Goal: Task Accomplishment & Management: Manage account settings

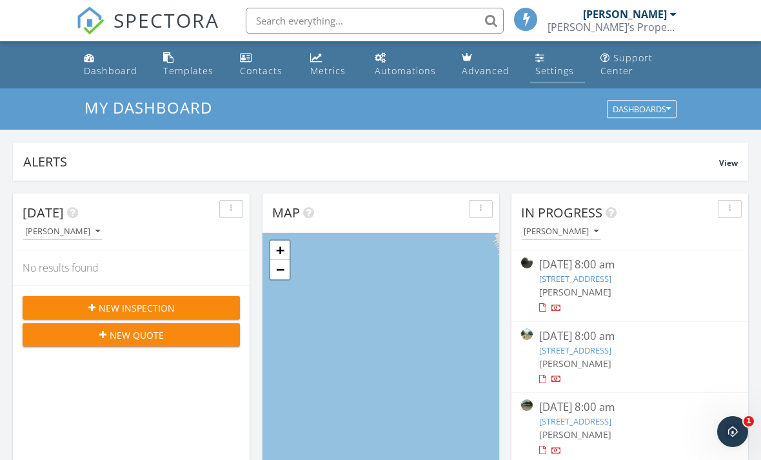
click at [553, 77] on link "Settings" at bounding box center [557, 64] width 55 height 37
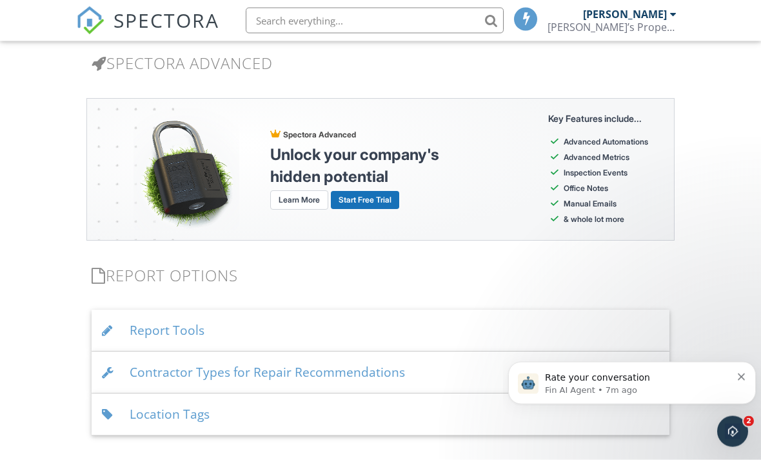
scroll to position [1119, 0]
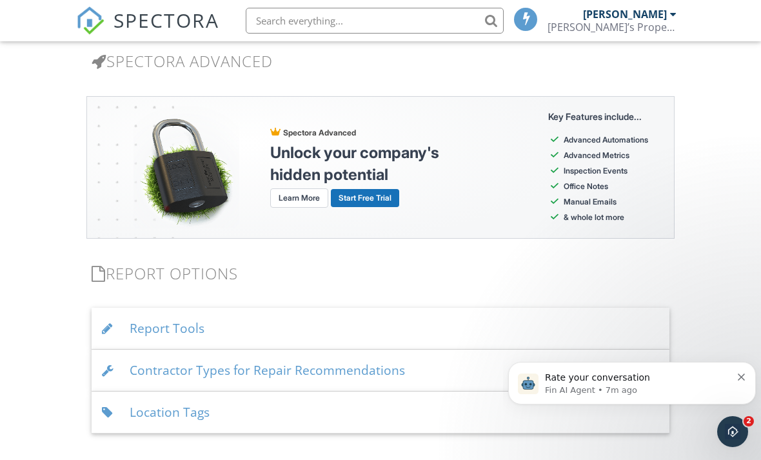
click at [166, 330] on div "Report Tools" at bounding box center [381, 329] width 578 height 42
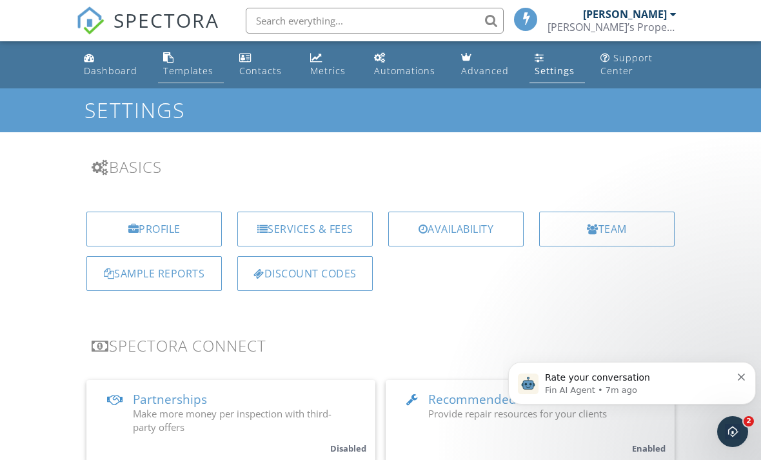
click at [179, 70] on div "Templates" at bounding box center [188, 70] width 50 height 12
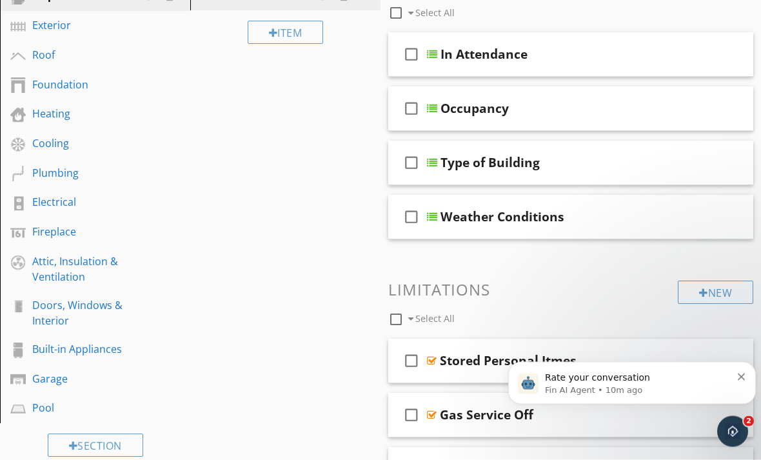
scroll to position [200, 0]
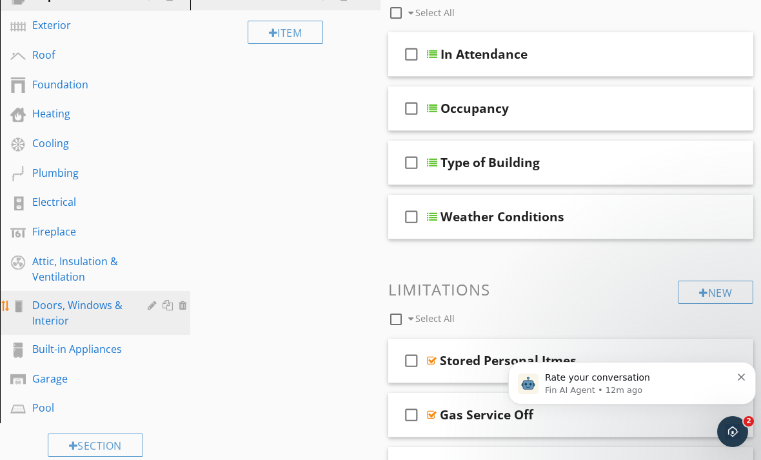
click at [75, 304] on div "Doors, Windows & Interior" at bounding box center [80, 312] width 97 height 31
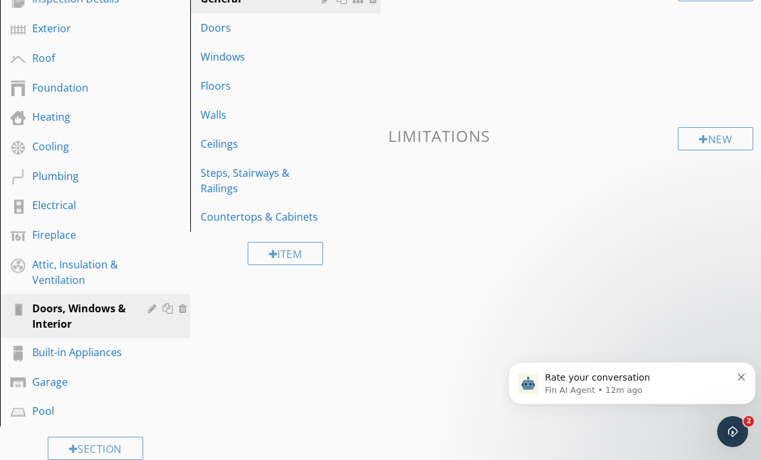
scroll to position [120, 0]
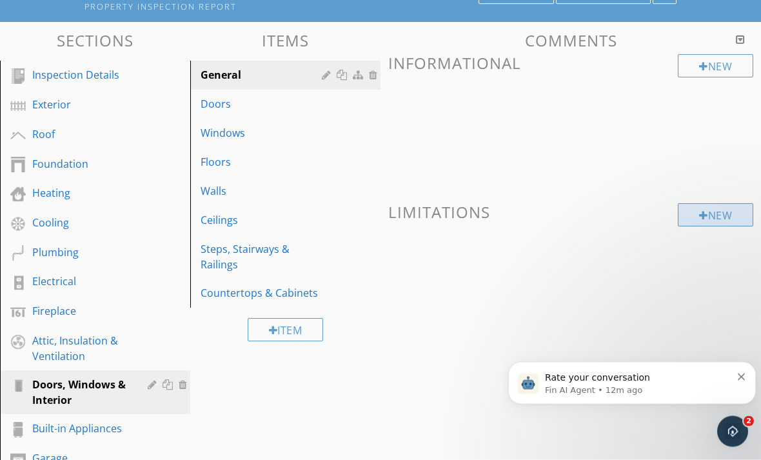
click at [701, 219] on div at bounding box center [703, 216] width 9 height 10
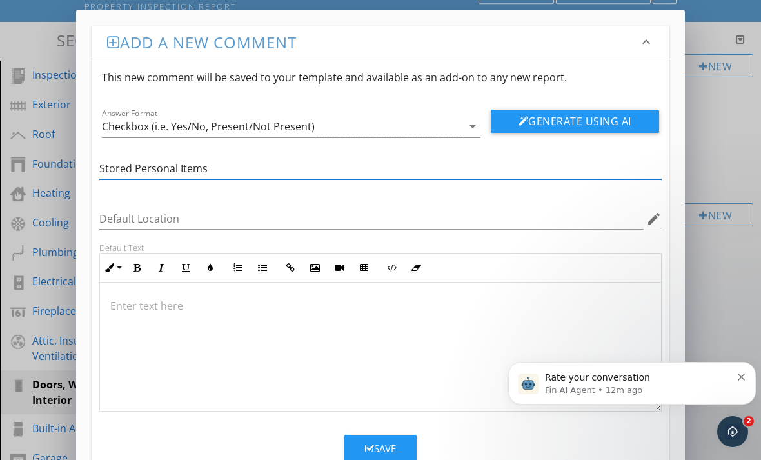
type input "Stored Personal Items"
click at [353, 325] on div at bounding box center [380, 346] width 561 height 129
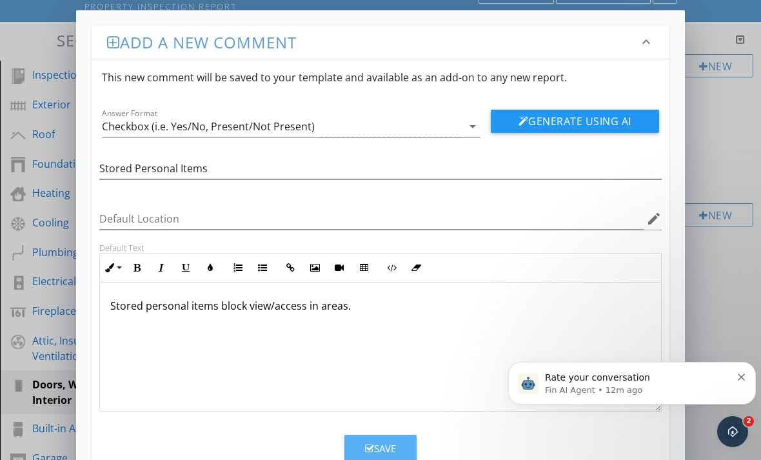
click at [383, 445] on div "Save" at bounding box center [380, 448] width 31 height 15
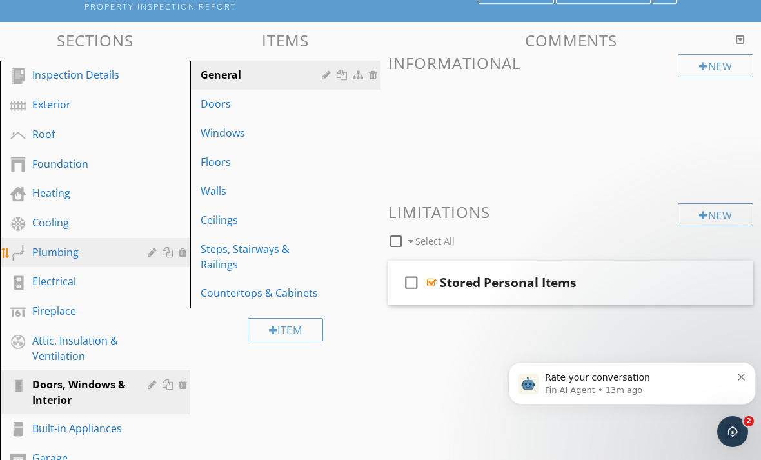
click at [83, 253] on div "Plumbing" at bounding box center [80, 251] width 97 height 15
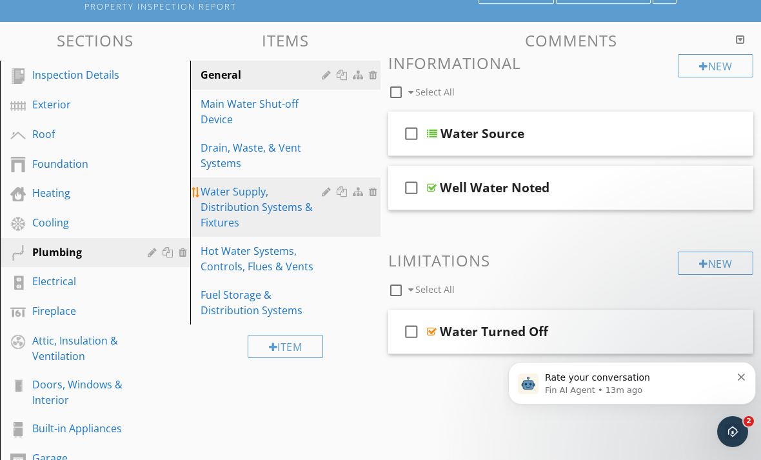
click at [256, 217] on div "Water Supply, Distribution Systems & Fixtures" at bounding box center [263, 207] width 125 height 46
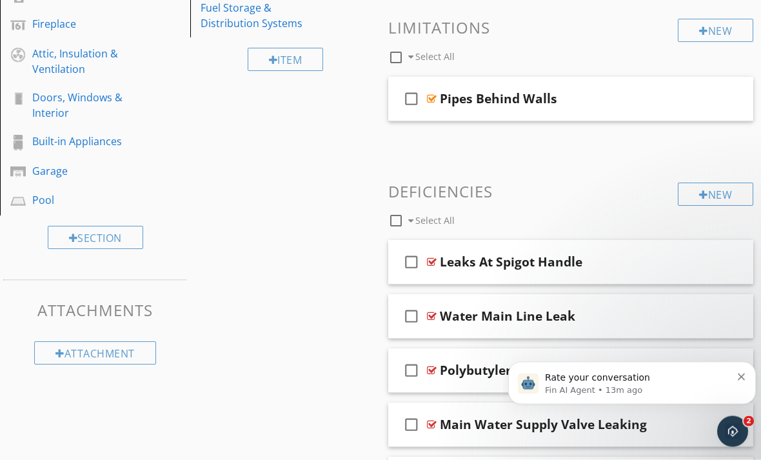
scroll to position [314, 0]
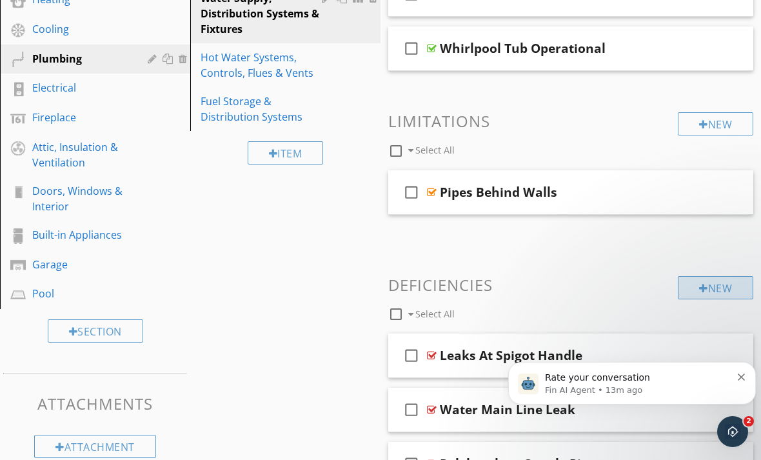
click at [704, 292] on div at bounding box center [703, 288] width 9 height 10
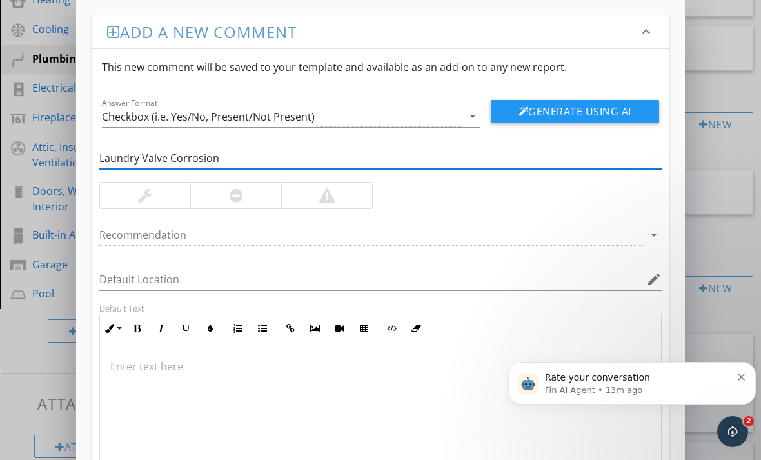
type input "Laundry Valve Corrosion"
click at [323, 195] on div at bounding box center [326, 195] width 15 height 15
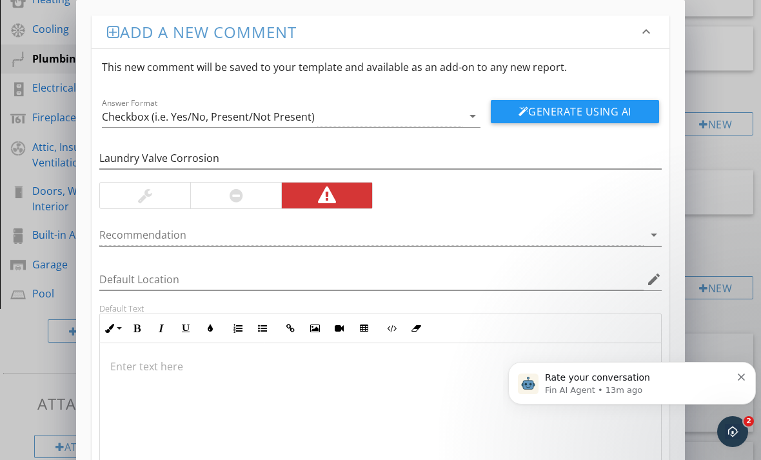
click at [656, 237] on icon "arrow_drop_down" at bounding box center [653, 234] width 15 height 15
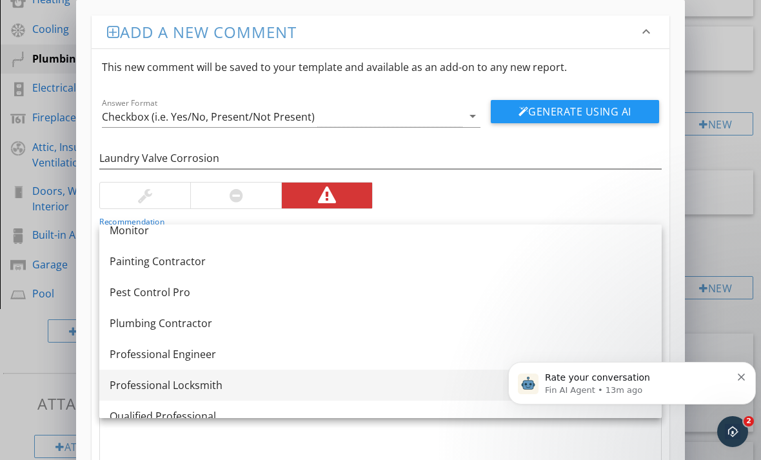
scroll to position [1375, 0]
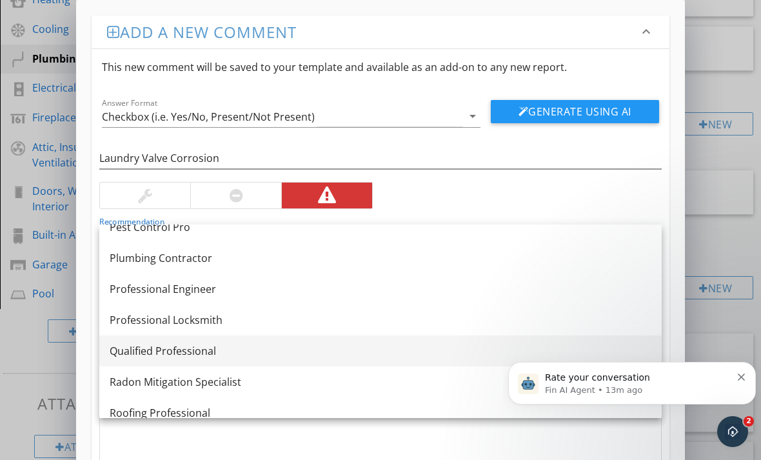
click at [205, 348] on div "Qualified Professional" at bounding box center [381, 350] width 542 height 15
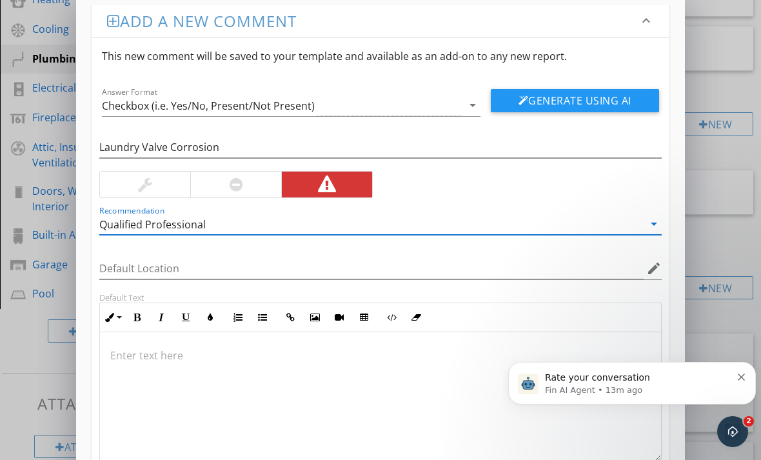
scroll to position [21, 0]
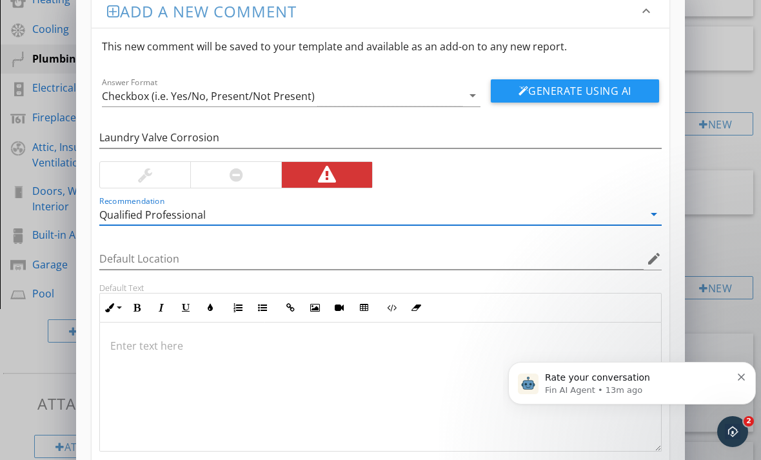
click at [197, 339] on p at bounding box center [380, 345] width 540 height 15
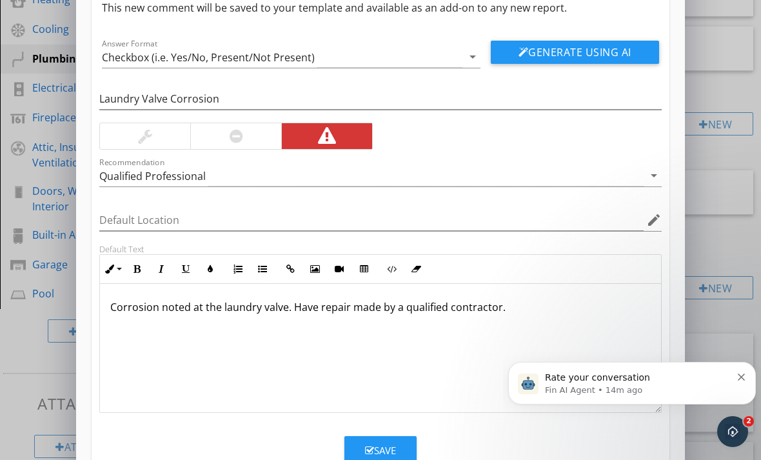
scroll to position [59, 0]
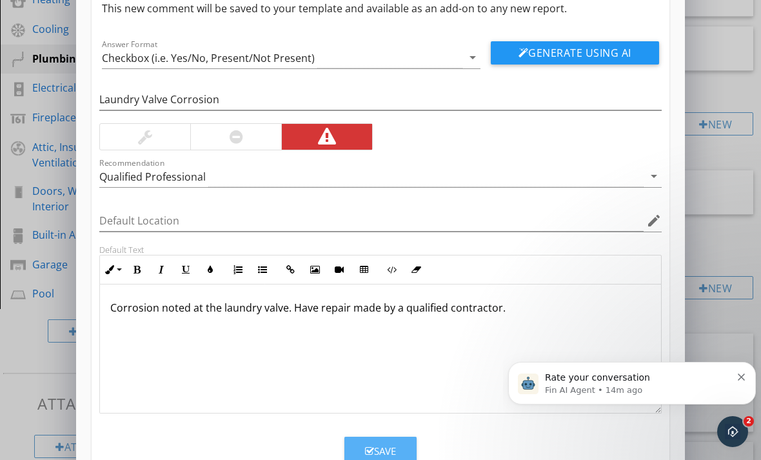
click at [375, 447] on div "Save" at bounding box center [380, 451] width 31 height 15
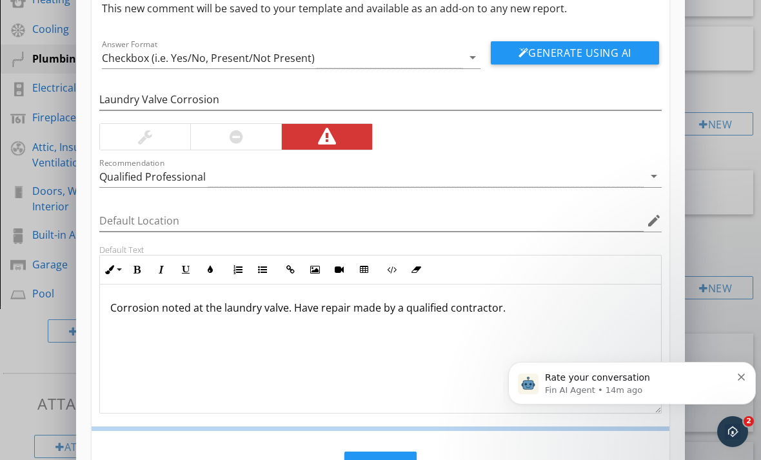
scroll to position [0, 0]
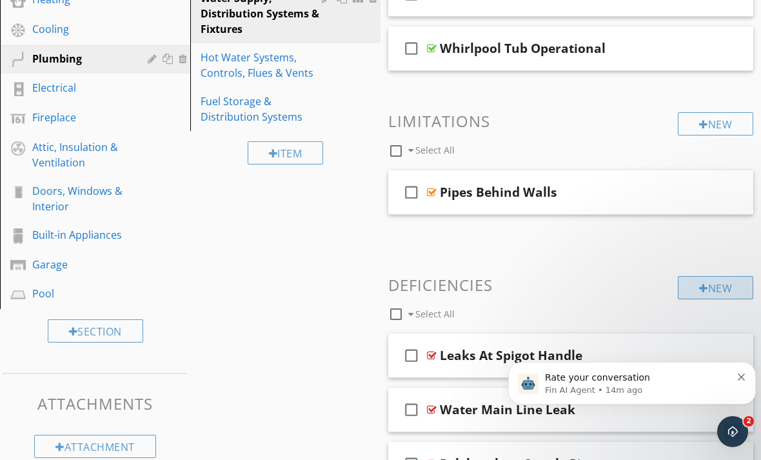
click at [699, 284] on div at bounding box center [703, 288] width 9 height 10
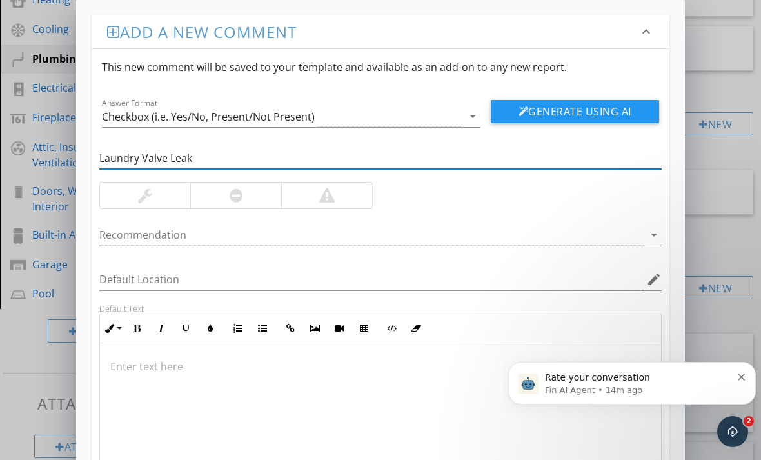
type input "Laundry Valve Leak"
click at [330, 201] on div at bounding box center [326, 195] width 15 height 15
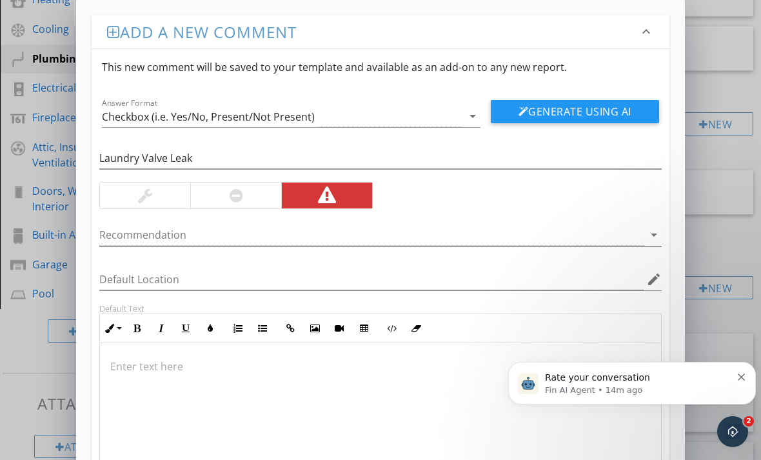
click at [647, 239] on icon "arrow_drop_down" at bounding box center [653, 234] width 15 height 15
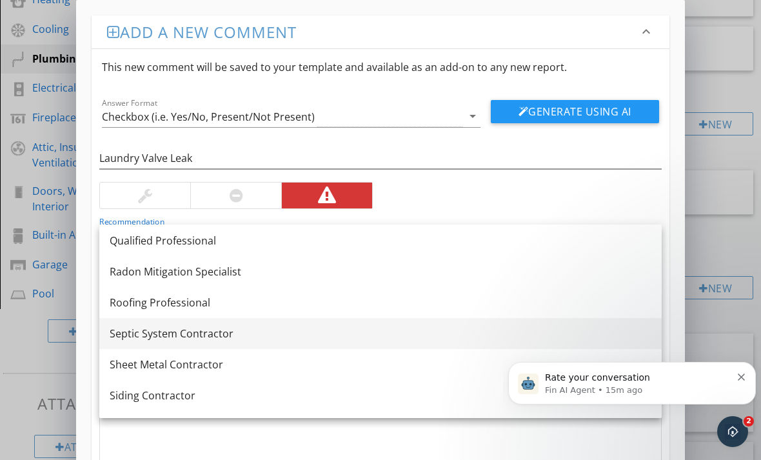
scroll to position [1478, 0]
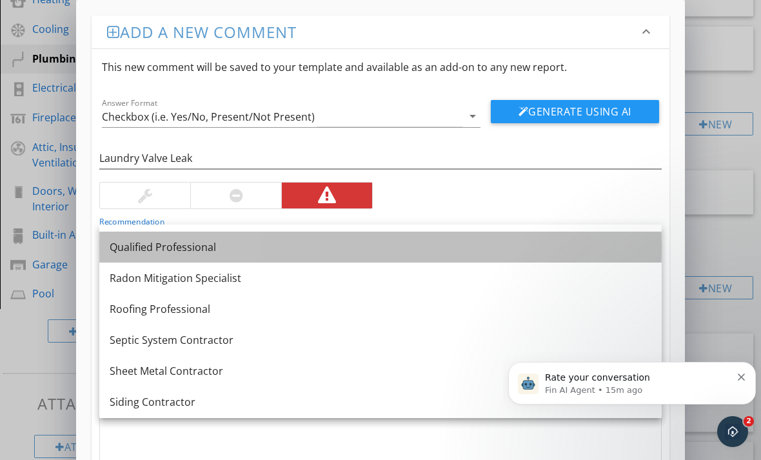
click at [175, 246] on div "Qualified Professional" at bounding box center [381, 246] width 542 height 15
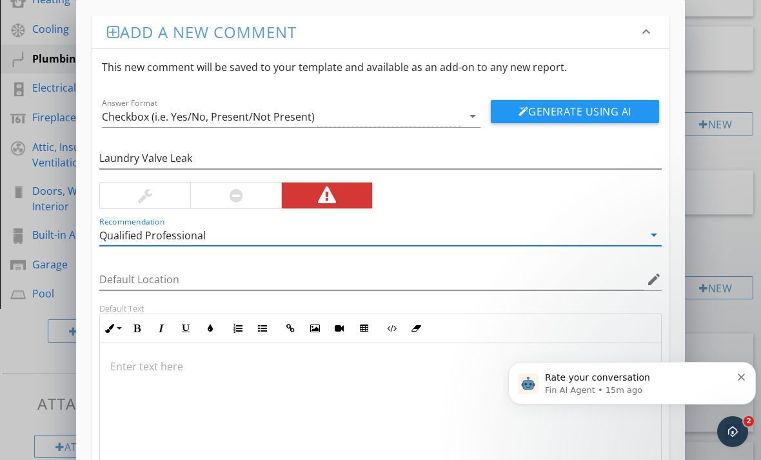
click at [158, 363] on p at bounding box center [380, 365] width 540 height 15
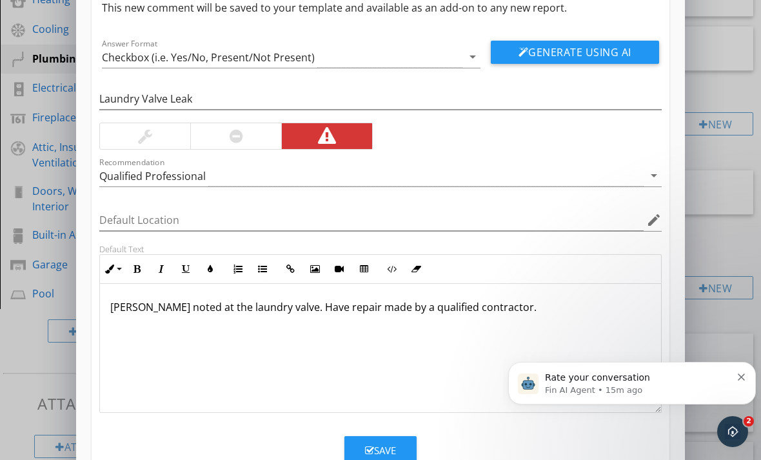
scroll to position [59, 0]
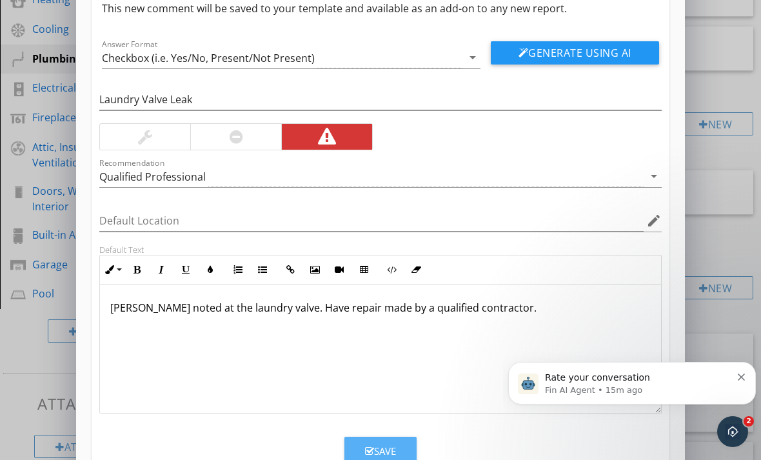
click at [362, 445] on button "Save" at bounding box center [380, 451] width 72 height 28
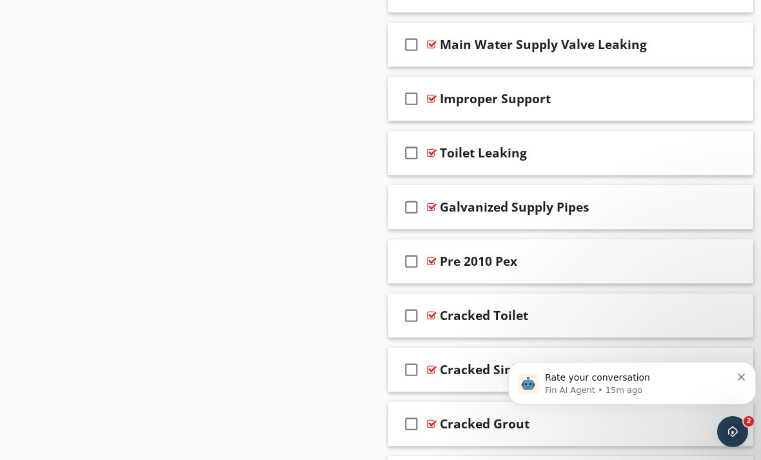
scroll to position [132, 0]
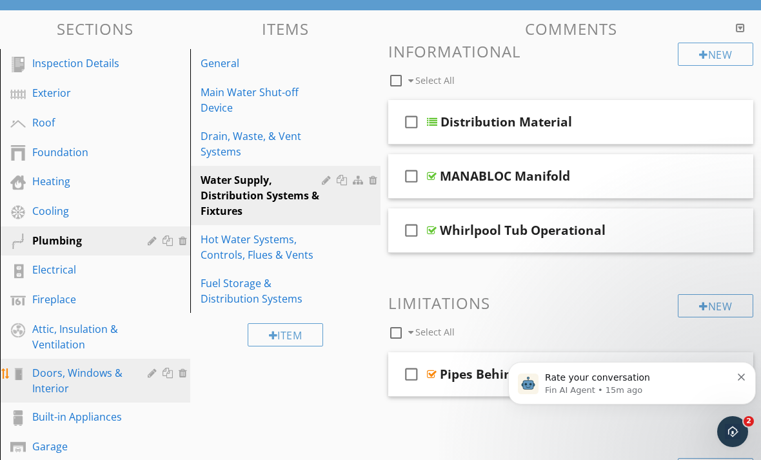
click at [84, 374] on div "Doors, Windows & Interior" at bounding box center [80, 380] width 97 height 31
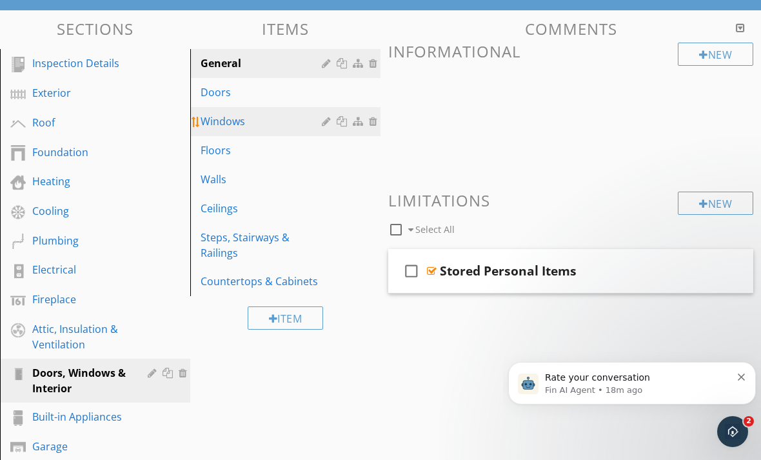
click at [235, 124] on div "Windows" at bounding box center [263, 120] width 125 height 15
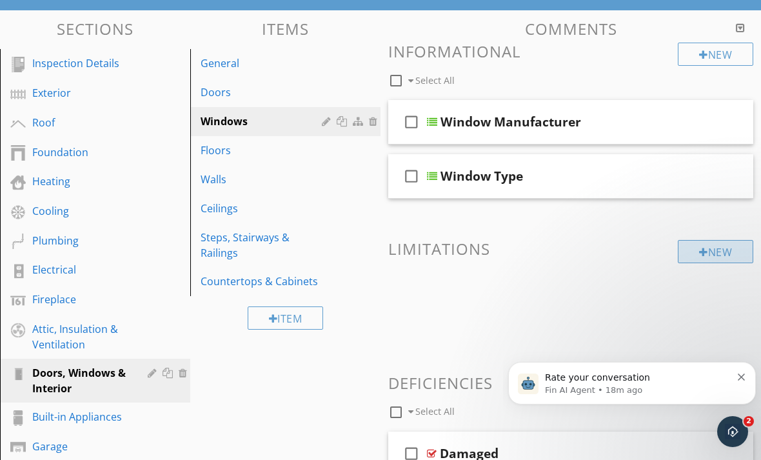
click at [700, 250] on div at bounding box center [703, 252] width 9 height 10
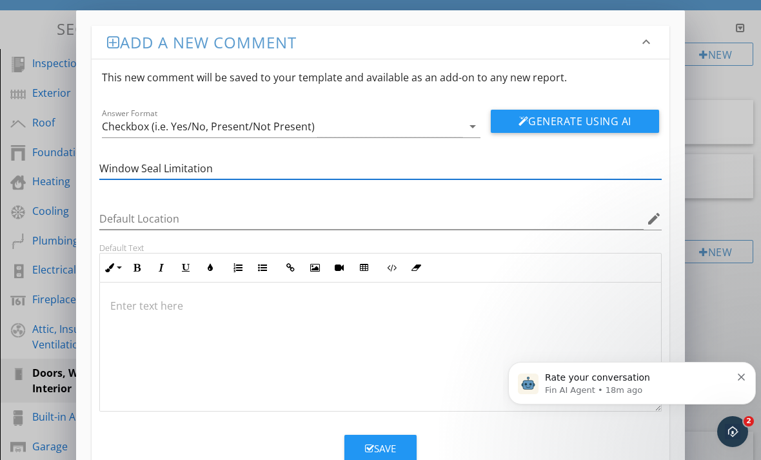
click at [163, 166] on input "Window Seal Limitation" at bounding box center [380, 168] width 562 height 21
type input "Window Seal Inspection Limitation"
click at [140, 312] on p at bounding box center [380, 305] width 540 height 15
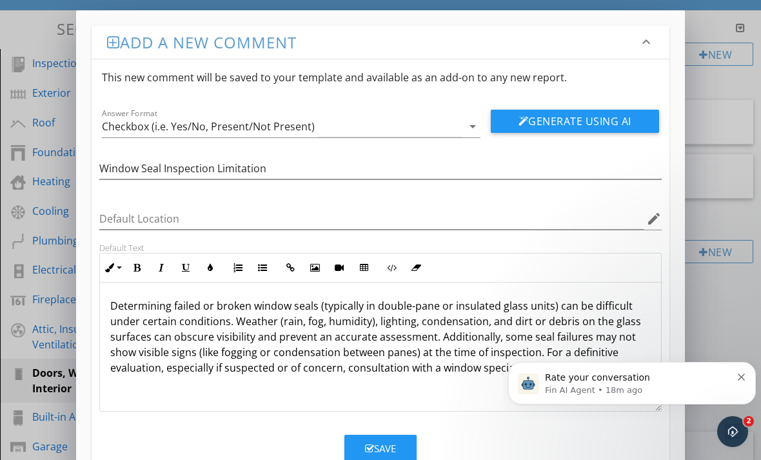
scroll to position [0, 0]
click at [358, 304] on p "Determining failed or broken window seals (typically in double-pane or insulate…" at bounding box center [380, 336] width 540 height 77
click at [361, 305] on p "Determining failed or broken window seals (typically in double-pane or insulate…" at bounding box center [380, 336] width 540 height 77
click at [328, 305] on p "Determining failed or broken window seals ( in double-pane or insulated glass u…" at bounding box center [380, 336] width 540 height 77
click at [324, 306] on p "Determining failed or broken window seals ( in double-pane or insulated glass u…" at bounding box center [380, 336] width 540 height 77
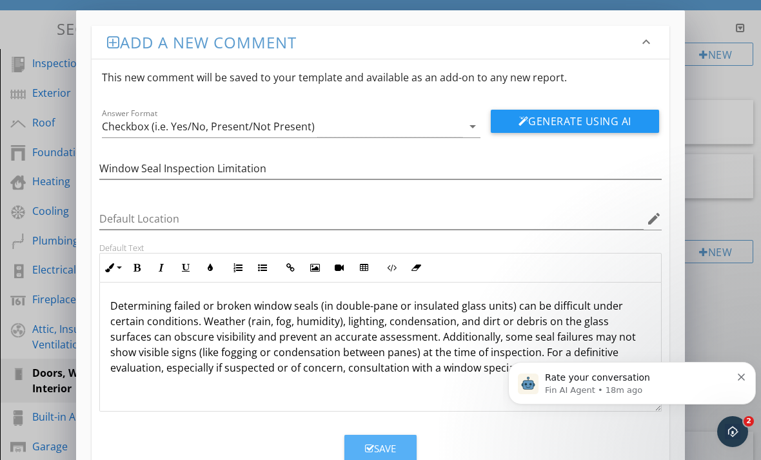
click at [368, 444] on icon "button" at bounding box center [369, 449] width 9 height 10
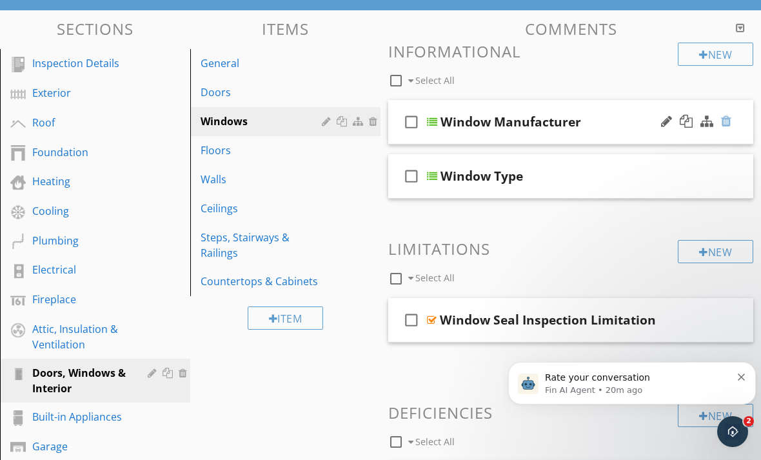
click at [725, 120] on div at bounding box center [726, 121] width 10 height 13
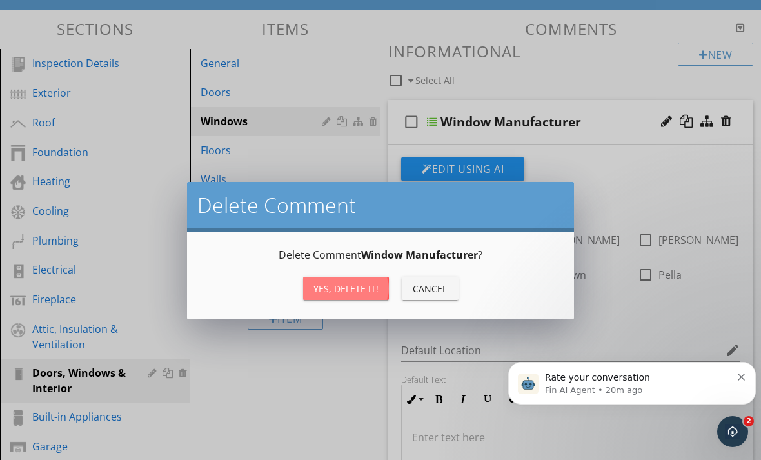
click at [365, 296] on button "Yes, Delete it!" at bounding box center [346, 288] width 86 height 23
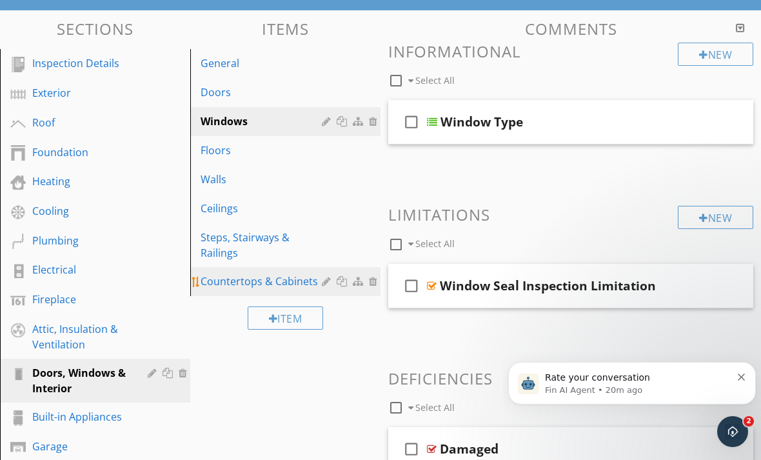
click at [295, 272] on link "Countertops & Cabinets" at bounding box center [287, 281] width 186 height 28
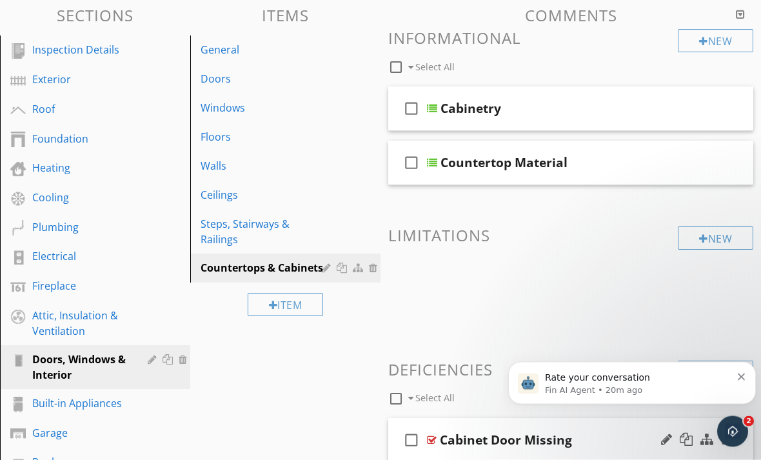
scroll to position [273, 0]
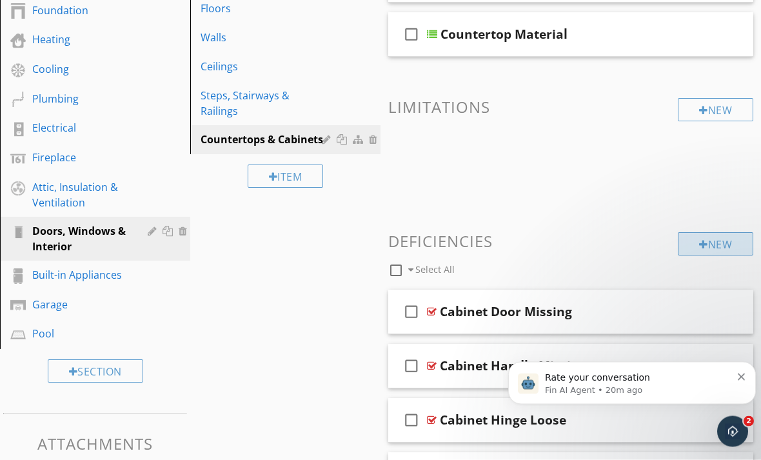
click at [714, 244] on div "New" at bounding box center [715, 244] width 75 height 23
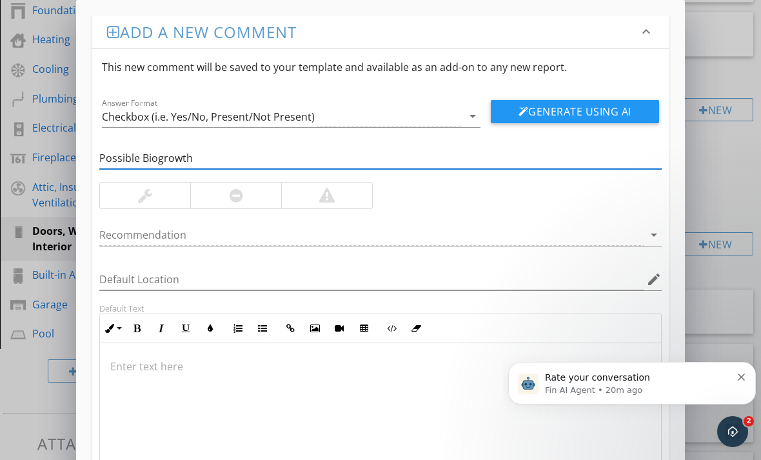
type input "Possible Biogrowth"
click at [348, 204] on div at bounding box center [326, 195] width 91 height 26
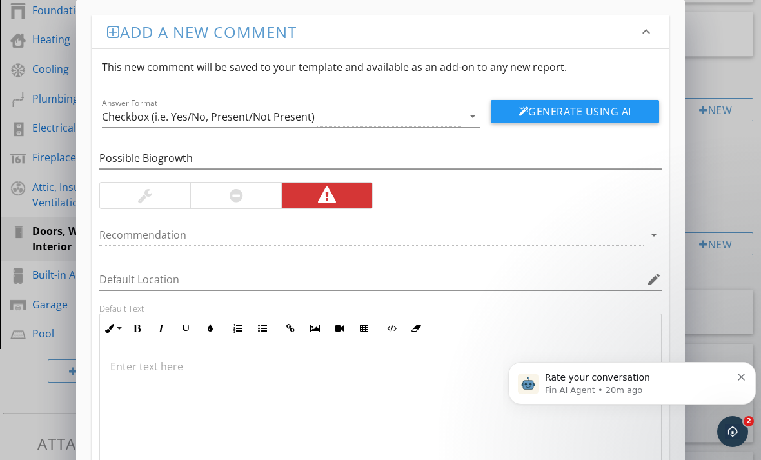
click at [644, 239] on div "arrow_drop_down" at bounding box center [652, 234] width 18 height 15
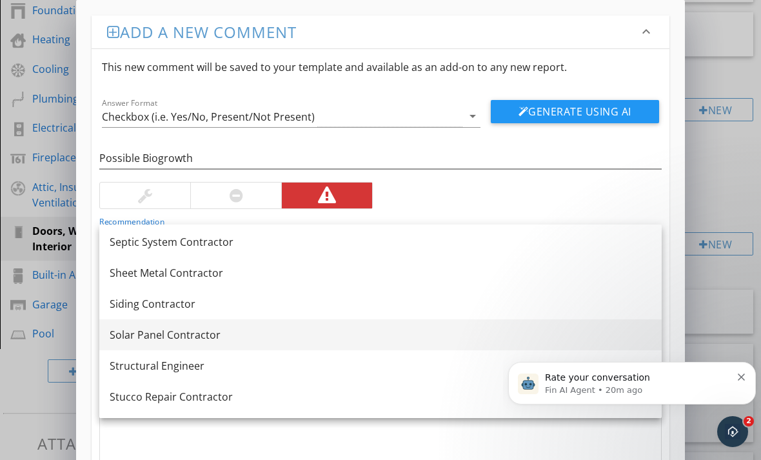
scroll to position [1434, 0]
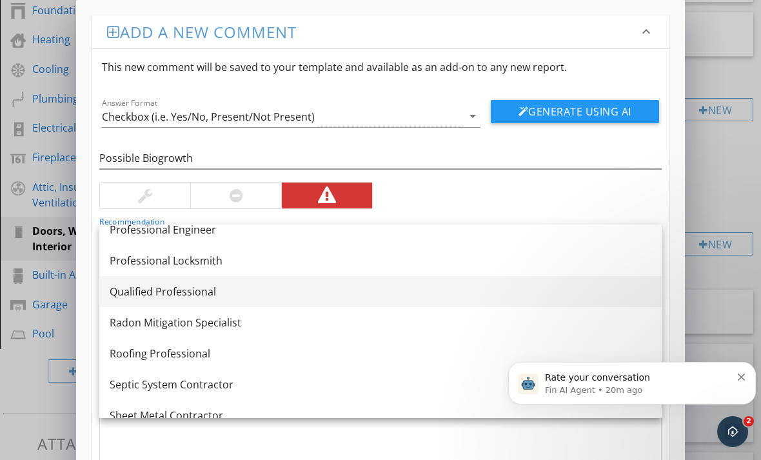
click at [200, 304] on link "Qualified Professional" at bounding box center [380, 291] width 562 height 31
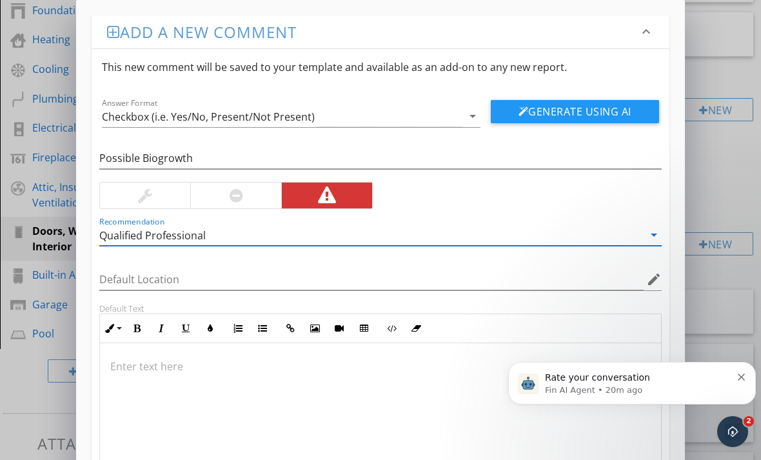
click at [183, 360] on p at bounding box center [380, 365] width 540 height 15
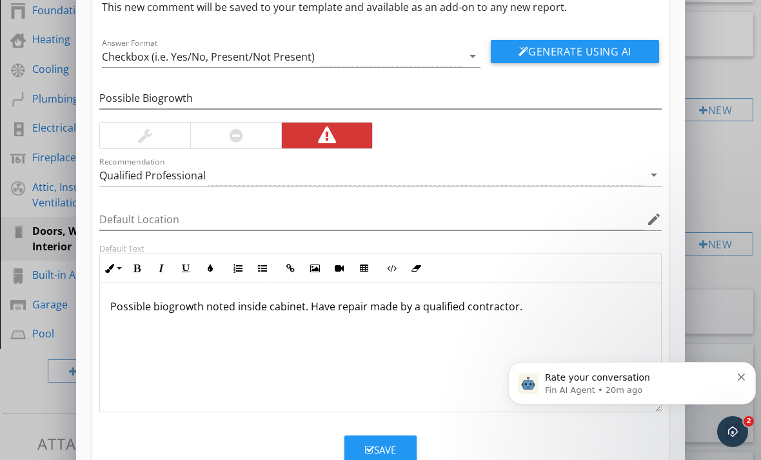
scroll to position [59, 0]
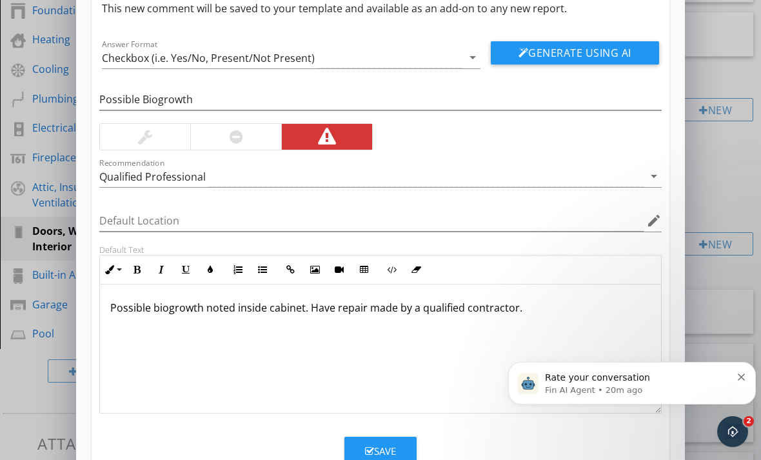
click at [375, 442] on button "Save" at bounding box center [380, 451] width 72 height 28
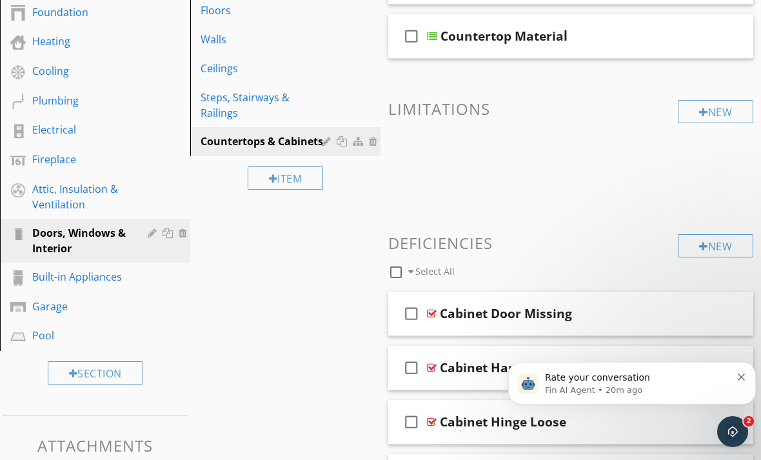
scroll to position [268, 0]
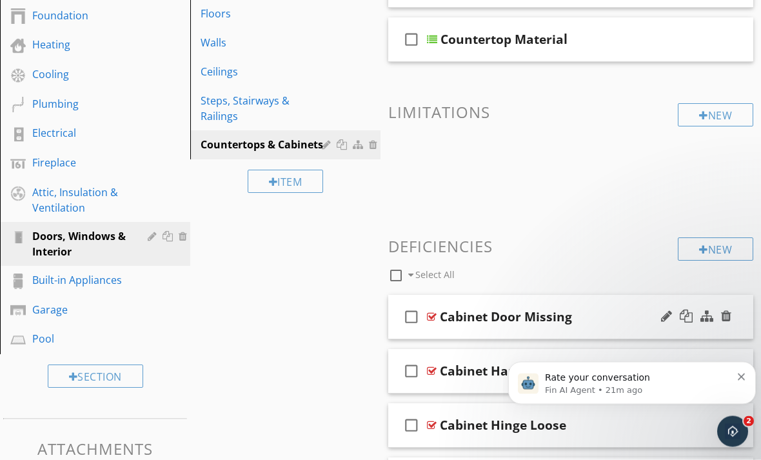
click at [436, 315] on div at bounding box center [432, 317] width 10 height 10
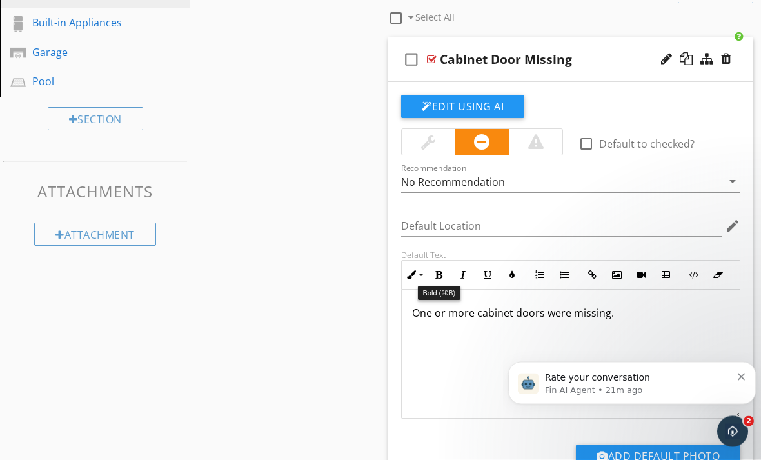
scroll to position [526, 0]
click at [433, 148] on div at bounding box center [428, 141] width 14 height 15
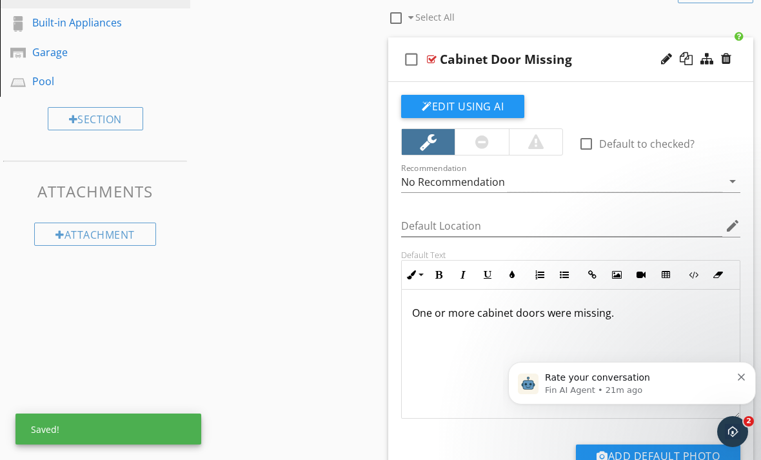
click at [611, 313] on p "One or more cabinet doors were missing." at bounding box center [570, 312] width 317 height 15
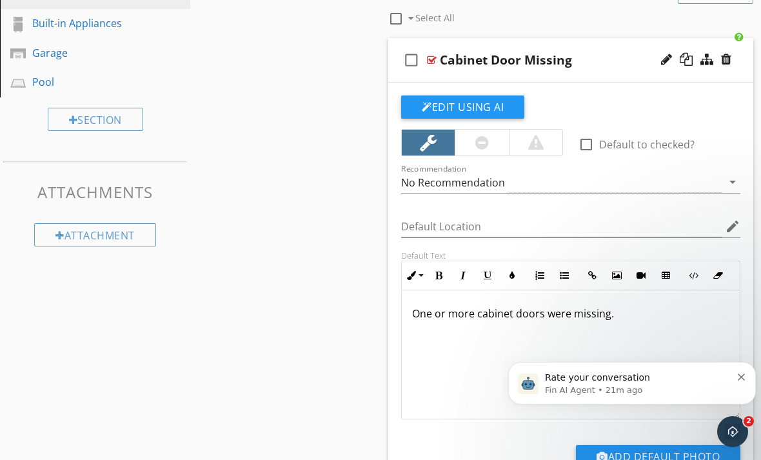
drag, startPoint x: 615, startPoint y: 314, endPoint x: 408, endPoint y: 311, distance: 207.0
click at [408, 311] on div "One or more cabinet doors were missing." at bounding box center [571, 354] width 338 height 129
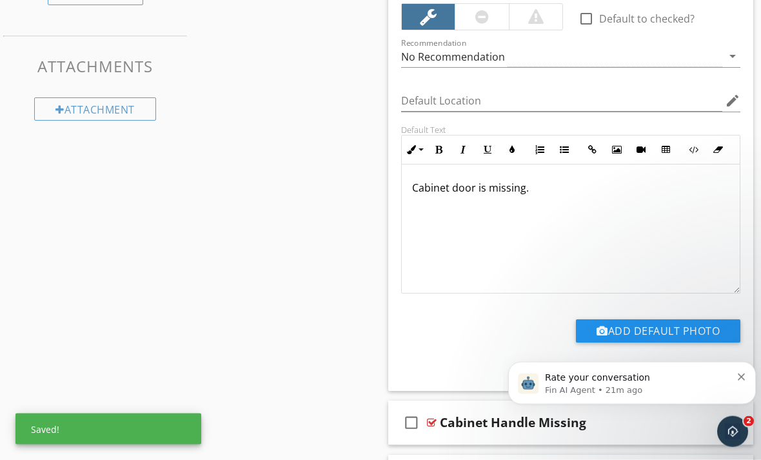
scroll to position [549, 0]
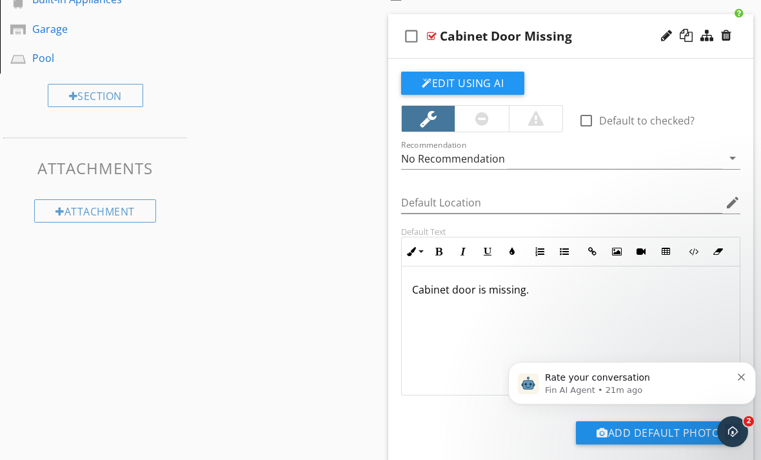
click at [436, 33] on div at bounding box center [432, 36] width 10 height 10
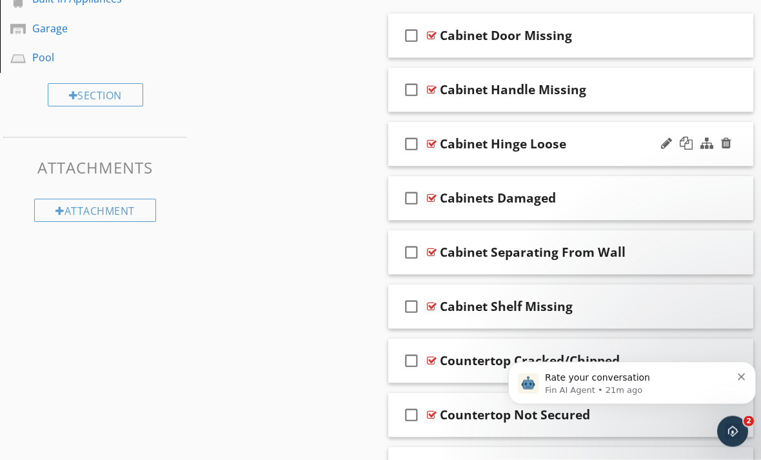
click at [433, 142] on div at bounding box center [432, 144] width 10 height 10
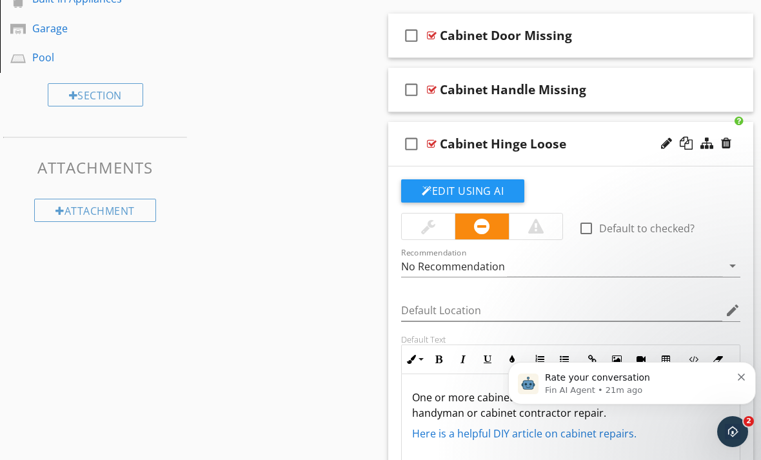
click at [435, 235] on div at bounding box center [428, 226] width 53 height 26
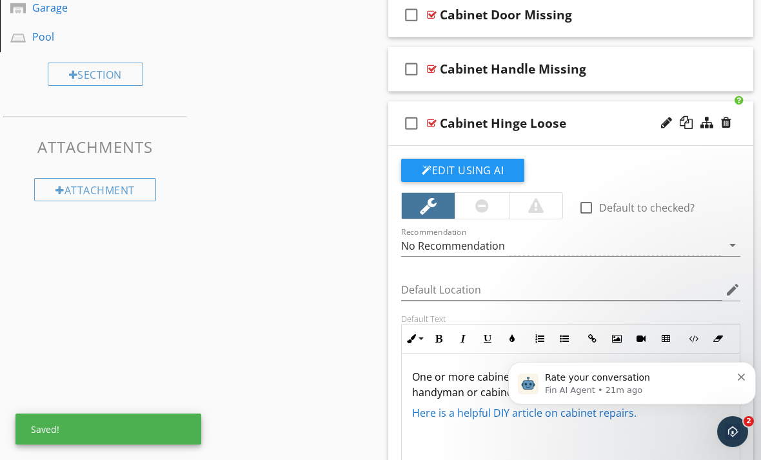
scroll to position [702, 0]
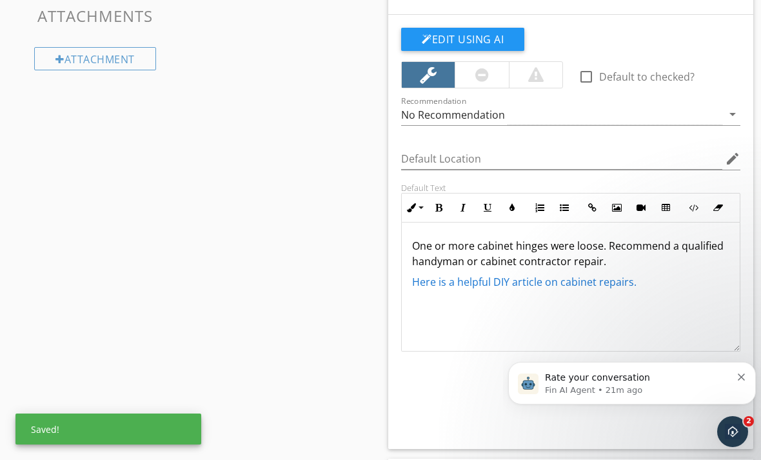
click at [648, 275] on p "Here is a helpful DIY article on cabinet repairs." at bounding box center [570, 281] width 317 height 15
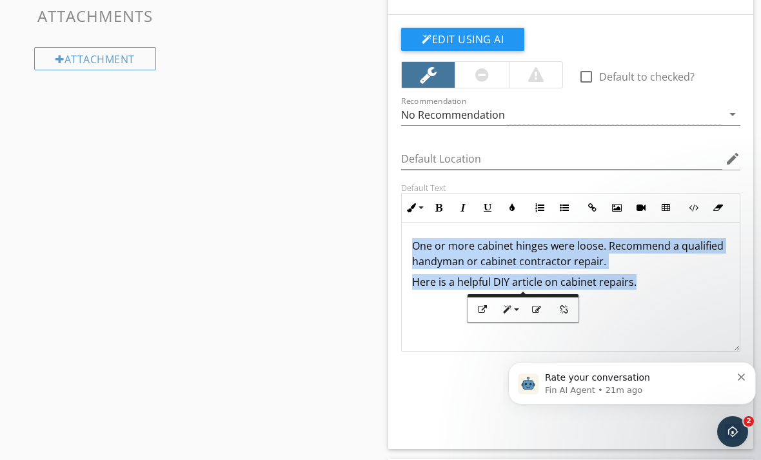
drag, startPoint x: 642, startPoint y: 280, endPoint x: 406, endPoint y: 242, distance: 239.0
click at [406, 242] on div "One or more cabinet hinges were loose. Recommend a qualified handyman or cabine…" at bounding box center [571, 286] width 338 height 129
click at [615, 249] on p "One or more cabinet hinges were loose. Recommend a qualified handyman or cabine…" at bounding box center [570, 253] width 317 height 31
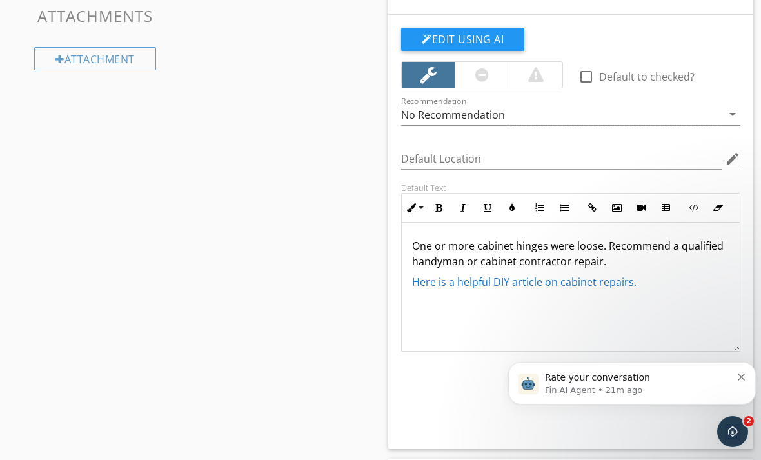
click at [603, 241] on p "One or more cabinet hinges were loose. Recommend a qualified handyman or cabine…" at bounding box center [570, 253] width 317 height 31
click at [605, 241] on p "One or more cabinet hinges were loose. Recommend a qualified handyman or cabine…" at bounding box center [570, 253] width 317 height 31
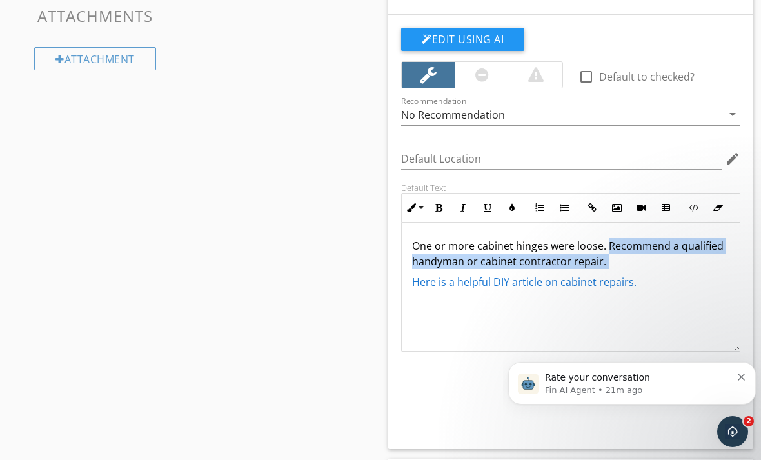
drag, startPoint x: 605, startPoint y: 241, endPoint x: 634, endPoint y: 269, distance: 39.7
click at [634, 269] on div "One or more cabinet hinges were loose. Recommend a qualified handyman or cabine…" at bounding box center [571, 286] width 338 height 129
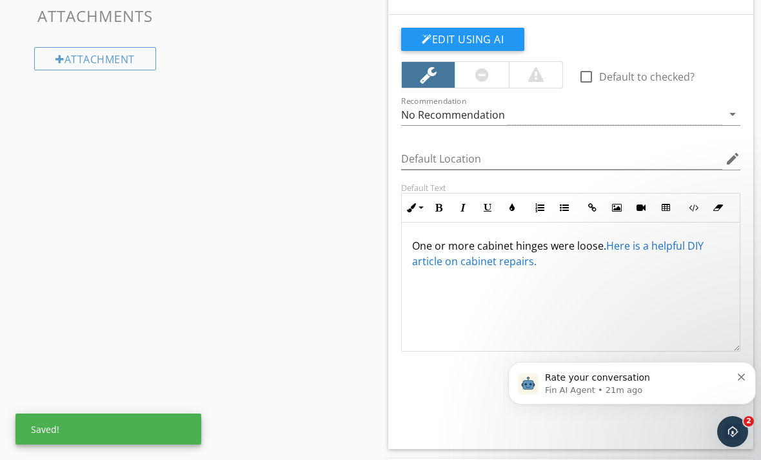
drag, startPoint x: 607, startPoint y: 240, endPoint x: 709, endPoint y: 277, distance: 108.3
click at [709, 277] on div "One or more cabinet hinges were loose. Here is a helpful DIY article on cabinet…" at bounding box center [571, 286] width 338 height 129
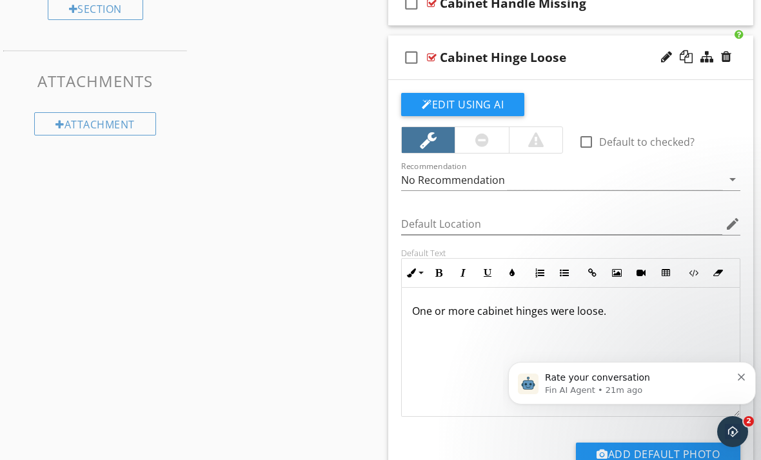
scroll to position [530, 0]
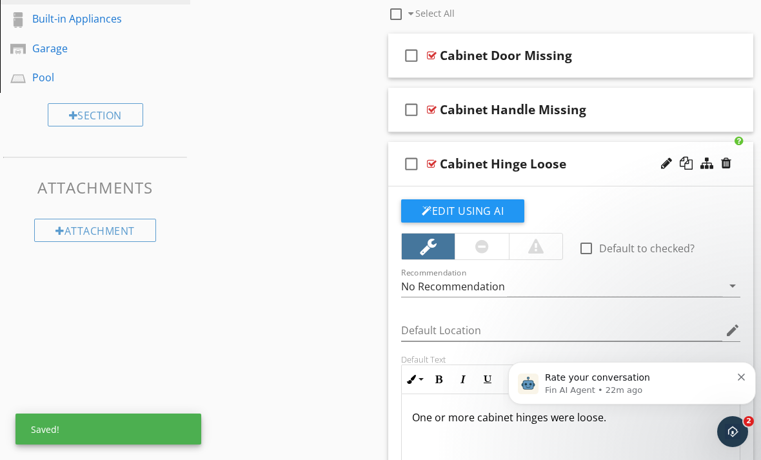
click at [427, 162] on div at bounding box center [432, 164] width 10 height 10
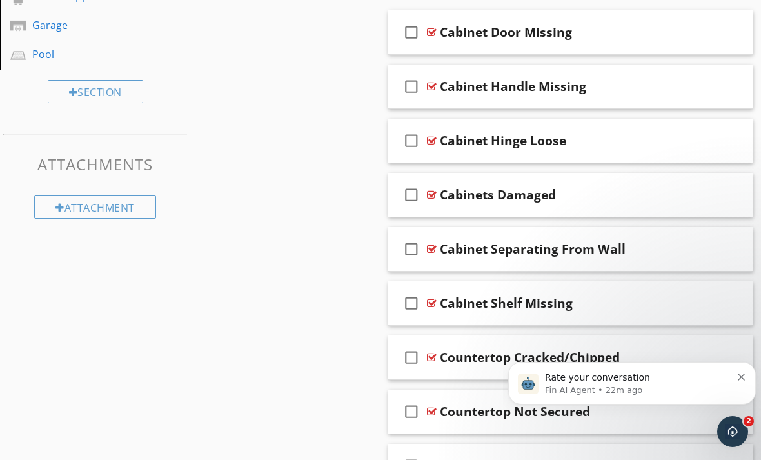
scroll to position [587, 0]
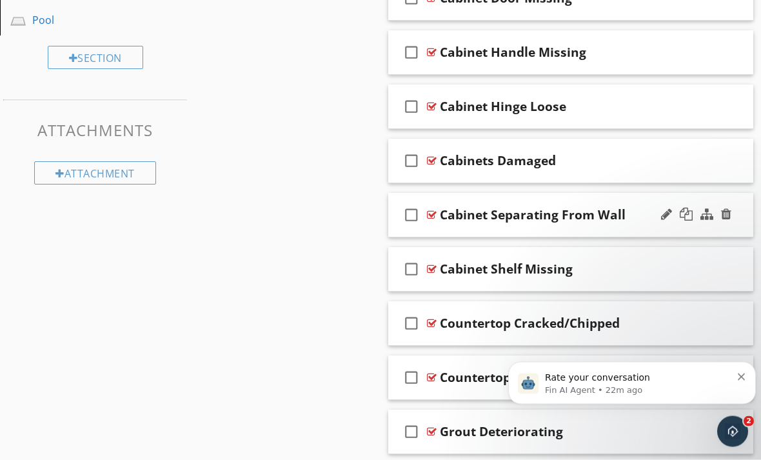
click at [432, 213] on div at bounding box center [432, 215] width 10 height 10
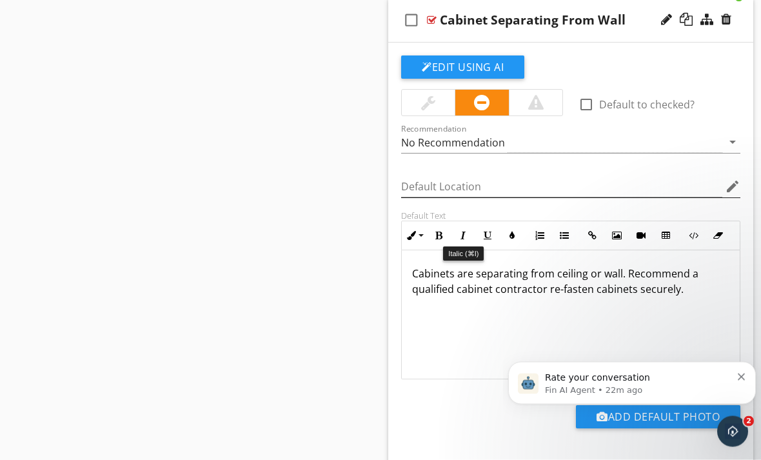
scroll to position [782, 0]
click at [533, 107] on div at bounding box center [535, 102] width 15 height 15
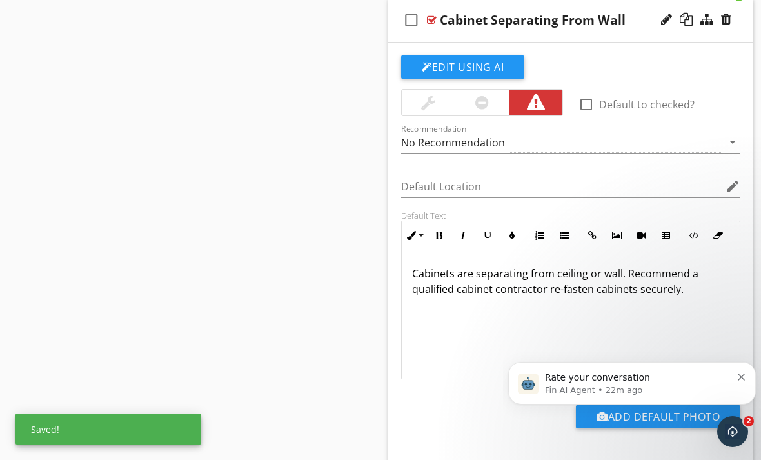
click at [624, 273] on p "Cabinets are separating from ceiling or wall. Recommend a qualified cabinet con…" at bounding box center [570, 281] width 317 height 31
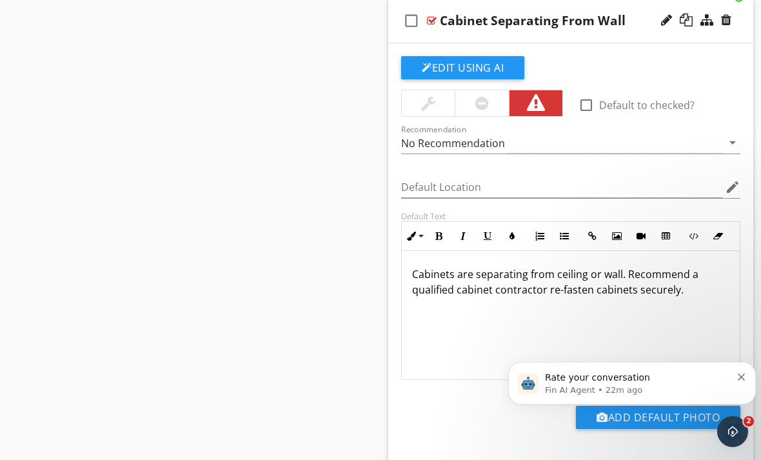
drag, startPoint x: 625, startPoint y: 272, endPoint x: 663, endPoint y: 304, distance: 49.9
click at [663, 304] on div "Cabinets are separating from ceiling or wall. Recommend a qualified cabinet con…" at bounding box center [571, 315] width 338 height 129
click at [436, 21] on div at bounding box center [432, 20] width 10 height 10
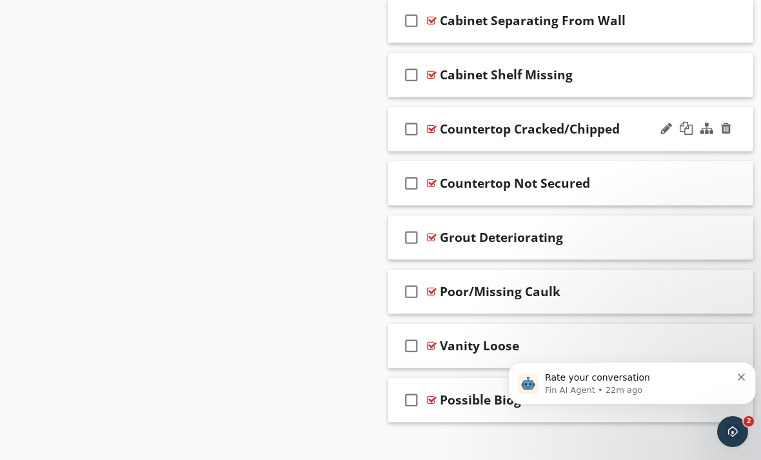
scroll to position [756, 0]
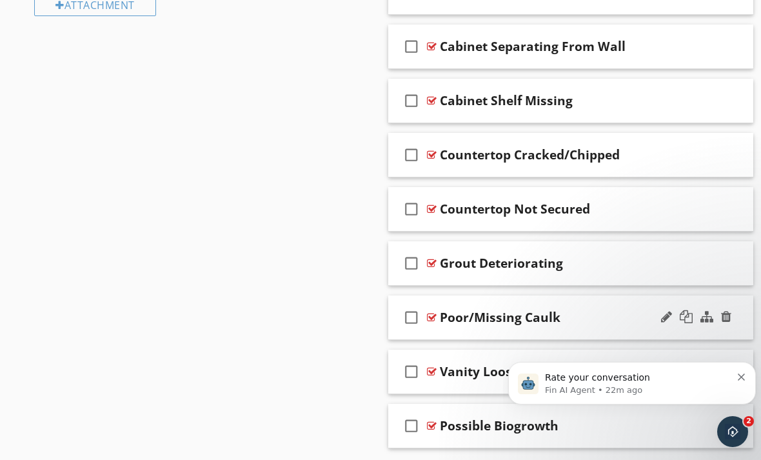
click at [429, 316] on div at bounding box center [432, 317] width 10 height 10
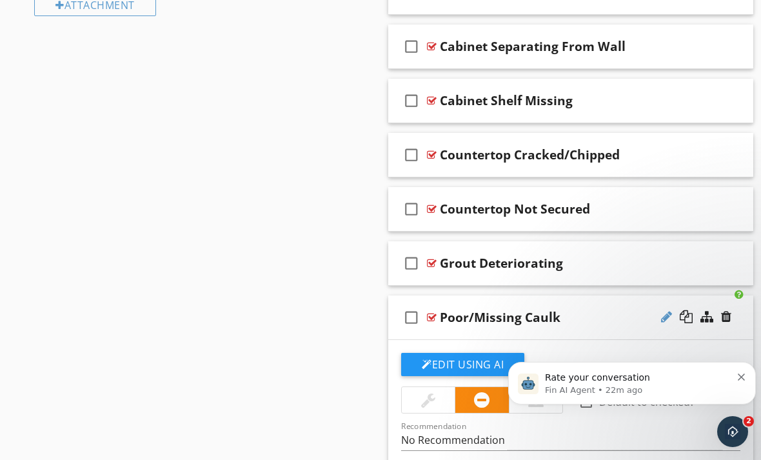
click at [663, 314] on div at bounding box center [666, 316] width 11 height 13
click at [582, 308] on input "Poor/Missing Caulk" at bounding box center [567, 318] width 255 height 21
click at [580, 313] on input "Poor/Missing Caulk" at bounding box center [567, 318] width 255 height 21
type input "Poor/Missing Sealant"
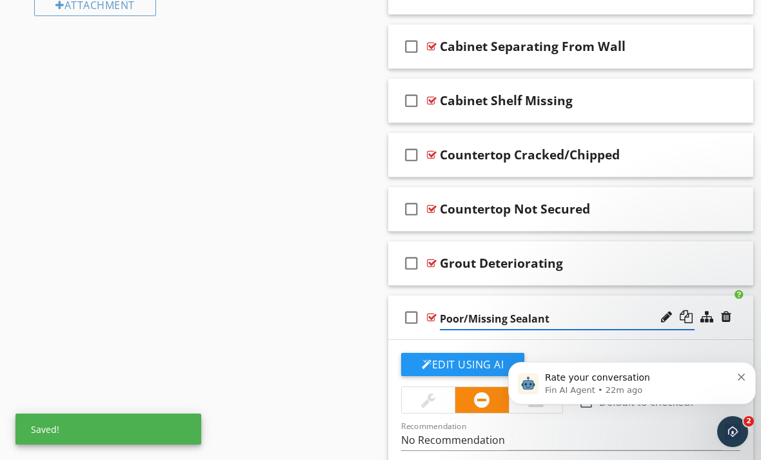
click at [441, 404] on div at bounding box center [428, 400] width 53 height 26
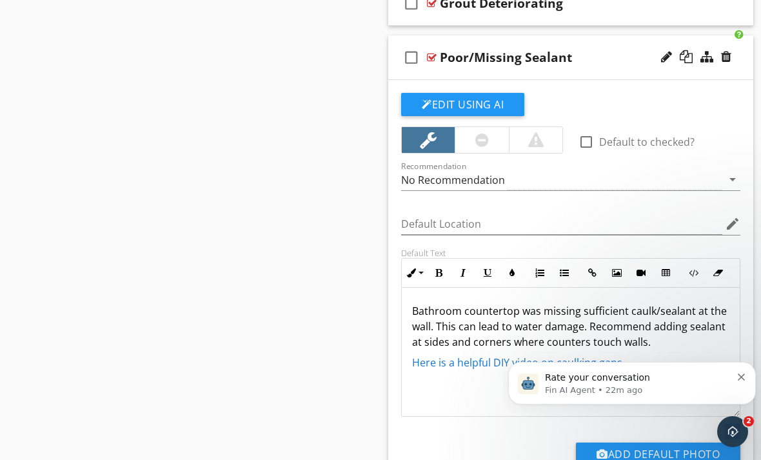
scroll to position [1015, 0]
drag, startPoint x: 629, startPoint y: 360, endPoint x: 487, endPoint y: 365, distance: 142.6
click at [487, 365] on p "Here is a helpful DIY video on caulking gaps." at bounding box center [570, 362] width 317 height 15
click at [413, 308] on p "Bathroom countertop was missing sufficient caulk/sealant at the wall. This can …" at bounding box center [570, 327] width 317 height 46
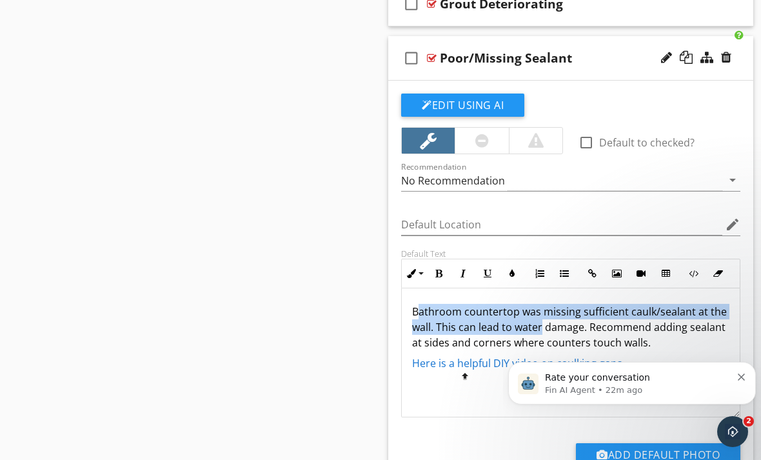
drag, startPoint x: 416, startPoint y: 308, endPoint x: 542, endPoint y: 326, distance: 127.0
click at [542, 326] on p "Bathroom countertop was missing sufficient caulk/sealant at the wall. This can …" at bounding box center [570, 327] width 317 height 46
click at [445, 311] on p "Bathroom countertop was missing sufficient caulk/sealant at the wall. This can …" at bounding box center [570, 327] width 317 height 46
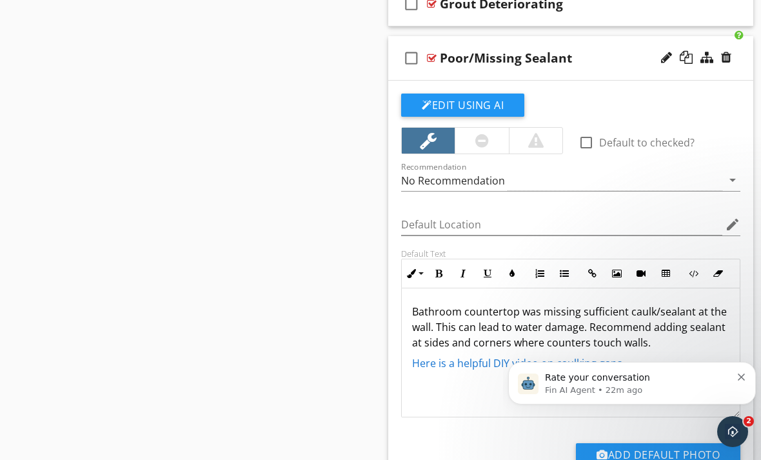
click at [408, 308] on div "Bathroom countertop was missing sufficient caulk/sealant at the wall. This can …" at bounding box center [571, 352] width 338 height 129
drag, startPoint x: 411, startPoint y: 308, endPoint x: 638, endPoint y: 364, distance: 233.6
click at [638, 364] on div "Bathroom countertop was missing sufficient caulk/sealant at the wall. This can …" at bounding box center [571, 352] width 338 height 129
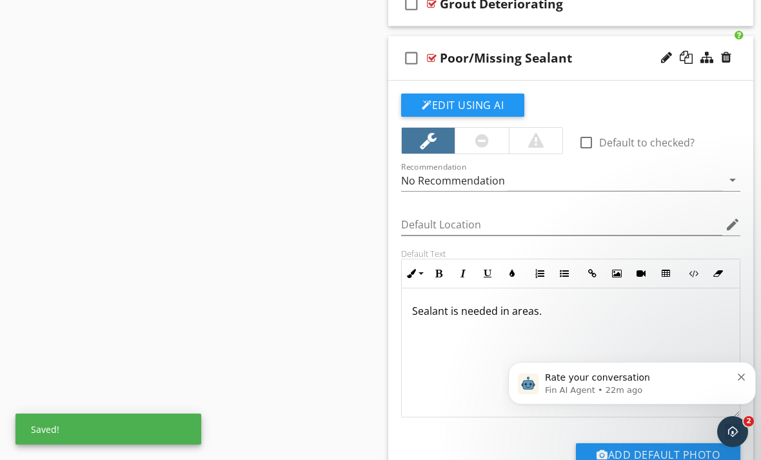
scroll to position [1, 0]
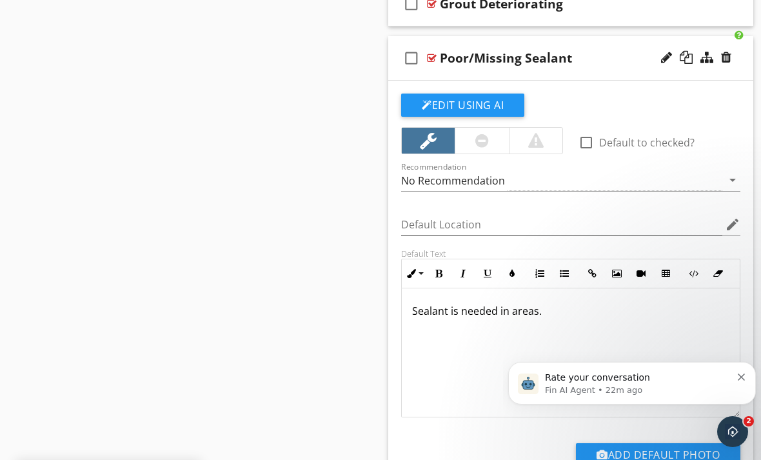
click at [435, 54] on div at bounding box center [432, 58] width 10 height 10
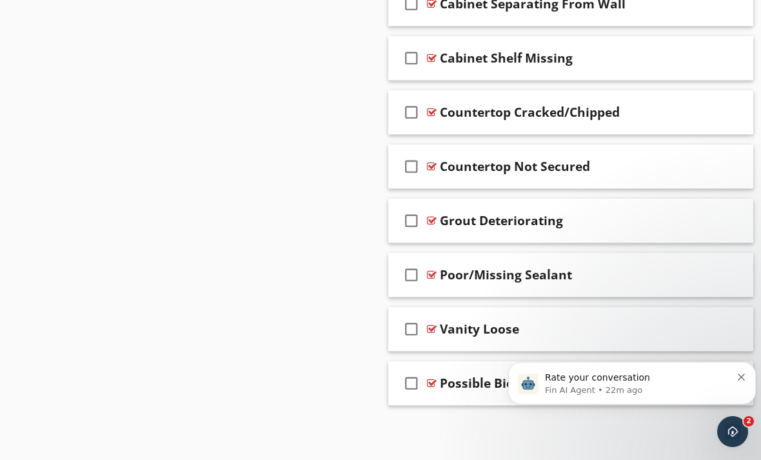
scroll to position [756, 0]
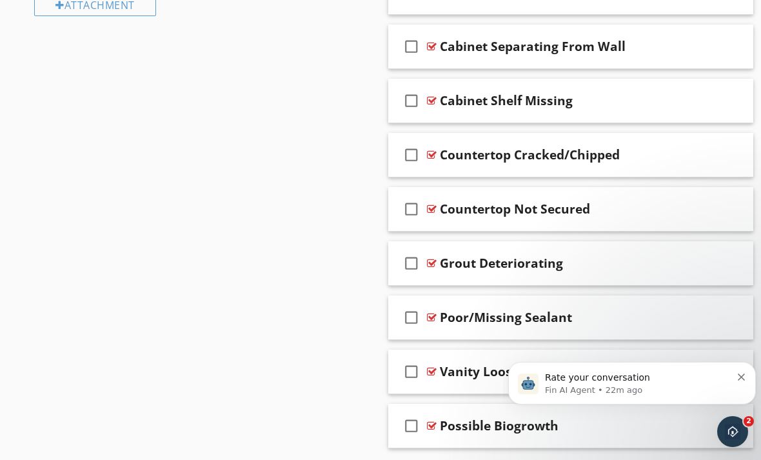
click at [727, 373] on div at bounding box center [726, 370] width 10 height 13
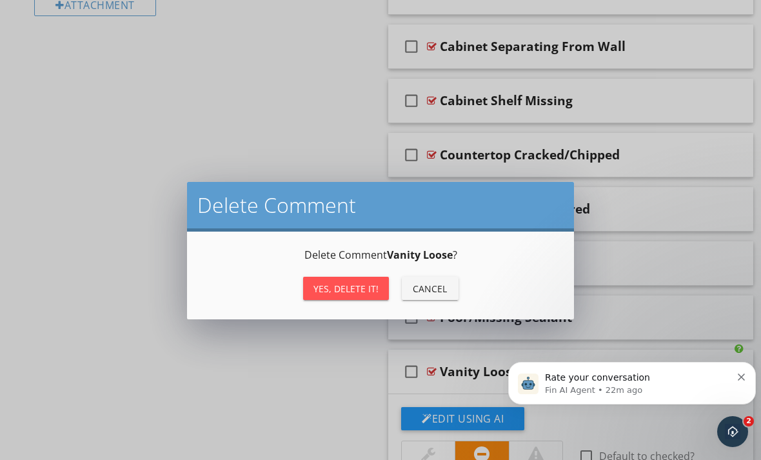
click at [349, 293] on div "Yes, Delete it!" at bounding box center [345, 289] width 65 height 14
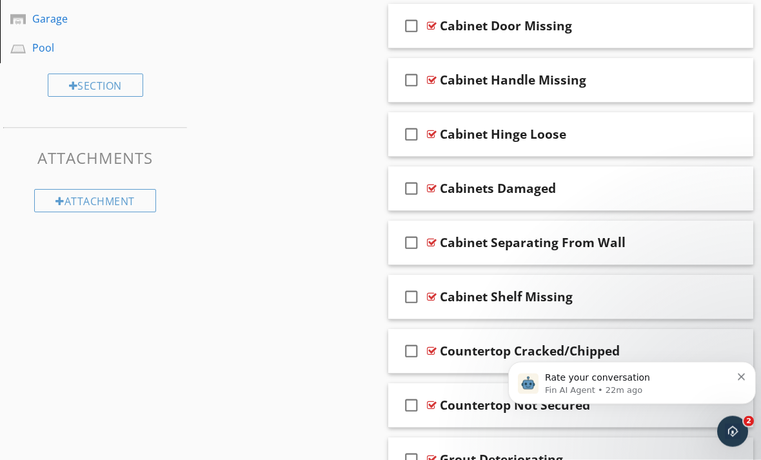
scroll to position [567, 0]
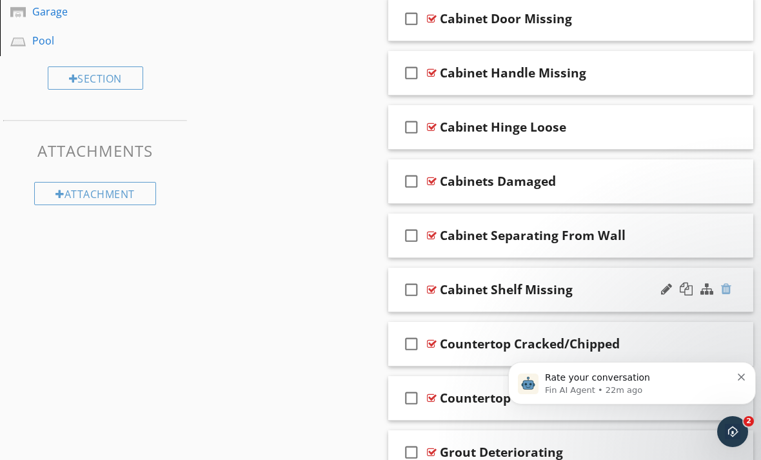
click at [725, 289] on div at bounding box center [726, 288] width 10 height 13
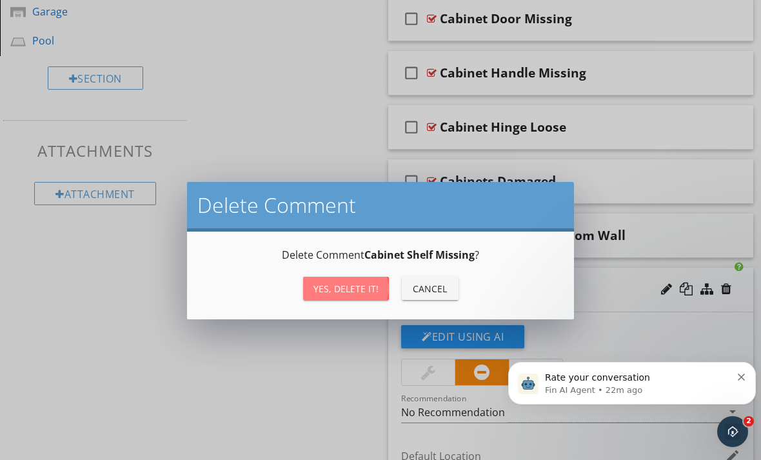
click at [358, 293] on div "Yes, Delete it!" at bounding box center [345, 289] width 65 height 14
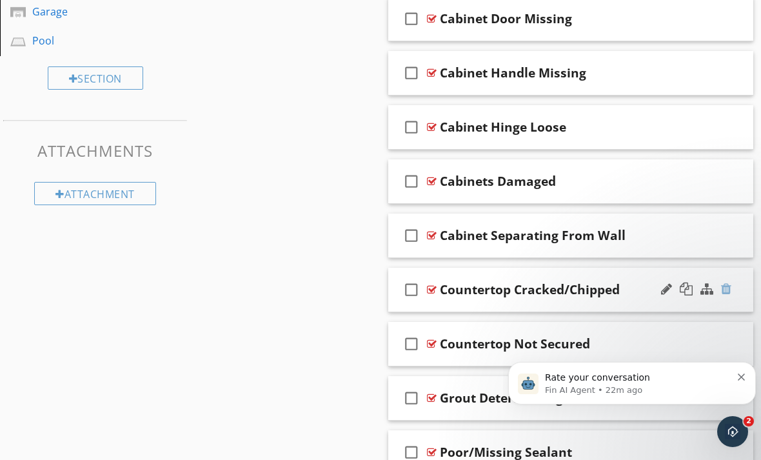
click at [727, 288] on div at bounding box center [726, 288] width 10 height 13
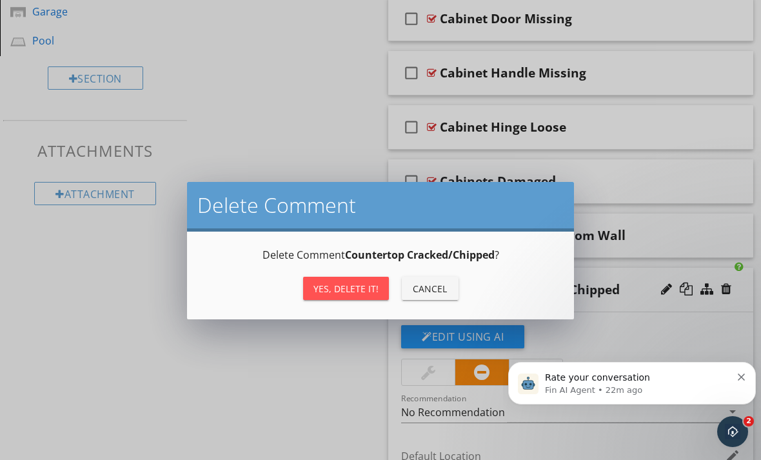
click at [354, 291] on div "Yes, Delete it!" at bounding box center [345, 289] width 65 height 14
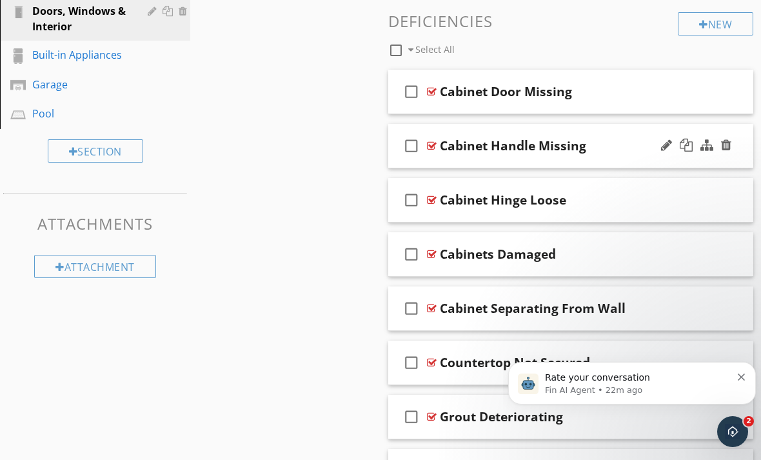
scroll to position [337, 0]
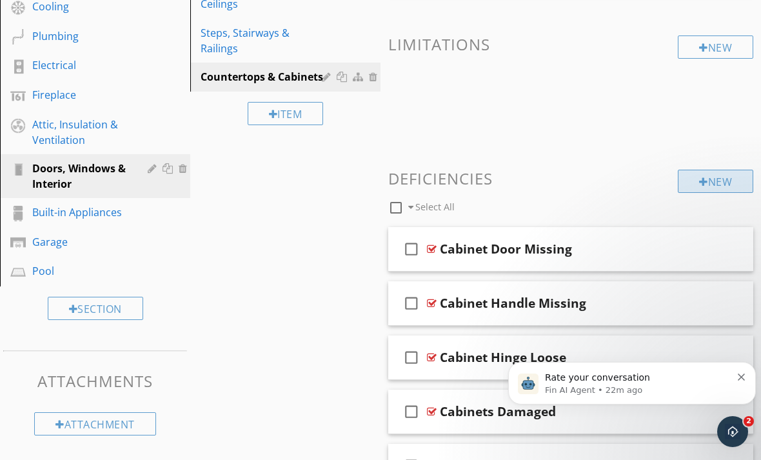
click at [691, 183] on div "New" at bounding box center [715, 181] width 75 height 23
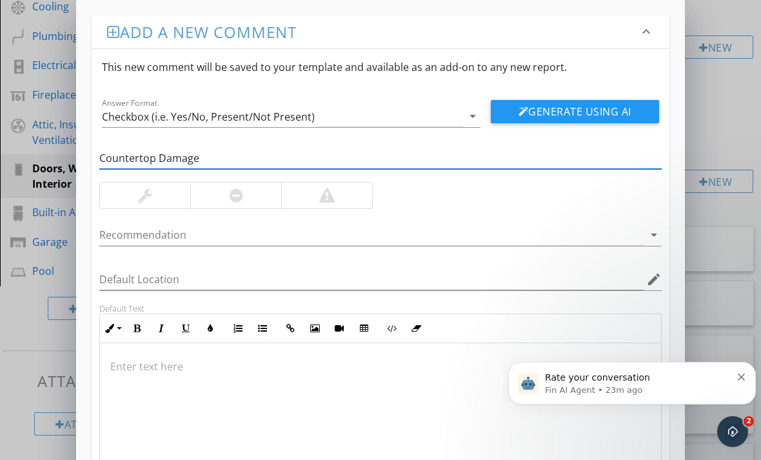
type input "Countertop Damage"
click at [322, 203] on div at bounding box center [326, 195] width 91 height 26
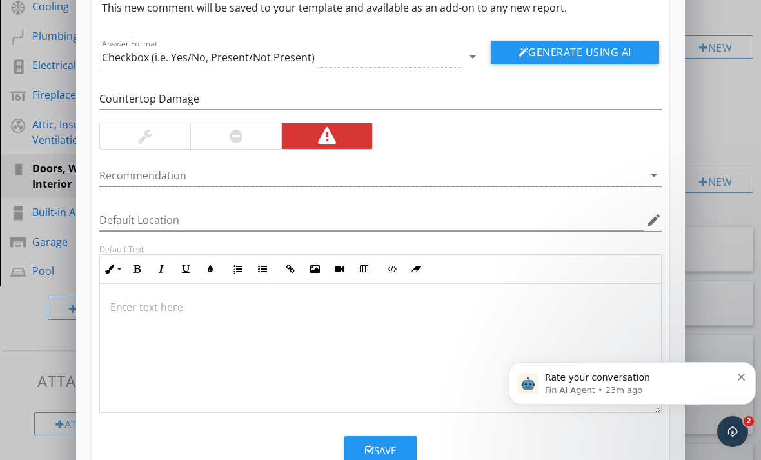
click at [255, 312] on p at bounding box center [380, 306] width 540 height 15
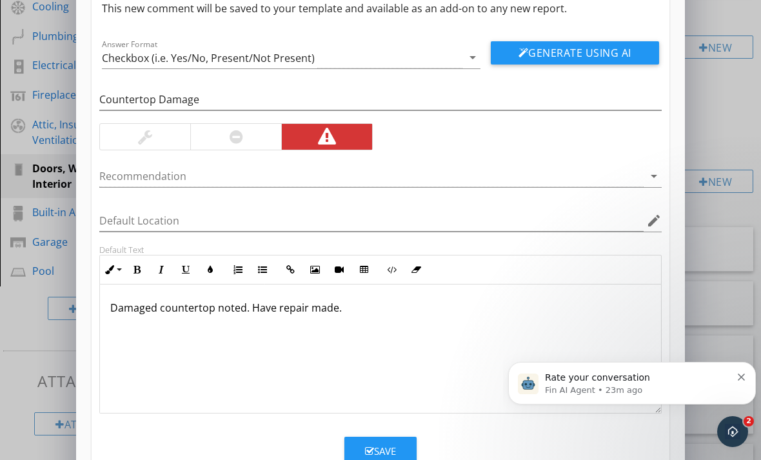
click at [373, 444] on div "Save" at bounding box center [380, 451] width 31 height 15
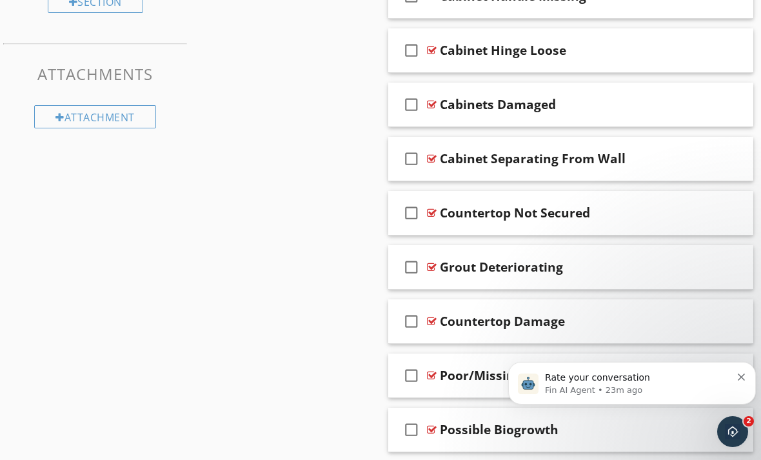
scroll to position [647, 0]
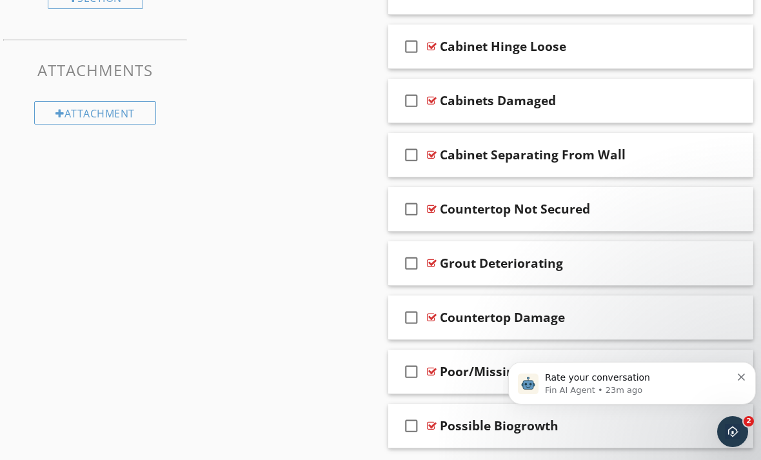
click at [431, 368] on div at bounding box center [432, 371] width 10 height 10
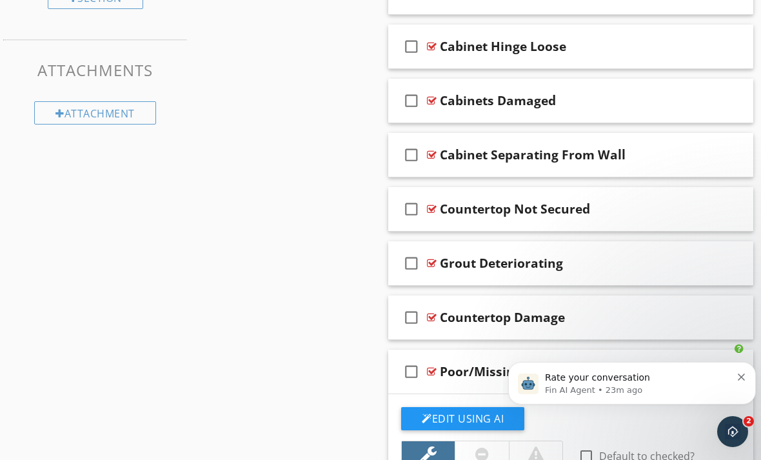
click at [433, 371] on div at bounding box center [432, 371] width 10 height 10
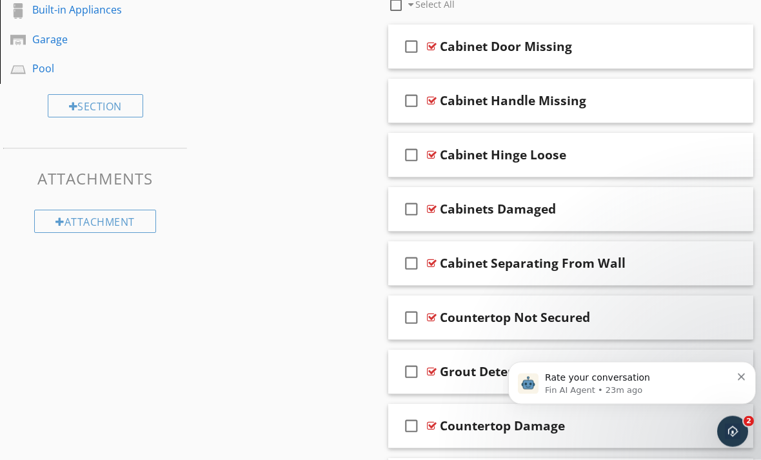
scroll to position [382, 0]
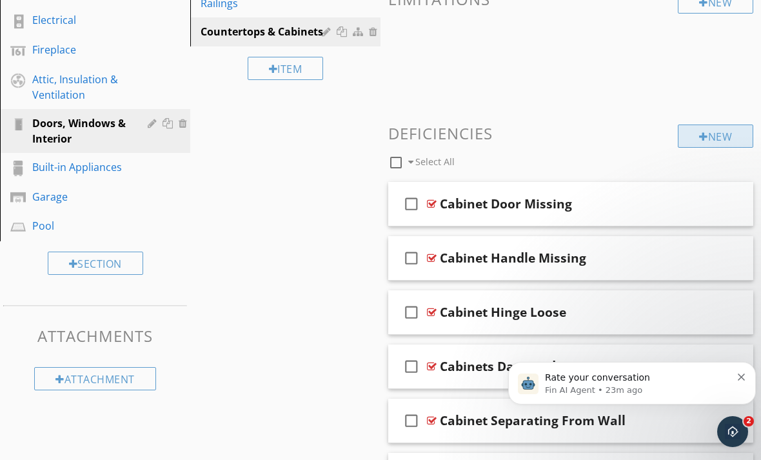
click at [699, 139] on div at bounding box center [703, 137] width 9 height 10
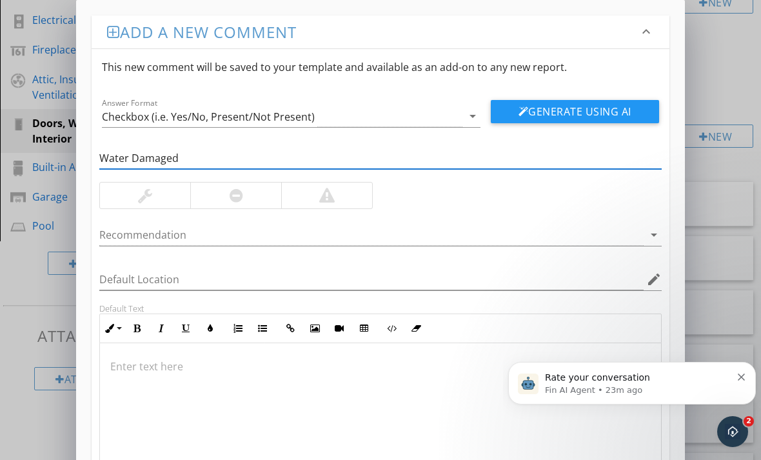
type input "Water Damaged"
click at [320, 198] on div at bounding box center [326, 195] width 15 height 15
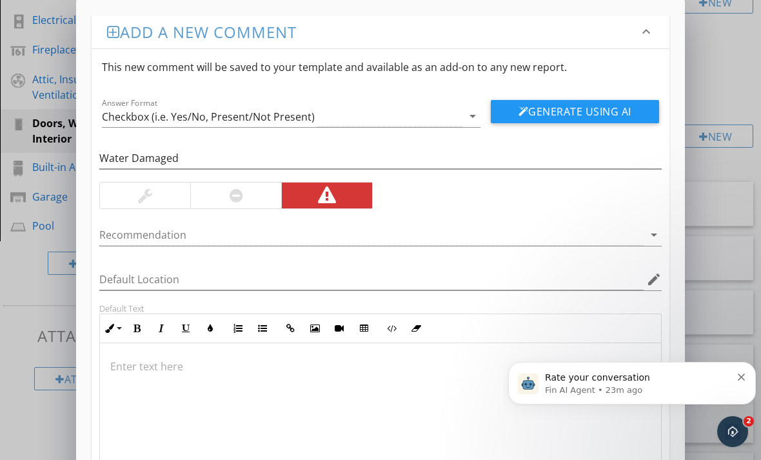
click at [181, 400] on div at bounding box center [380, 407] width 561 height 129
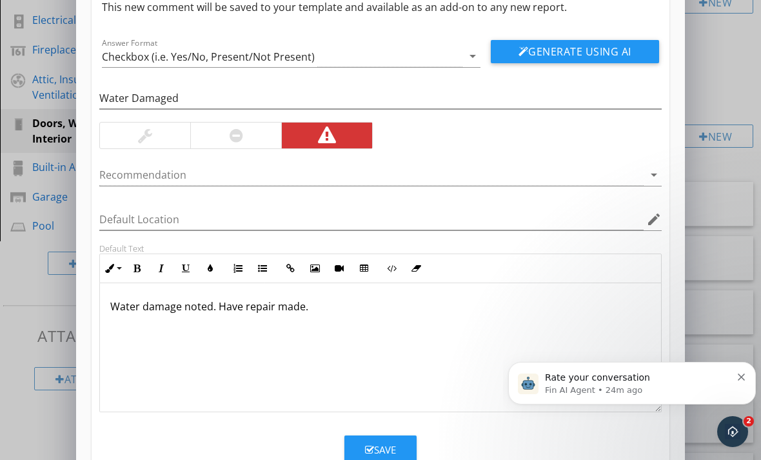
scroll to position [59, 0]
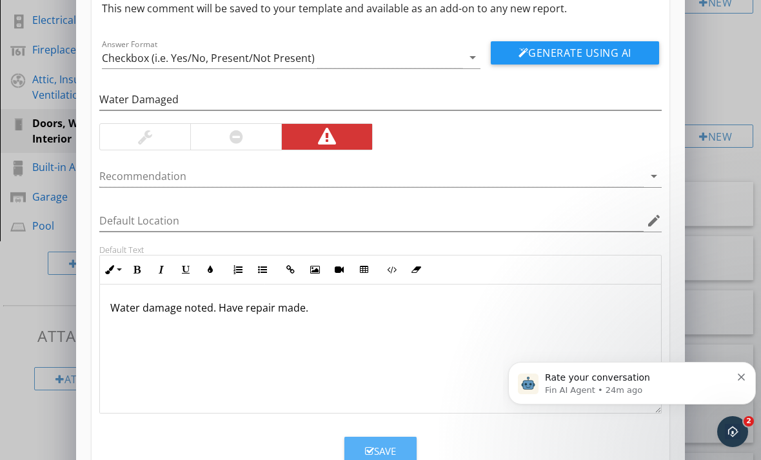
click at [359, 445] on button "Save" at bounding box center [380, 451] width 72 height 28
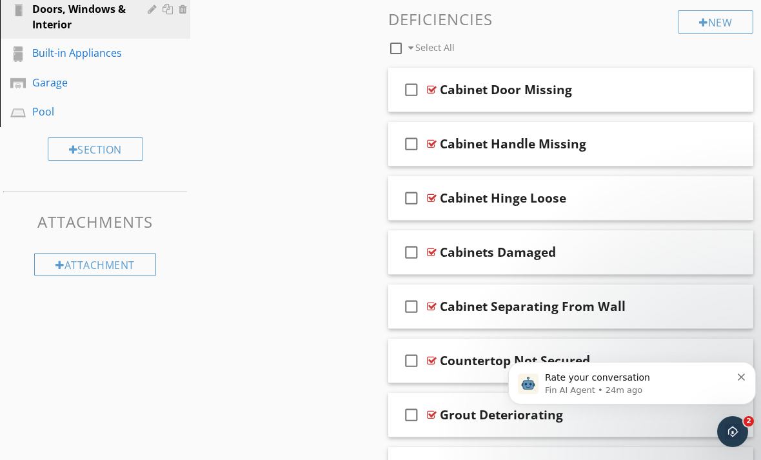
scroll to position [470, 0]
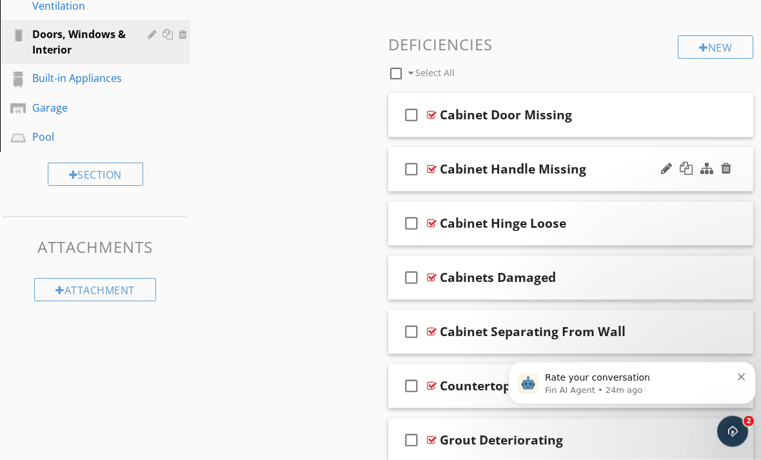
click at [429, 168] on div at bounding box center [432, 169] width 10 height 10
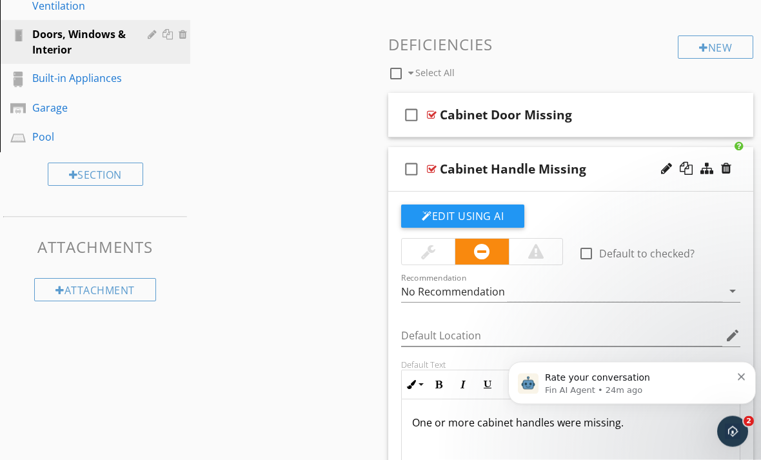
scroll to position [471, 0]
click at [727, 170] on div at bounding box center [726, 168] width 10 height 13
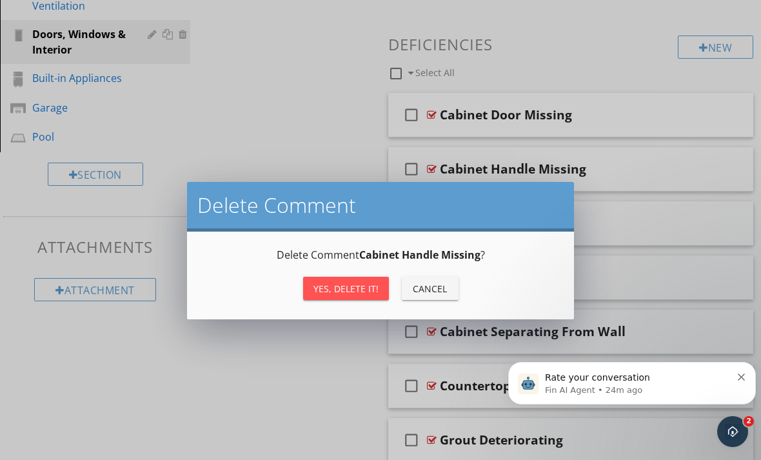
click at [359, 286] on div "Yes, Delete it!" at bounding box center [345, 289] width 65 height 14
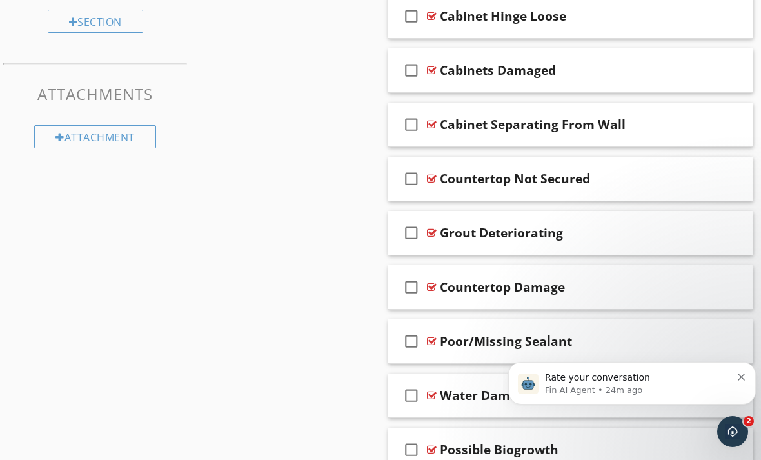
scroll to position [647, 0]
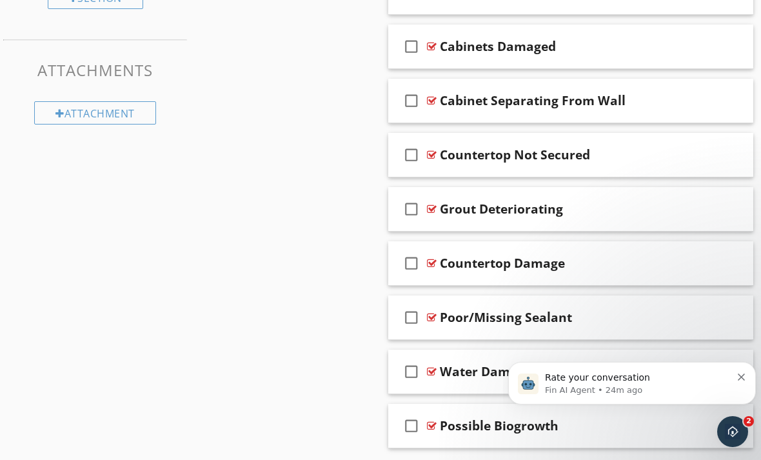
click at [431, 369] on div at bounding box center [432, 371] width 10 height 10
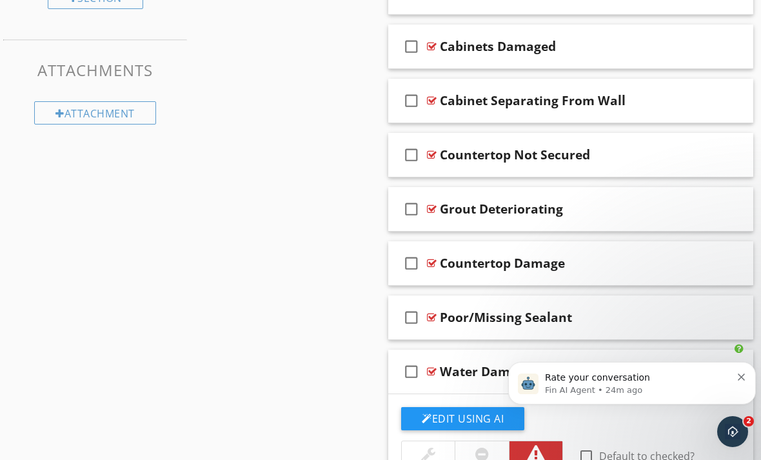
click at [667, 369] on div at bounding box center [666, 370] width 11 height 13
click at [557, 367] on input "Water Damaged" at bounding box center [567, 372] width 255 height 21
type input "Water Damage"
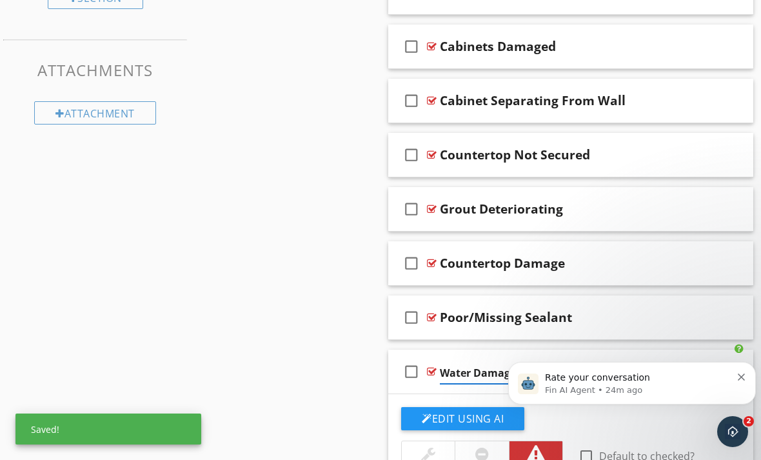
click at [429, 368] on div at bounding box center [432, 371] width 10 height 10
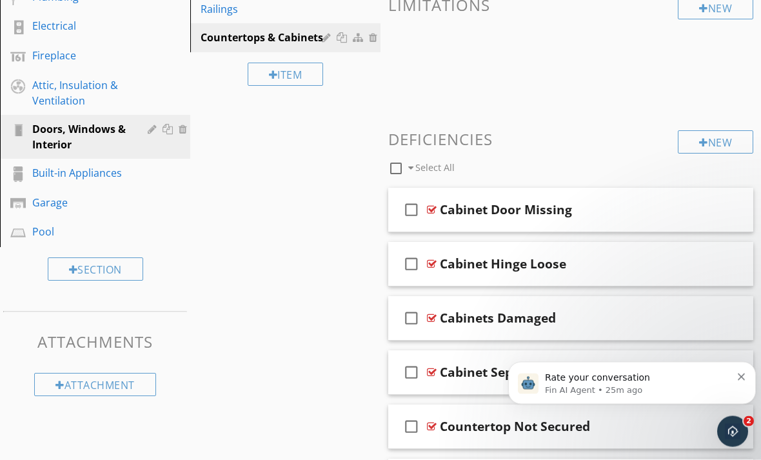
scroll to position [315, 0]
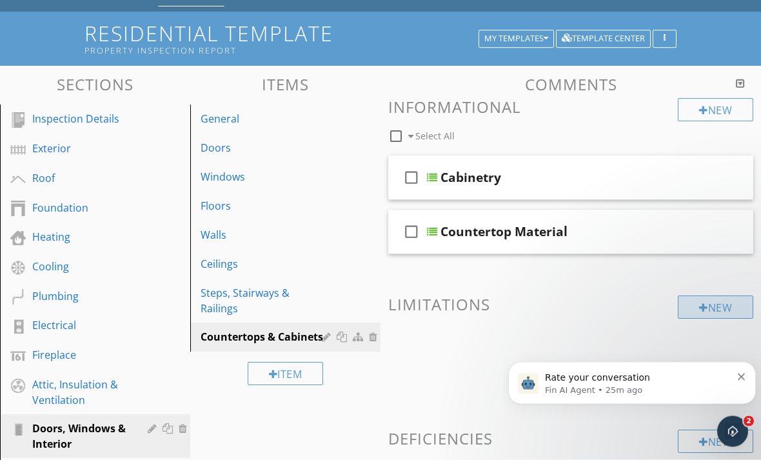
click at [687, 313] on div "New" at bounding box center [715, 307] width 75 height 23
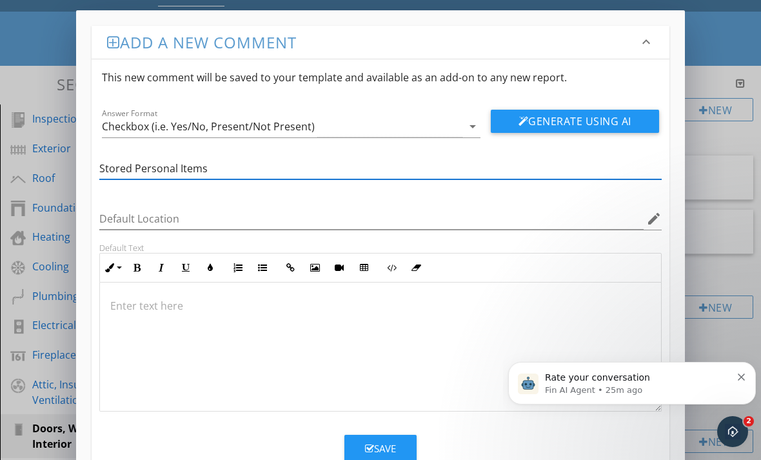
type input "Stored Personal Items"
click at [182, 300] on p at bounding box center [380, 305] width 540 height 15
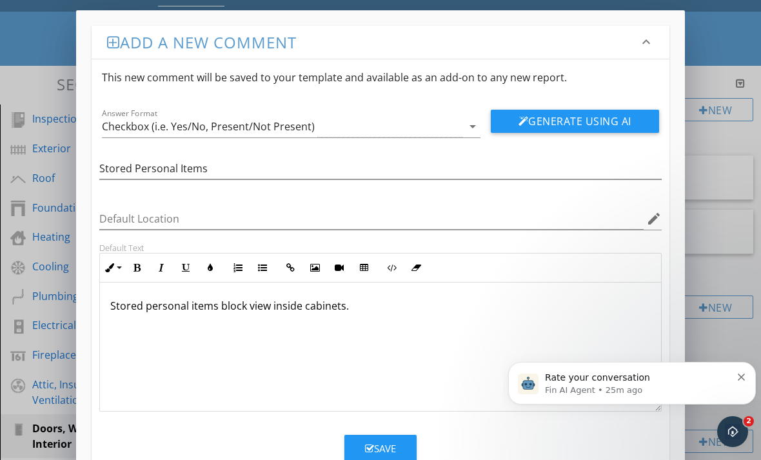
click at [367, 446] on icon "button" at bounding box center [369, 449] width 9 height 10
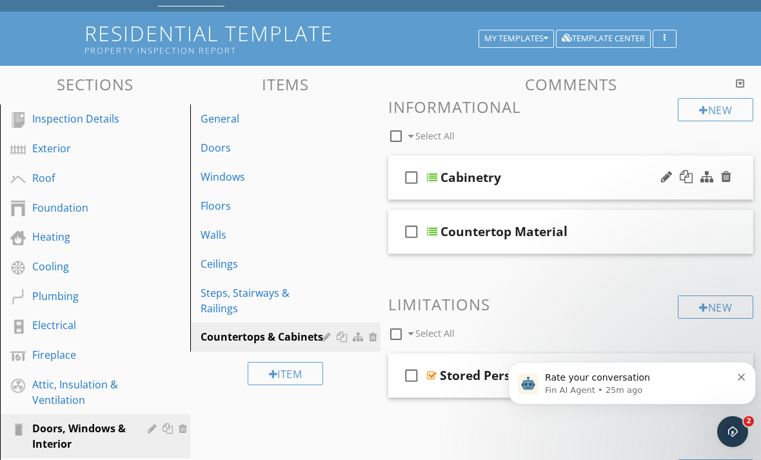
click at [433, 177] on div at bounding box center [432, 177] width 10 height 10
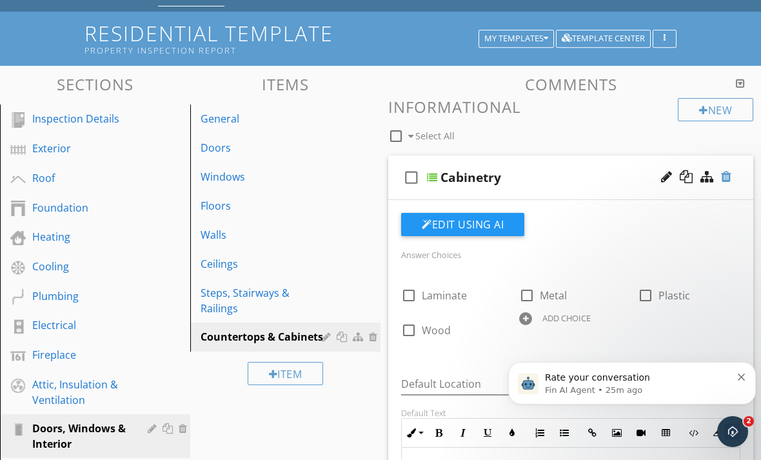
click at [726, 179] on div at bounding box center [726, 176] width 10 height 13
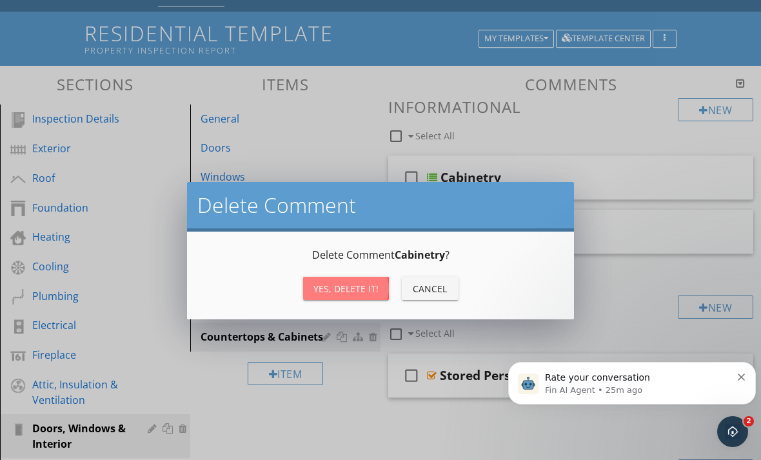
click at [373, 292] on div "Yes, Delete it!" at bounding box center [345, 289] width 65 height 14
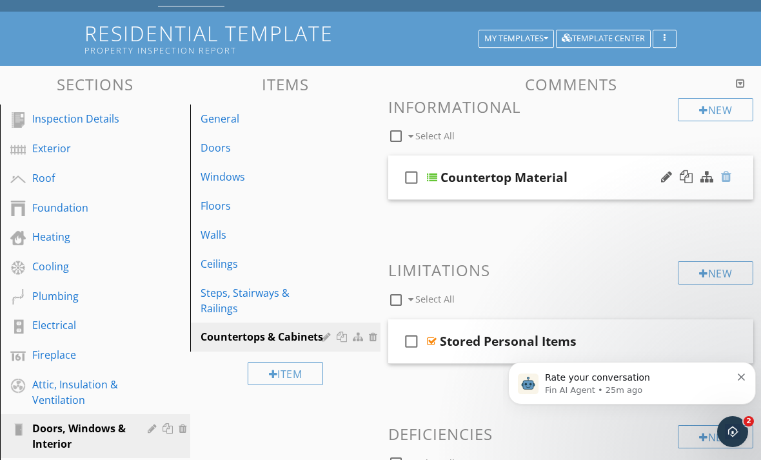
click at [728, 178] on div at bounding box center [726, 176] width 10 height 13
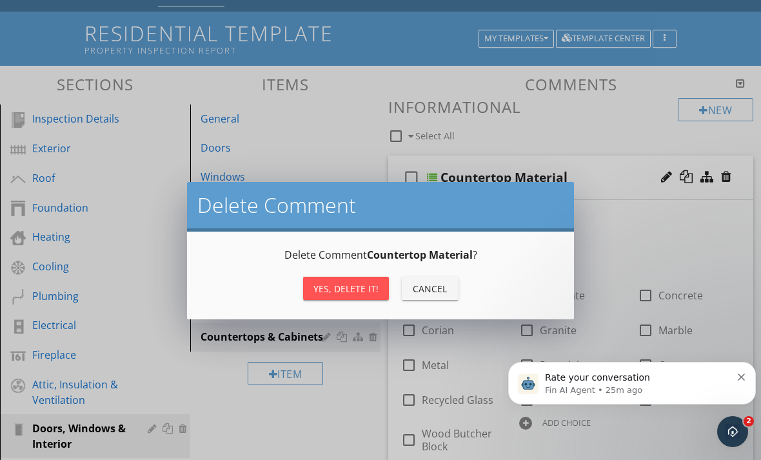
click at [322, 290] on div "Yes, Delete it!" at bounding box center [345, 289] width 65 height 14
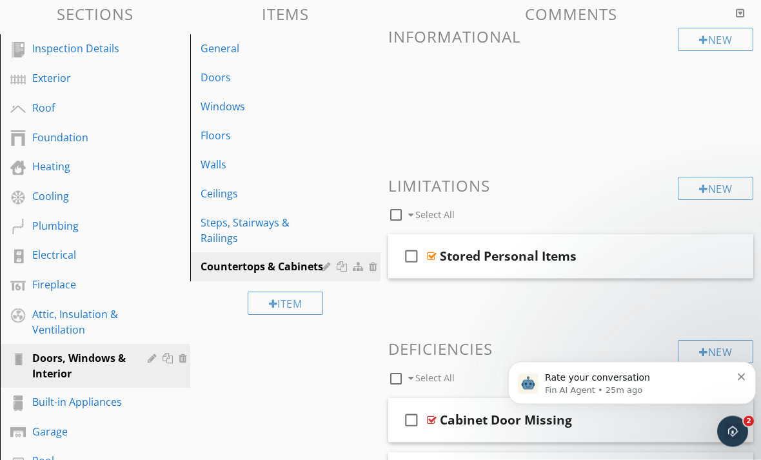
scroll to position [0, 0]
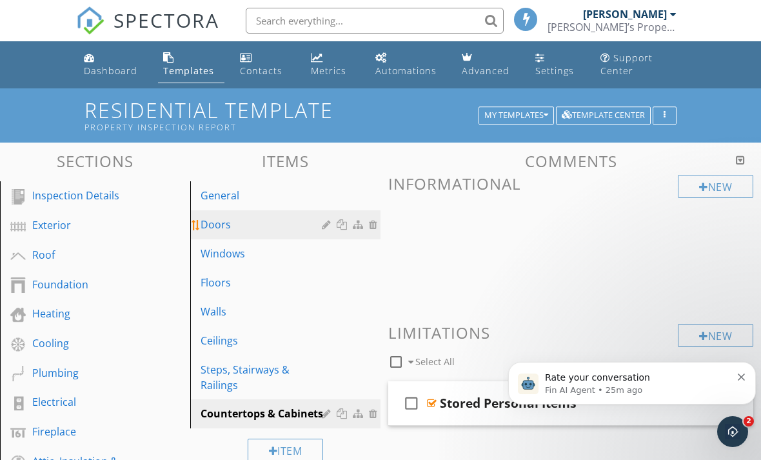
click at [223, 225] on div "Doors" at bounding box center [263, 224] width 125 height 15
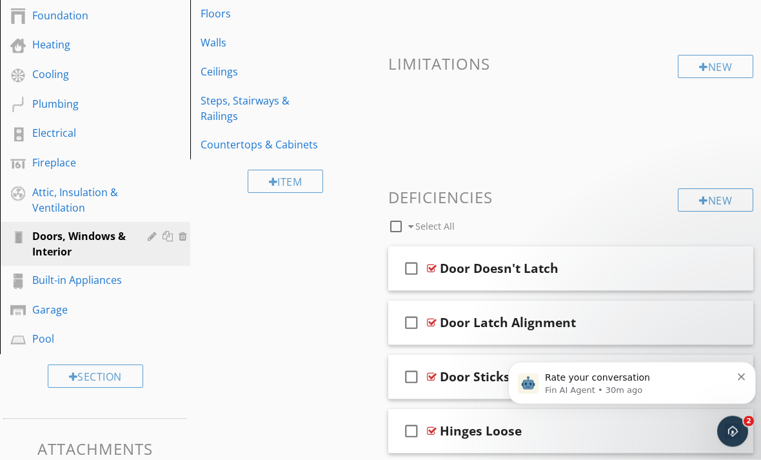
scroll to position [269, 0]
click at [696, 206] on div "New" at bounding box center [715, 199] width 75 height 23
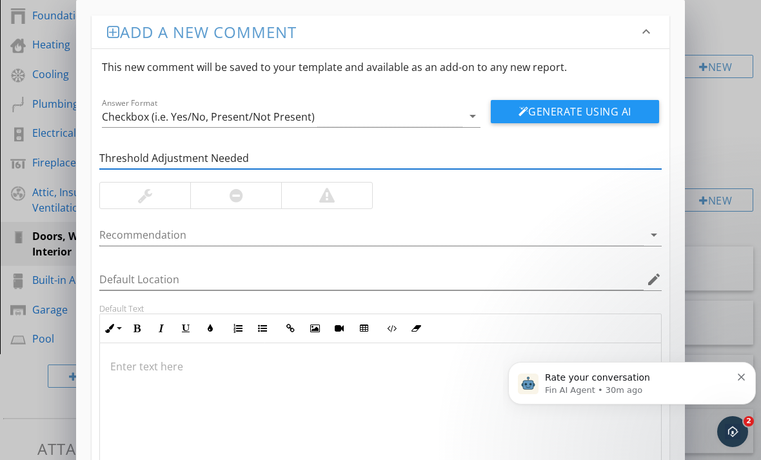
type input "Threshold Adjustment Needed"
click at [135, 201] on div at bounding box center [145, 195] width 90 height 26
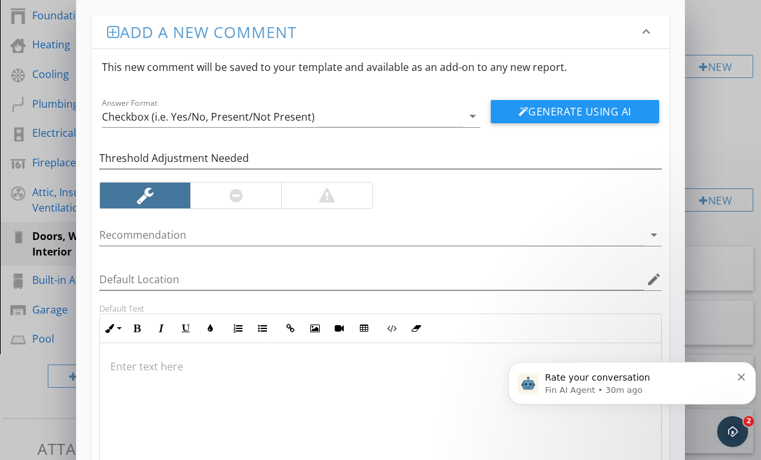
click at [251, 397] on div at bounding box center [380, 407] width 561 height 129
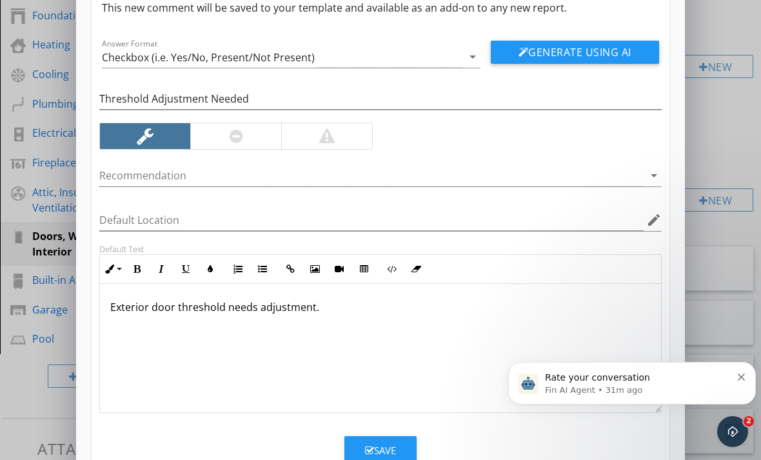
scroll to position [59, 0]
click at [375, 449] on div "Save" at bounding box center [380, 451] width 31 height 15
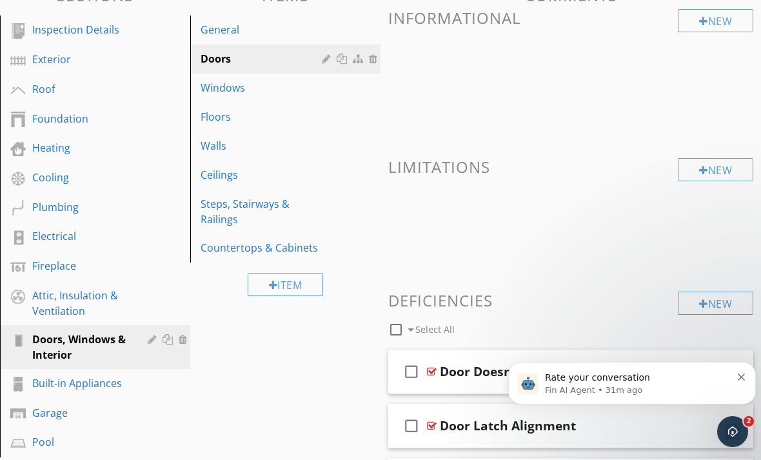
scroll to position [163, 0]
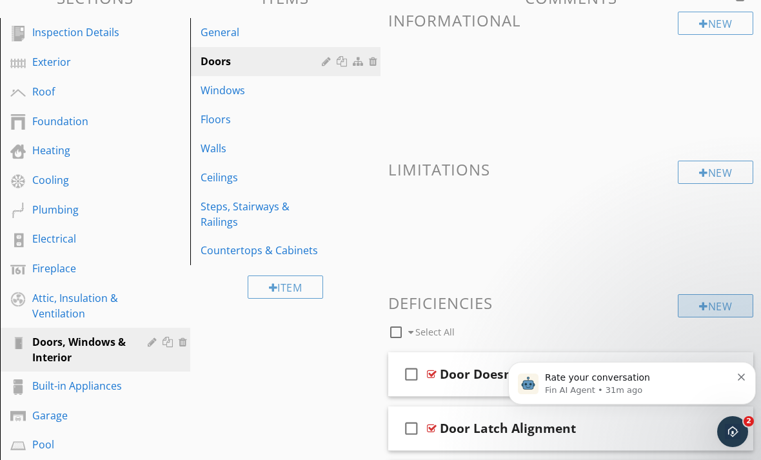
click at [689, 309] on div "New" at bounding box center [715, 305] width 75 height 23
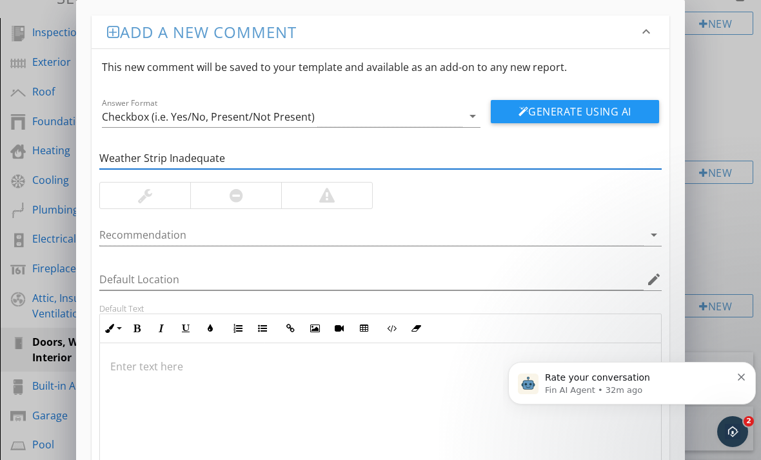
type input "Weather Strip Inadequate"
click at [124, 188] on div at bounding box center [145, 195] width 90 height 26
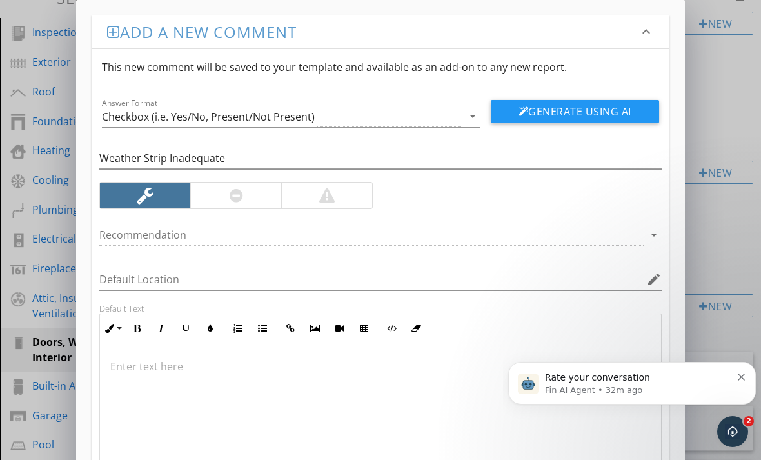
click at [146, 358] on div at bounding box center [380, 407] width 561 height 129
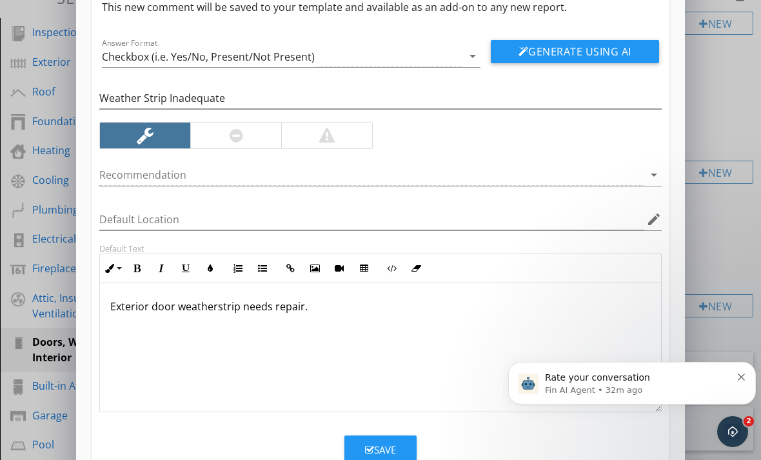
scroll to position [59, 0]
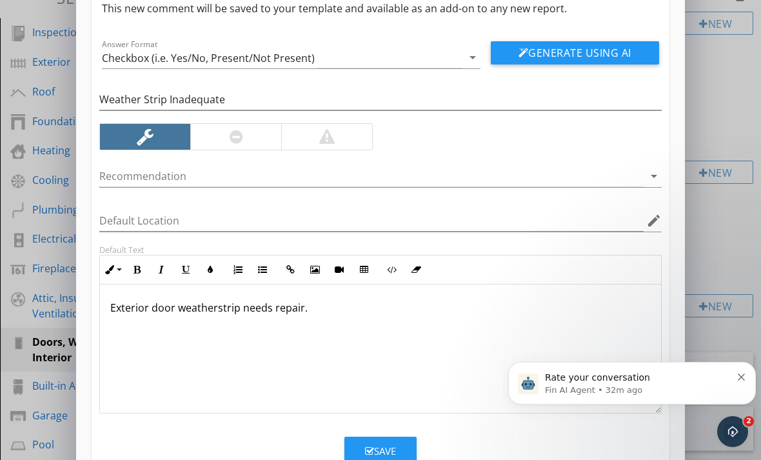
click at [366, 449] on icon "button" at bounding box center [369, 451] width 9 height 10
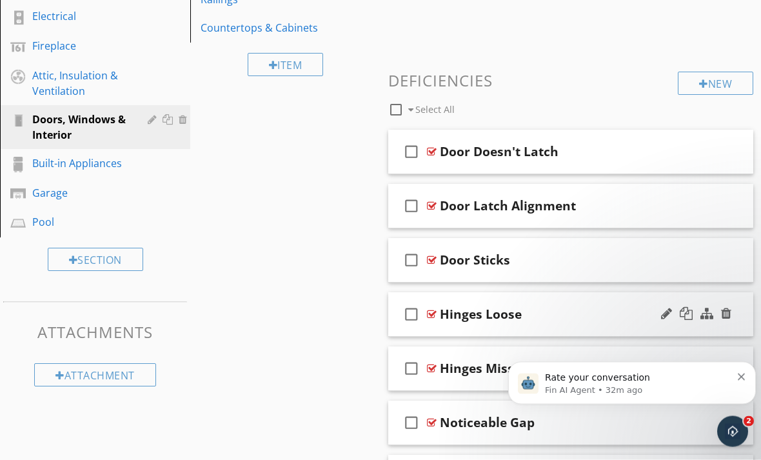
scroll to position [378, 0]
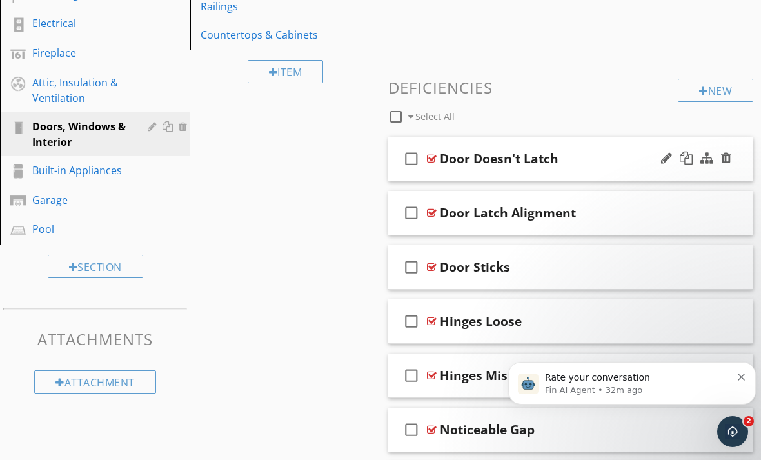
click at [434, 158] on div at bounding box center [432, 158] width 10 height 10
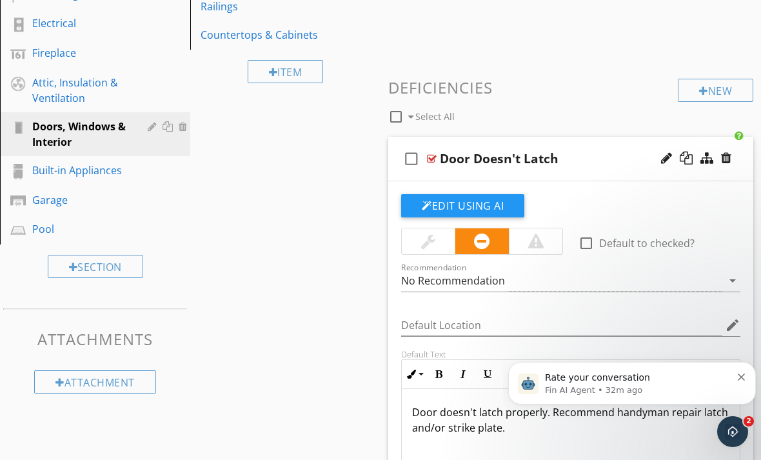
click at [426, 242] on div at bounding box center [428, 240] width 14 height 15
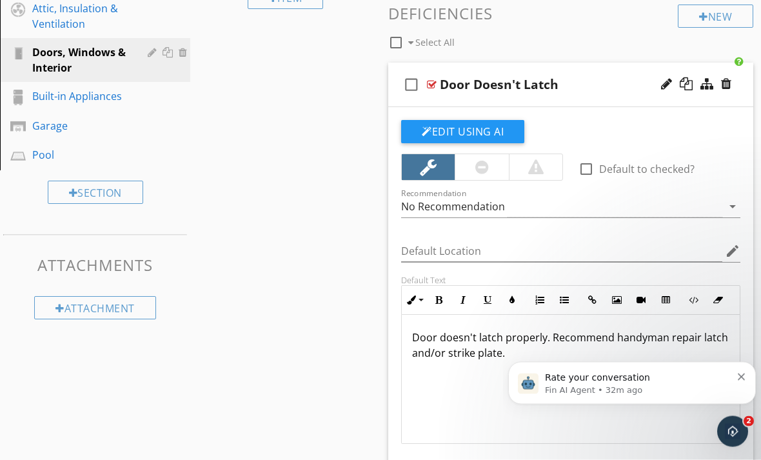
scroll to position [453, 0]
click at [659, 336] on p "Door doesn't latch properly. Recommend handyman repair latch and/or strike plat…" at bounding box center [570, 344] width 317 height 31
click at [663, 337] on p "Door doesn't latch properly. Recommend handyman repair latch and/or strike plat…" at bounding box center [570, 345] width 317 height 31
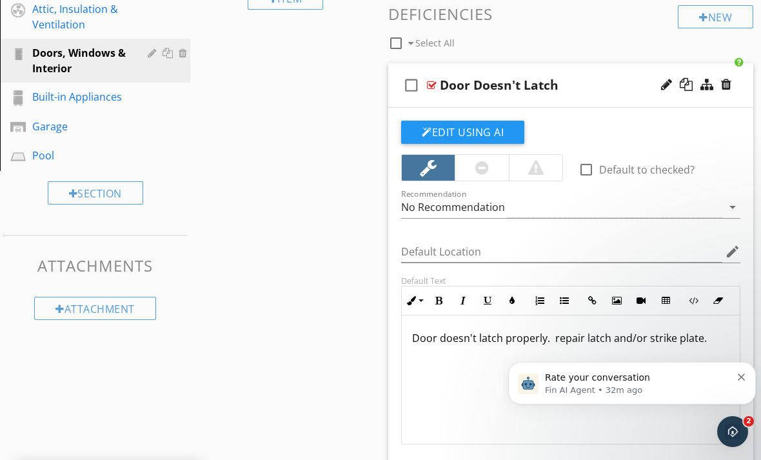
click at [558, 336] on p "Door doesn't latch properly. repair latch and/or strike plate." at bounding box center [570, 337] width 317 height 15
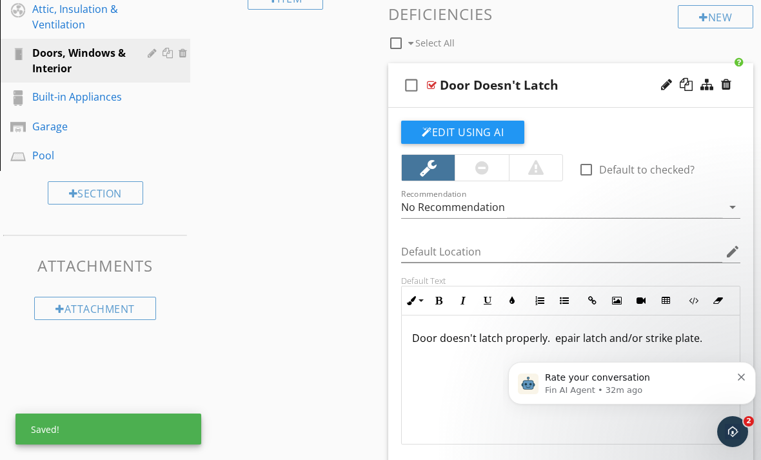
click at [574, 340] on p "Door doesn't latch properly. epair latch and/or strike plate." at bounding box center [570, 337] width 317 height 15
click at [575, 339] on p "Door doesn't latch properly. epair latch and/or strike plate." at bounding box center [570, 337] width 317 height 15
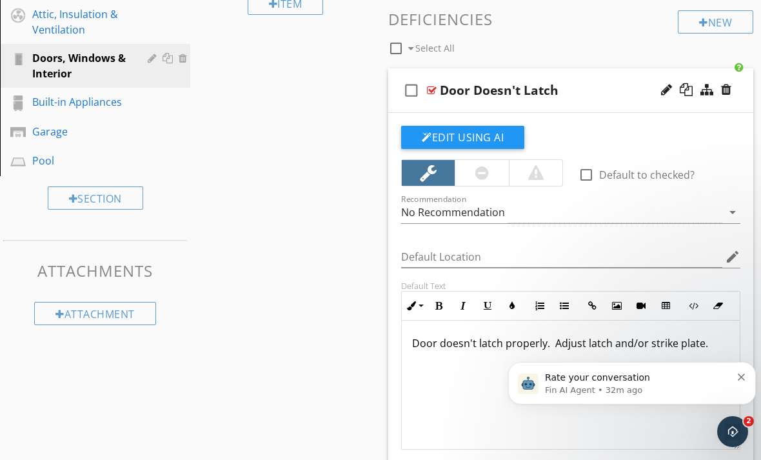
scroll to position [378, 0]
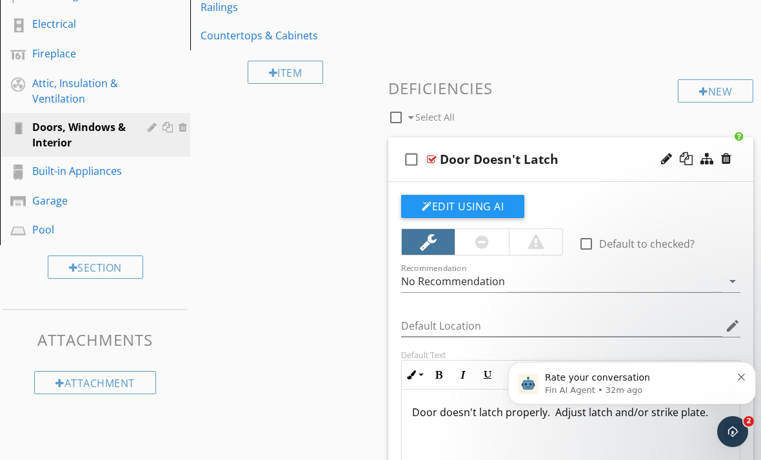
click at [429, 156] on div at bounding box center [432, 159] width 10 height 10
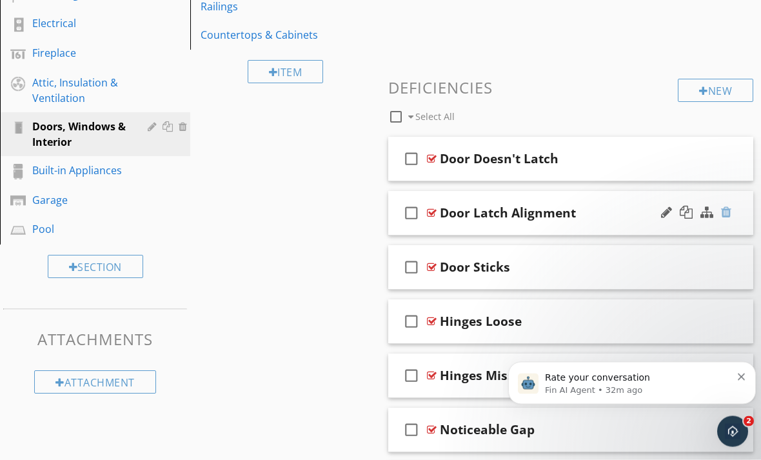
click at [725, 213] on div at bounding box center [726, 212] width 10 height 13
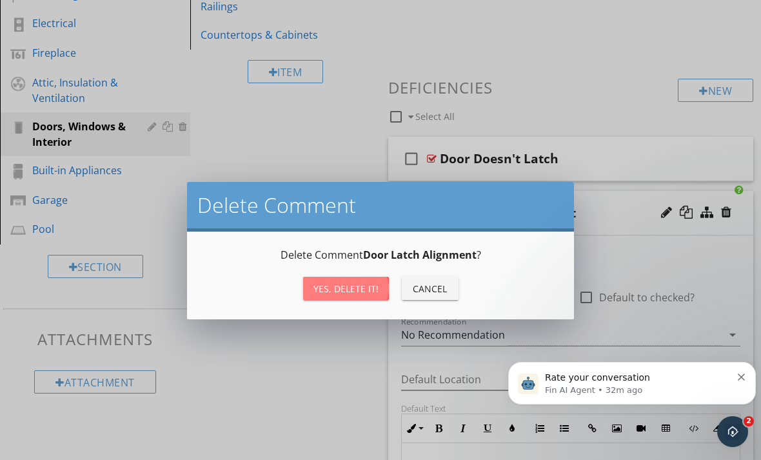
click at [347, 293] on div "Yes, Delete it!" at bounding box center [345, 289] width 65 height 14
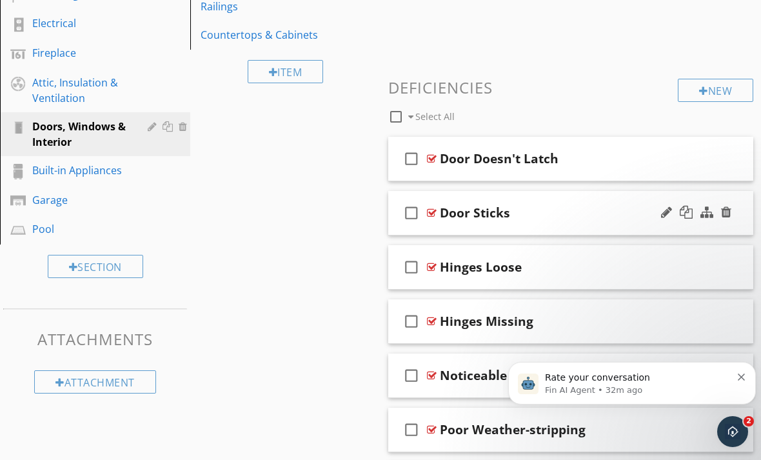
click at [434, 213] on div at bounding box center [432, 213] width 10 height 10
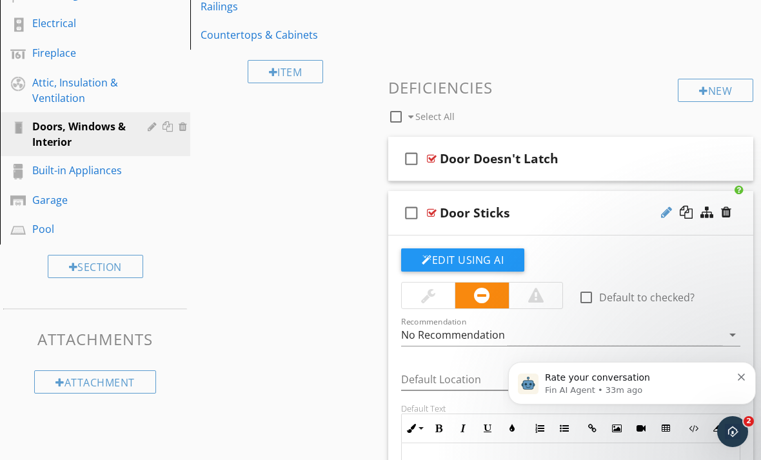
click at [671, 214] on div at bounding box center [666, 212] width 11 height 13
click at [570, 217] on input "Door Sticks" at bounding box center [567, 213] width 255 height 21
type input "Door Binds In Jam"
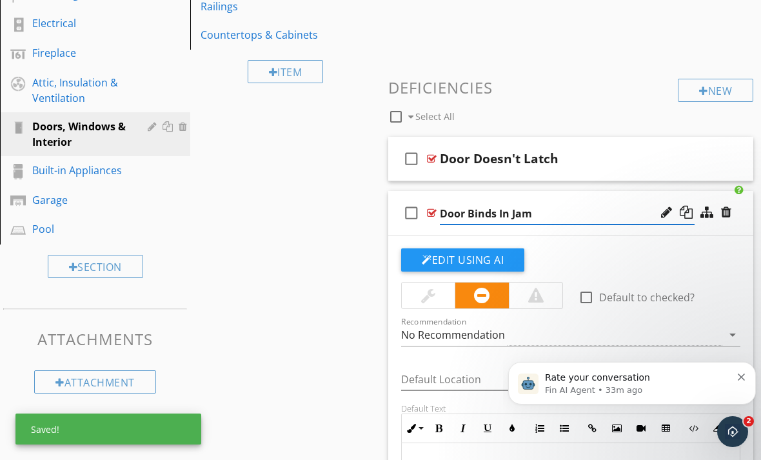
click at [438, 298] on div at bounding box center [428, 295] width 53 height 26
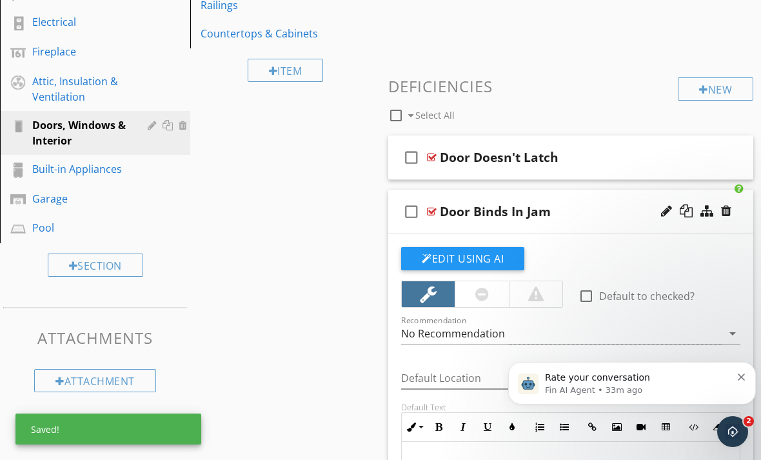
scroll to position [532, 0]
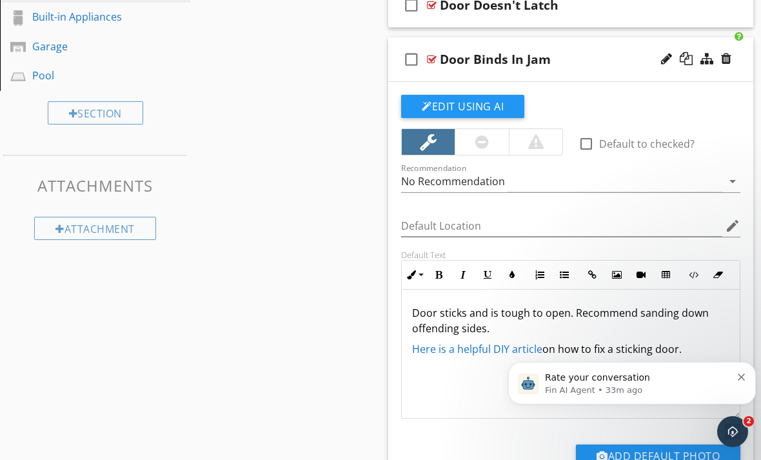
click at [700, 353] on p "Here is a helpful DIY article on how to fix a sticking door." at bounding box center [570, 348] width 317 height 15
drag, startPoint x: 688, startPoint y: 349, endPoint x: 396, endPoint y: 311, distance: 294.5
click at [396, 311] on div "Default Text Inline Style XLarge Large Normal Small Light Small/Light Bold Ital…" at bounding box center [570, 334] width 355 height 169
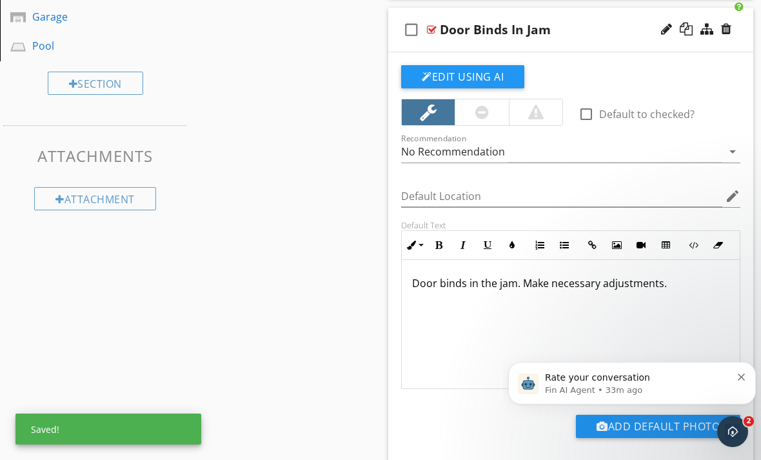
scroll to position [418, 0]
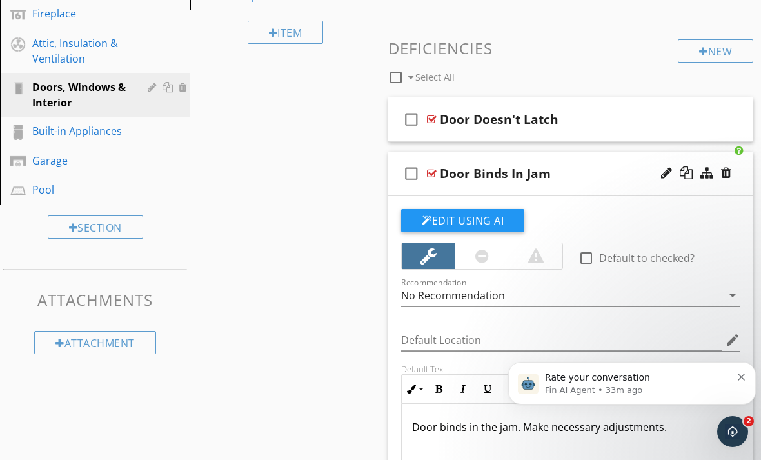
click at [433, 170] on div at bounding box center [432, 173] width 10 height 10
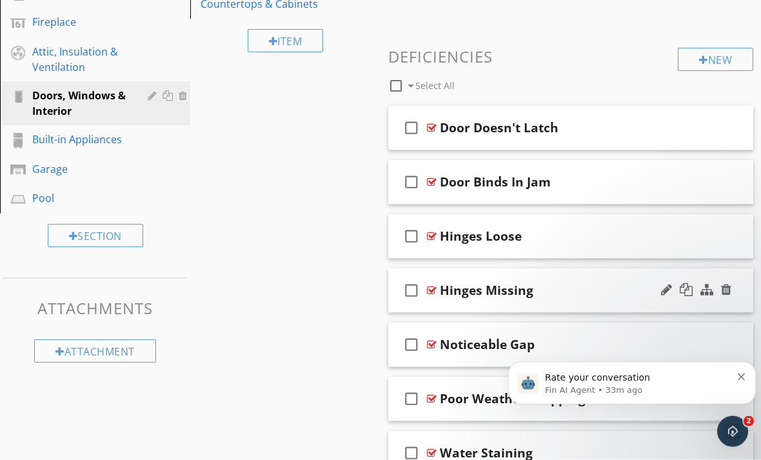
scroll to position [394, 0]
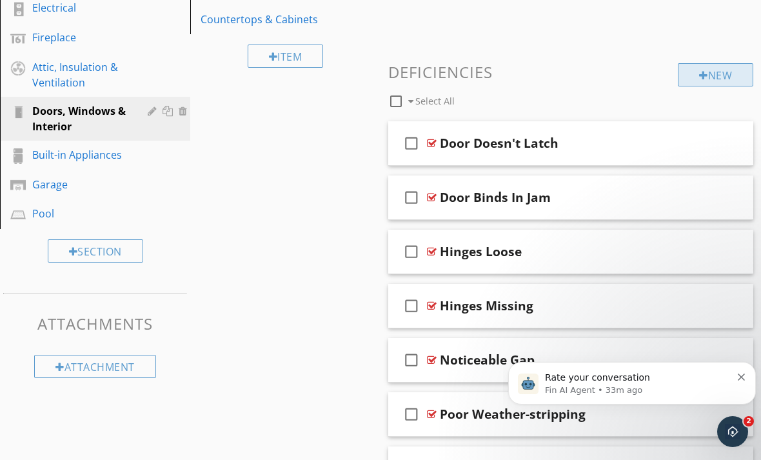
click at [724, 72] on div "New" at bounding box center [715, 74] width 75 height 23
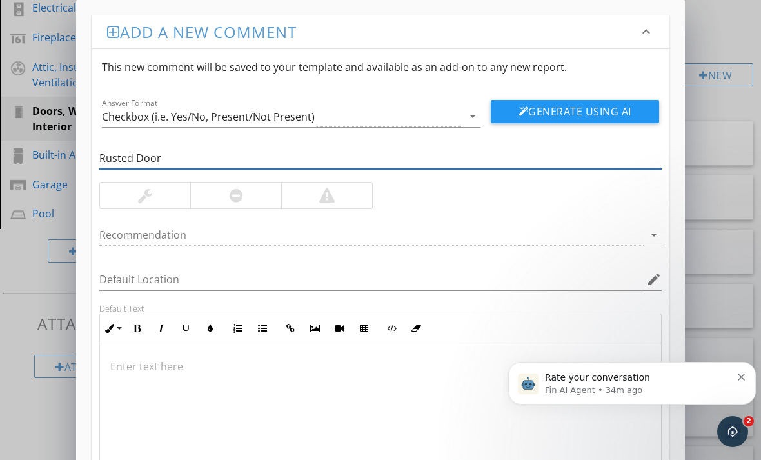
type input "Rusted Door"
click at [306, 195] on div at bounding box center [326, 195] width 91 height 26
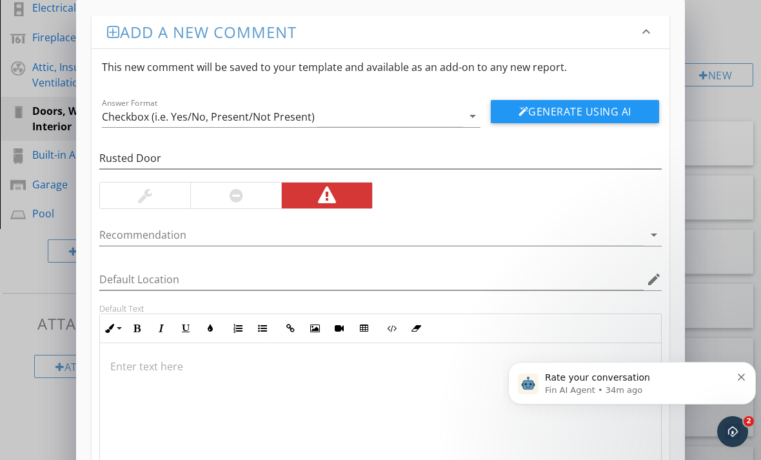
click at [150, 362] on p at bounding box center [380, 365] width 540 height 15
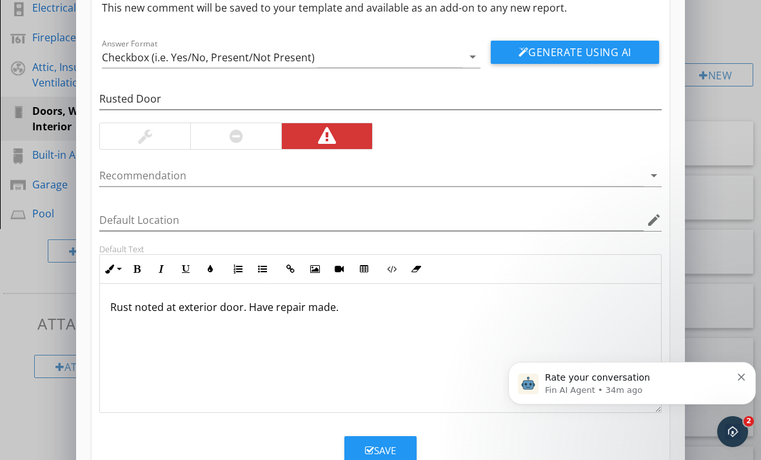
scroll to position [59, 0]
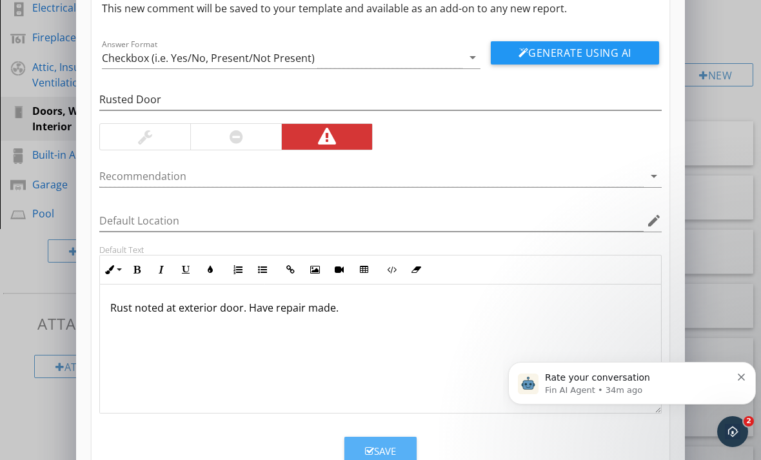
click at [374, 448] on div "Save" at bounding box center [380, 451] width 31 height 15
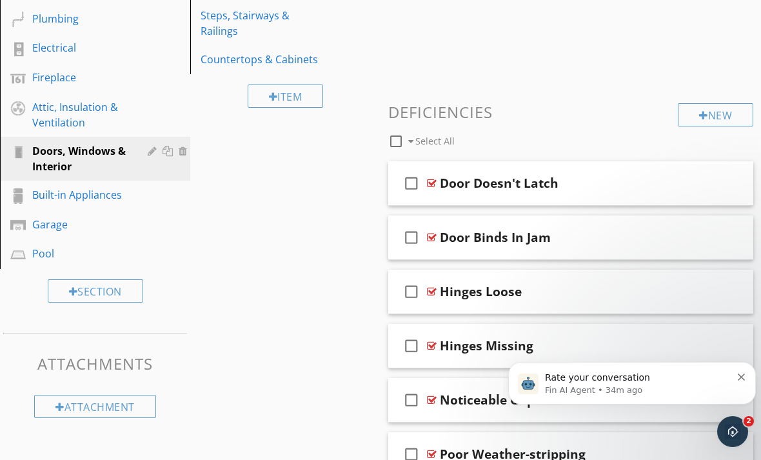
scroll to position [379, 0]
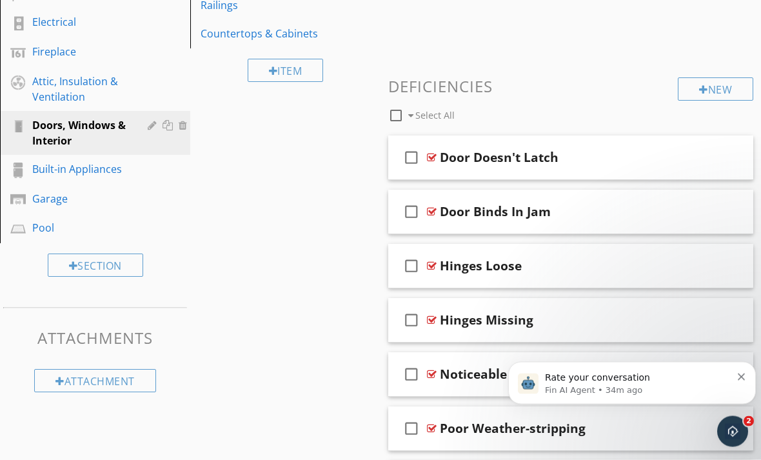
click at [726, 372] on div at bounding box center [726, 374] width 10 height 13
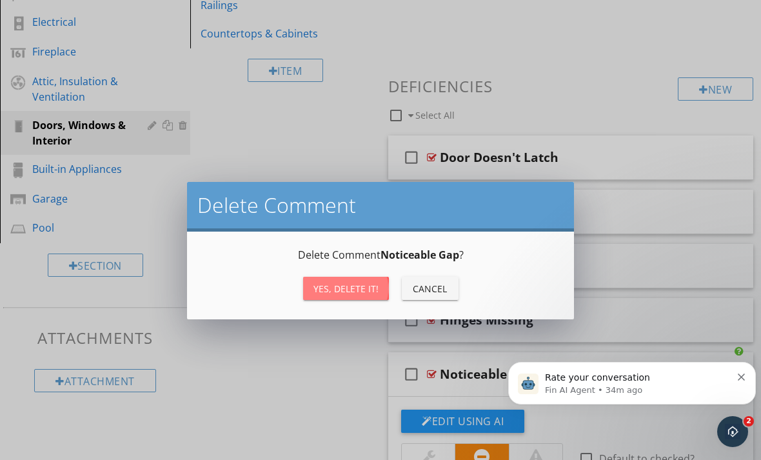
click at [327, 289] on div "Yes, Delete it!" at bounding box center [345, 289] width 65 height 14
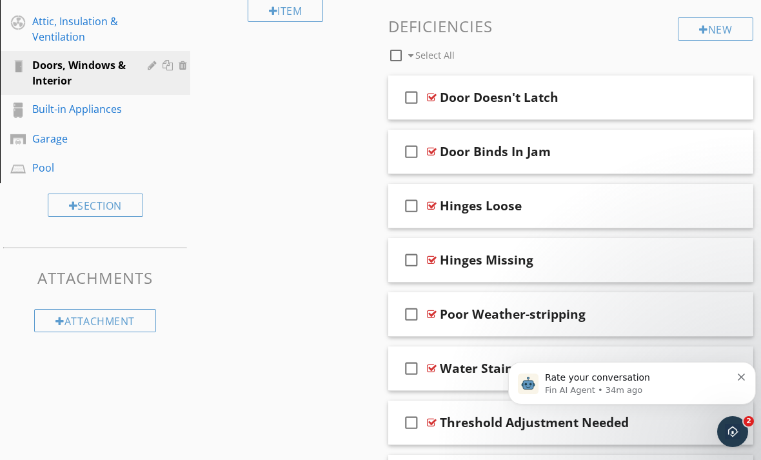
scroll to position [480, 0]
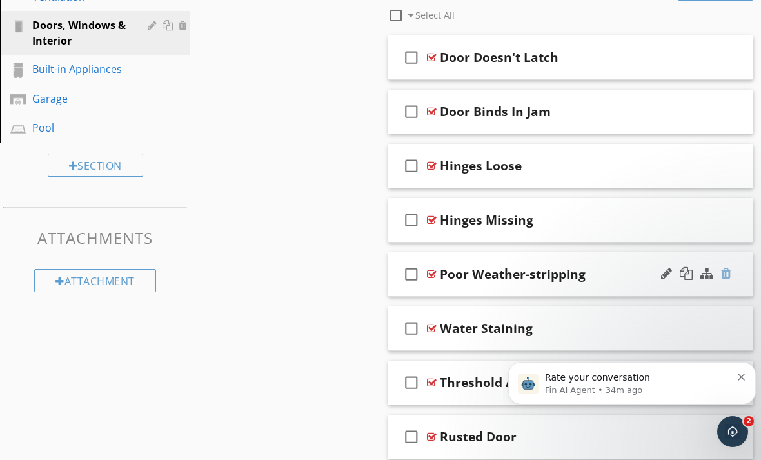
click at [727, 274] on div at bounding box center [726, 273] width 10 height 13
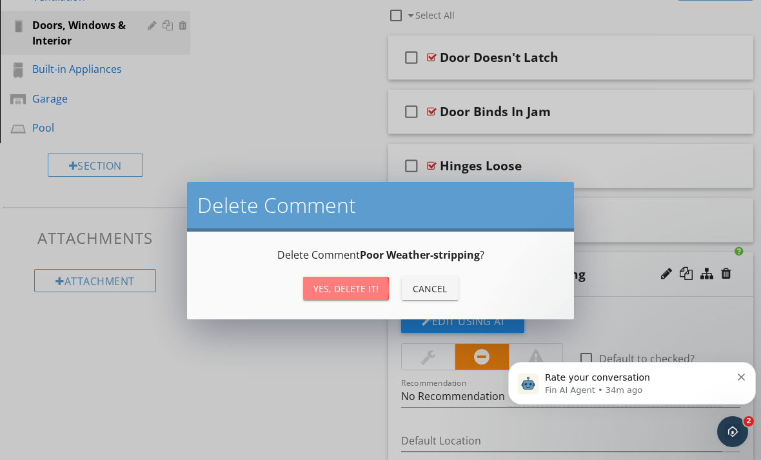
click at [342, 290] on div "Yes, Delete it!" at bounding box center [345, 289] width 65 height 14
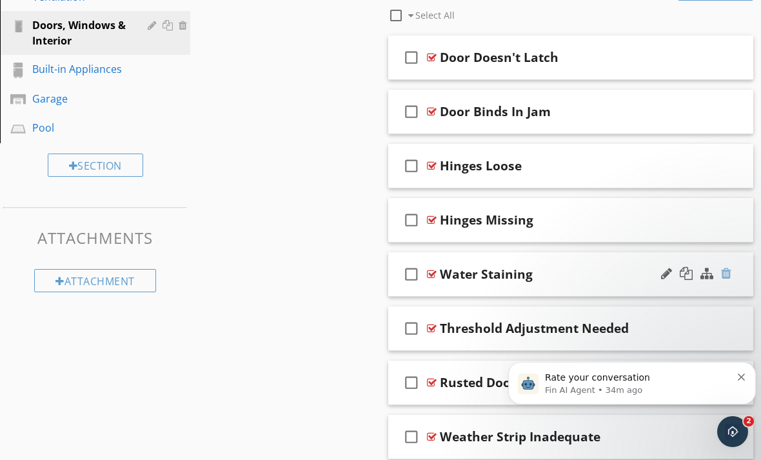
click at [726, 274] on div at bounding box center [726, 273] width 10 height 13
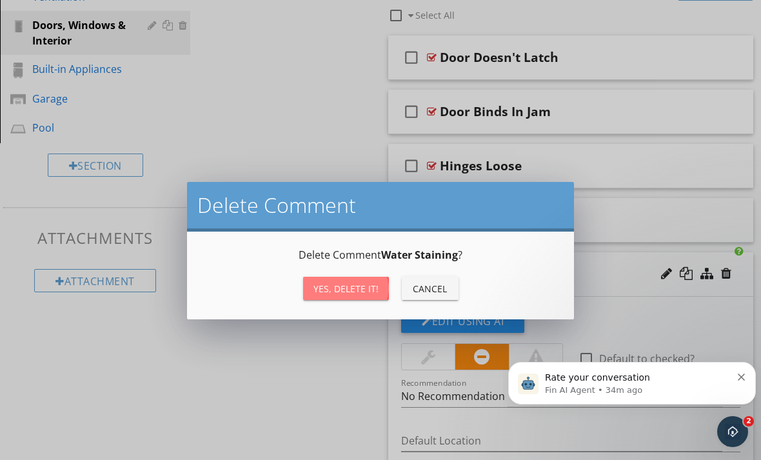
click at [333, 288] on div "Yes, Delete it!" at bounding box center [345, 289] width 65 height 14
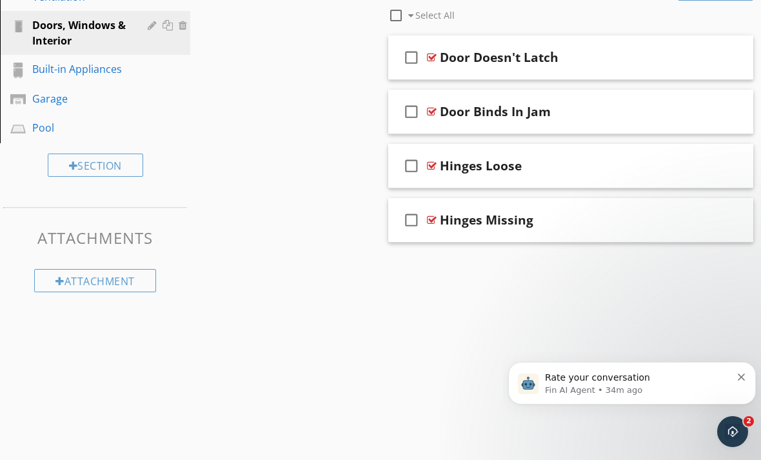
scroll to position [437, 0]
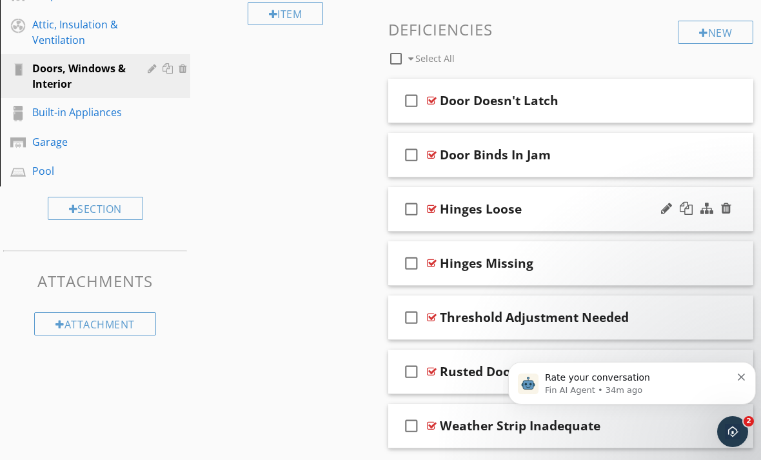
click at [430, 209] on div at bounding box center [432, 209] width 10 height 10
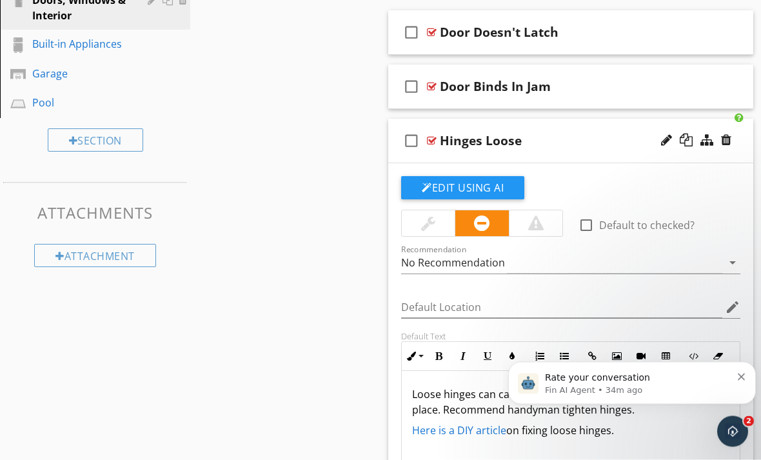
scroll to position [505, 0]
click at [727, 139] on div at bounding box center [726, 139] width 10 height 13
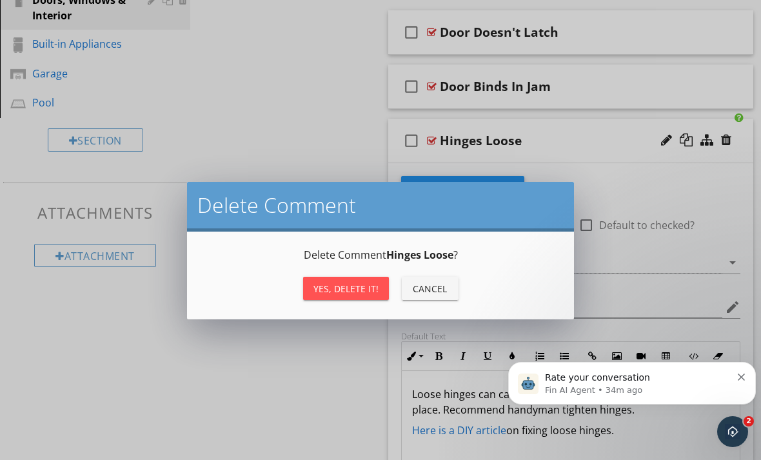
type textarea "<p>Loose hinges can cause door to stick or eventually fall out of place. Recomm…"
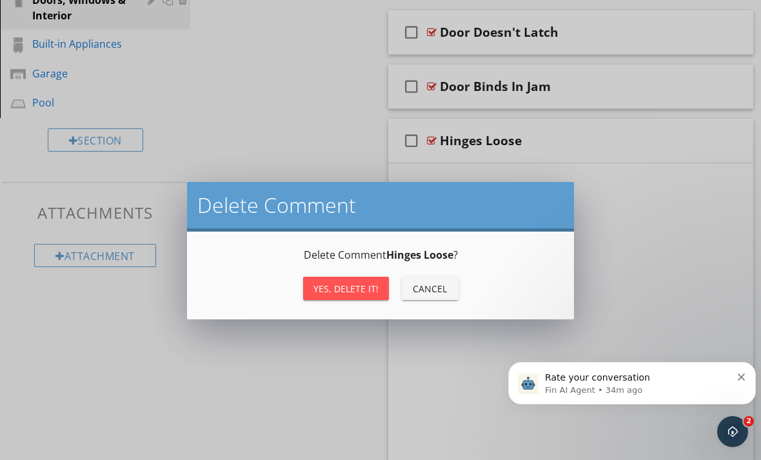
scroll to position [437, 0]
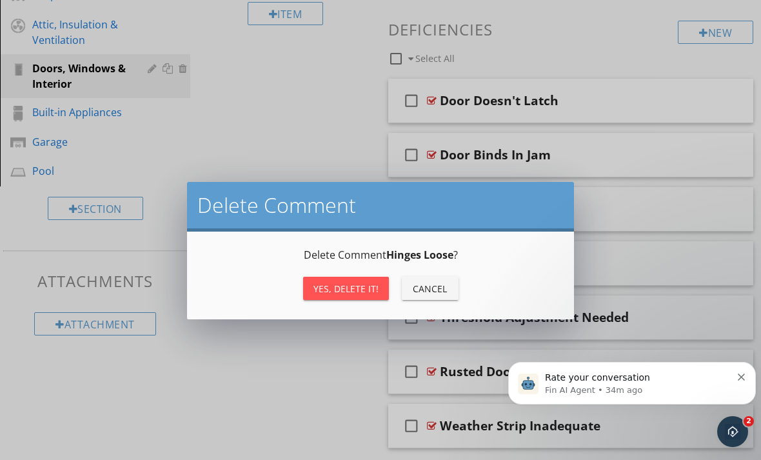
click at [364, 273] on div "Yes, Delete it! Cancel" at bounding box center [380, 288] width 356 height 31
click at [359, 286] on div "Yes, Delete it!" at bounding box center [345, 289] width 65 height 14
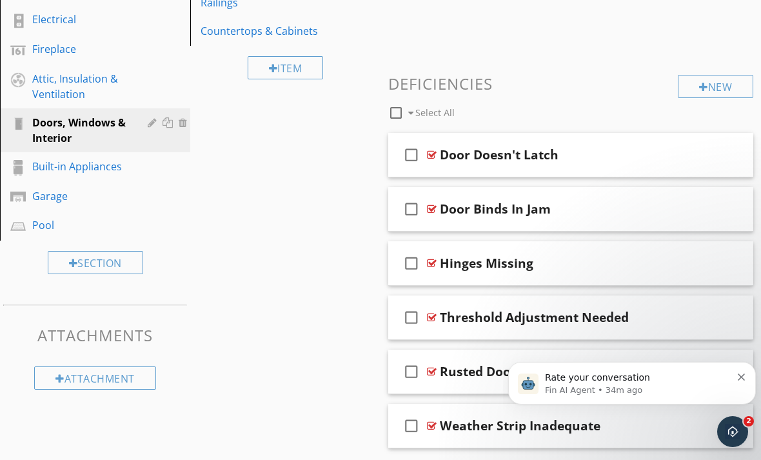
scroll to position [278, 0]
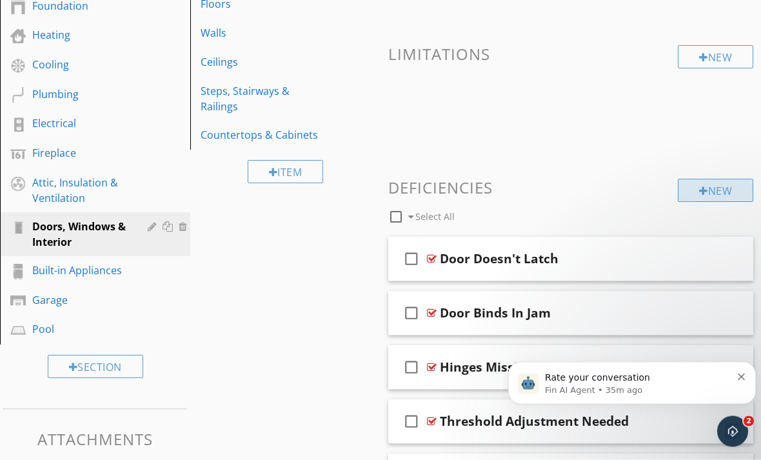
click at [702, 188] on div at bounding box center [703, 191] width 9 height 10
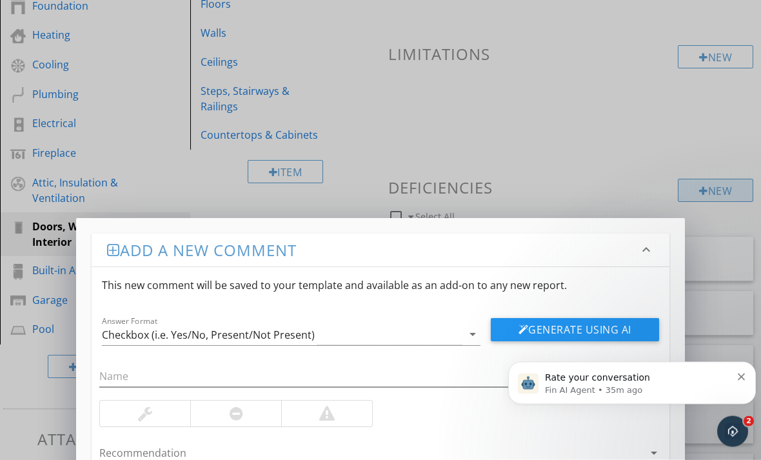
scroll to position [279, 0]
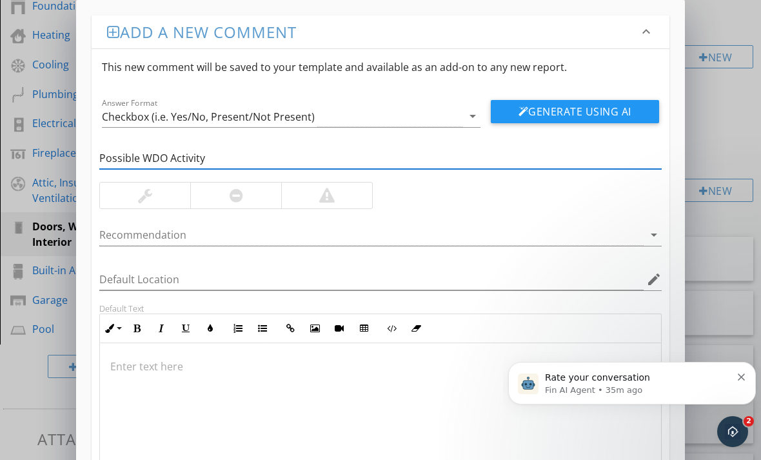
type input "Possible WDO Activity"
click at [306, 192] on div at bounding box center [326, 195] width 91 height 26
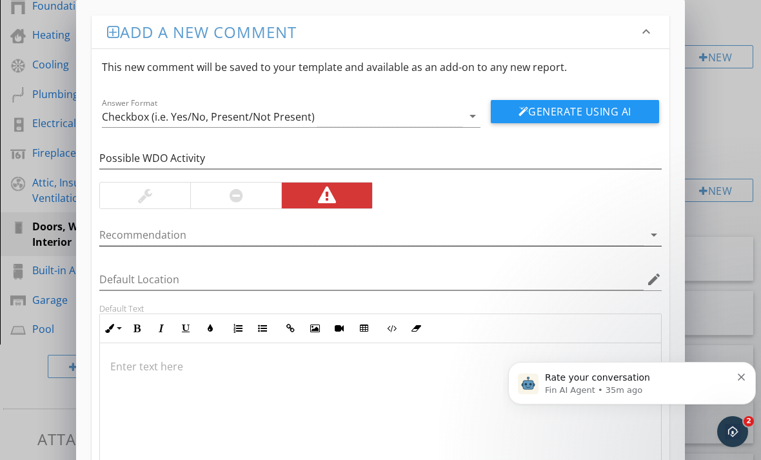
click at [658, 237] on icon "arrow_drop_down" at bounding box center [653, 234] width 15 height 15
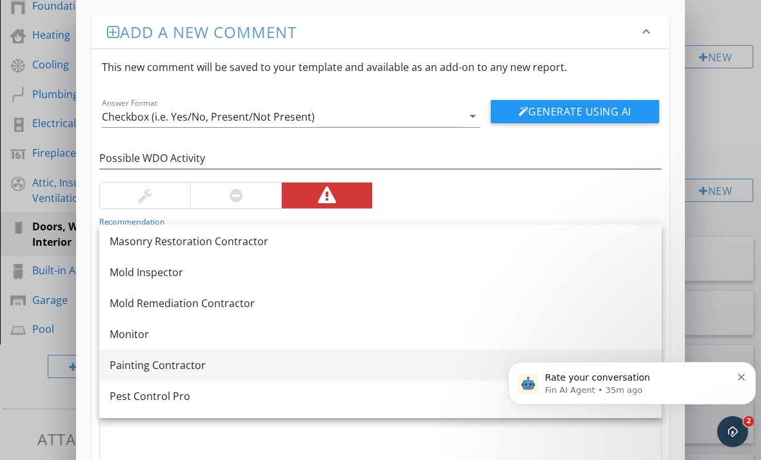
scroll to position [1239, 0]
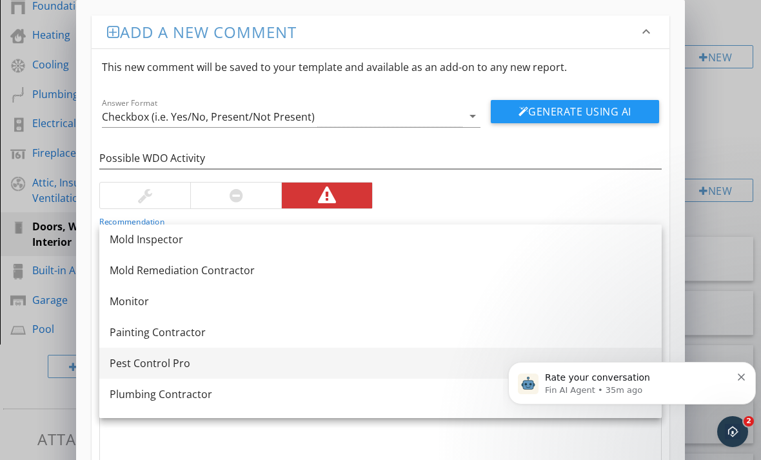
click at [251, 355] on div "Pest Control Pro" at bounding box center [381, 362] width 542 height 15
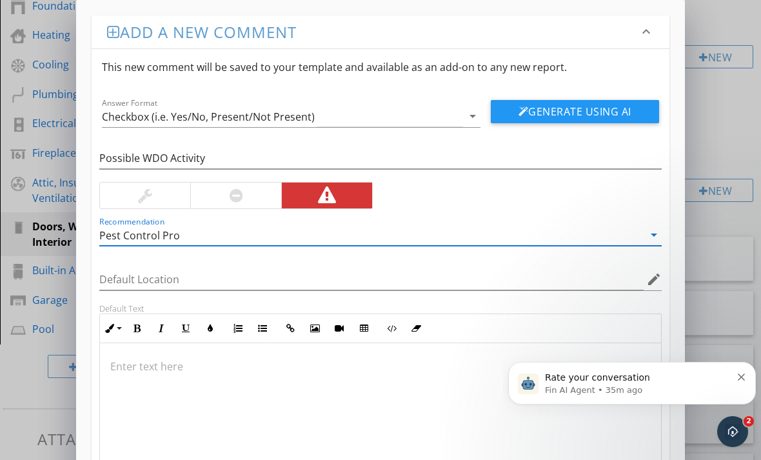
click at [236, 353] on div at bounding box center [380, 407] width 561 height 129
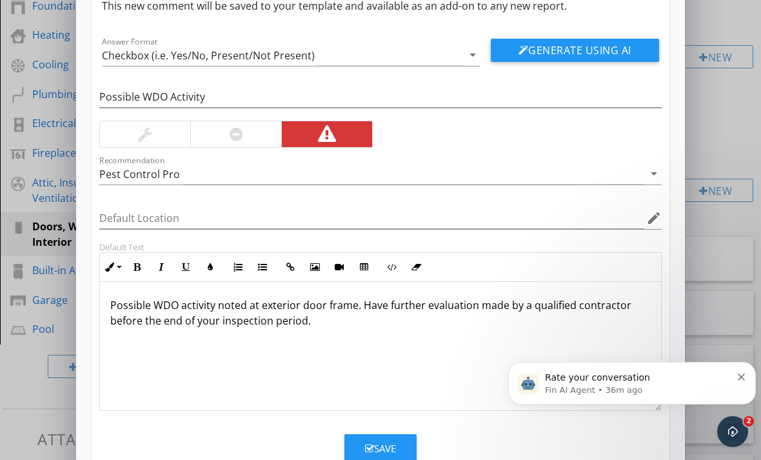
scroll to position [59, 0]
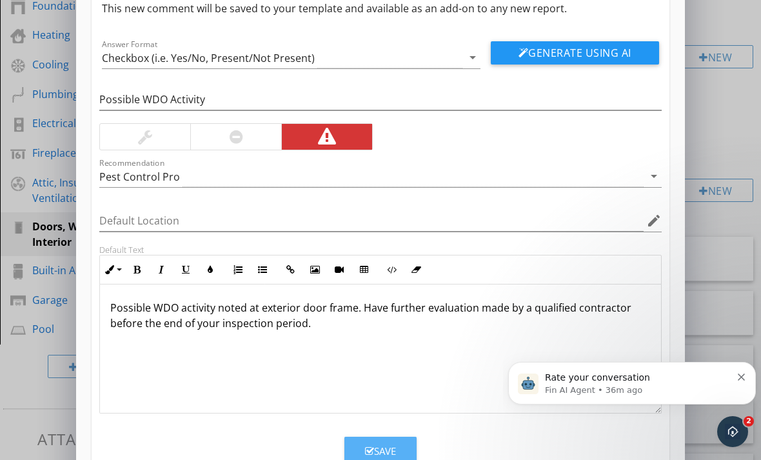
click at [374, 451] on div "Save" at bounding box center [380, 451] width 31 height 15
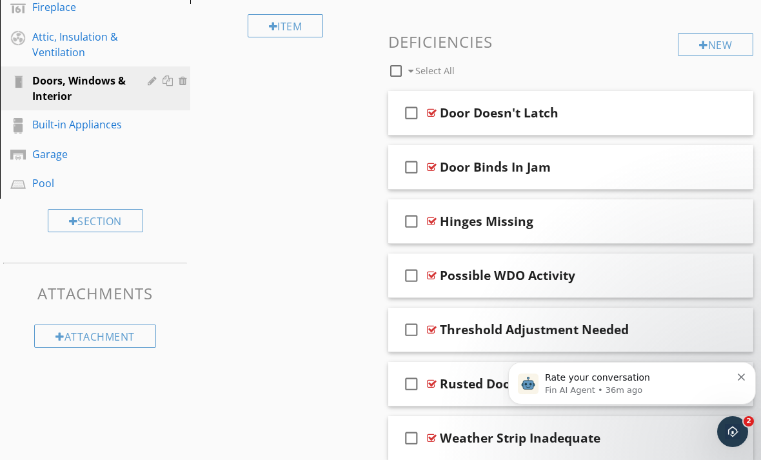
scroll to position [418, 0]
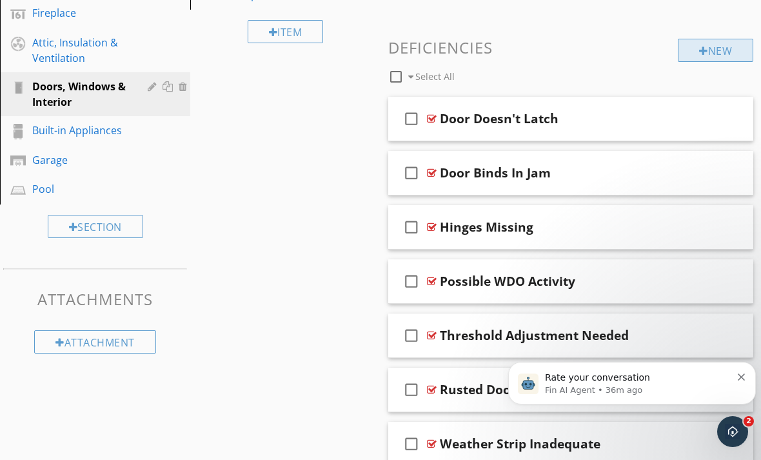
click at [685, 55] on div "New" at bounding box center [715, 50] width 75 height 23
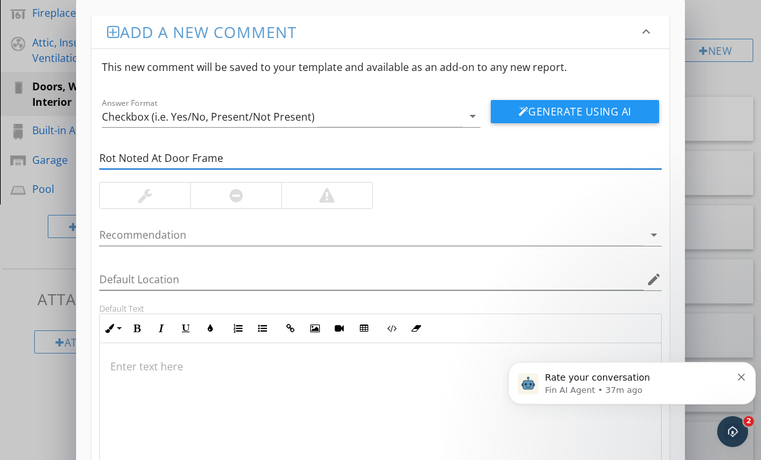
type input "Rot Noted At Door Frame"
click at [310, 202] on div at bounding box center [326, 195] width 91 height 26
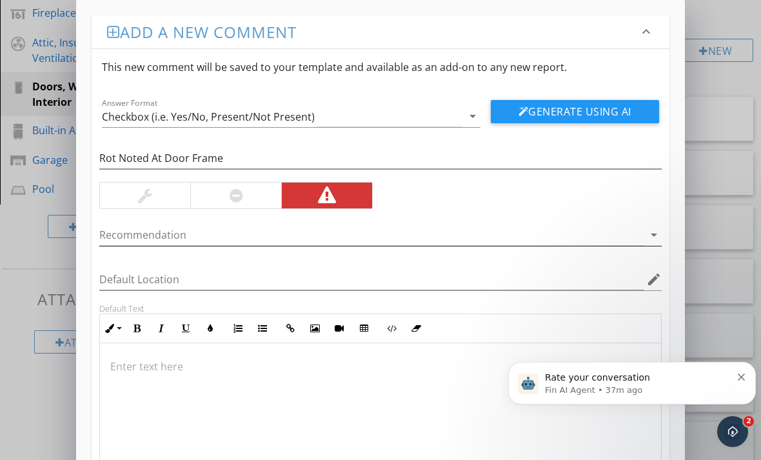
click at [629, 240] on div at bounding box center [371, 234] width 544 height 21
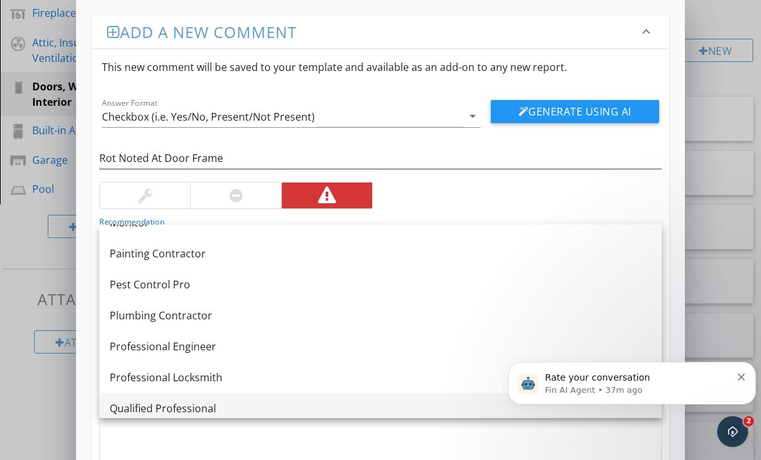
scroll to position [1377, 0]
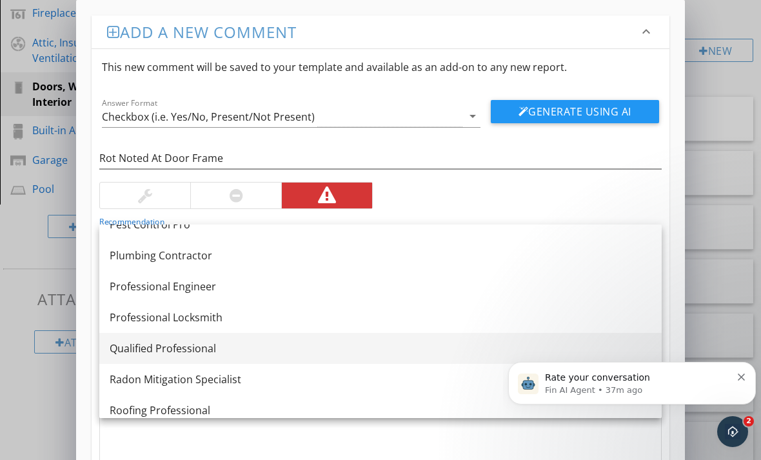
click at [248, 346] on div "Qualified Professional" at bounding box center [381, 347] width 542 height 15
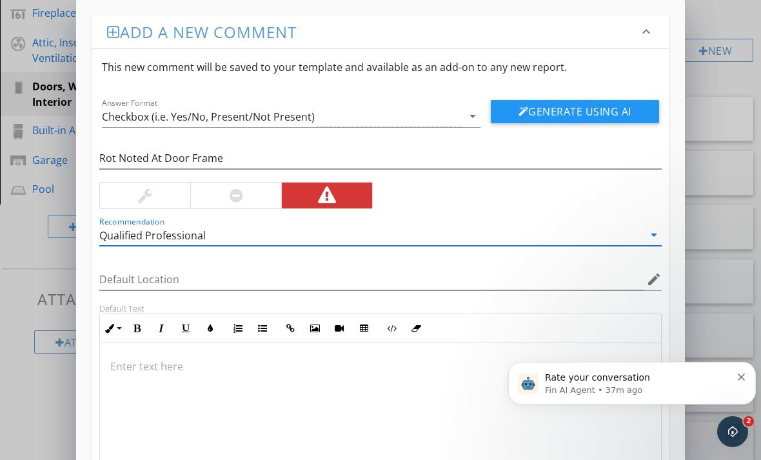
click at [244, 352] on div at bounding box center [380, 407] width 561 height 129
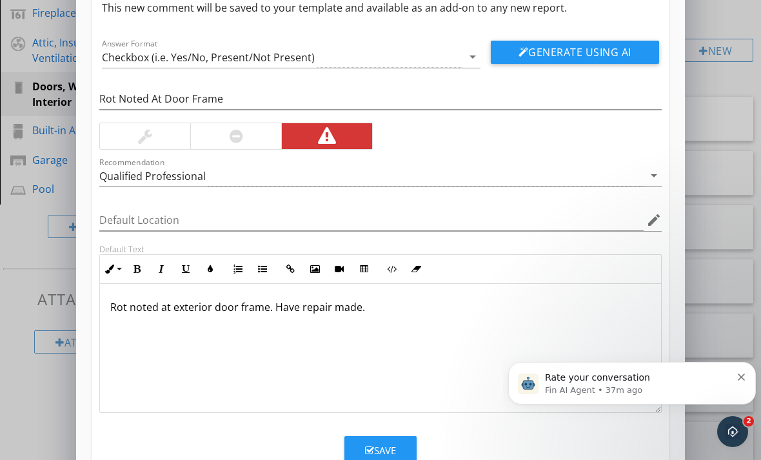
scroll to position [59, 0]
click at [374, 449] on div "Save" at bounding box center [380, 451] width 31 height 15
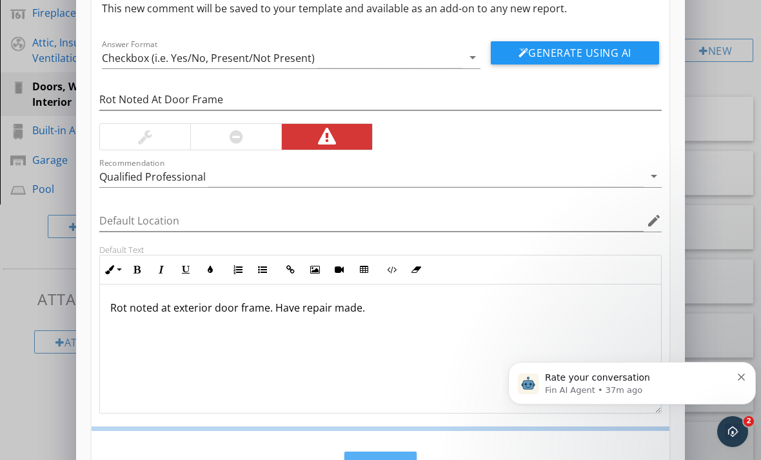
scroll to position [0, 0]
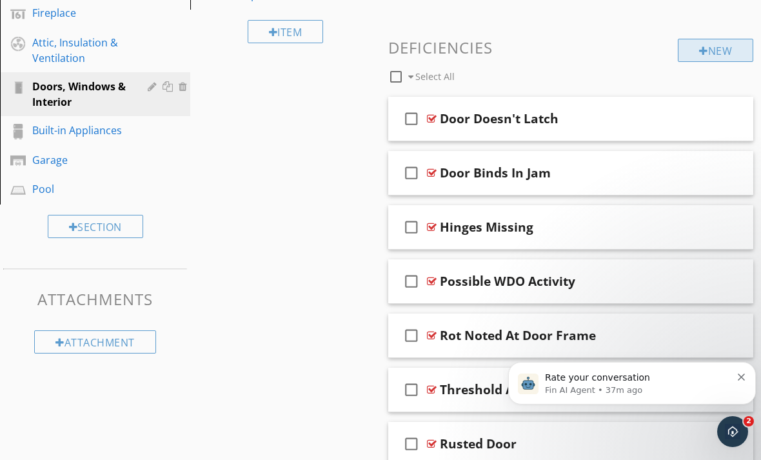
click at [711, 59] on div "New" at bounding box center [715, 50] width 75 height 23
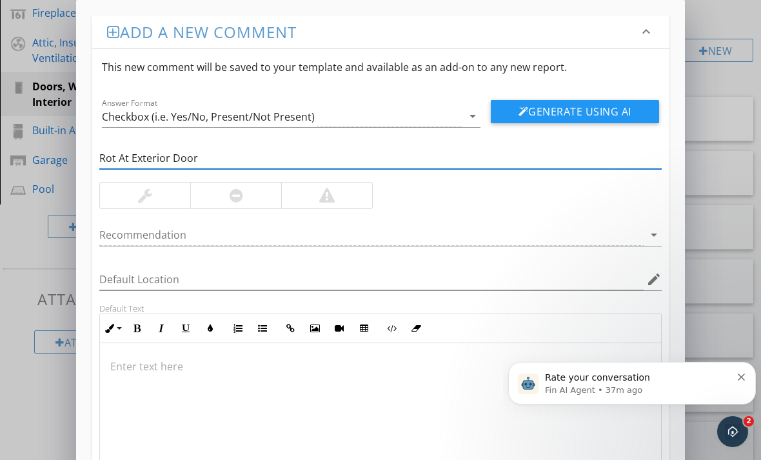
type input "Rot At Exterior Door"
click at [326, 193] on div at bounding box center [326, 195] width 15 height 15
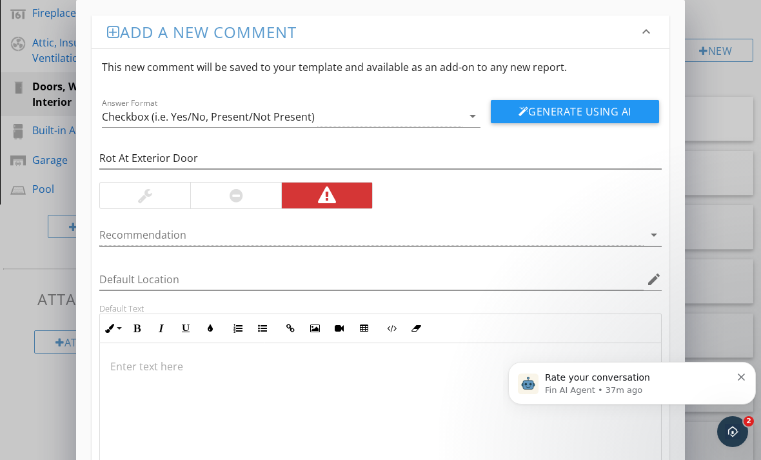
click at [656, 235] on icon "arrow_drop_down" at bounding box center [653, 234] width 15 height 15
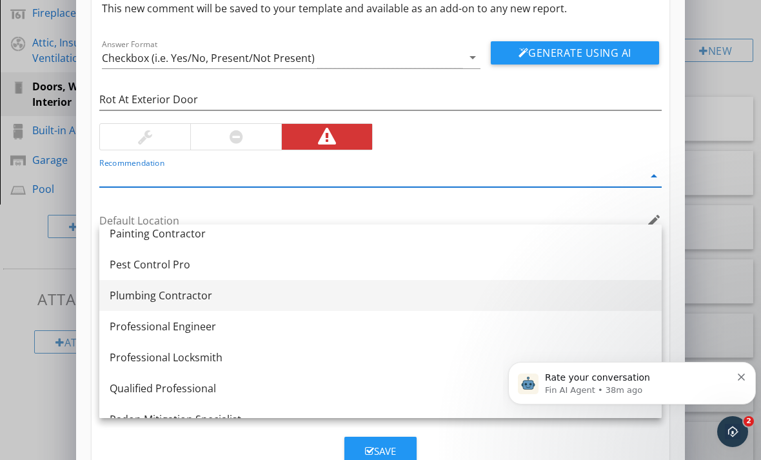
scroll to position [1411, 0]
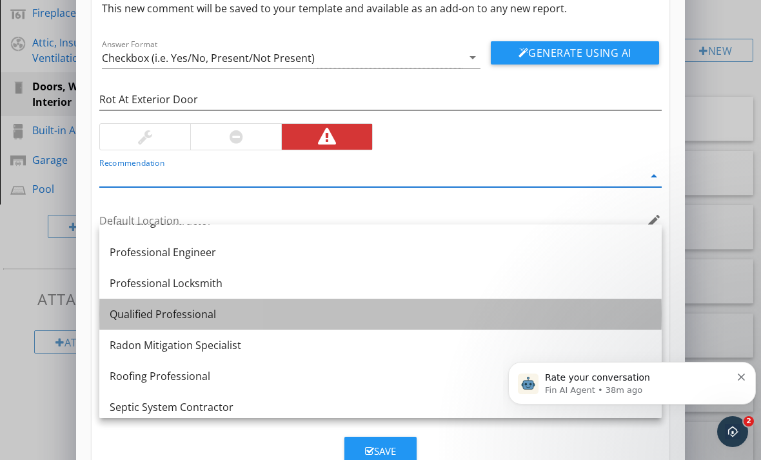
click at [157, 327] on link "Qualified Professional" at bounding box center [380, 314] width 562 height 31
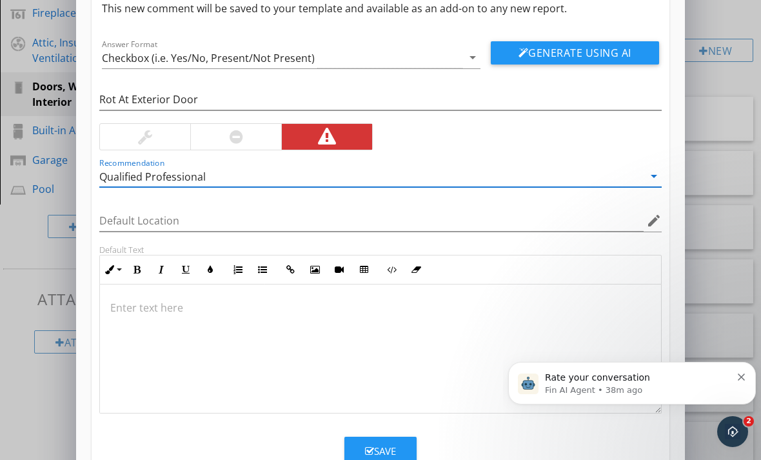
click at [157, 329] on div at bounding box center [380, 348] width 561 height 129
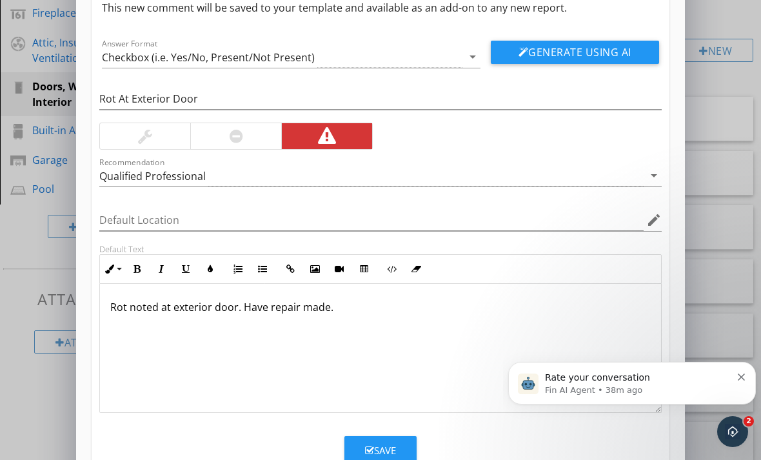
scroll to position [59, 0]
click at [369, 451] on icon "button" at bounding box center [369, 451] width 9 height 10
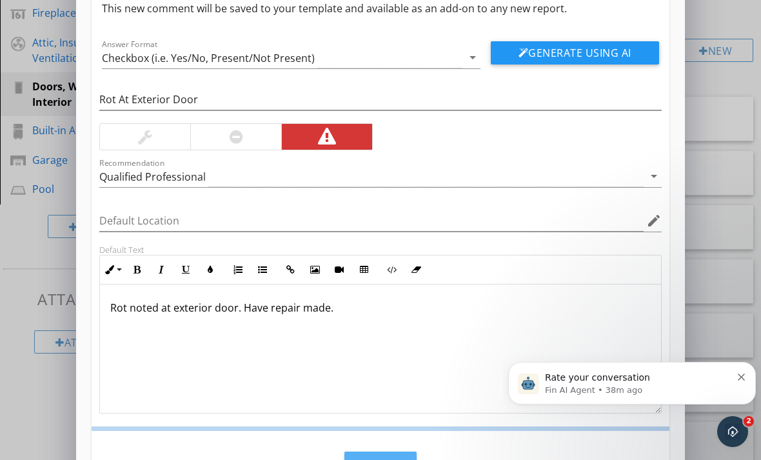
scroll to position [0, 0]
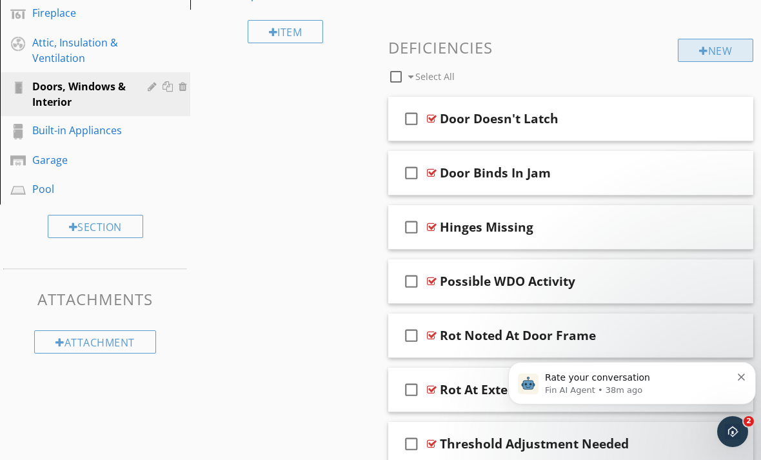
click at [700, 48] on div at bounding box center [703, 51] width 9 height 10
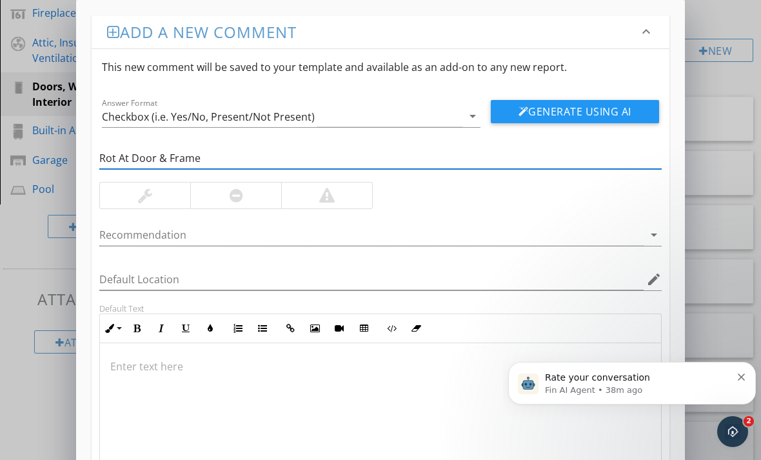
type input "Rot At Door & Frame"
click at [326, 204] on div at bounding box center [326, 195] width 91 height 26
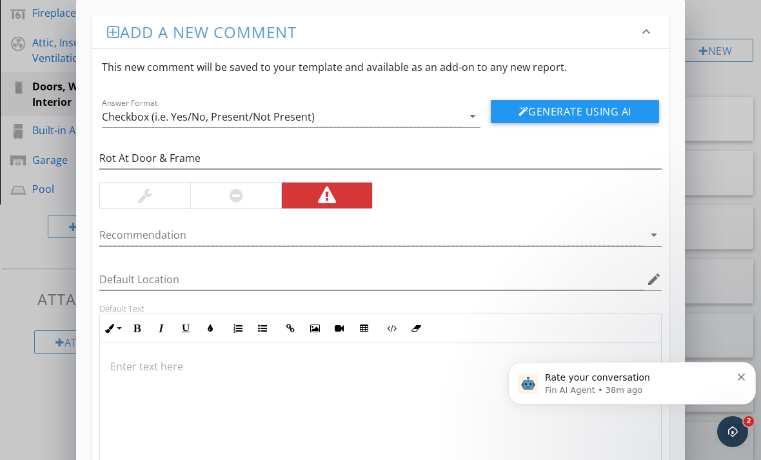
click at [655, 237] on icon "arrow_drop_down" at bounding box center [653, 234] width 15 height 15
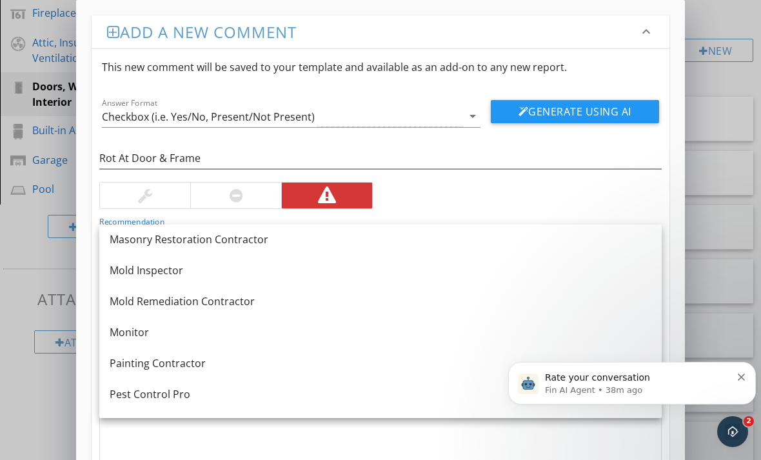
scroll to position [1424, 0]
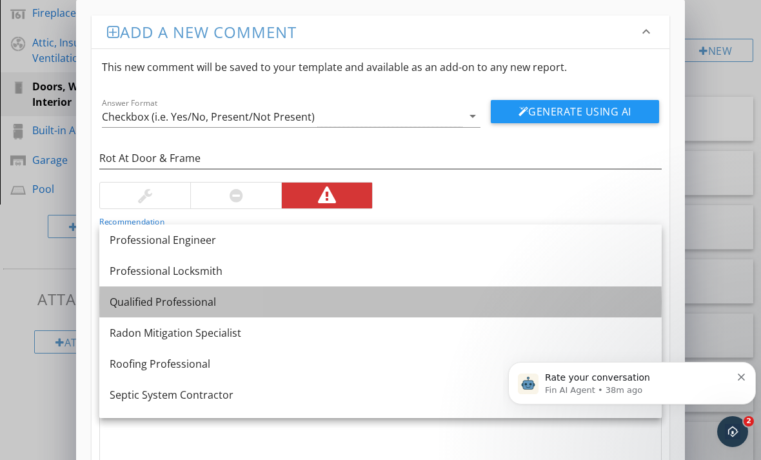
click at [192, 307] on div "Qualified Professional" at bounding box center [381, 301] width 542 height 15
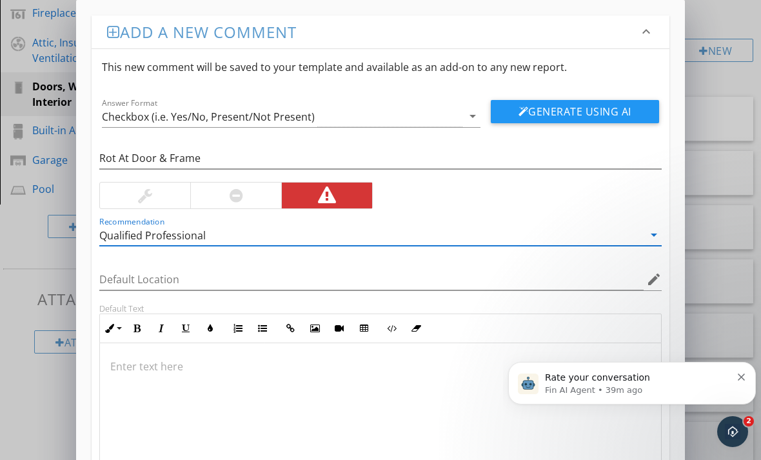
click at [176, 375] on div at bounding box center [380, 407] width 561 height 129
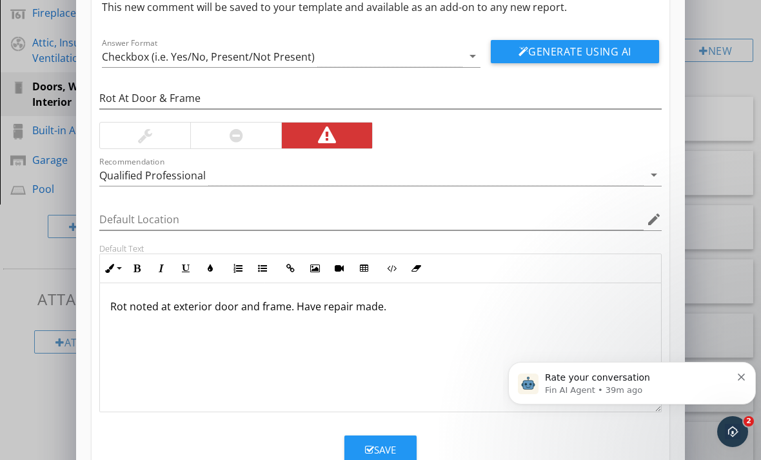
scroll to position [59, 0]
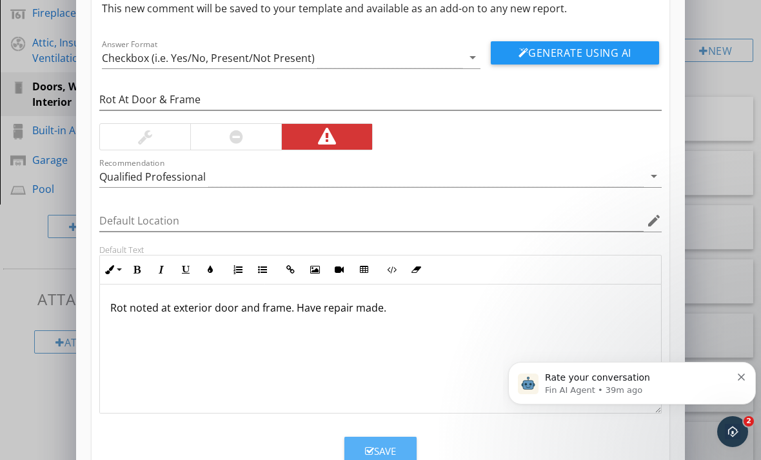
click at [362, 446] on button "Save" at bounding box center [380, 451] width 72 height 28
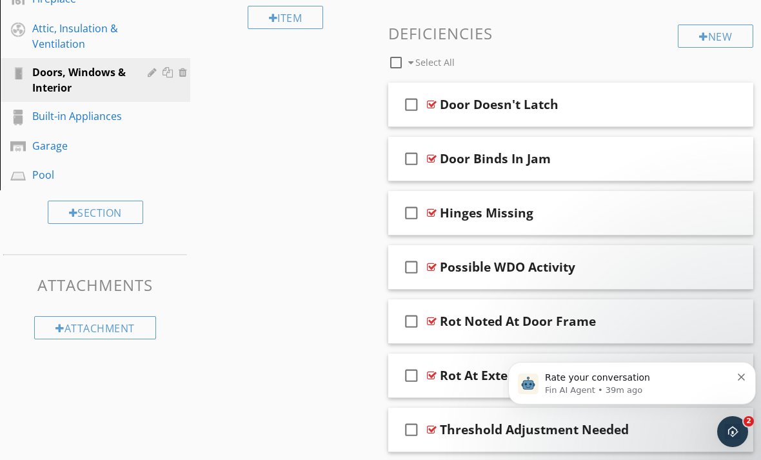
scroll to position [373, 0]
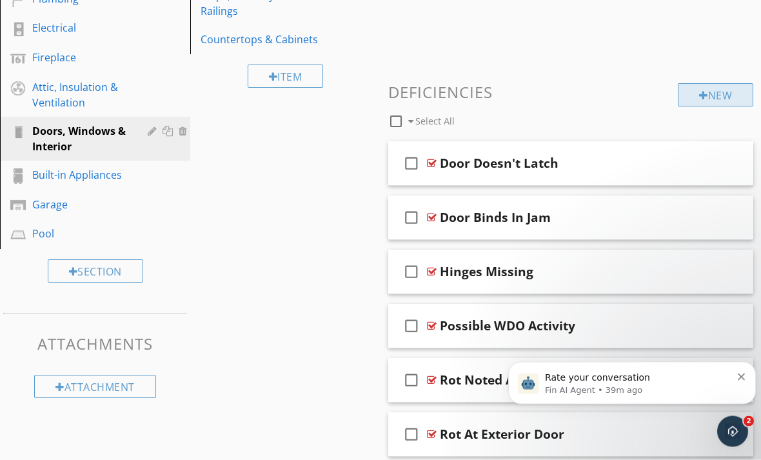
click at [703, 101] on div "New" at bounding box center [715, 95] width 75 height 23
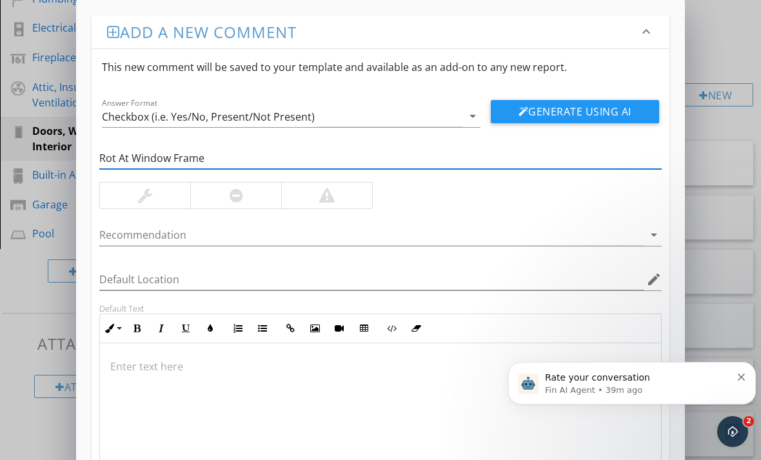
type input "Rot At Window Frame"
click at [306, 202] on div at bounding box center [326, 195] width 91 height 26
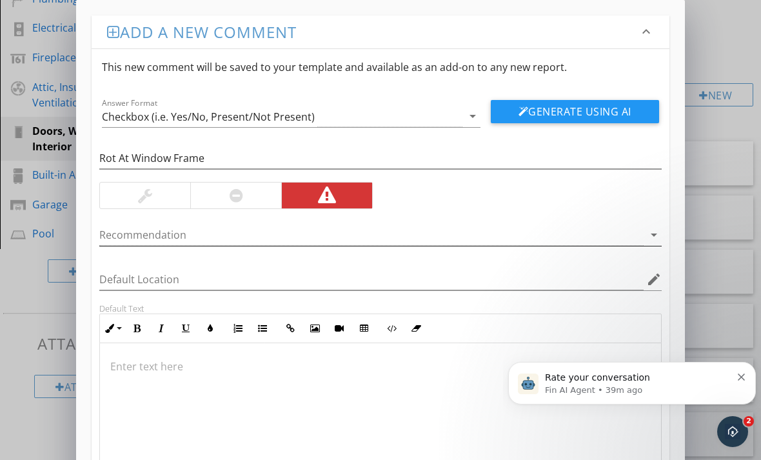
click at [656, 240] on icon "arrow_drop_down" at bounding box center [653, 234] width 15 height 15
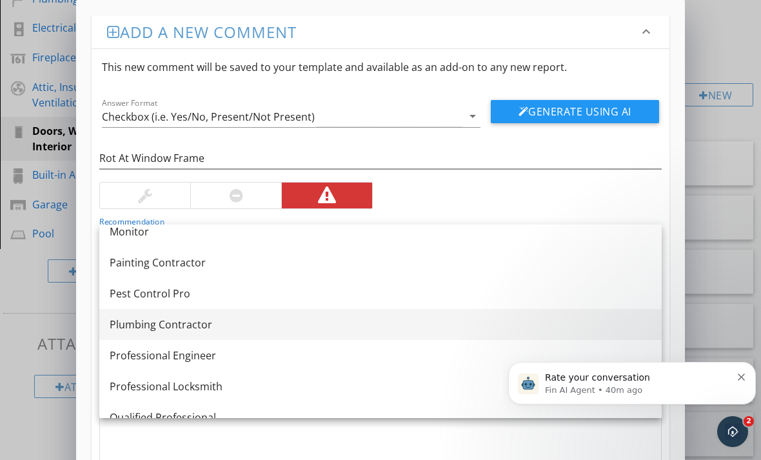
scroll to position [1370, 0]
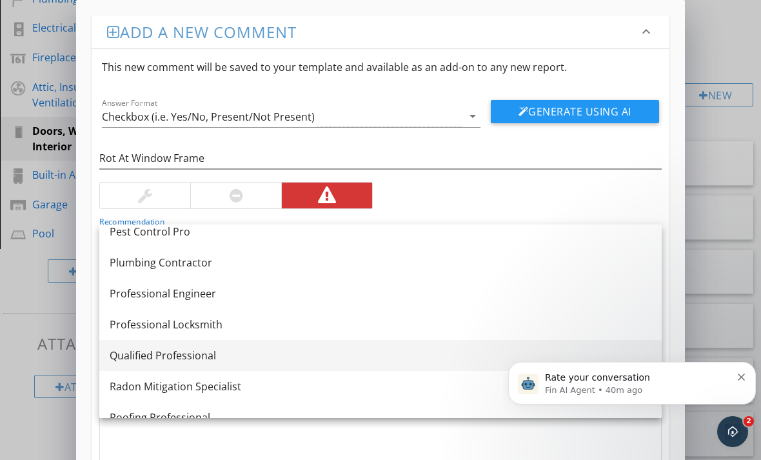
click at [228, 359] on div "Qualified Professional" at bounding box center [381, 355] width 542 height 15
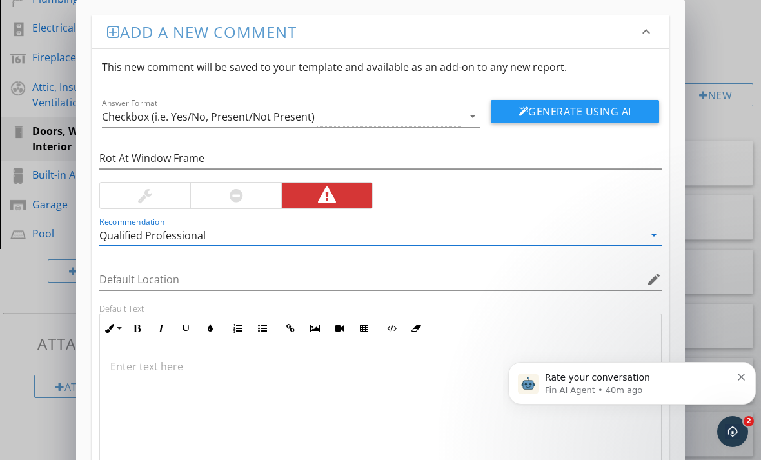
click at [220, 358] on p at bounding box center [380, 365] width 540 height 15
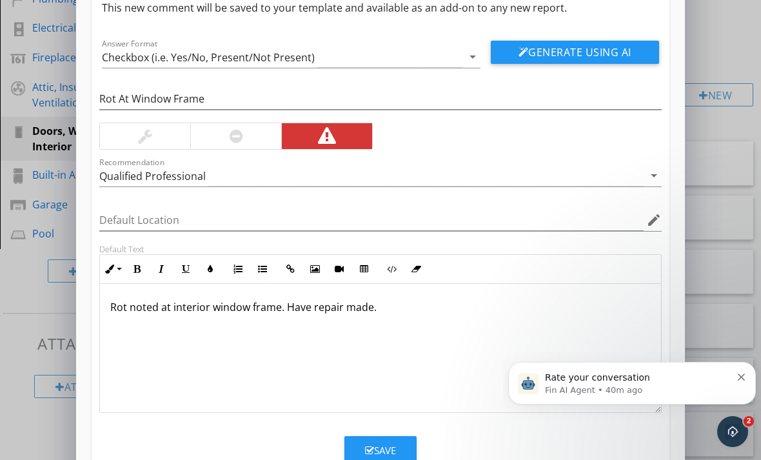
scroll to position [59, 0]
click at [362, 447] on button "Save" at bounding box center [380, 451] width 72 height 28
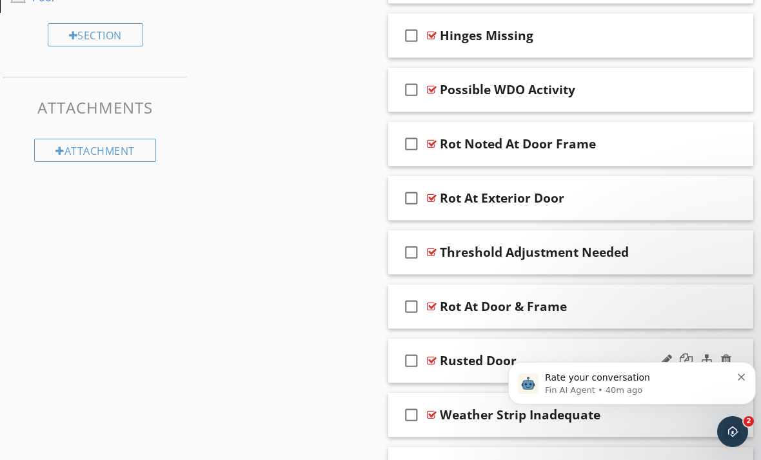
scroll to position [653, 0]
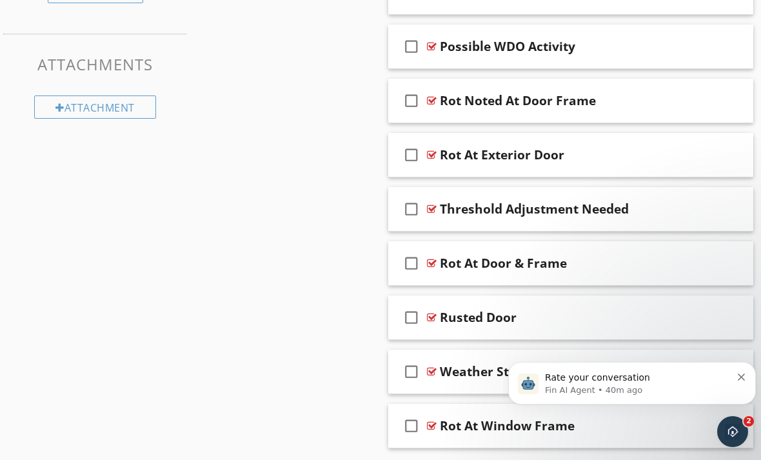
click at [740, 381] on div "Rate your conversation Fin AI Agent • 40m ago" at bounding box center [632, 383] width 228 height 26
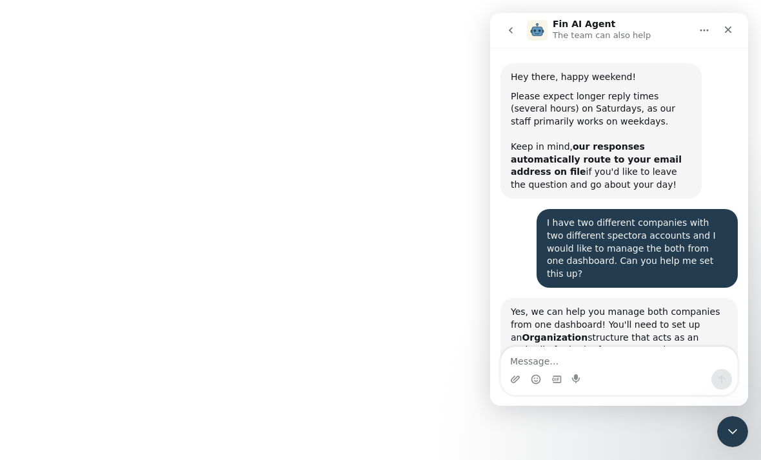
scroll to position [2, 0]
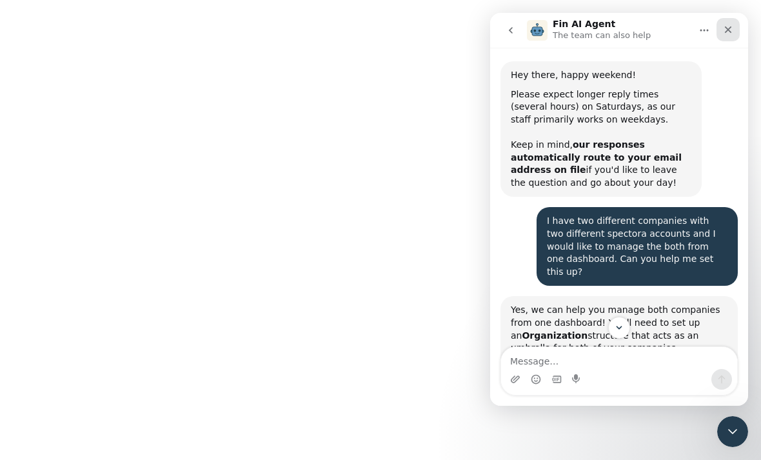
click at [734, 28] on div "Close" at bounding box center [727, 29] width 23 height 23
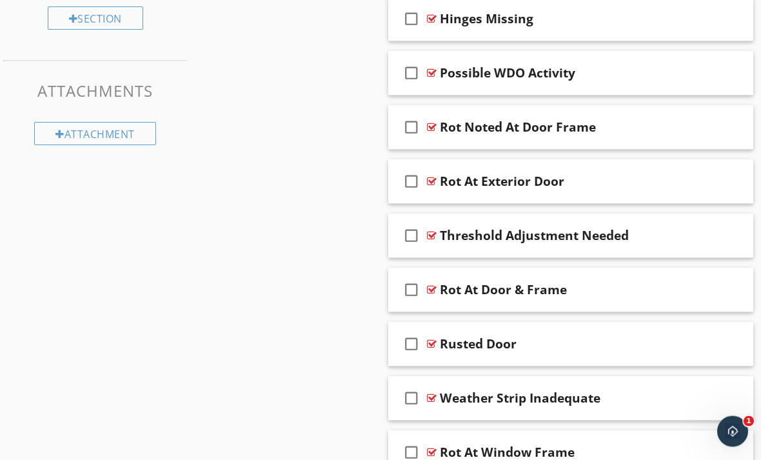
scroll to position [653, 0]
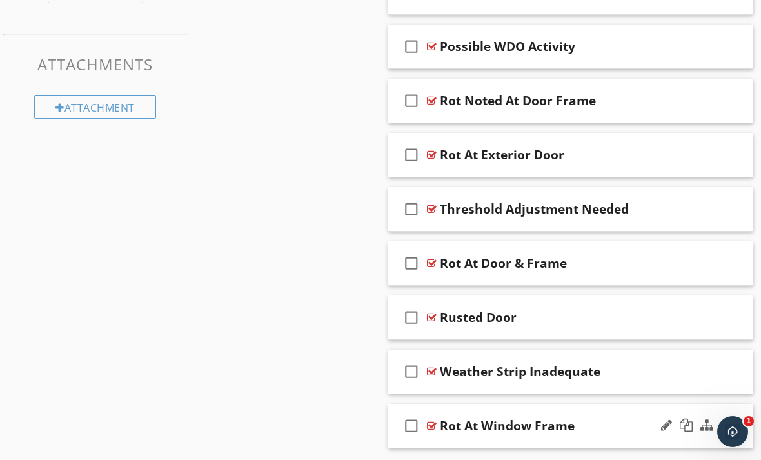
click at [729, 426] on div at bounding box center [726, 424] width 10 height 13
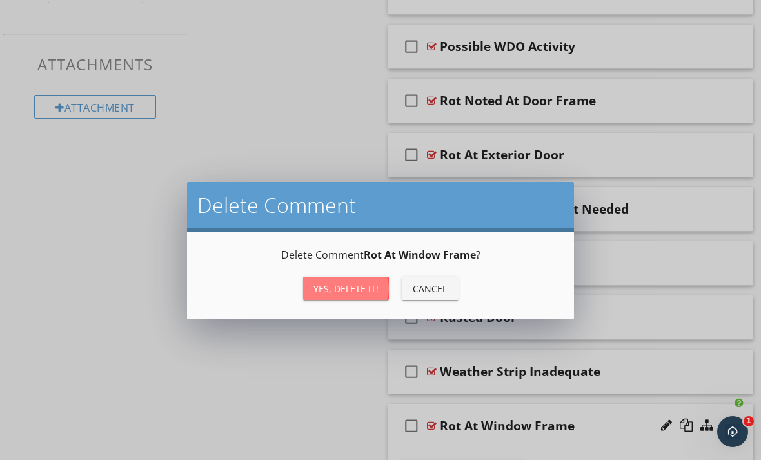
click at [366, 294] on div "Yes, Delete it!" at bounding box center [345, 289] width 65 height 14
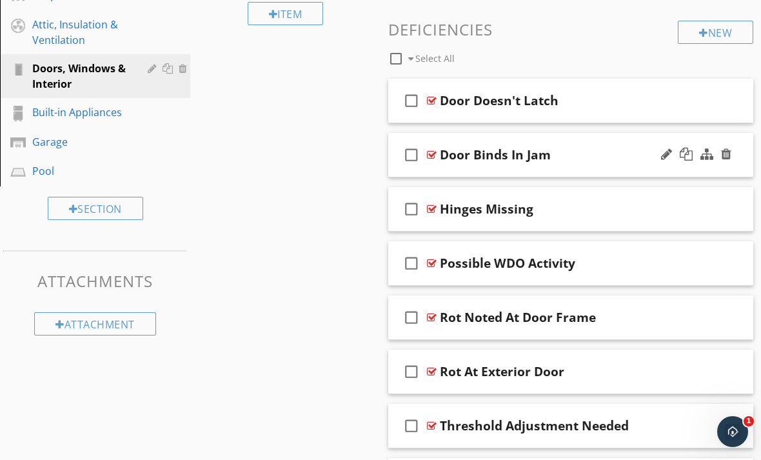
scroll to position [412, 0]
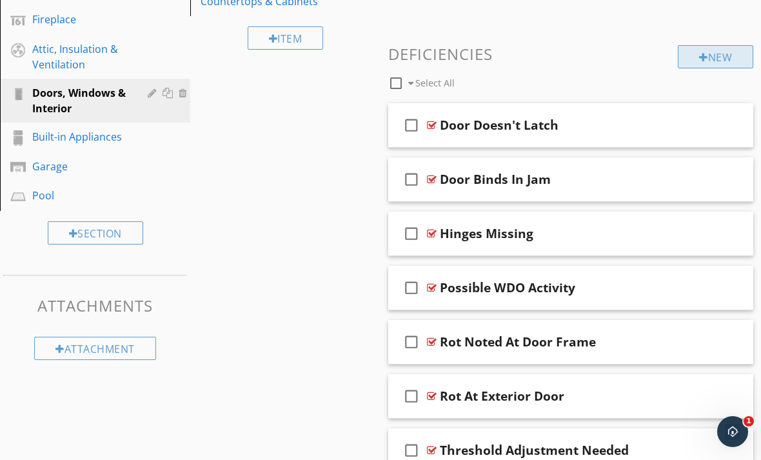
click at [687, 60] on div "New" at bounding box center [715, 56] width 75 height 23
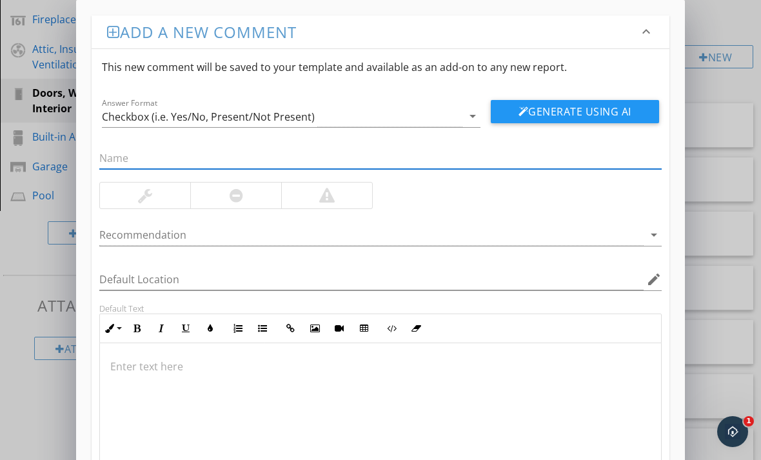
type input "B"
type input "Interior Door Missing"
click at [157, 196] on div at bounding box center [145, 195] width 90 height 26
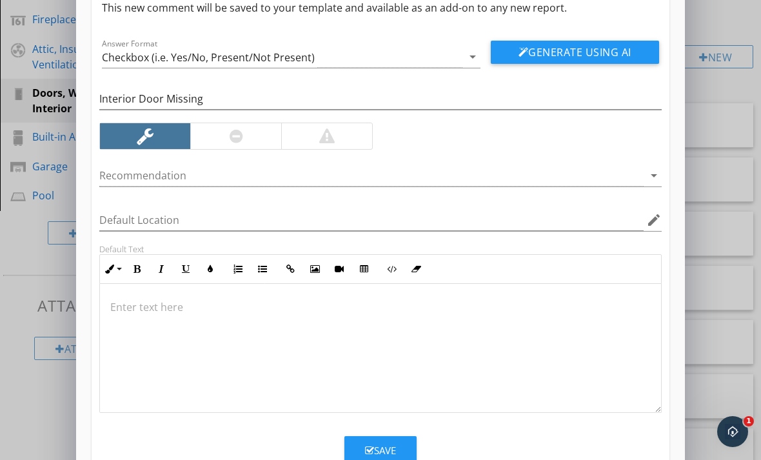
scroll to position [59, 0]
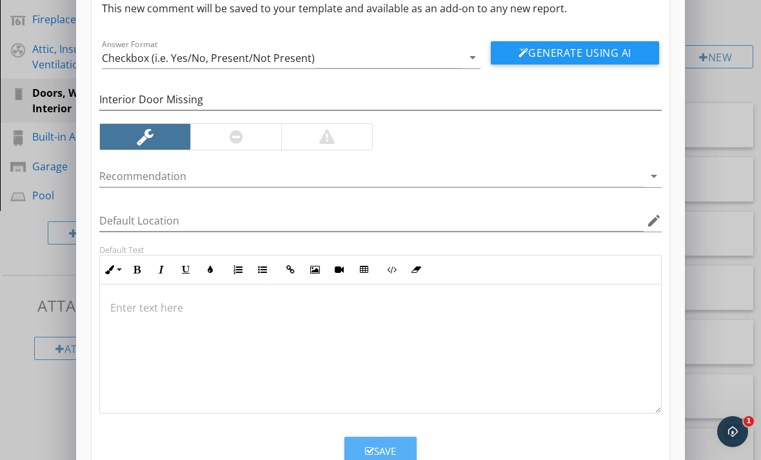
click at [384, 457] on div "Save" at bounding box center [380, 451] width 31 height 15
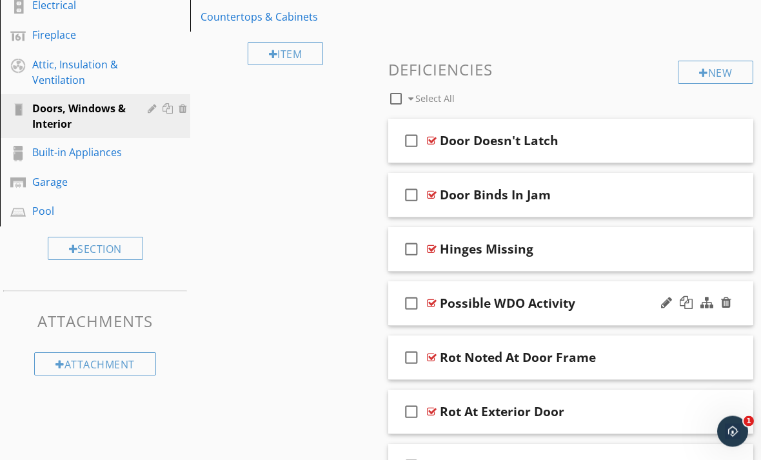
scroll to position [398, 0]
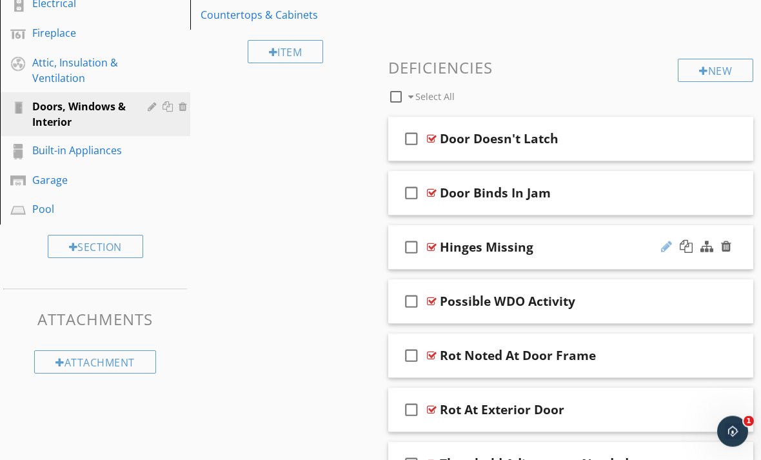
click at [671, 246] on div at bounding box center [666, 246] width 11 height 13
drag, startPoint x: 553, startPoint y: 246, endPoint x: 438, endPoint y: 244, distance: 114.1
click at [438, 244] on div "check_box_outline_blank Hinges Missing" at bounding box center [570, 248] width 365 height 44
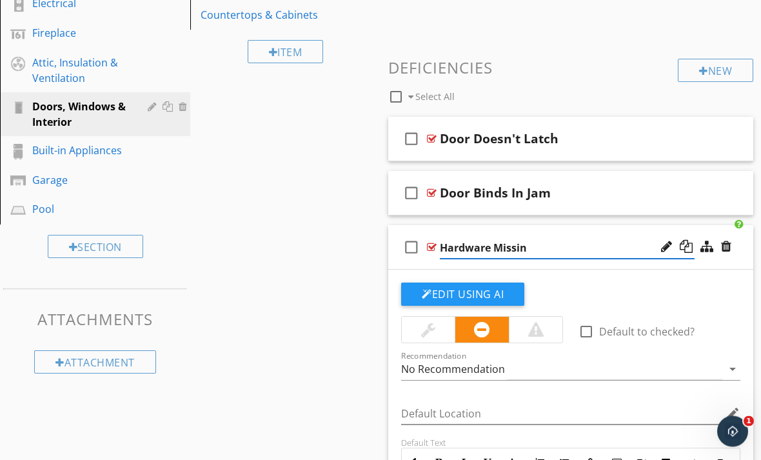
type input "Hardware Missing"
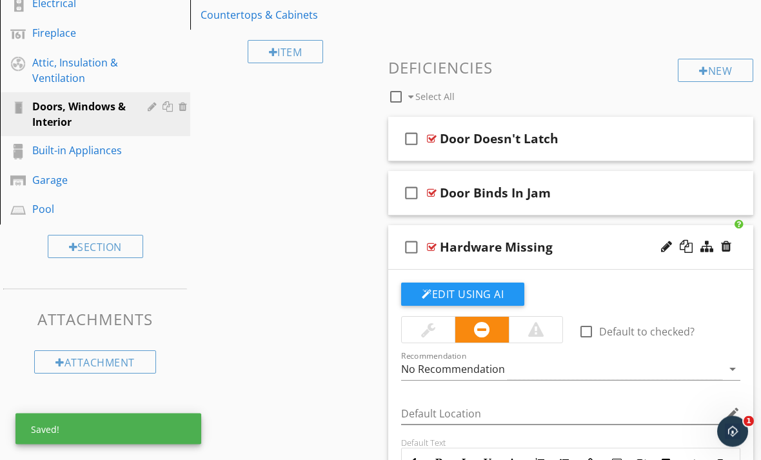
click at [427, 332] on div at bounding box center [428, 329] width 14 height 15
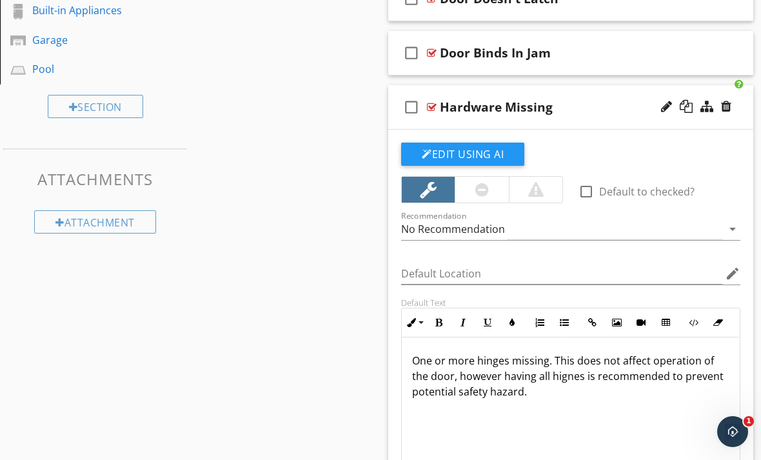
drag, startPoint x: 537, startPoint y: 393, endPoint x: 489, endPoint y: 388, distance: 48.0
click at [489, 388] on p "One or more hinges missing. This does not affect operation of the door, however…" at bounding box center [570, 376] width 317 height 46
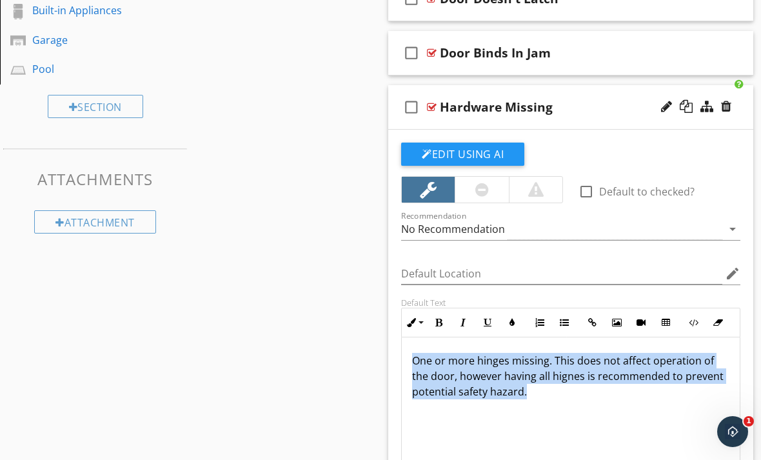
drag, startPoint x: 415, startPoint y: 355, endPoint x: 525, endPoint y: 405, distance: 120.3
click at [525, 405] on div "One or more hinges missing. This does not affect operation of the door, however…" at bounding box center [571, 401] width 338 height 129
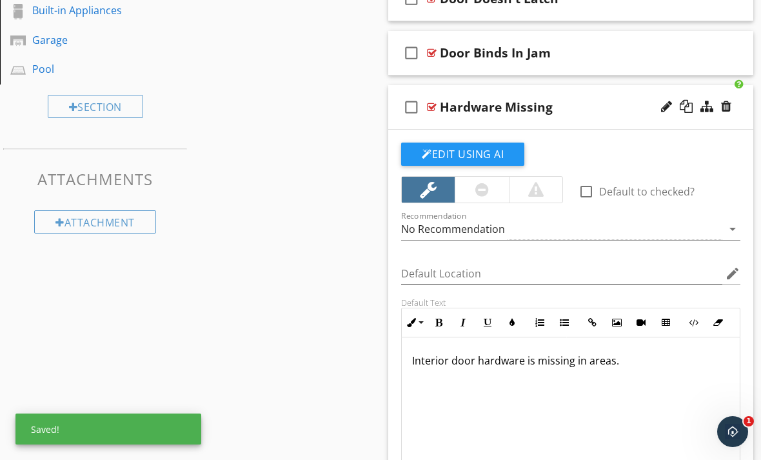
scroll to position [0, 0]
click at [433, 106] on div at bounding box center [432, 107] width 10 height 10
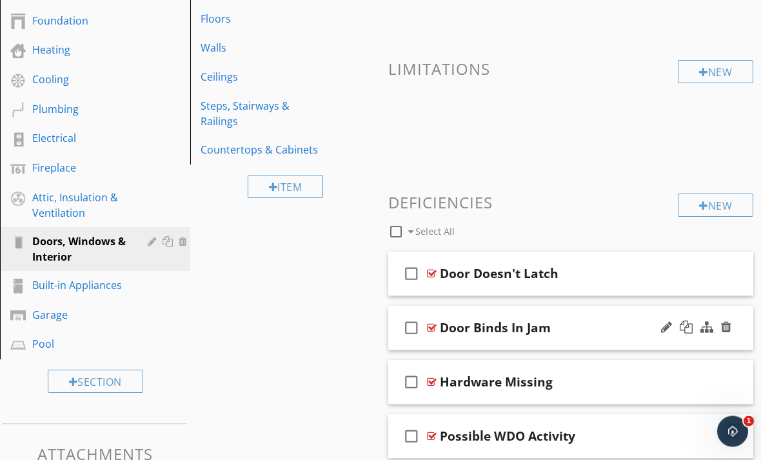
scroll to position [264, 0]
click at [694, 202] on div "New" at bounding box center [715, 204] width 75 height 23
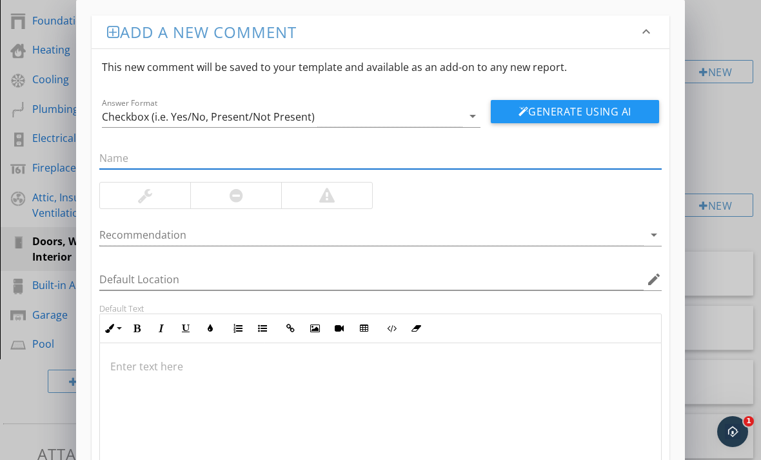
click at [717, 141] on div "Add a new comment keyboard_arrow_down This new comment will be saved to your te…" at bounding box center [380, 280] width 761 height 560
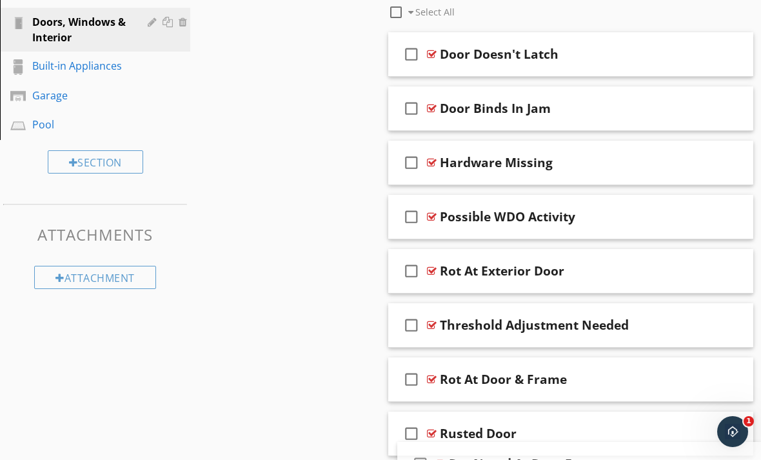
scroll to position [653, 0]
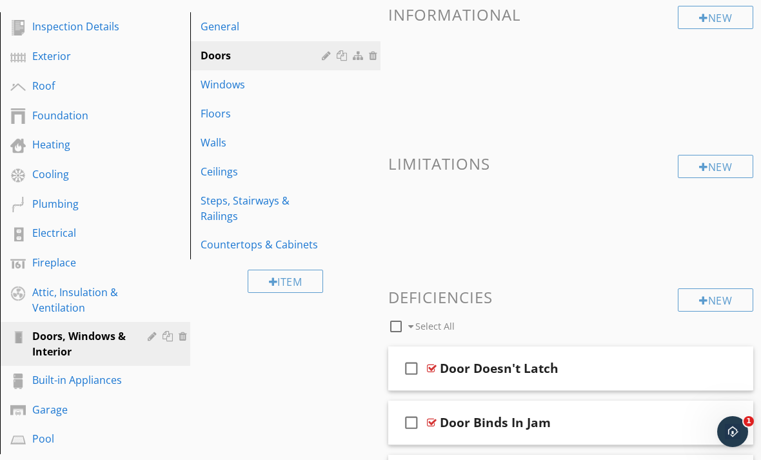
scroll to position [166, 0]
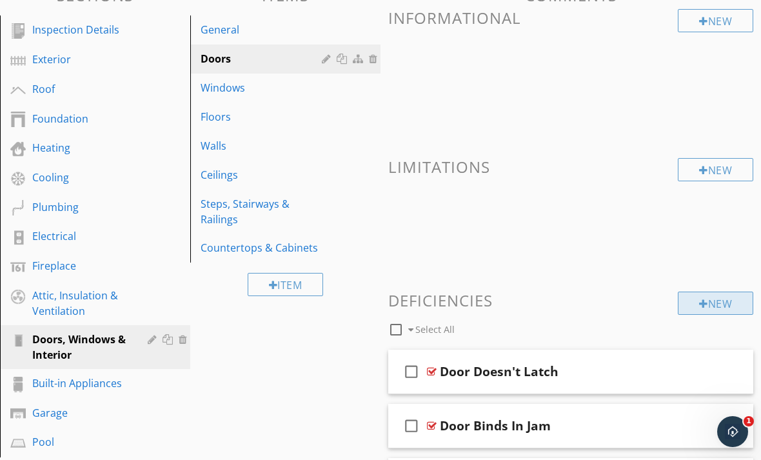
click at [696, 310] on div "New" at bounding box center [715, 302] width 75 height 23
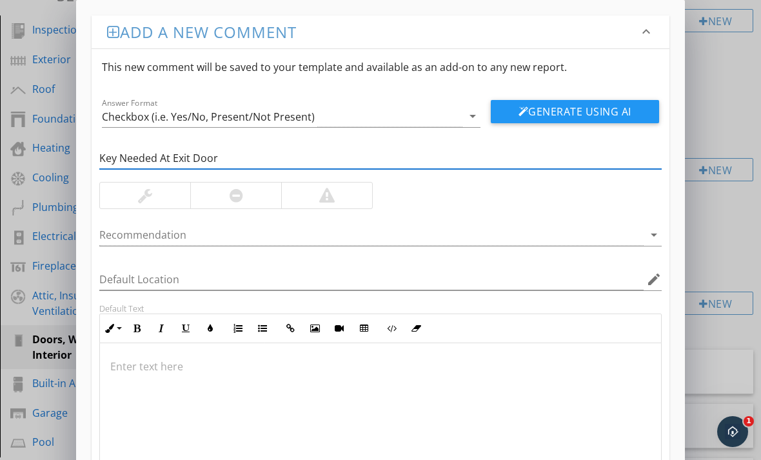
type input "Key Needed At Exit Door"
click at [308, 201] on div at bounding box center [326, 195] width 91 height 26
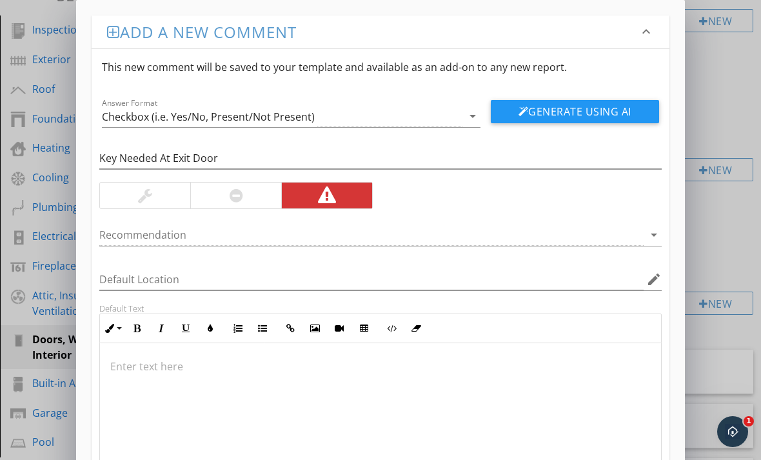
scroll to position [17, 0]
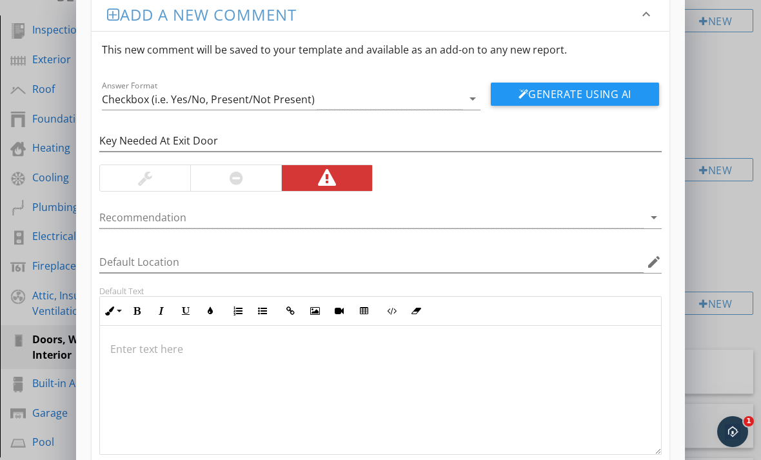
click at [143, 353] on p at bounding box center [380, 348] width 540 height 15
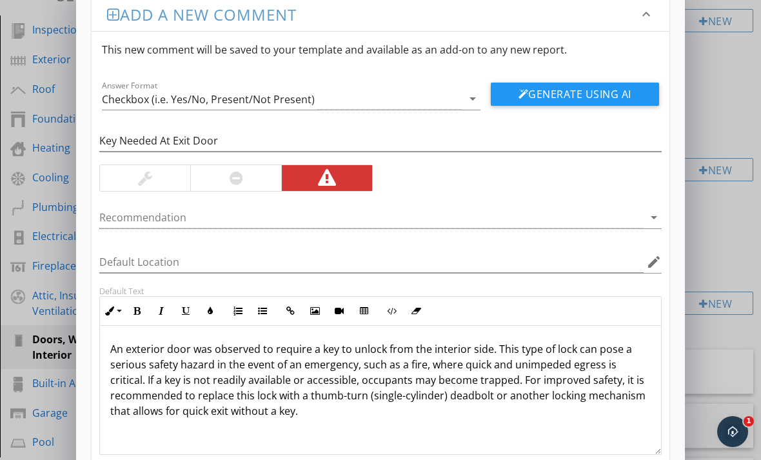
click at [266, 352] on p "An exterior door was observed to require a key to unlock from the interior side…" at bounding box center [380, 379] width 540 height 77
click at [268, 351] on p "An exterior door was observed to require a key to unlock from the interior side…" at bounding box center [380, 379] width 540 height 77
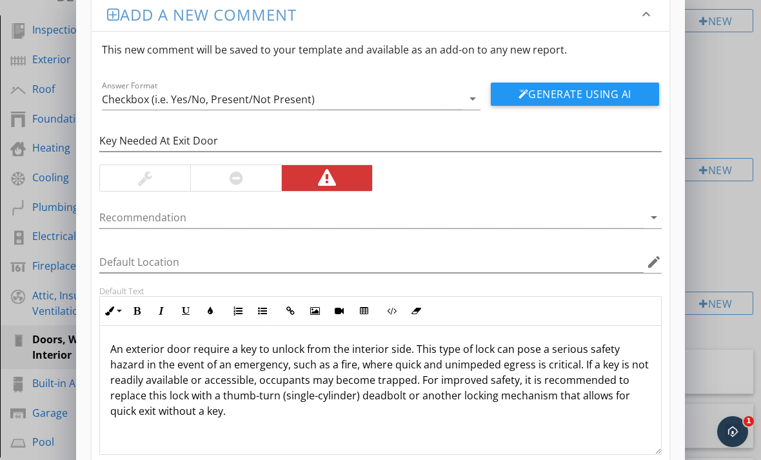
click at [224, 351] on p "An exterior door require a key to unlock from the interior side. This type of l…" at bounding box center [380, 379] width 540 height 77
click at [224, 345] on p "An exterior door require a key to unlock from the interior side. This type of l…" at bounding box center [380, 379] width 540 height 77
click at [230, 349] on p "An exterior door require a key to unlock from the interior side. This type of l…" at bounding box center [380, 379] width 540 height 77
click at [589, 349] on p "An exterior door required a key to unlock from the interior side. This type of …" at bounding box center [380, 379] width 540 height 77
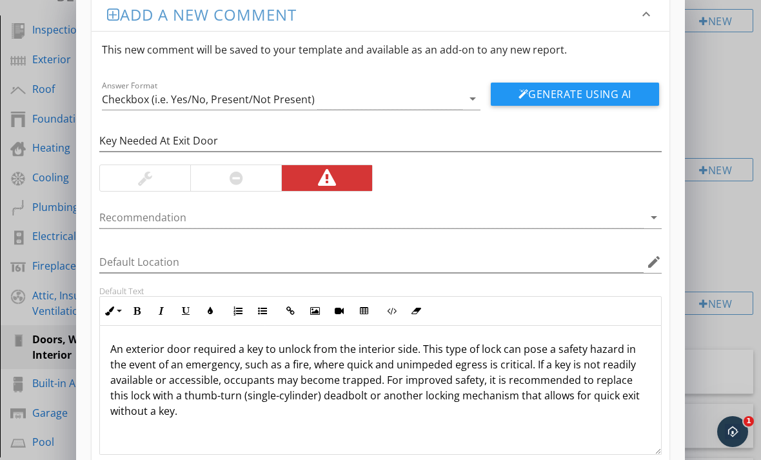
click at [577, 381] on p "An exterior door required a key to unlock from the interior side. This type of …" at bounding box center [380, 379] width 540 height 77
click at [587, 380] on p "An exterior door required a key to unlock from the interior side. This type of …" at bounding box center [380, 379] width 540 height 77
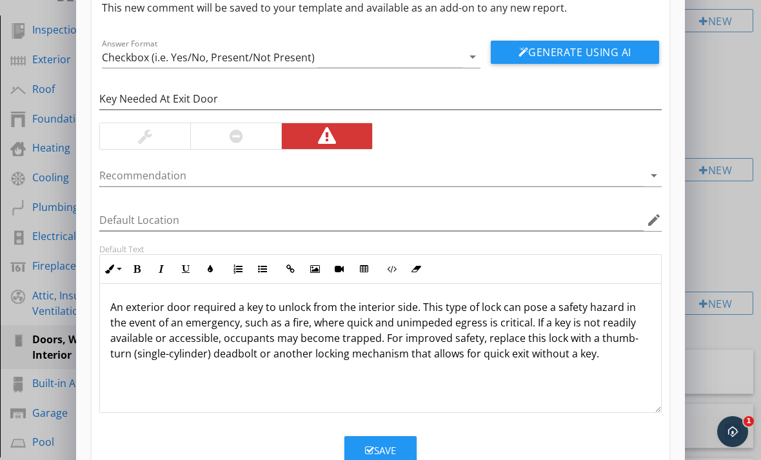
scroll to position [59, 0]
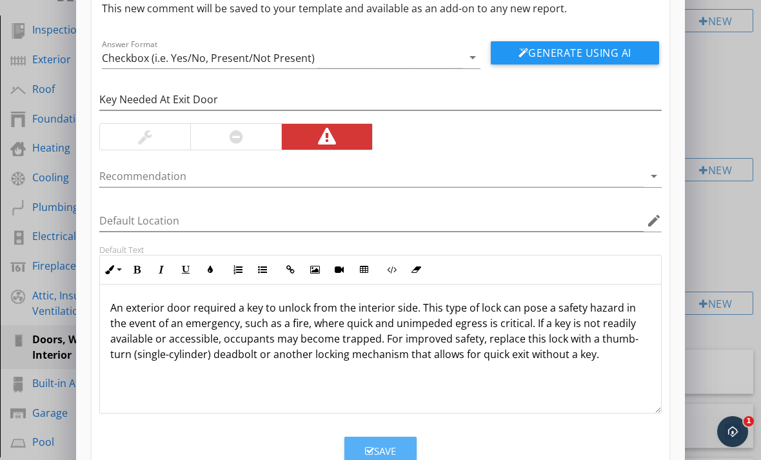
click at [368, 446] on icon "button" at bounding box center [369, 451] width 9 height 10
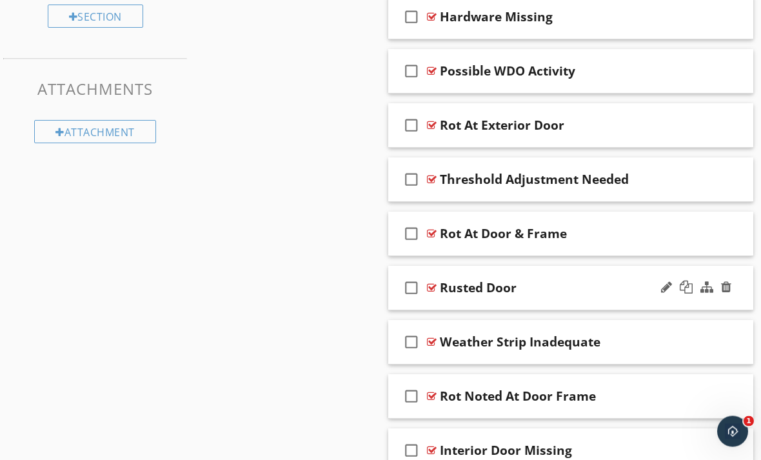
scroll to position [707, 0]
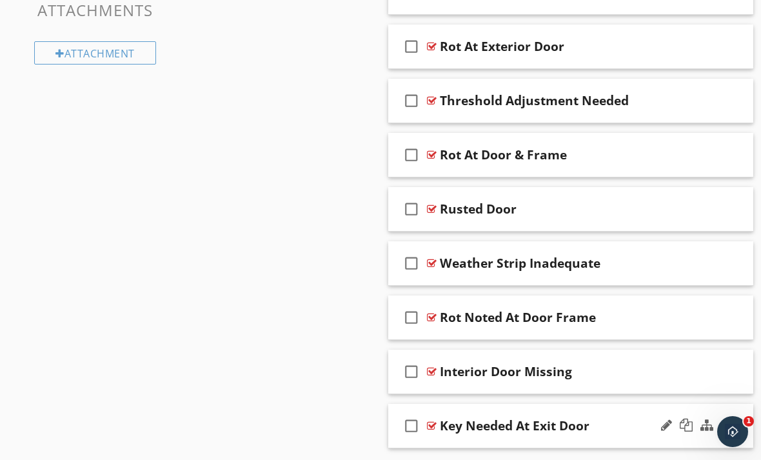
click at [430, 427] on div at bounding box center [432, 425] width 10 height 10
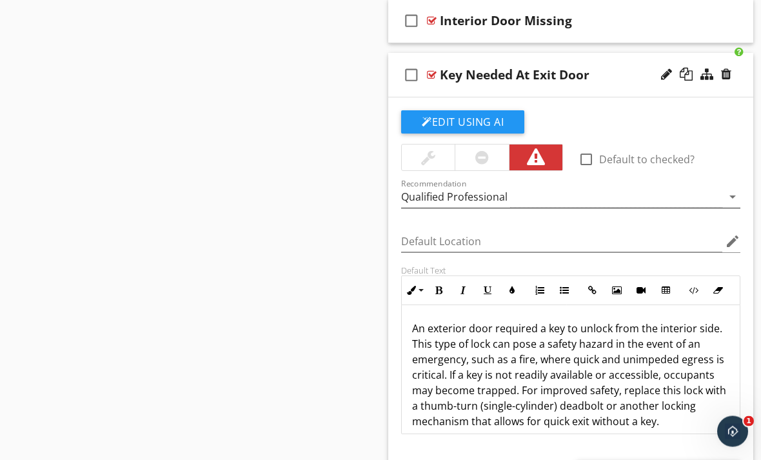
scroll to position [1058, 0]
click at [432, 72] on div at bounding box center [432, 75] width 10 height 10
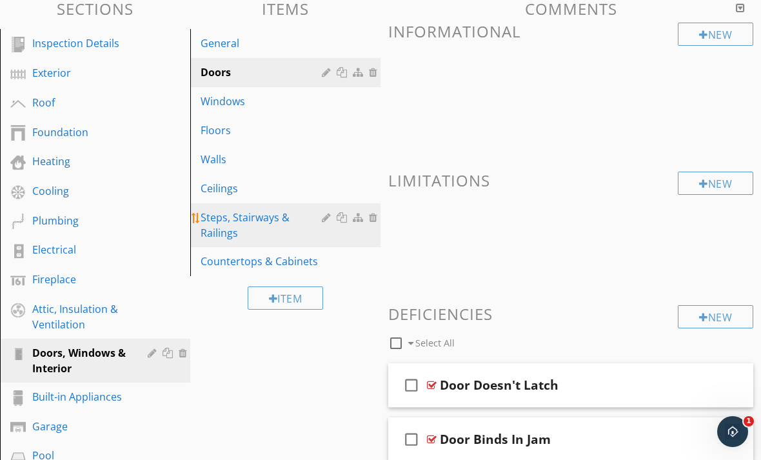
scroll to position [128, 0]
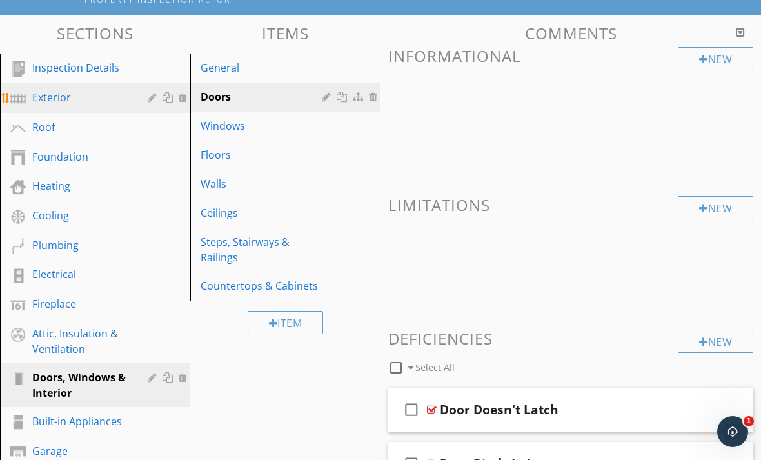
click at [67, 104] on div "Exterior" at bounding box center [80, 97] width 97 height 15
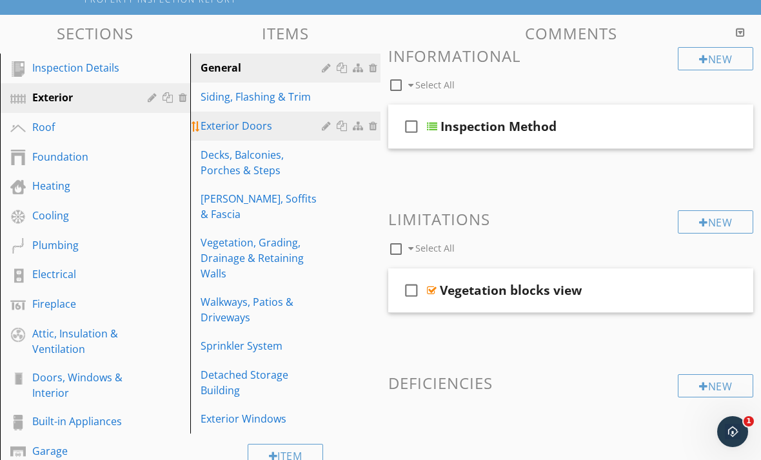
click at [247, 123] on div "Exterior Doors" at bounding box center [263, 125] width 125 height 15
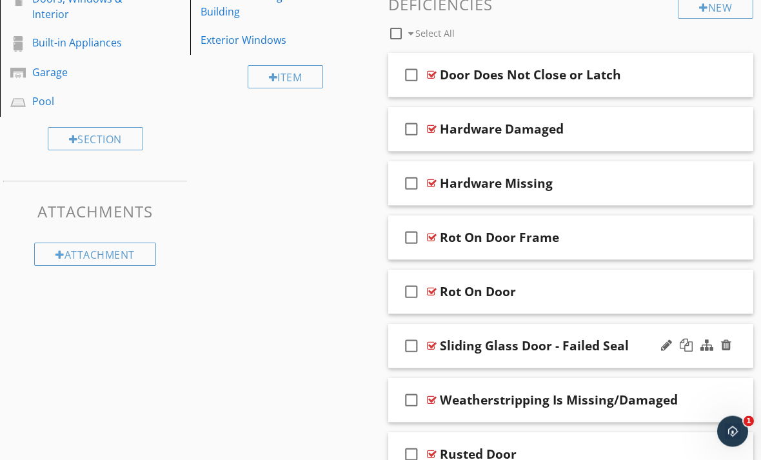
scroll to position [453, 0]
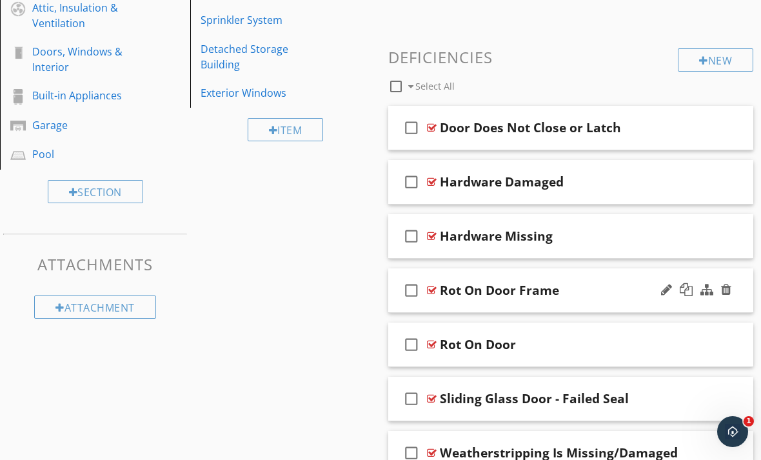
click at [432, 286] on div at bounding box center [432, 290] width 10 height 10
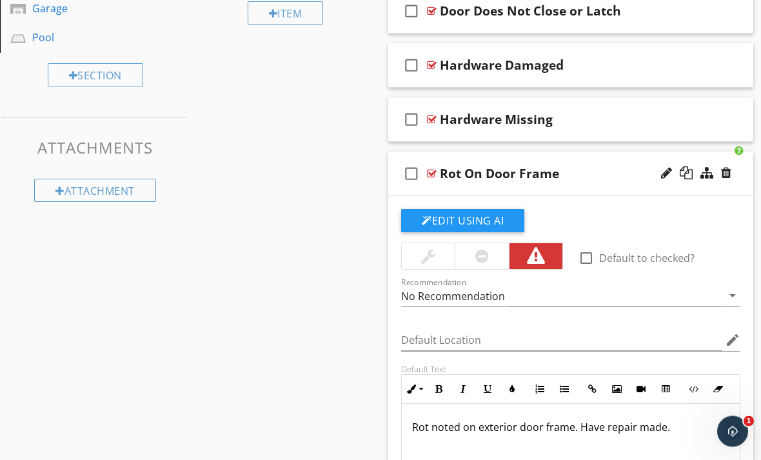
scroll to position [643, 0]
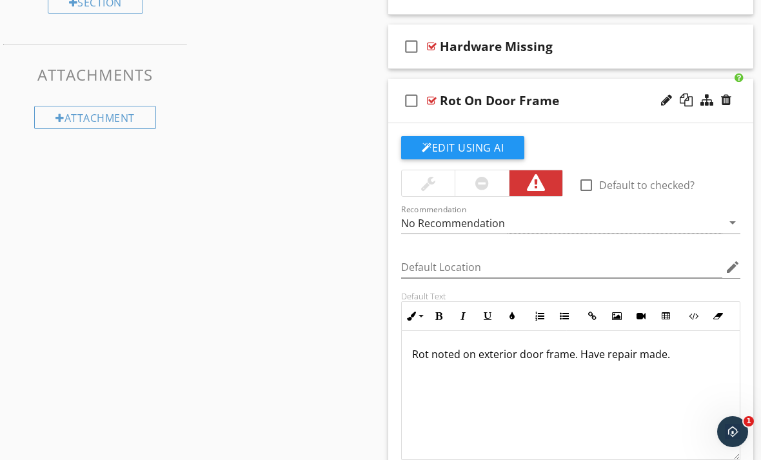
click at [432, 101] on div at bounding box center [432, 100] width 10 height 10
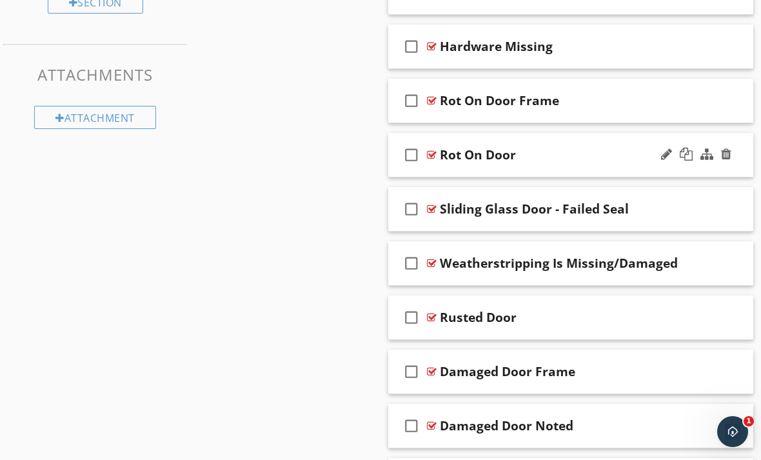
click at [429, 155] on div at bounding box center [432, 155] width 10 height 10
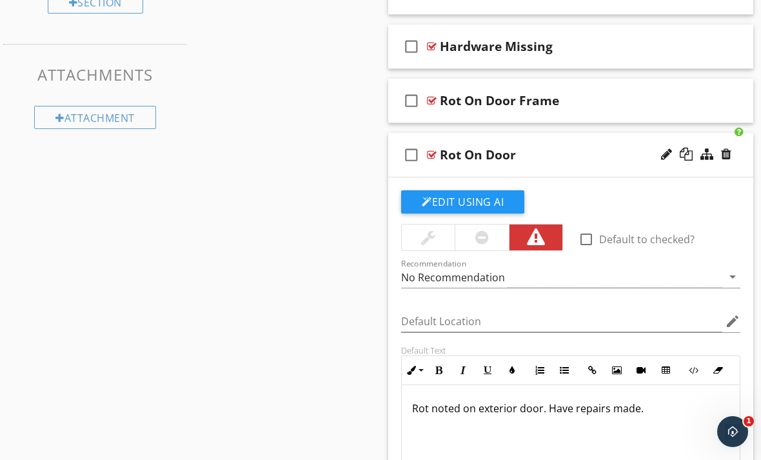
click at [429, 155] on div at bounding box center [432, 155] width 10 height 10
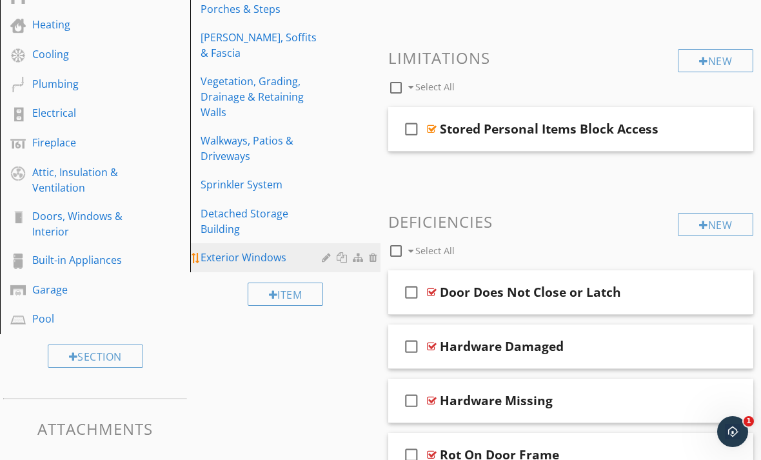
scroll to position [280, 0]
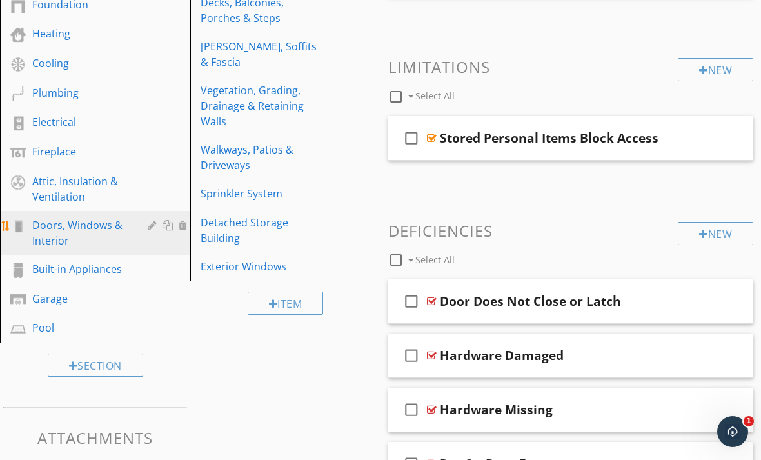
click at [76, 235] on div "Doors, Windows & Interior" at bounding box center [80, 232] width 97 height 31
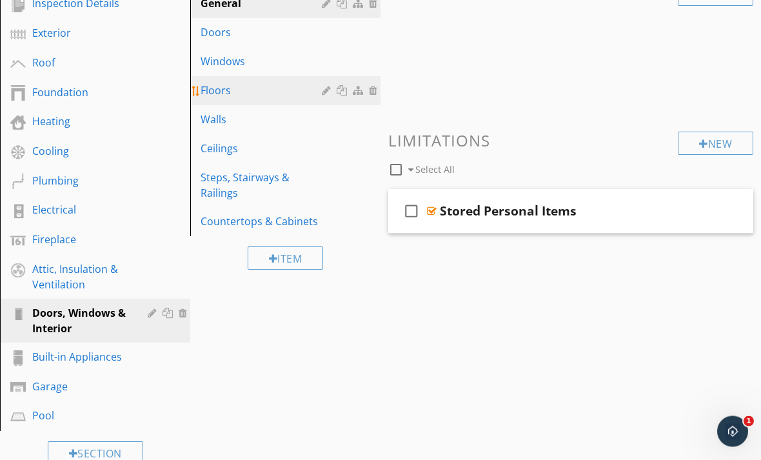
scroll to position [132, 0]
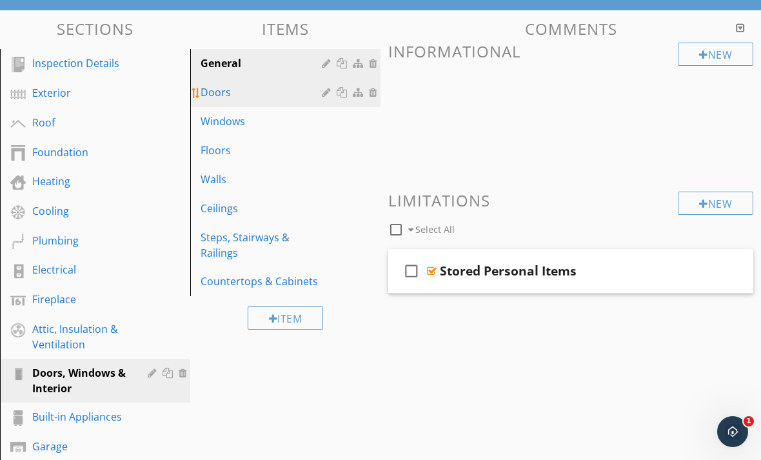
click at [243, 99] on div "Doors" at bounding box center [263, 91] width 125 height 15
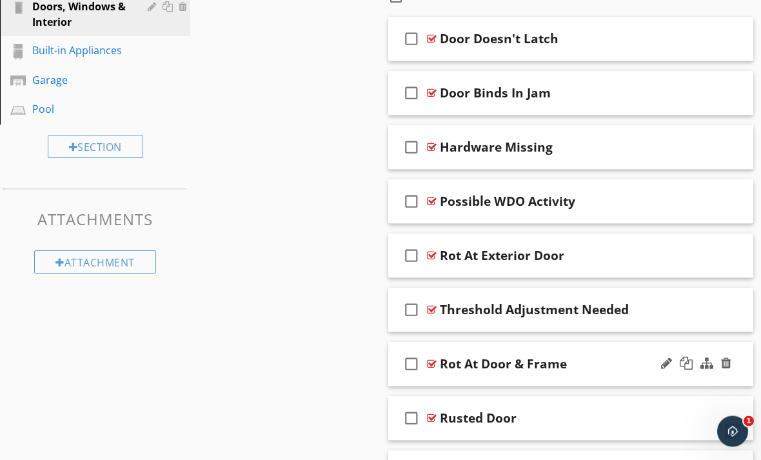
scroll to position [498, 0]
click at [725, 366] on div at bounding box center [726, 363] width 10 height 13
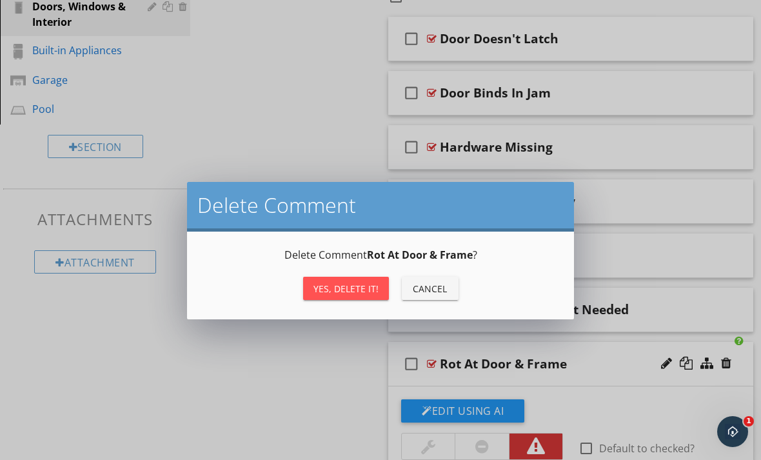
click at [344, 288] on div "Yes, Delete it!" at bounding box center [345, 289] width 65 height 14
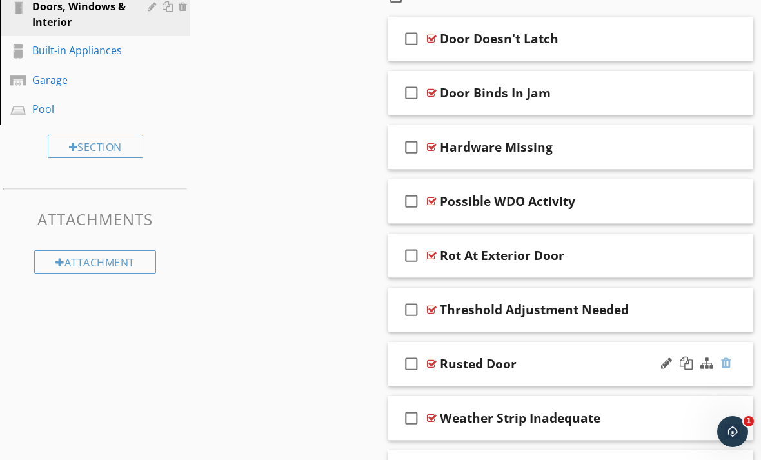
click at [723, 364] on div at bounding box center [726, 363] width 10 height 13
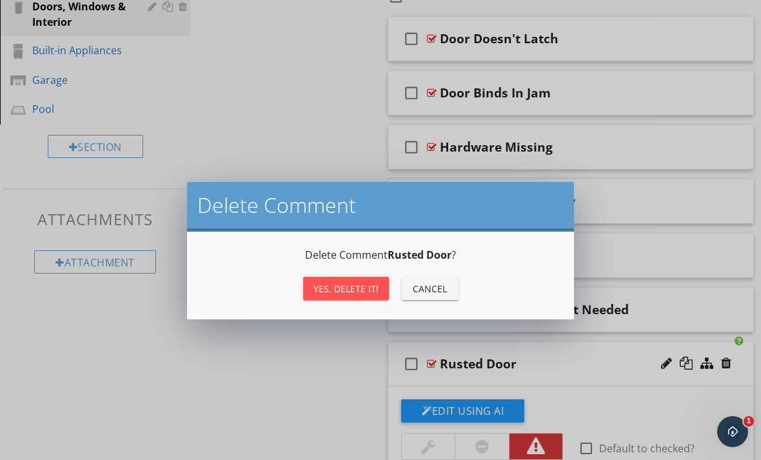
click at [319, 289] on div "Yes, Delete it!" at bounding box center [345, 289] width 65 height 14
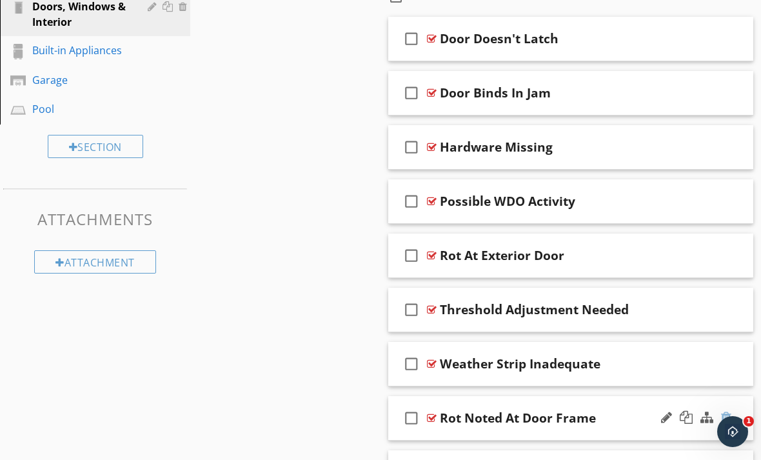
click at [725, 417] on div at bounding box center [726, 417] width 10 height 13
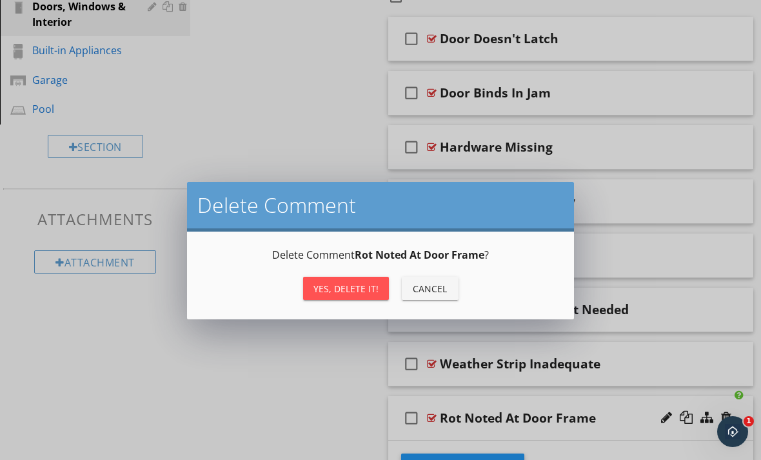
click at [353, 288] on div "Yes, Delete it!" at bounding box center [345, 289] width 65 height 14
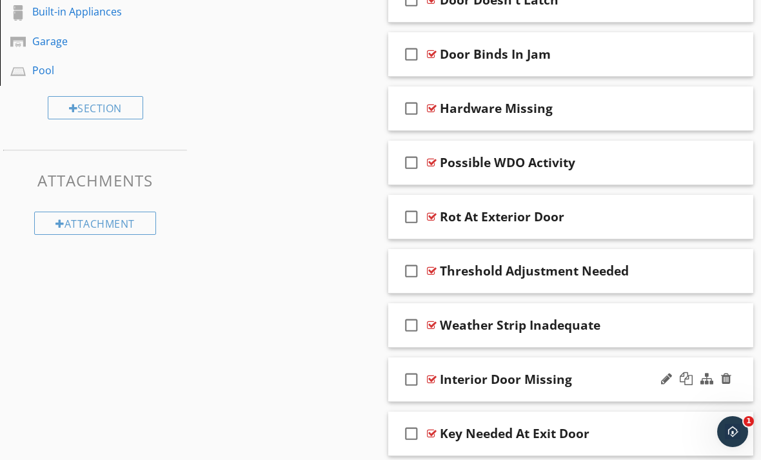
scroll to position [536, 0]
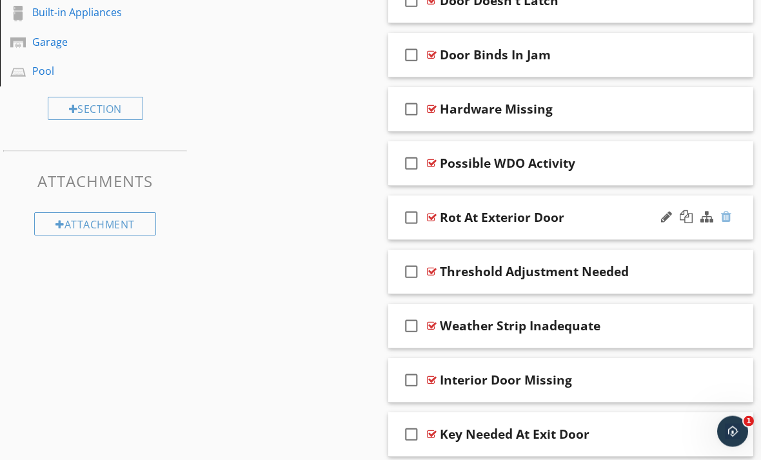
click at [726, 219] on div at bounding box center [726, 217] width 10 height 13
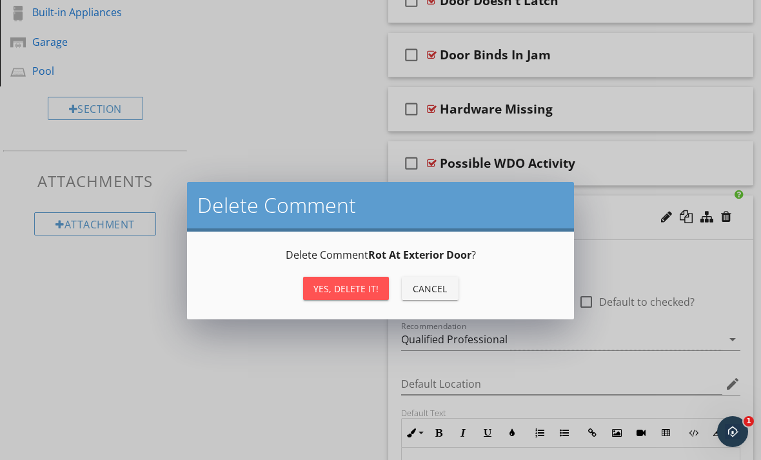
click at [344, 292] on div "Yes, Delete it!" at bounding box center [345, 289] width 65 height 14
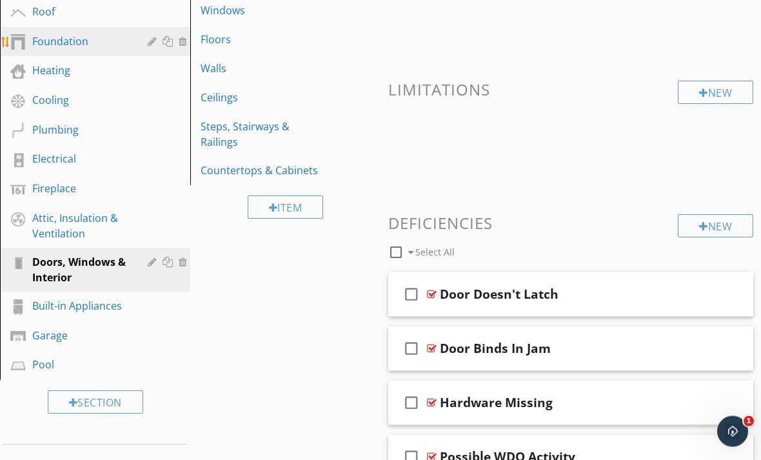
scroll to position [138, 0]
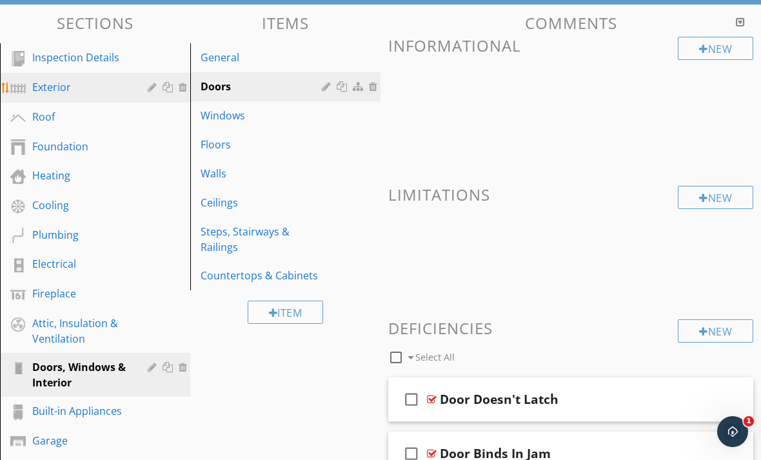
click at [57, 95] on div "Exterior" at bounding box center [104, 87] width 145 height 17
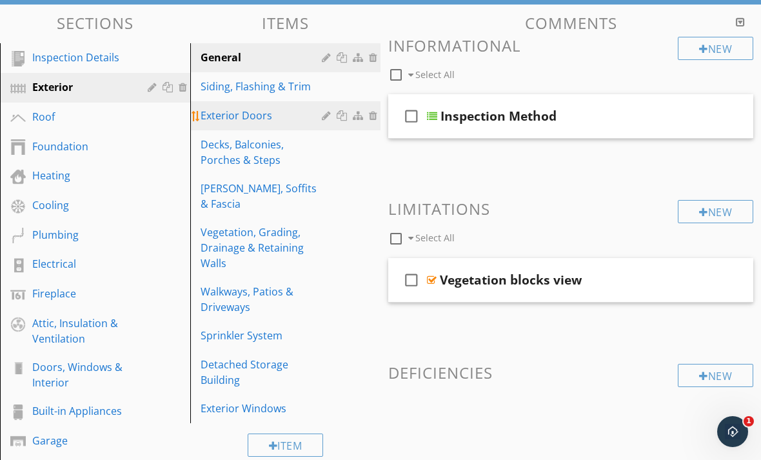
click at [231, 118] on div "Exterior Doors" at bounding box center [263, 115] width 125 height 15
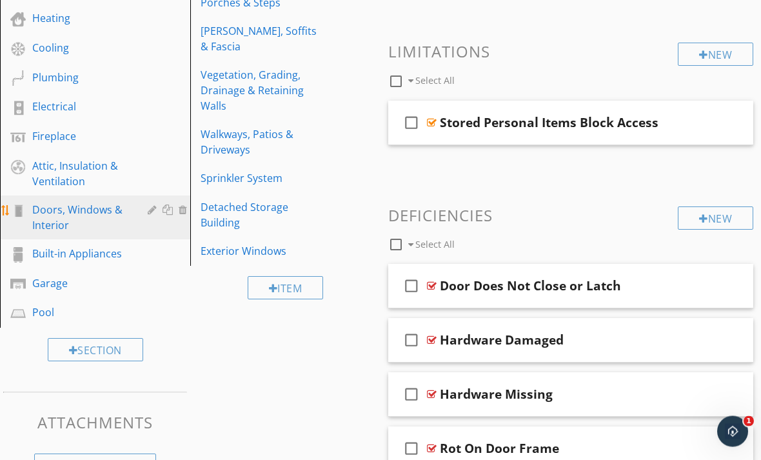
scroll to position [295, 0]
click at [89, 224] on div "Doors, Windows & Interior" at bounding box center [80, 217] width 97 height 31
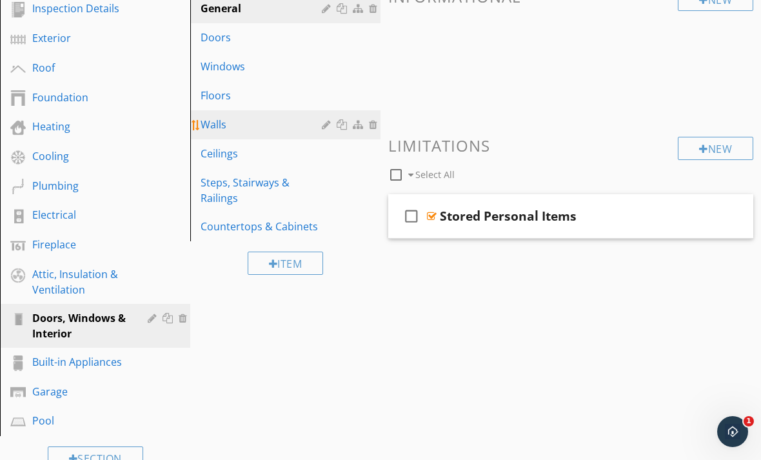
scroll to position [148, 0]
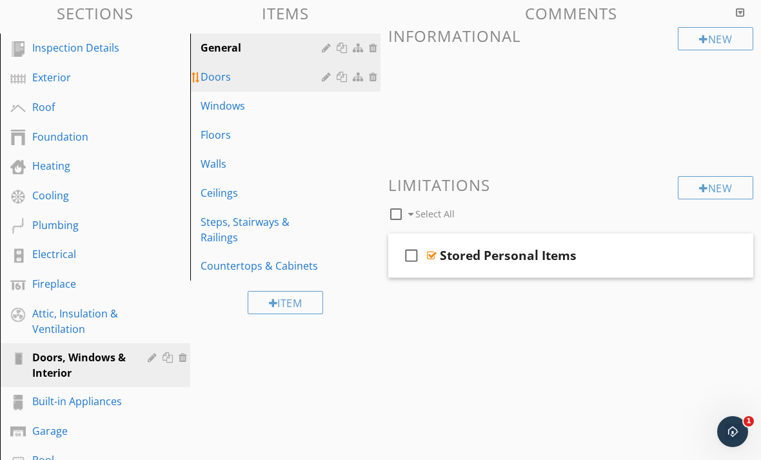
click at [219, 79] on div "Doors" at bounding box center [263, 76] width 125 height 15
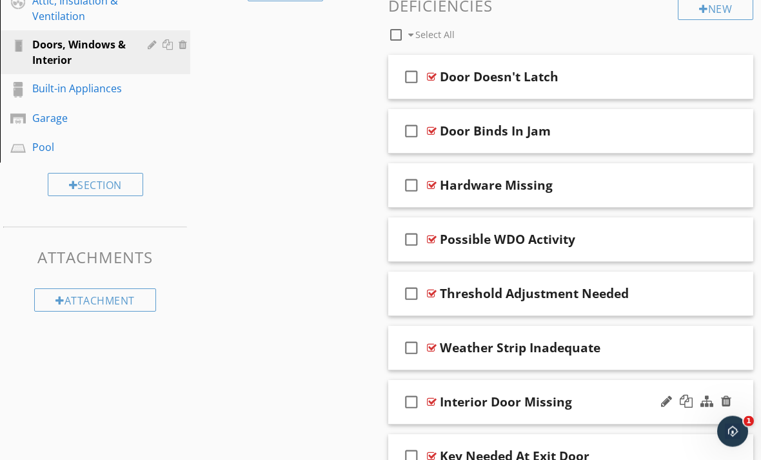
scroll to position [491, 0]
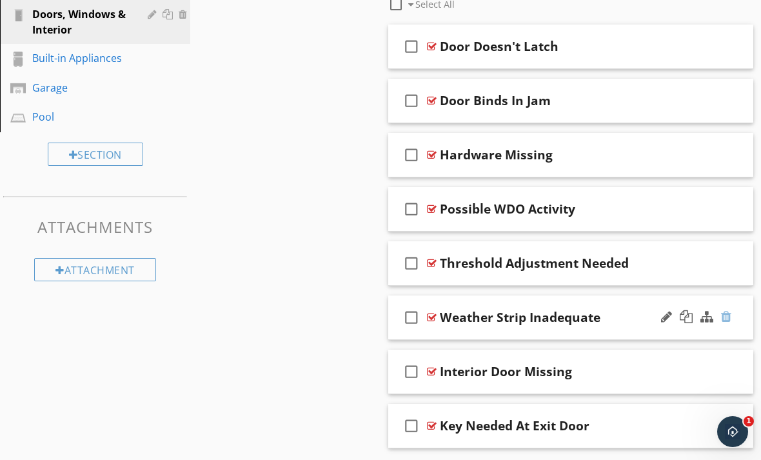
click at [731, 317] on div at bounding box center [695, 317] width 75 height 31
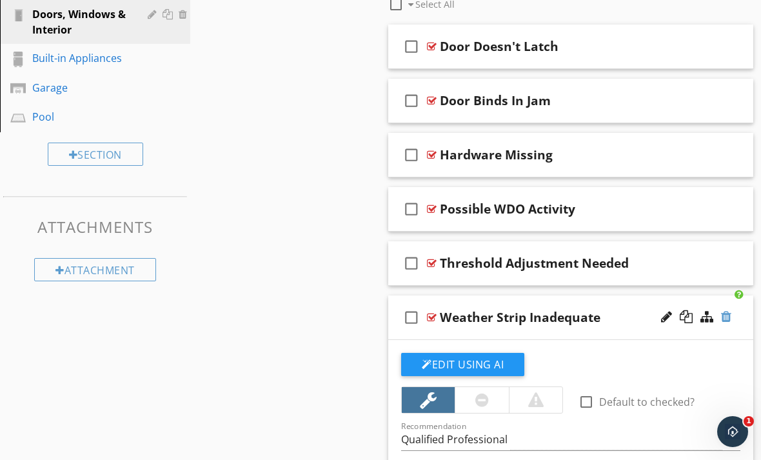
click at [724, 318] on div at bounding box center [726, 316] width 10 height 13
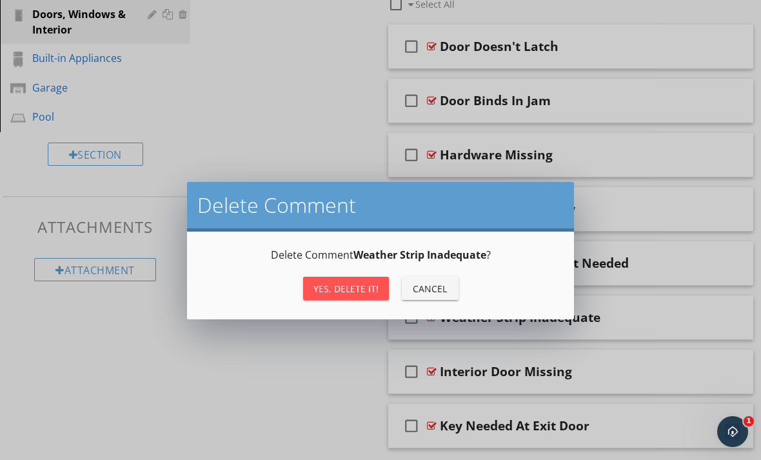
click at [332, 289] on div "Yes, Delete it!" at bounding box center [345, 289] width 65 height 14
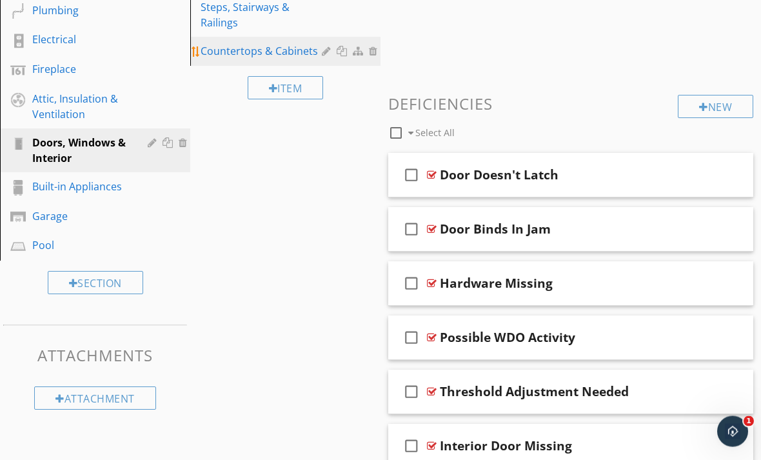
scroll to position [153, 0]
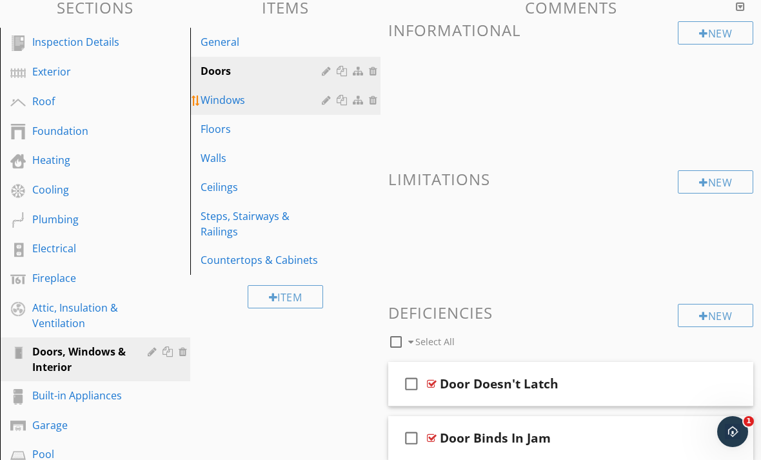
click at [219, 108] on link "Windows" at bounding box center [287, 100] width 186 height 28
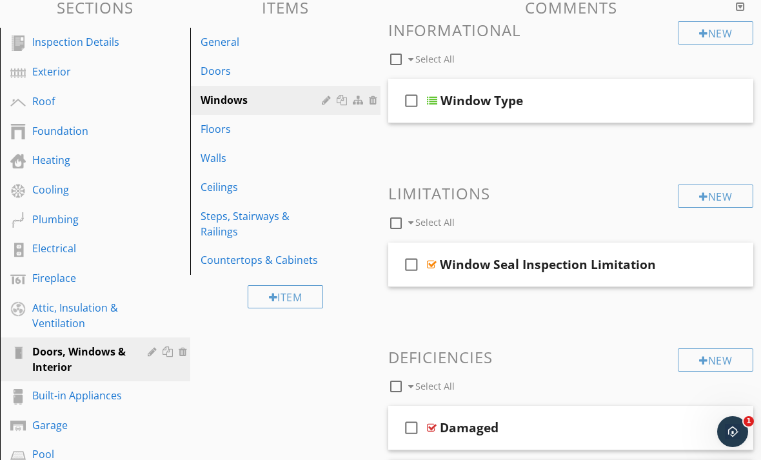
scroll to position [344, 0]
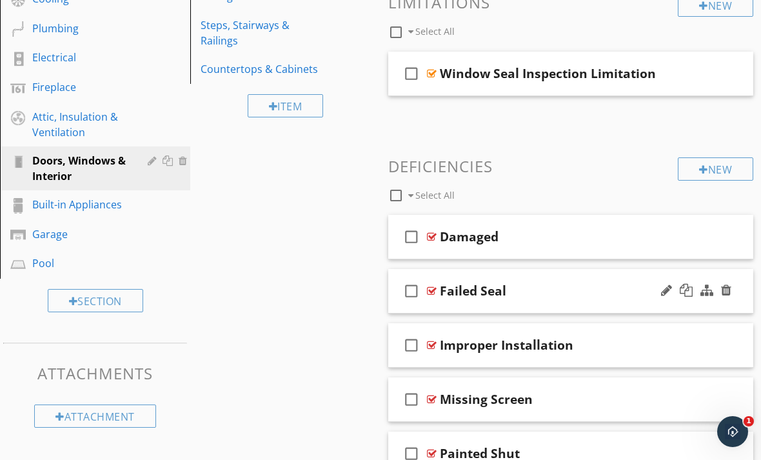
click at [434, 289] on div at bounding box center [432, 291] width 10 height 10
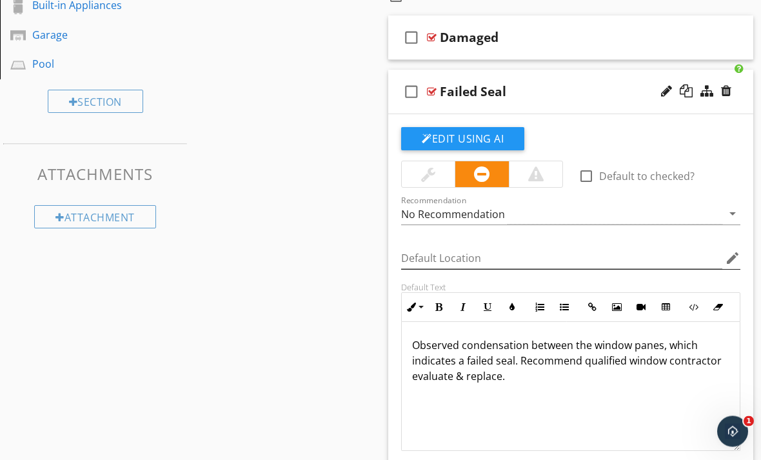
scroll to position [544, 0]
click at [542, 176] on div at bounding box center [535, 173] width 15 height 15
click at [577, 360] on p "Observed condensation between the window panes, which indicates a failed seal. …" at bounding box center [570, 360] width 317 height 46
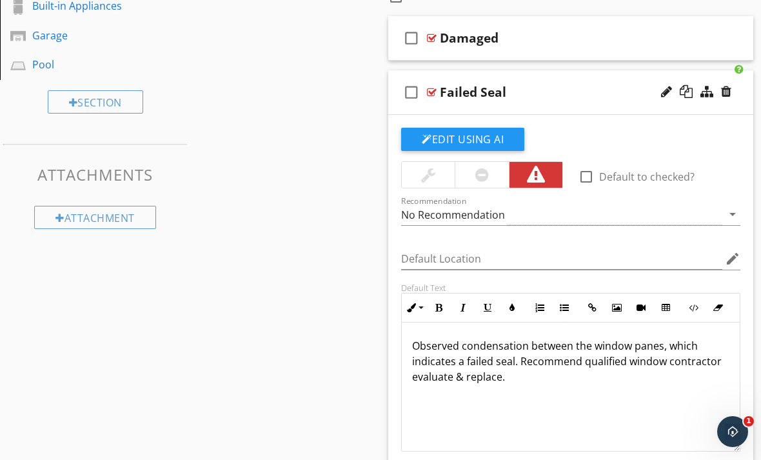
click at [580, 361] on p "Observed condensation between the window panes, which indicates a failed seal. …" at bounding box center [570, 361] width 317 height 46
click at [703, 363] on p "Observed condensation between the window panes, which indicates a failed seal. …" at bounding box center [570, 361] width 317 height 46
click at [518, 386] on div "Observed condensation between the window panes, which indicates a failed seal. …" at bounding box center [571, 386] width 338 height 129
click at [455, 377] on p "Observed condensation between the window panes, which indicates a failed seal. …" at bounding box center [570, 361] width 317 height 46
click at [617, 378] on p "Observed condensation between the window panes, which indicates a failed seal. …" at bounding box center [570, 361] width 317 height 46
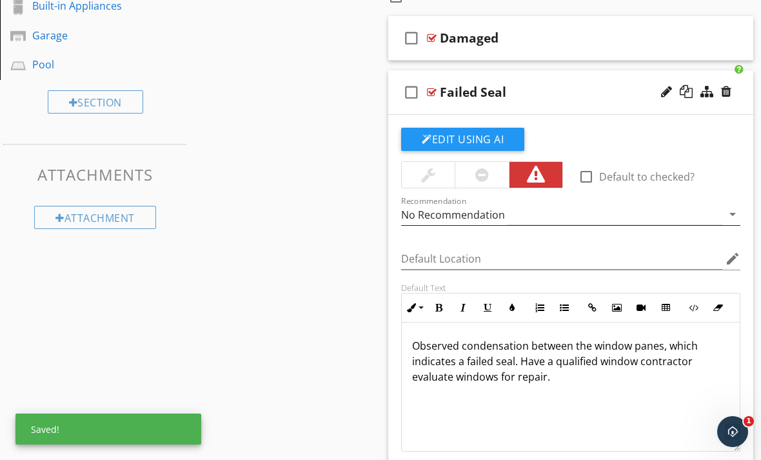
click at [711, 217] on div "No Recommendation" at bounding box center [561, 214] width 321 height 21
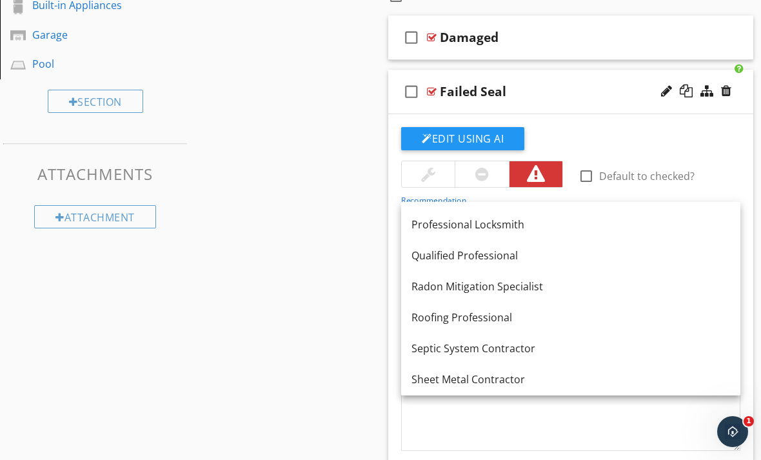
scroll to position [1447, 0]
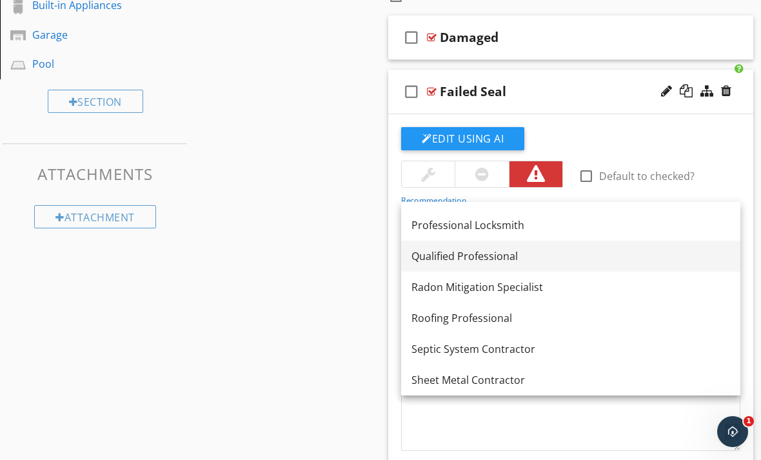
click at [490, 262] on div "Qualified Professional" at bounding box center [570, 255] width 319 height 15
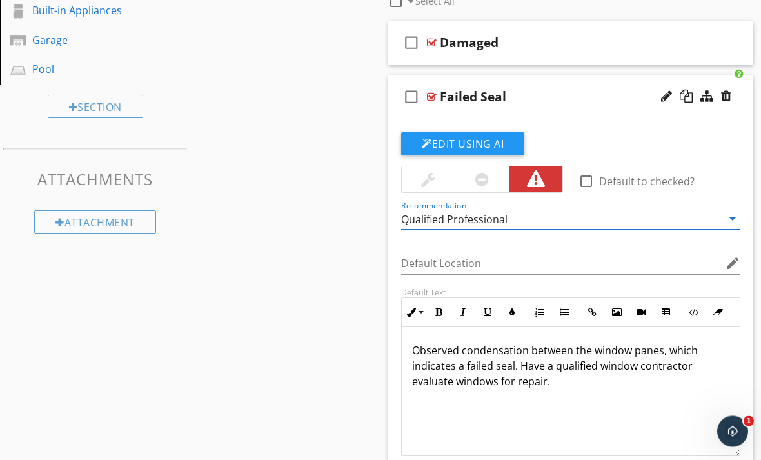
scroll to position [515, 0]
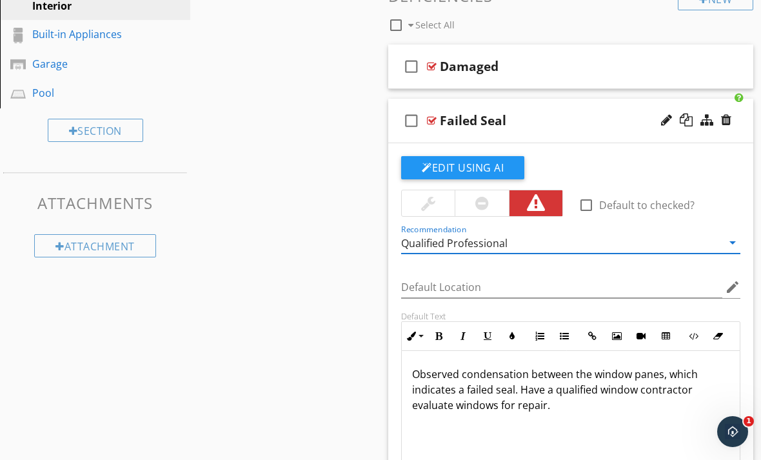
click at [429, 119] on div at bounding box center [432, 120] width 10 height 10
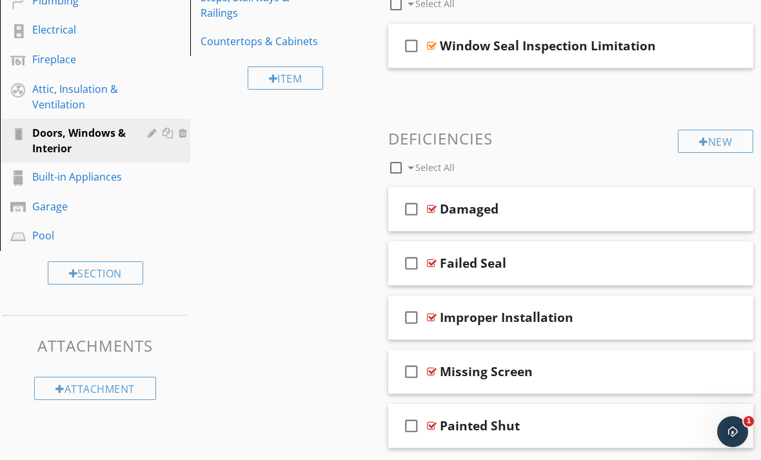
scroll to position [284, 0]
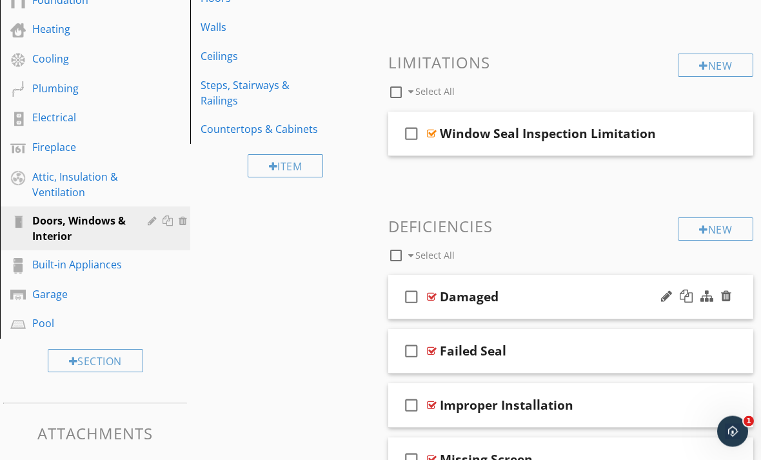
click at [431, 294] on div at bounding box center [432, 297] width 10 height 10
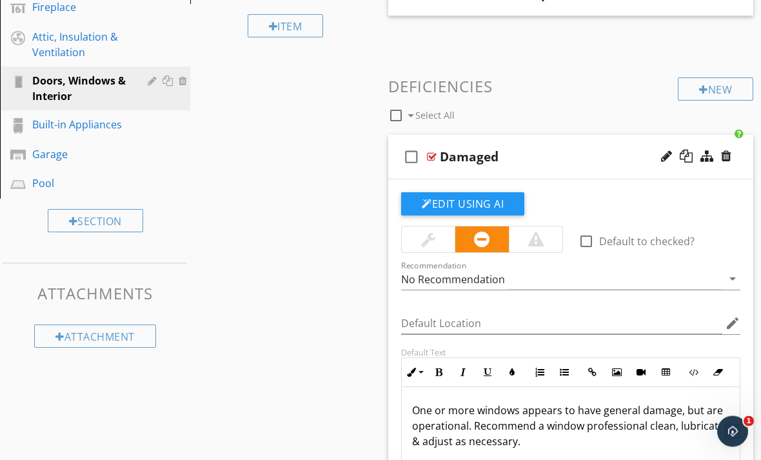
scroll to position [424, 0]
click at [528, 237] on div at bounding box center [535, 238] width 15 height 15
click at [667, 160] on div at bounding box center [666, 156] width 11 height 13
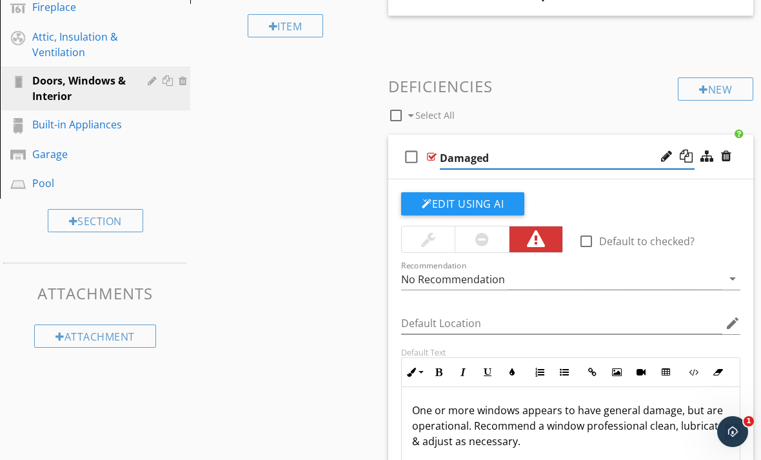
click at [529, 159] on input "Damaged" at bounding box center [567, 158] width 255 height 21
type input "Damaged Window Glass"
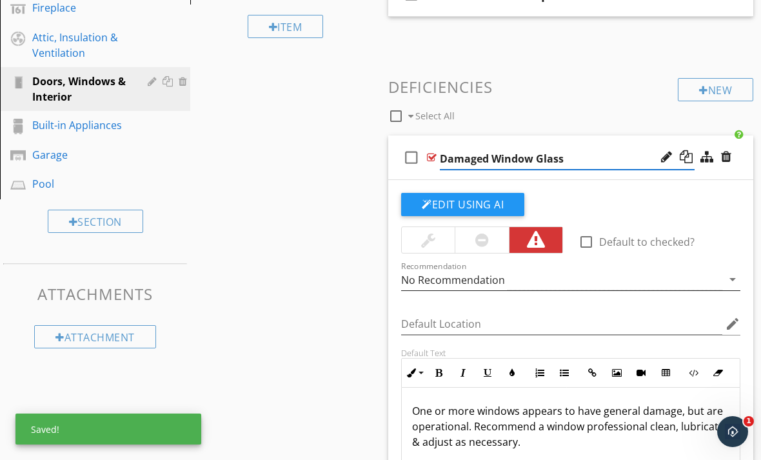
click at [719, 285] on div "No Recommendation" at bounding box center [561, 279] width 321 height 21
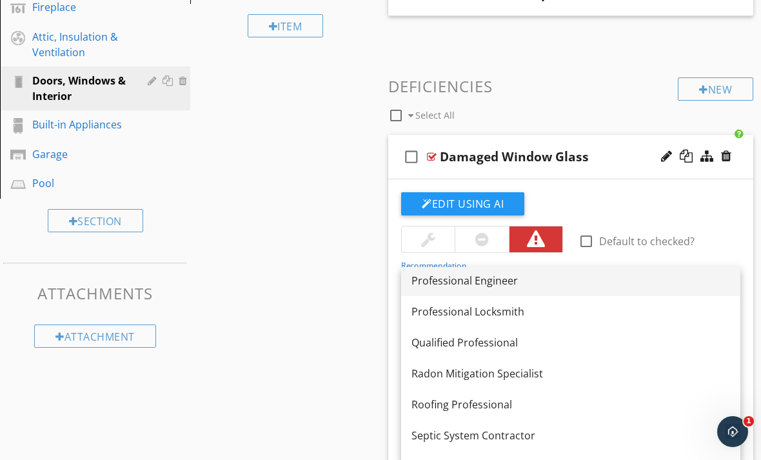
scroll to position [1447, 0]
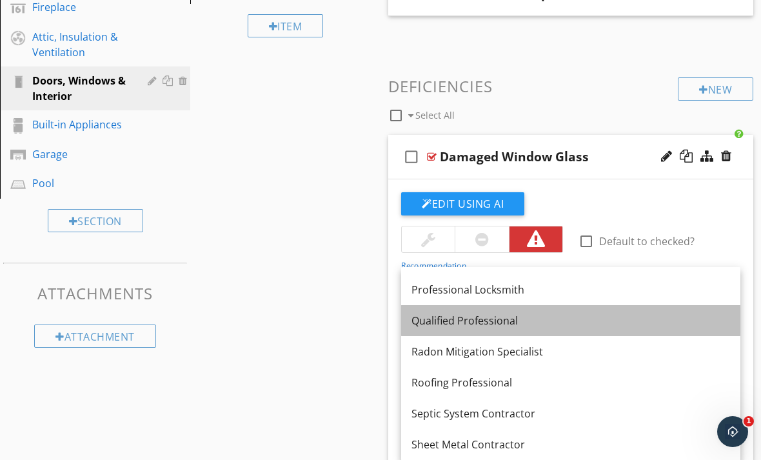
click at [522, 326] on div "Qualified Professional" at bounding box center [570, 320] width 319 height 15
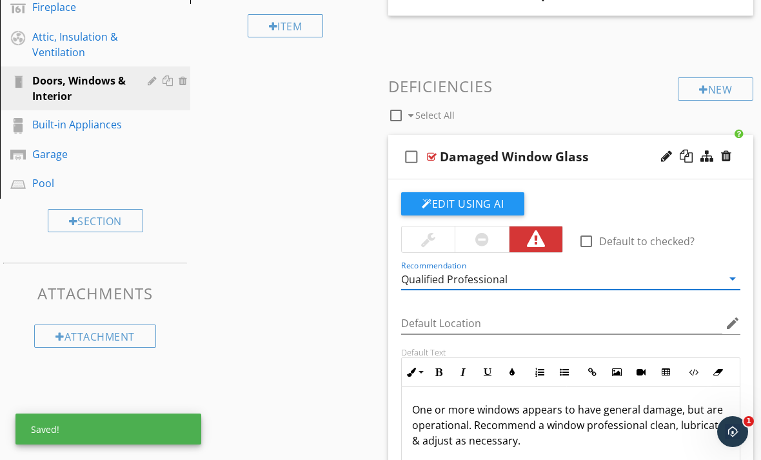
scroll to position [600, 0]
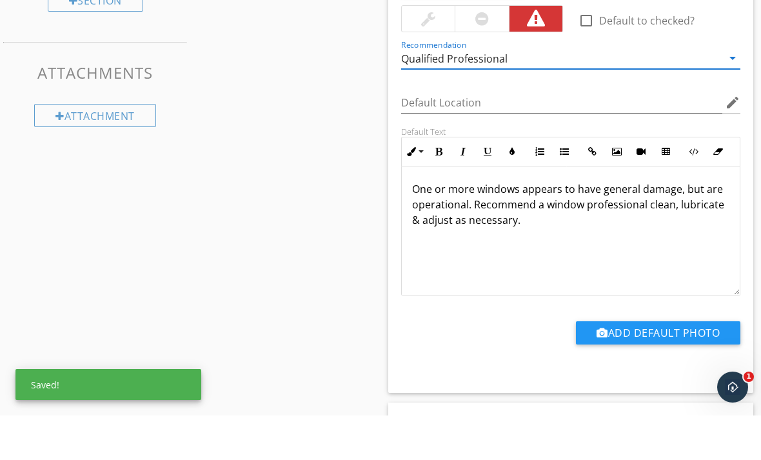
drag, startPoint x: 540, startPoint y: 436, endPoint x: 480, endPoint y: 426, distance: 60.1
click at [477, 433] on span "check_box_outline_blank Damaged Window Glass Edit Using AI check_box_outline_bl…" at bounding box center [570, 306] width 365 height 695
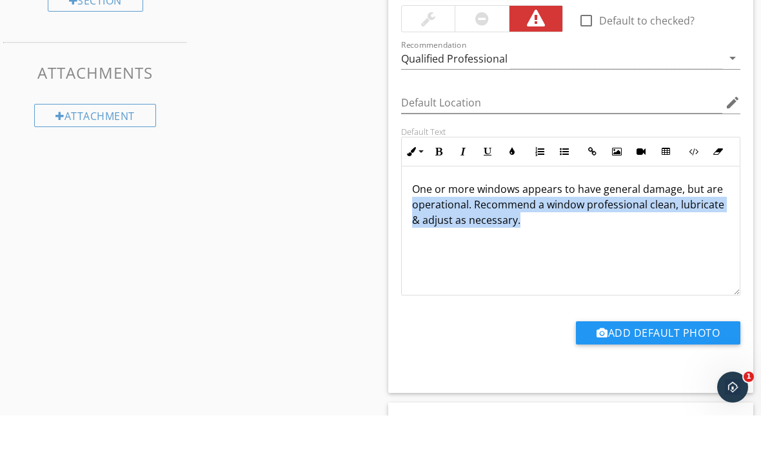
drag, startPoint x: 530, startPoint y: 221, endPoint x: 390, endPoint y: 195, distance: 142.3
click at [390, 195] on div "Edit Using AI check_box_outline_blank Default to checked? Recommendation Qualif…" at bounding box center [570, 220] width 365 height 434
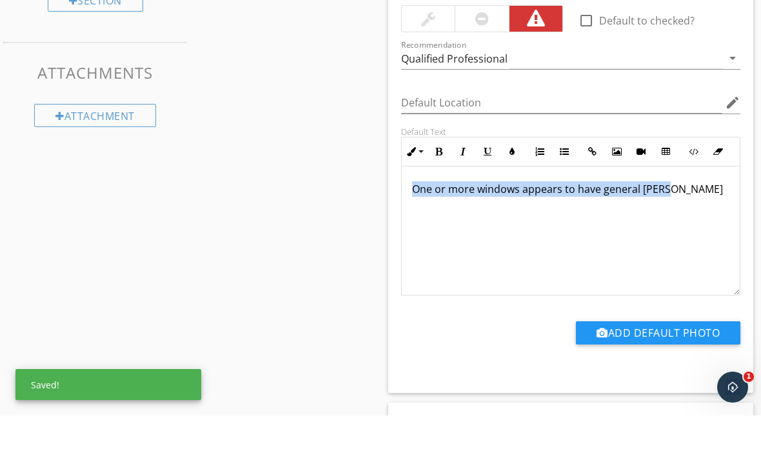
drag, startPoint x: 656, startPoint y: 185, endPoint x: 428, endPoint y: 175, distance: 227.8
click at [428, 210] on div "One or more windows appears to have general [PERSON_NAME]" at bounding box center [571, 274] width 338 height 129
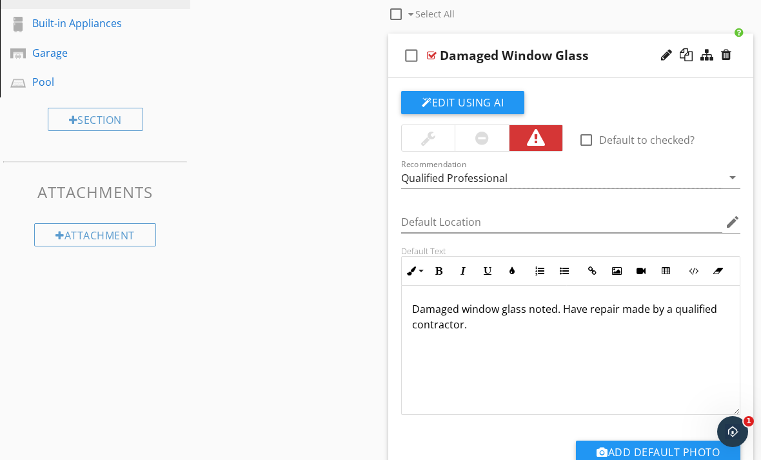
scroll to position [484, 0]
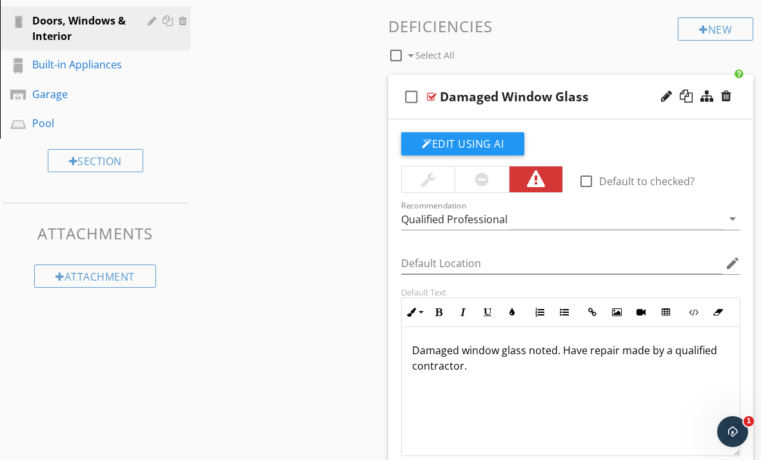
click at [435, 93] on div at bounding box center [432, 97] width 10 height 10
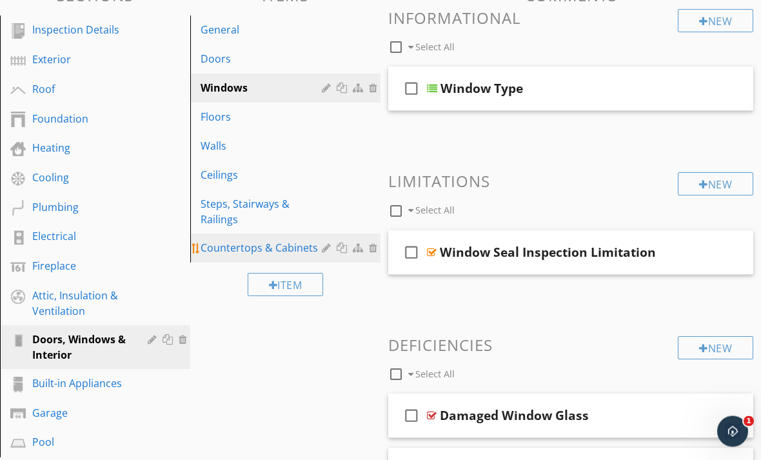
scroll to position [147, 0]
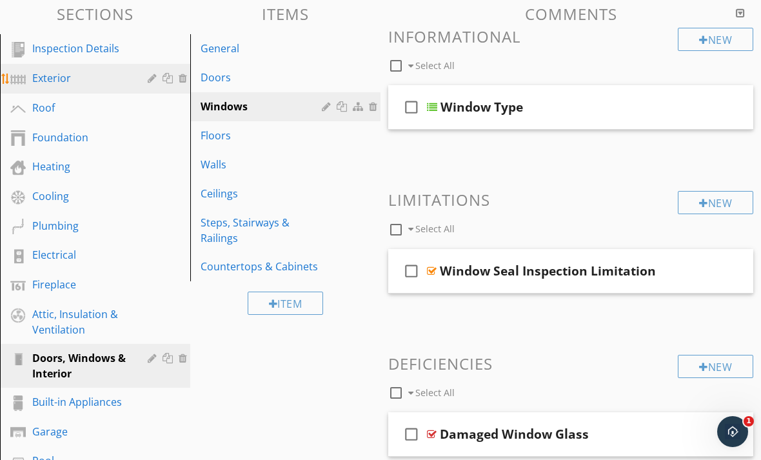
click at [90, 84] on div "Exterior" at bounding box center [80, 77] width 97 height 15
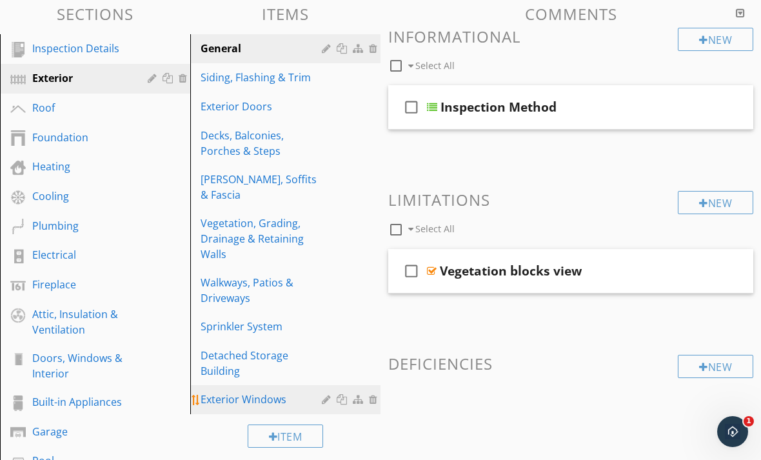
click at [265, 391] on div "Exterior Windows" at bounding box center [263, 398] width 125 height 15
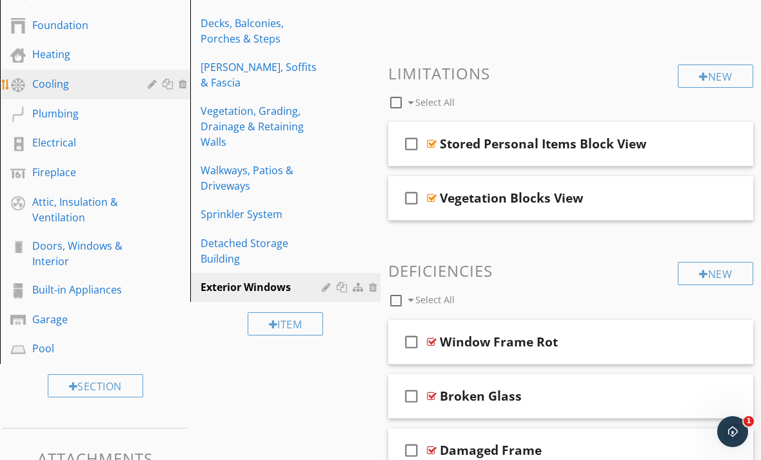
scroll to position [225, 0]
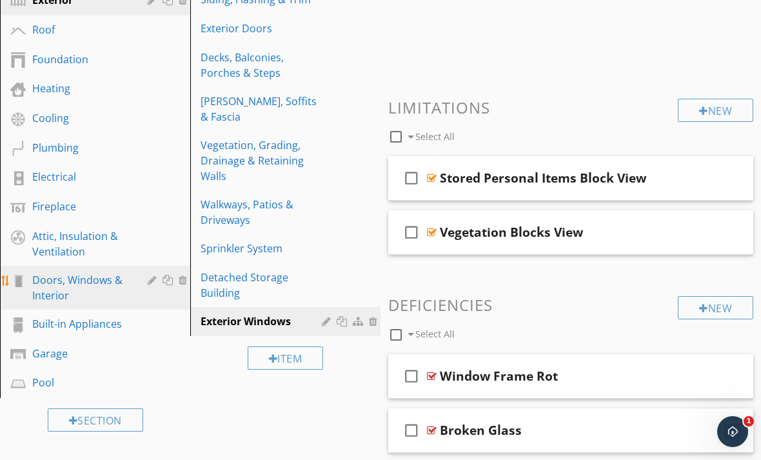
click at [63, 293] on div "Doors, Windows & Interior" at bounding box center [80, 287] width 97 height 31
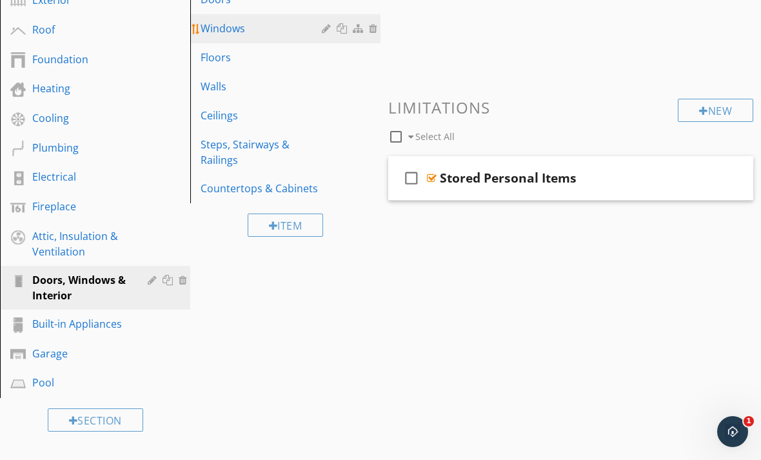
click at [229, 31] on div "Windows" at bounding box center [263, 28] width 125 height 15
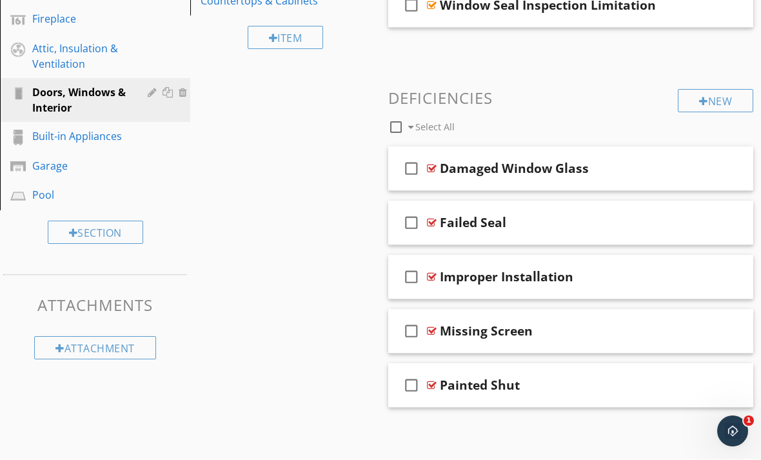
scroll to position [413, 0]
click at [709, 99] on div "New" at bounding box center [715, 99] width 75 height 23
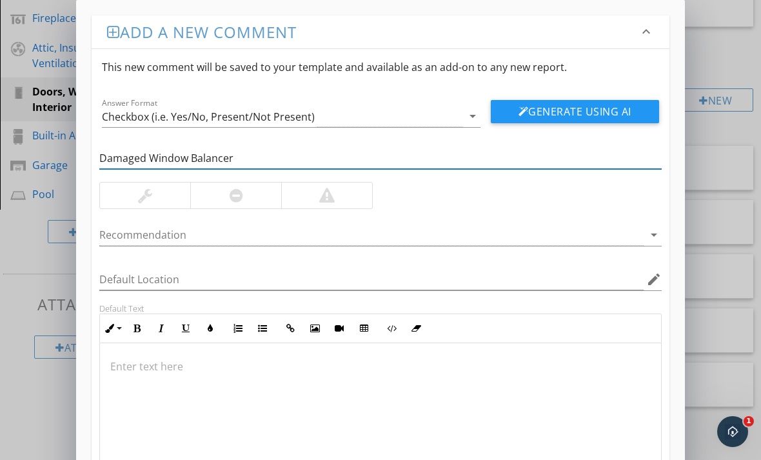
type input "Damaged Window Balancer"
click at [340, 197] on div at bounding box center [326, 195] width 91 height 26
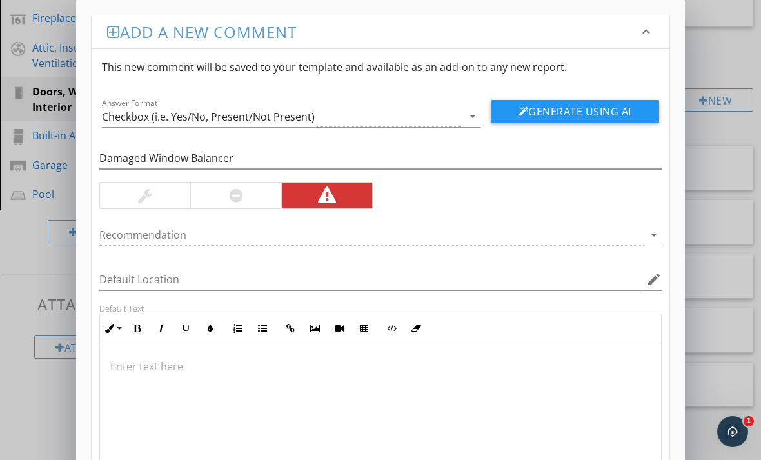
click at [173, 372] on p at bounding box center [380, 365] width 540 height 15
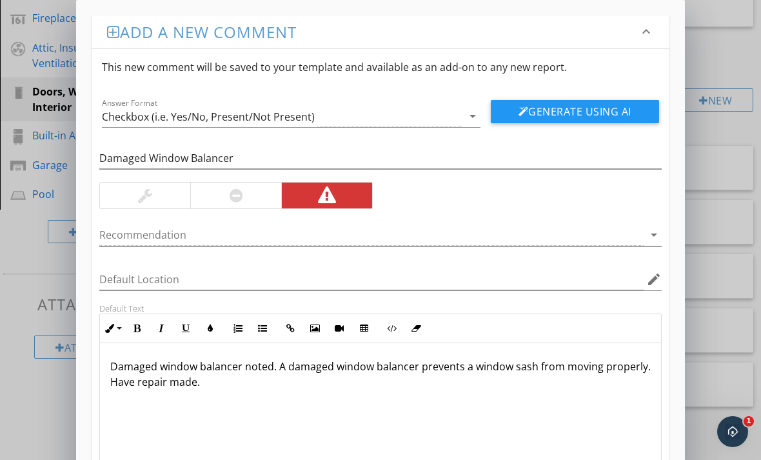
click at [651, 238] on icon "arrow_drop_down" at bounding box center [653, 234] width 15 height 15
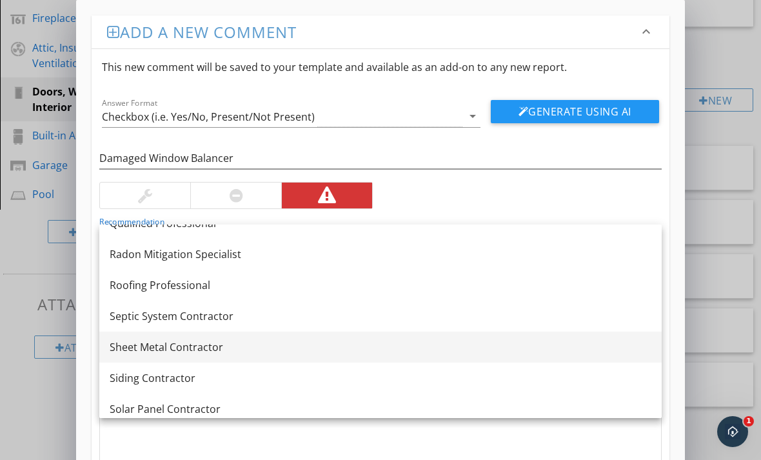
scroll to position [1465, 0]
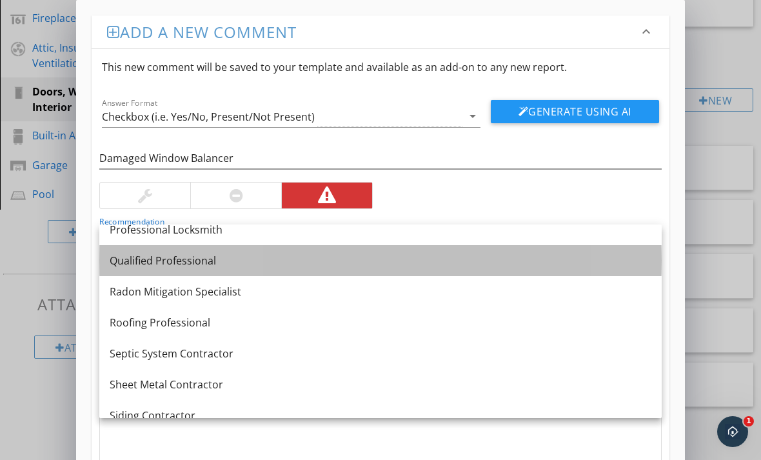
click at [242, 265] on div "Qualified Professional" at bounding box center [381, 260] width 542 height 15
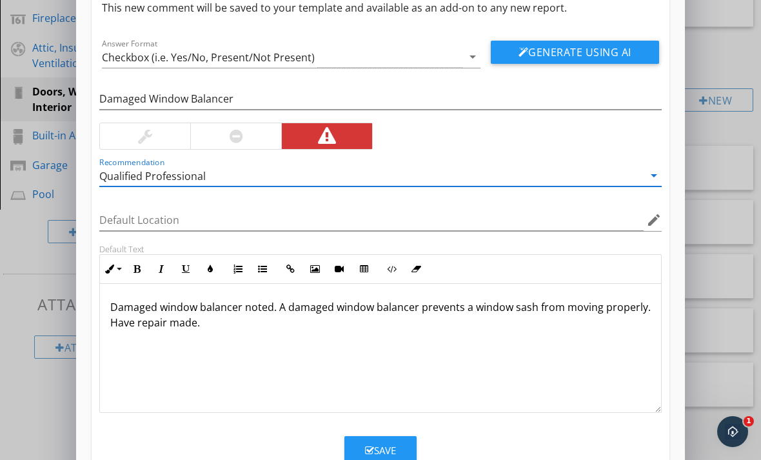
scroll to position [59, 0]
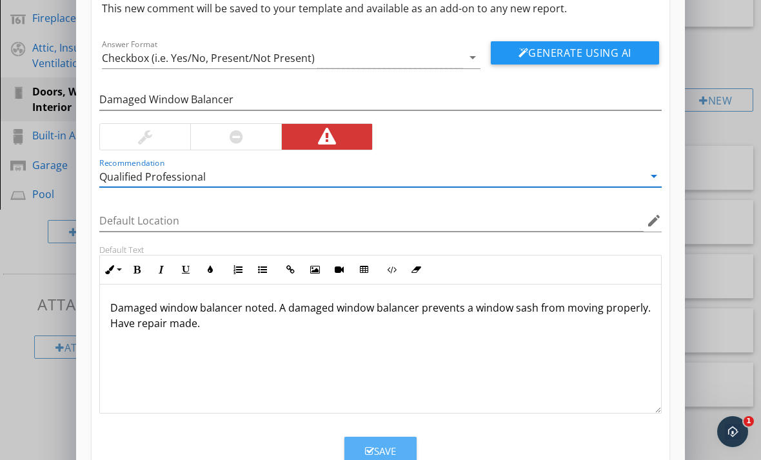
click at [356, 444] on button "Save" at bounding box center [380, 451] width 72 height 28
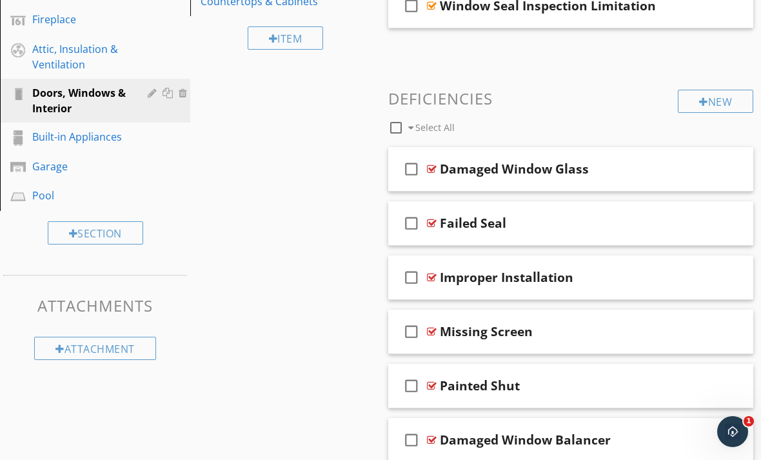
scroll to position [426, 0]
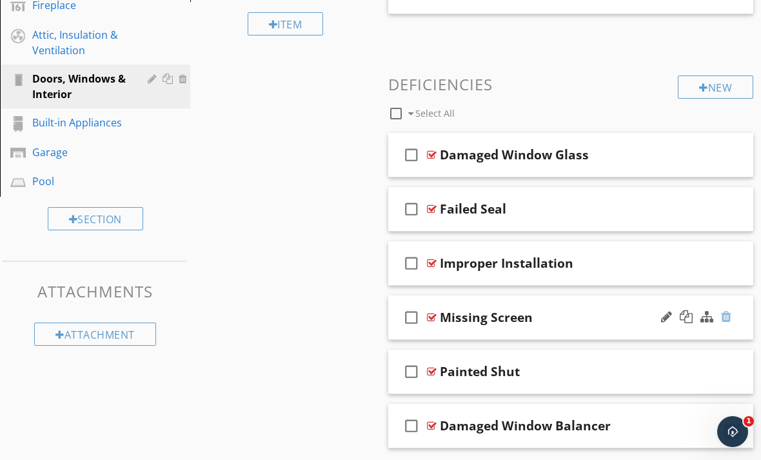
click at [727, 315] on div at bounding box center [726, 316] width 10 height 13
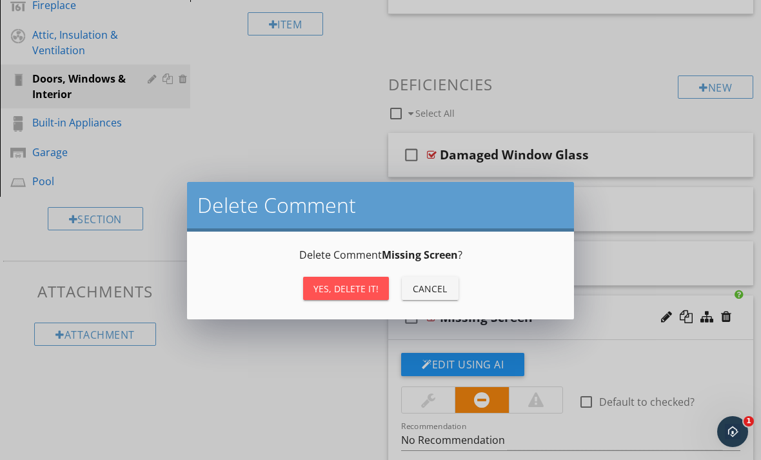
click at [347, 286] on div "Yes, Delete it!" at bounding box center [345, 289] width 65 height 14
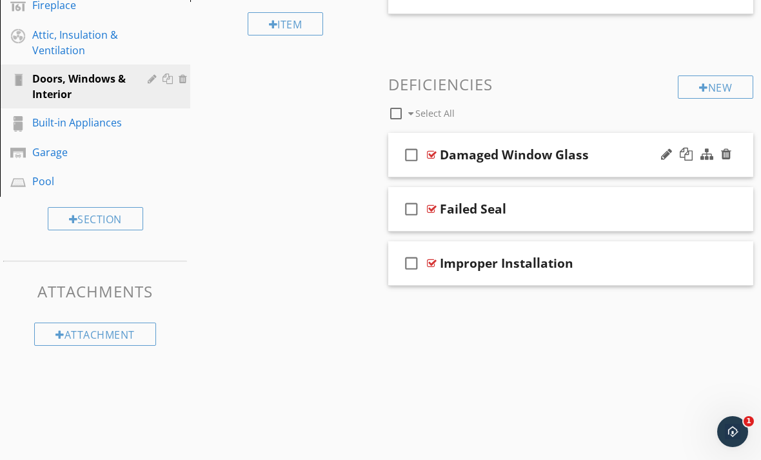
scroll to position [372, 0]
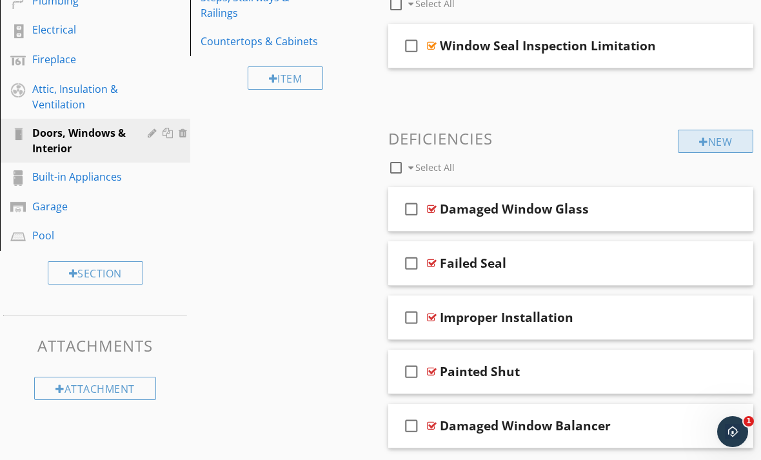
click at [724, 141] on div "New" at bounding box center [715, 141] width 75 height 23
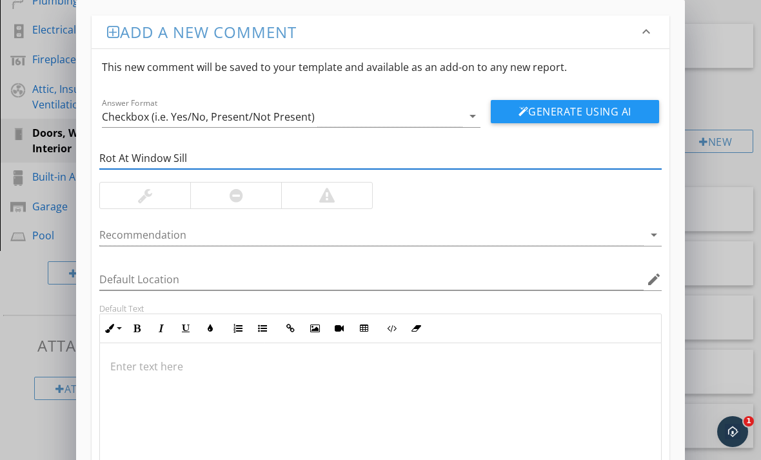
type input "Rot At Window Sill"
click at [331, 201] on div at bounding box center [326, 195] width 15 height 15
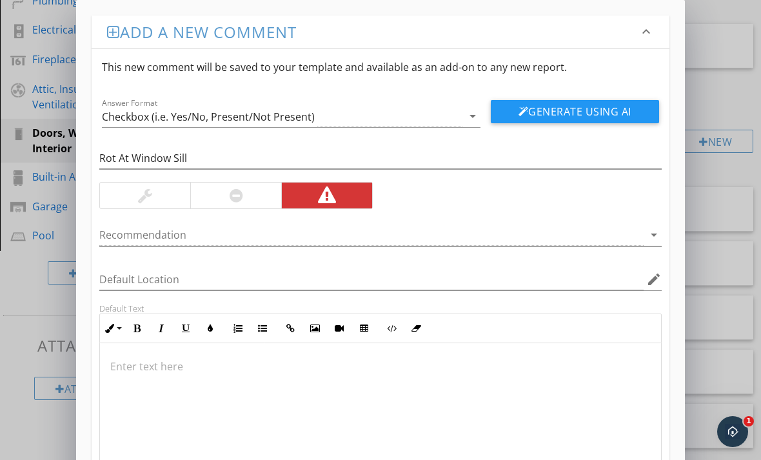
click at [652, 237] on icon "arrow_drop_down" at bounding box center [653, 234] width 15 height 15
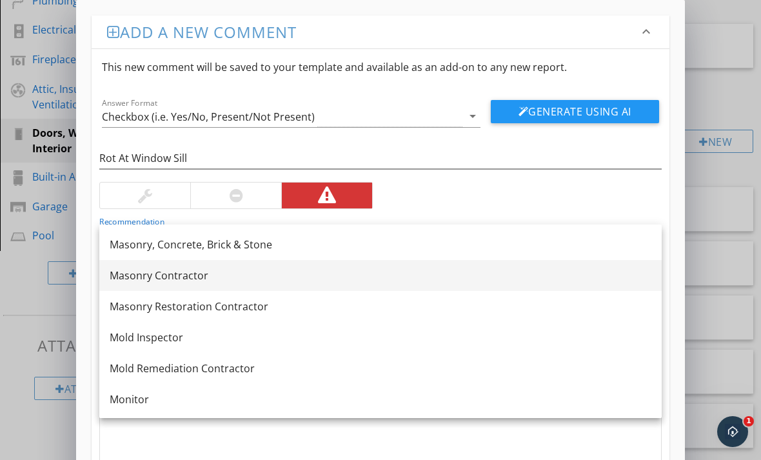
scroll to position [1392, 0]
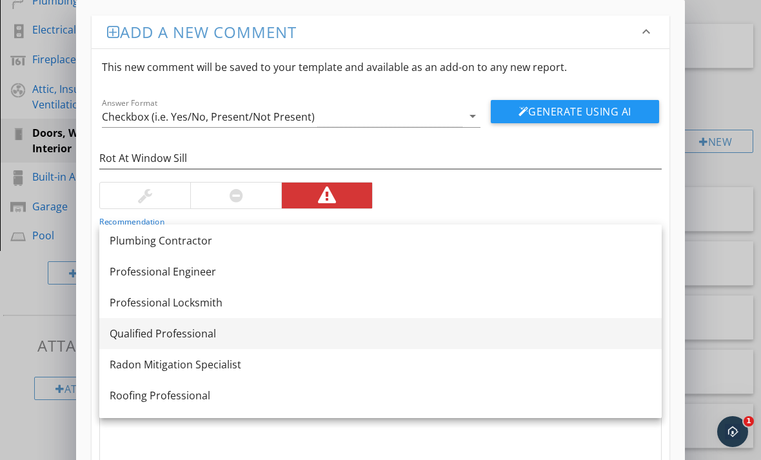
click at [148, 331] on div "Qualified Professional" at bounding box center [381, 333] width 542 height 15
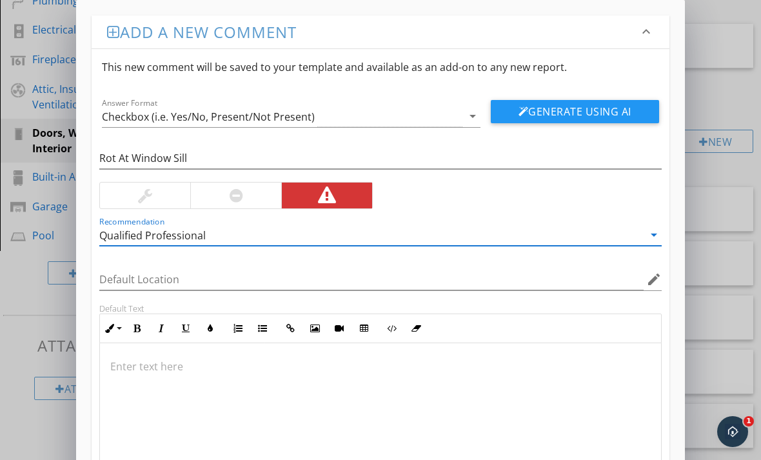
click at [146, 358] on div at bounding box center [380, 407] width 561 height 129
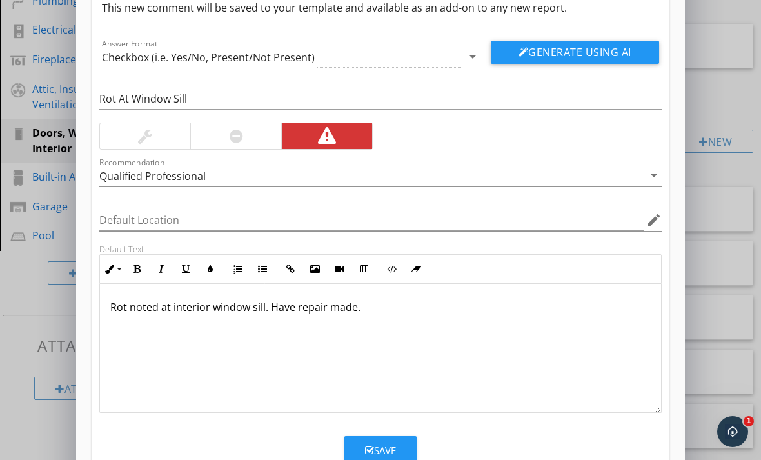
scroll to position [59, 0]
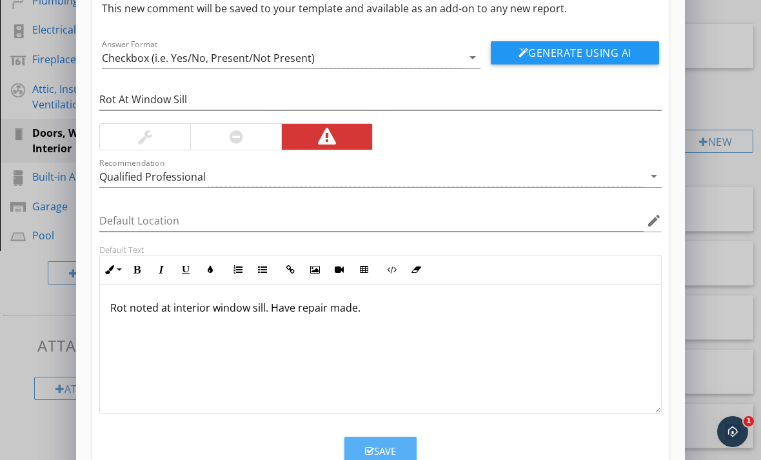
click at [358, 447] on button "Save" at bounding box center [380, 451] width 72 height 28
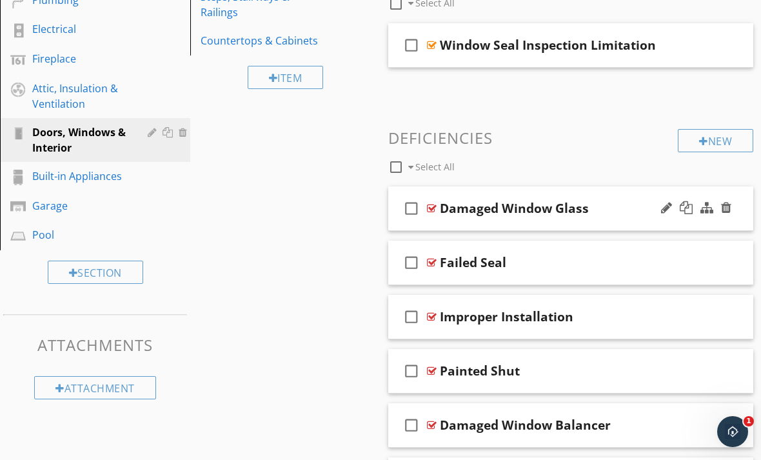
scroll to position [372, 0]
click at [699, 146] on div at bounding box center [703, 142] width 9 height 10
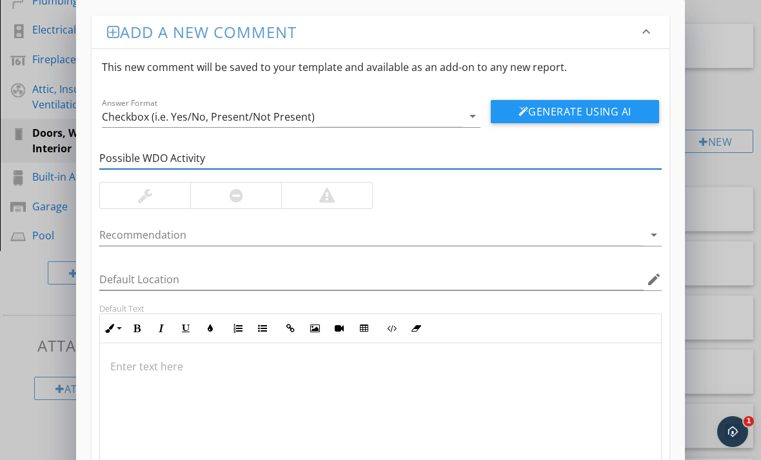
type input "Possible WDO Activity"
click at [346, 199] on div at bounding box center [326, 195] width 91 height 26
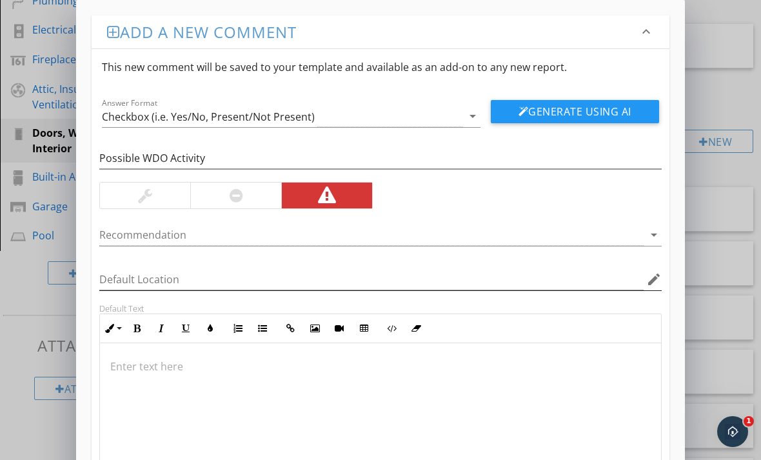
click at [651, 282] on icon "edit" at bounding box center [653, 278] width 15 height 15
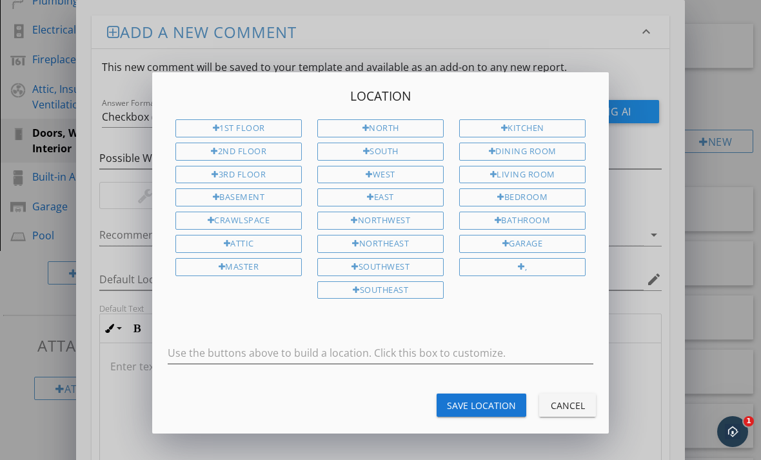
click at [349, 459] on div "Location 1st Floor 2nd Floor 3rd Floor Basement Crawlspace Attic Master North S…" at bounding box center [380, 230] width 761 height 460
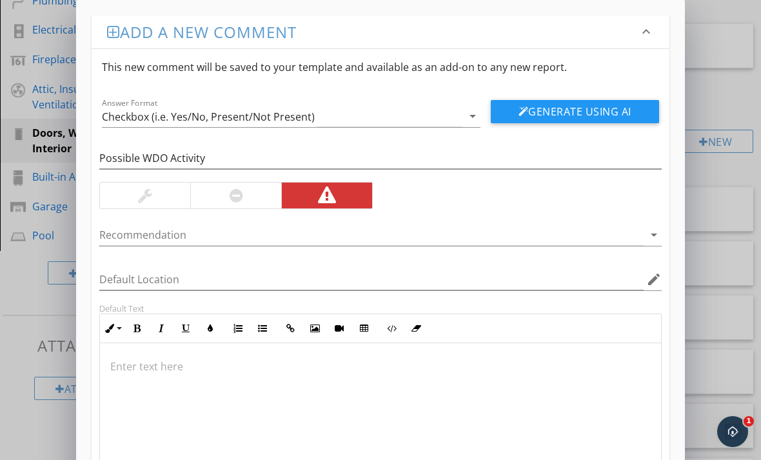
click at [654, 236] on icon "arrow_drop_down" at bounding box center [653, 234] width 15 height 15
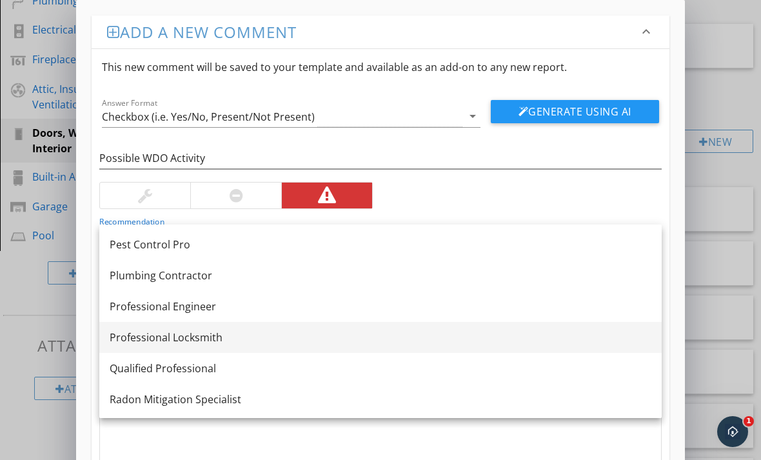
scroll to position [1351, 0]
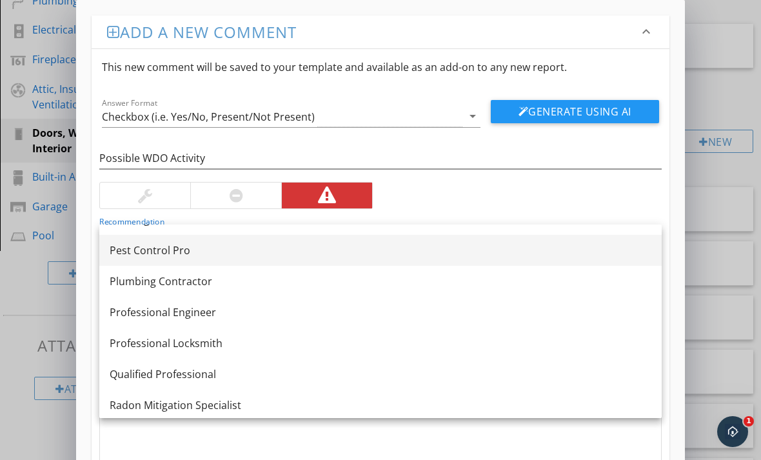
click at [242, 253] on div "Pest Control Pro" at bounding box center [381, 249] width 542 height 15
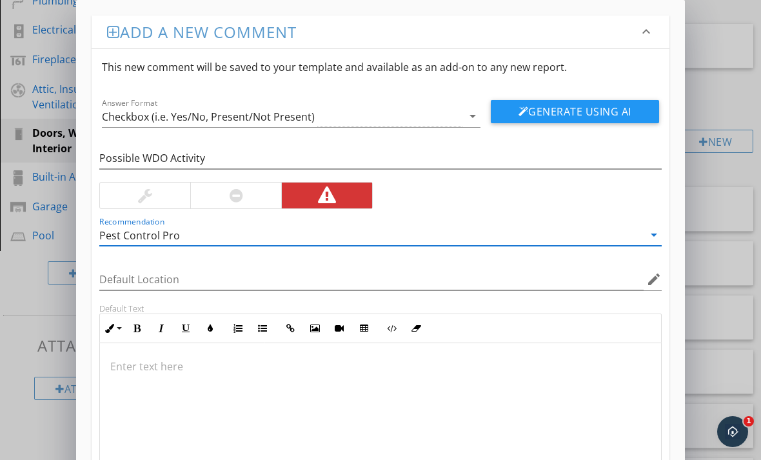
click at [199, 374] on div at bounding box center [380, 407] width 561 height 129
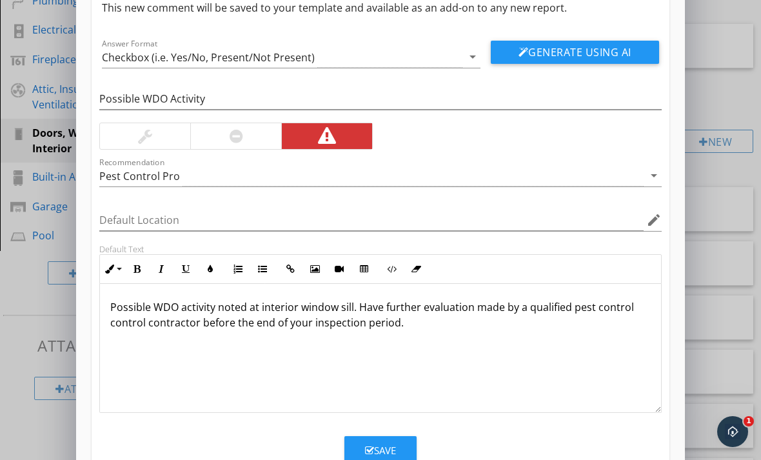
scroll to position [59, 0]
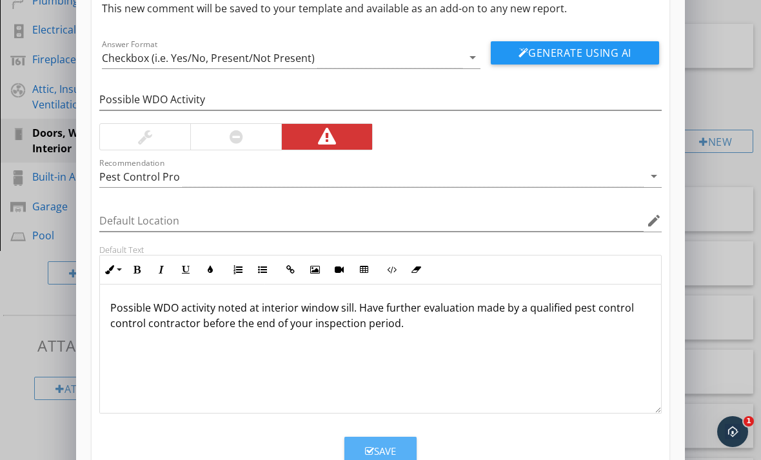
click at [355, 449] on button "Save" at bounding box center [380, 451] width 72 height 28
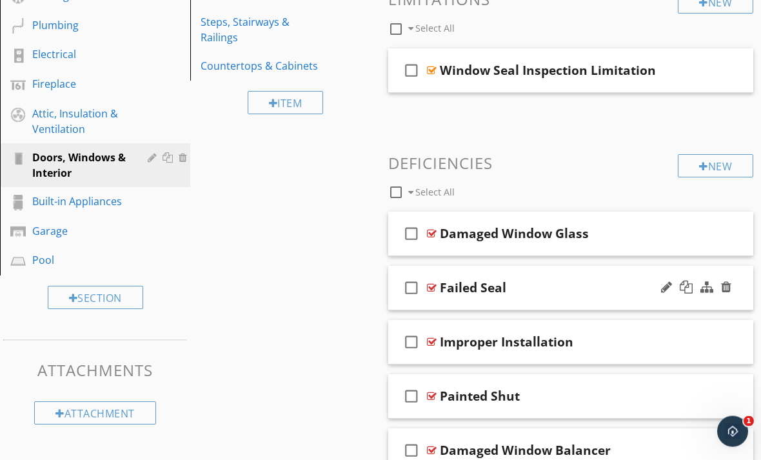
scroll to position [344, 0]
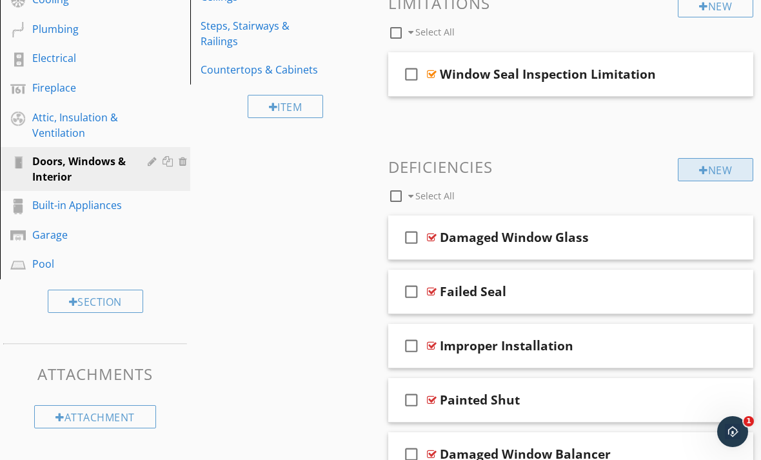
click at [707, 173] on div "New" at bounding box center [715, 169] width 75 height 23
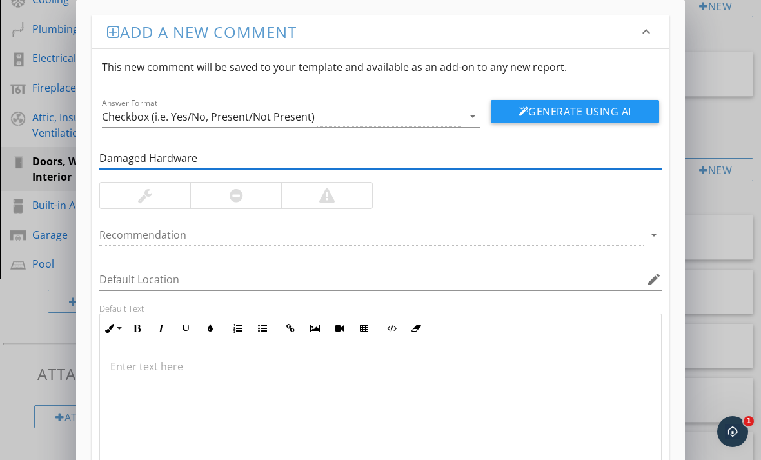
type input "Damaged Hardware"
click at [320, 202] on div at bounding box center [326, 195] width 15 height 15
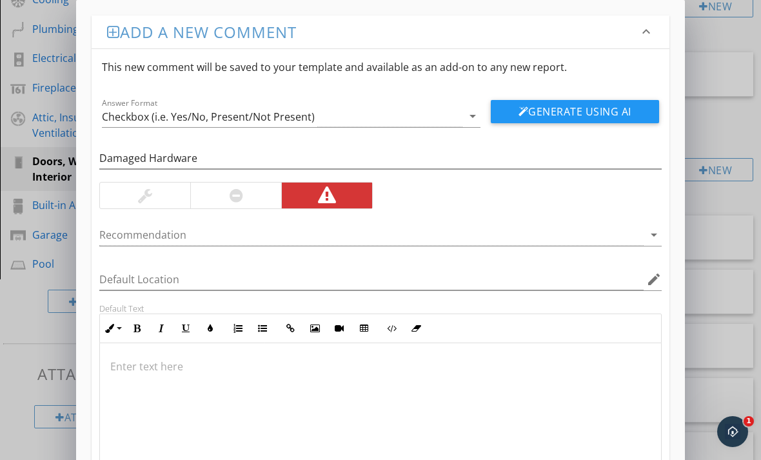
click at [304, 358] on div at bounding box center [380, 407] width 561 height 129
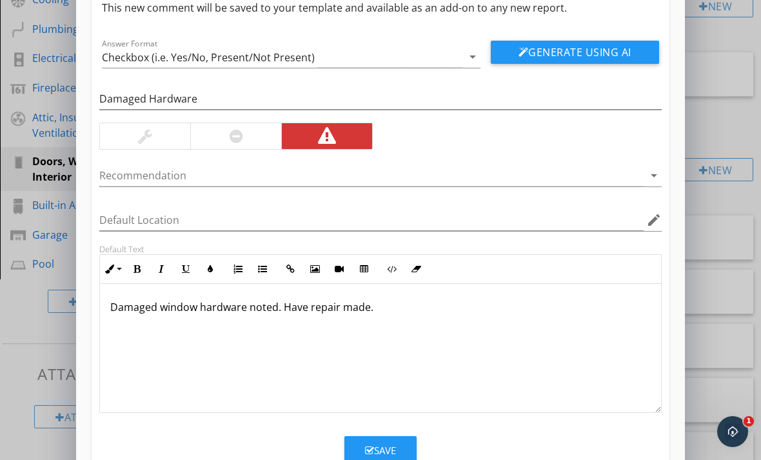
scroll to position [59, 0]
click at [371, 444] on div "Save" at bounding box center [380, 451] width 31 height 15
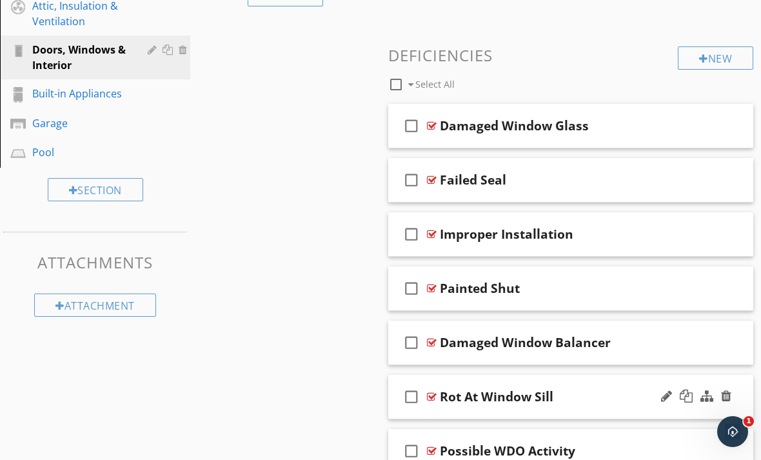
scroll to position [456, 0]
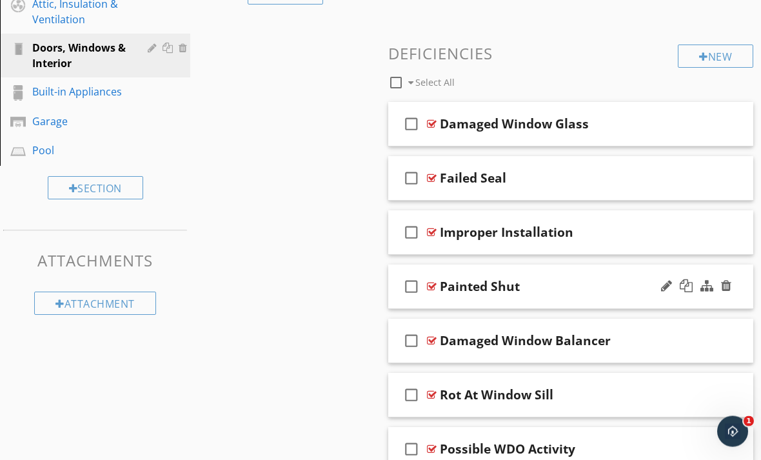
click at [431, 284] on div at bounding box center [432, 287] width 10 height 10
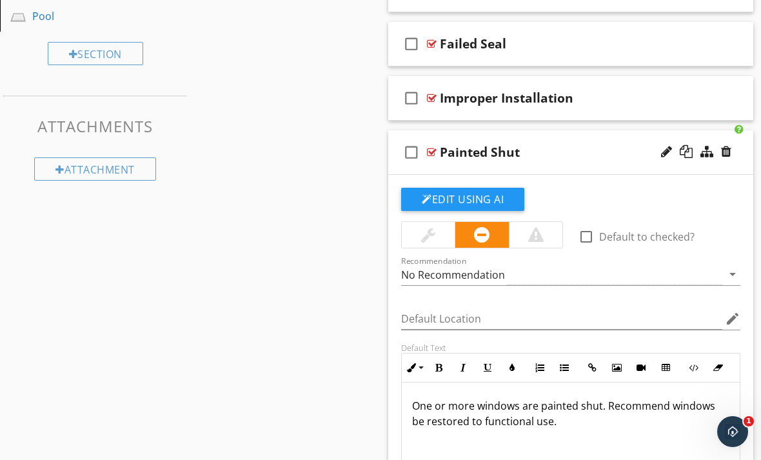
scroll to position [599, 0]
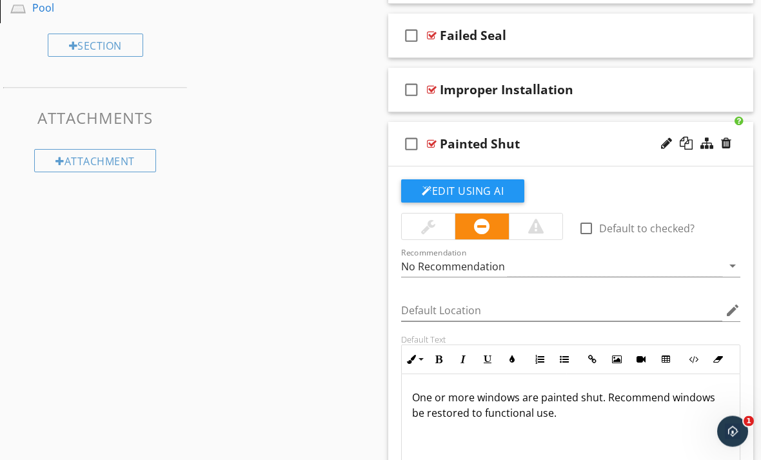
click at [424, 229] on div at bounding box center [428, 226] width 14 height 15
click at [609, 400] on p "One or more windows are painted shut. Recommend windows be restored to function…" at bounding box center [570, 404] width 317 height 31
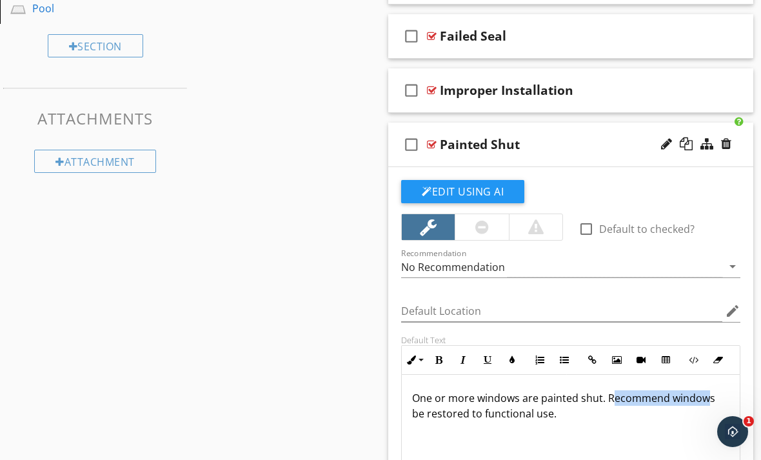
scroll to position [599, 0]
drag, startPoint x: 610, startPoint y: 398, endPoint x: 728, endPoint y: 424, distance: 120.6
click at [728, 424] on div "One or more windows are painted shut. Recommend windows be restored to function…" at bounding box center [571, 439] width 338 height 129
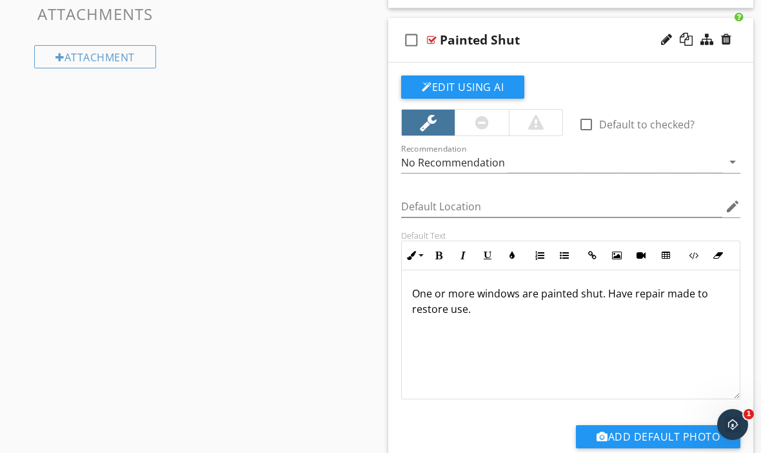
scroll to position [602, 0]
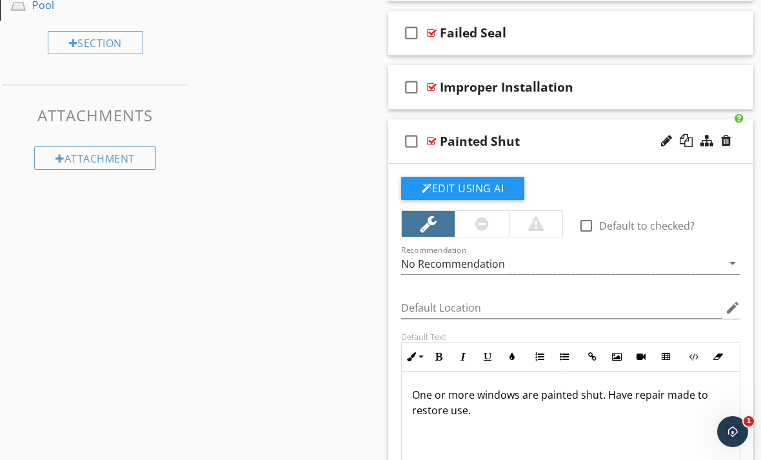
click at [431, 137] on div at bounding box center [432, 141] width 10 height 10
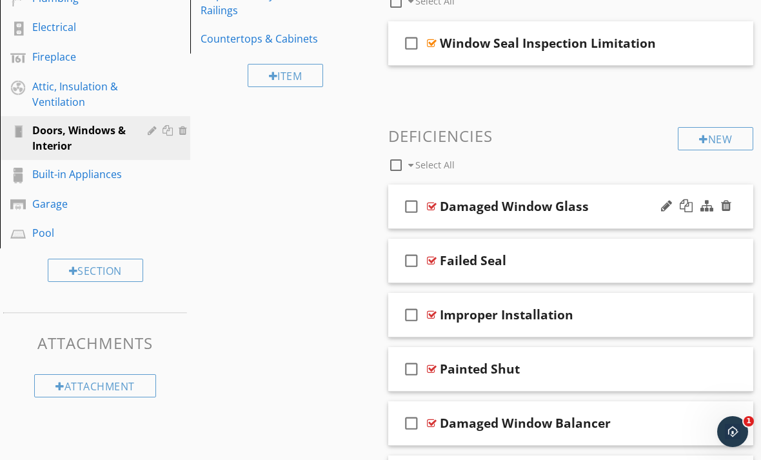
scroll to position [374, 0]
click at [694, 138] on div "New" at bounding box center [715, 139] width 75 height 23
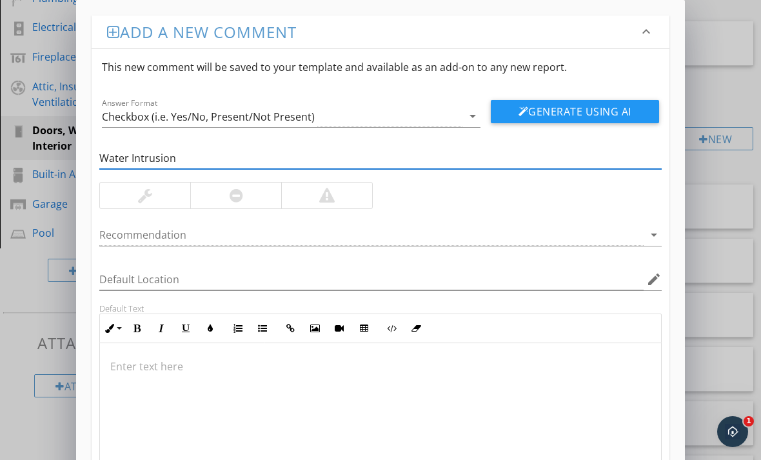
type input "Water Intrusion"
click at [340, 206] on div at bounding box center [326, 195] width 91 height 26
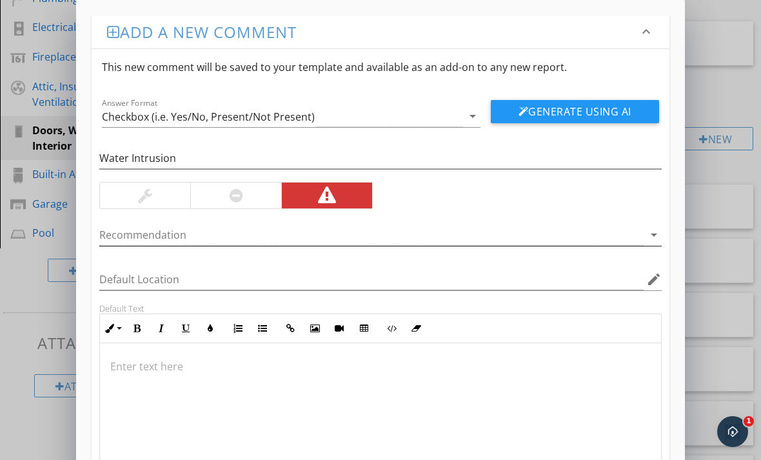
click at [653, 235] on icon "arrow_drop_down" at bounding box center [653, 234] width 15 height 15
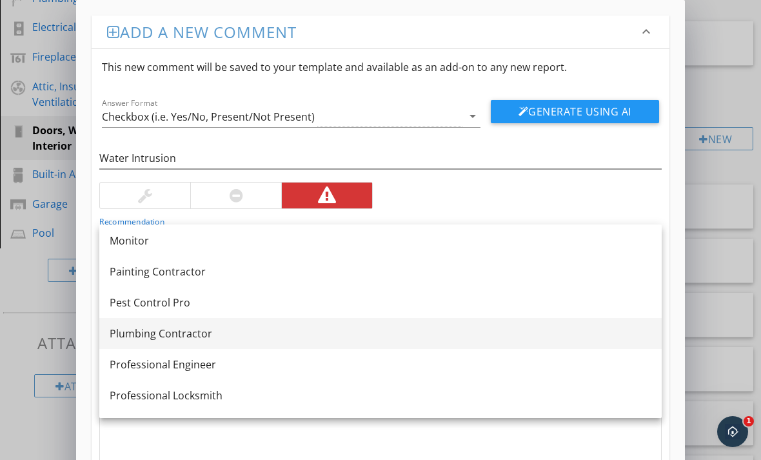
scroll to position [1346, 0]
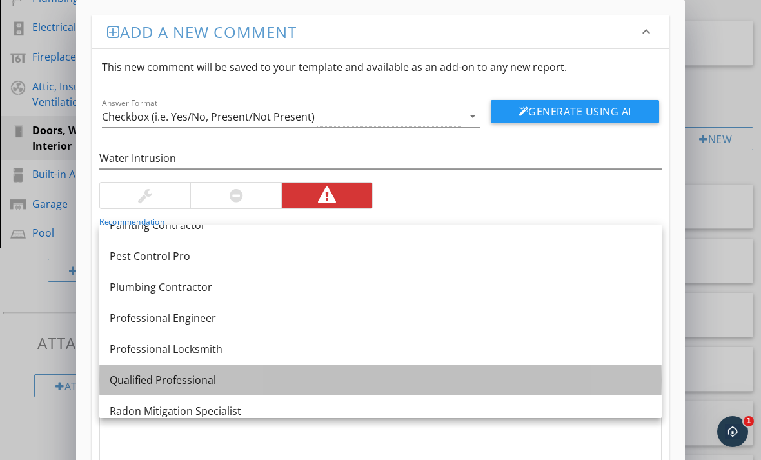
click at [186, 384] on div "Qualified Professional" at bounding box center [381, 379] width 542 height 15
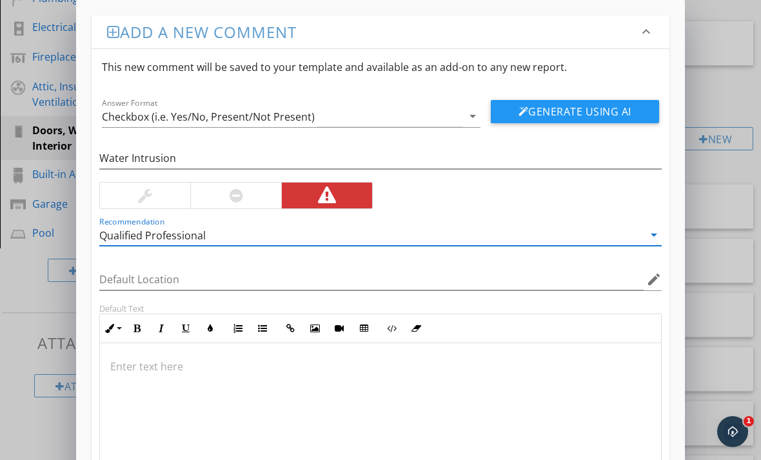
click at [181, 375] on div at bounding box center [380, 407] width 561 height 129
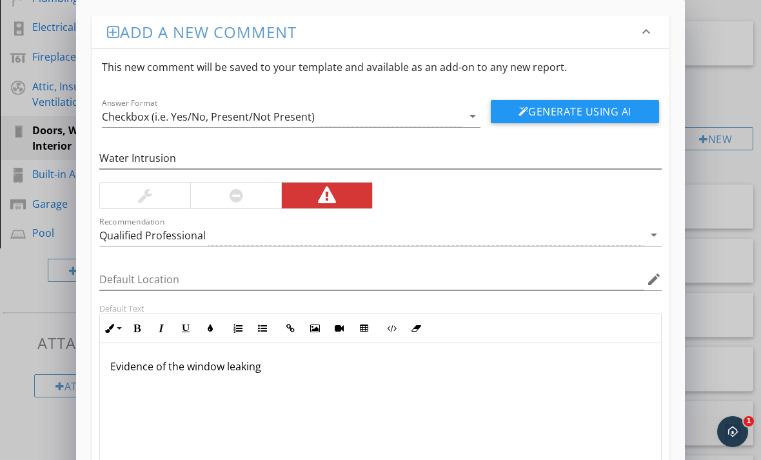
click at [184, 366] on p "Evidence of the window leaking" at bounding box center [380, 365] width 540 height 15
click at [263, 371] on p "Evidence window leaking" at bounding box center [380, 365] width 540 height 15
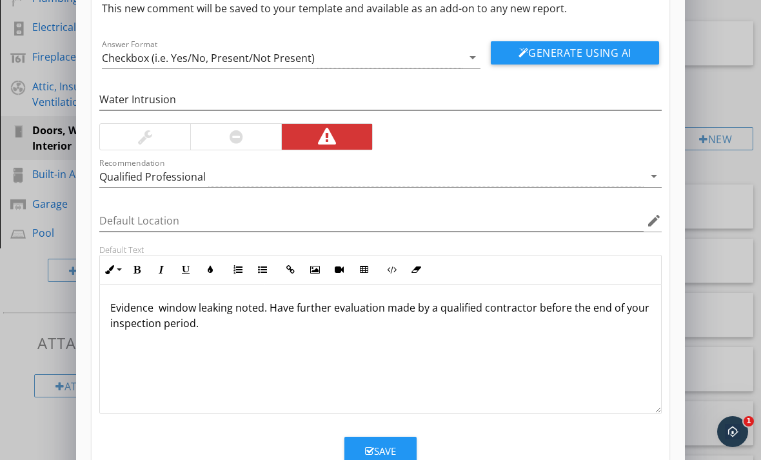
scroll to position [59, 0]
click at [362, 448] on button "Save" at bounding box center [380, 451] width 72 height 28
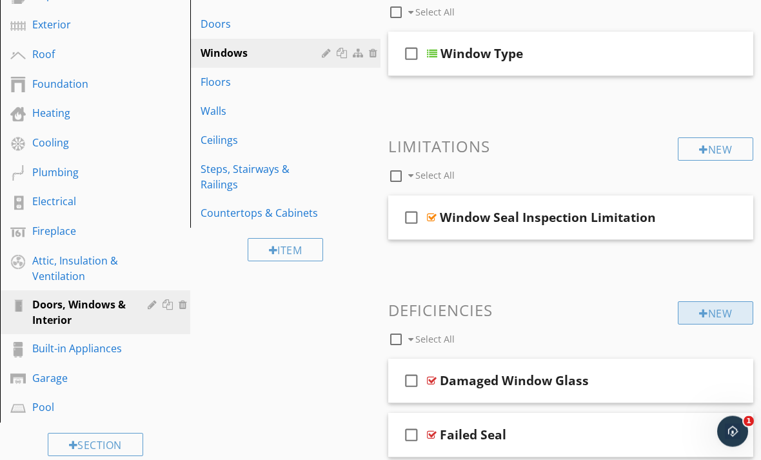
scroll to position [201, 0]
click at [709, 309] on div "New" at bounding box center [715, 312] width 75 height 23
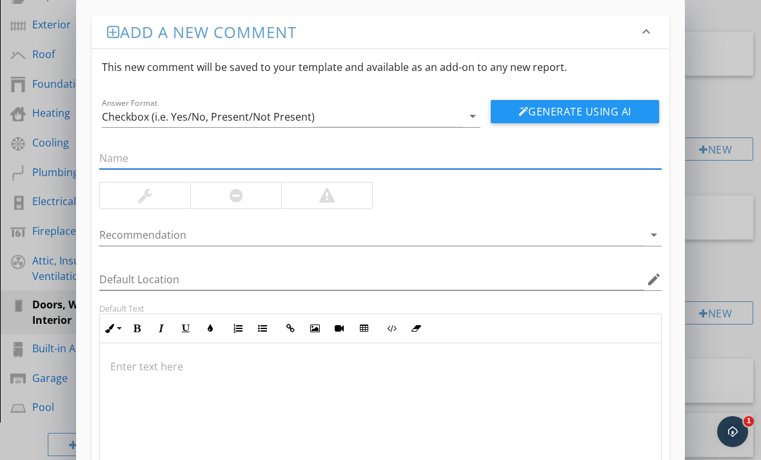
click at [316, 204] on div at bounding box center [326, 195] width 91 height 26
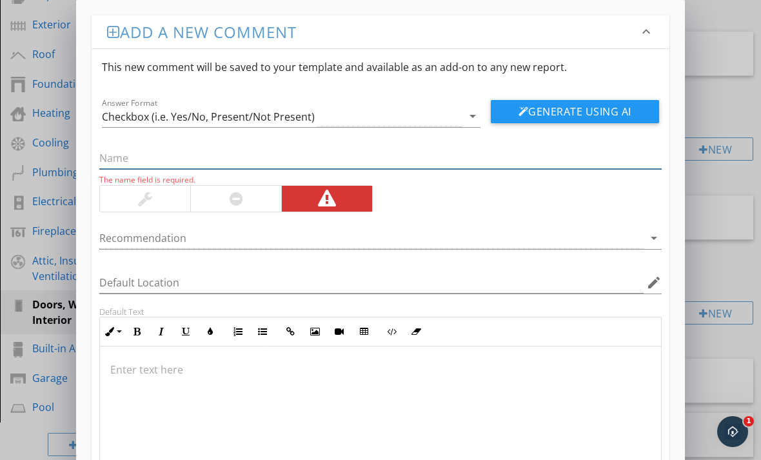
click at [206, 148] on input "text" at bounding box center [380, 158] width 562 height 21
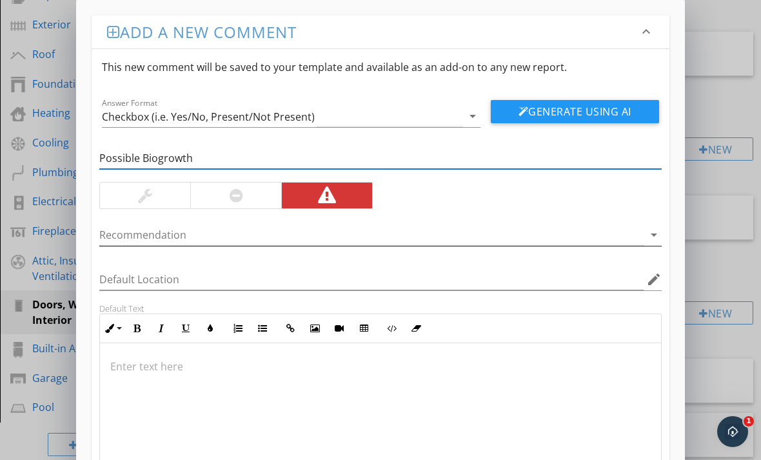
type input "Possible Biogrowth"
click at [654, 240] on icon "arrow_drop_down" at bounding box center [653, 234] width 15 height 15
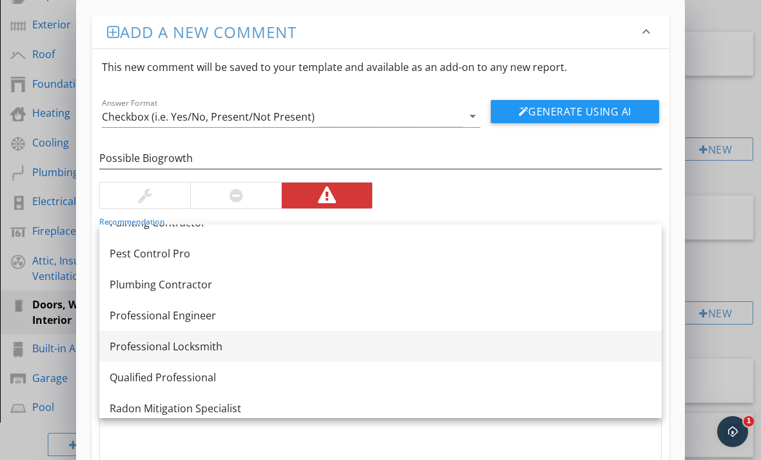
scroll to position [1349, 0]
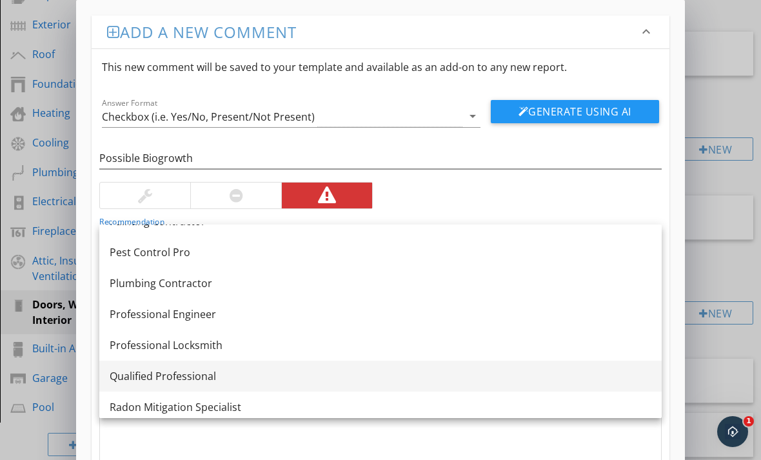
click at [296, 373] on div "Qualified Professional" at bounding box center [381, 375] width 542 height 15
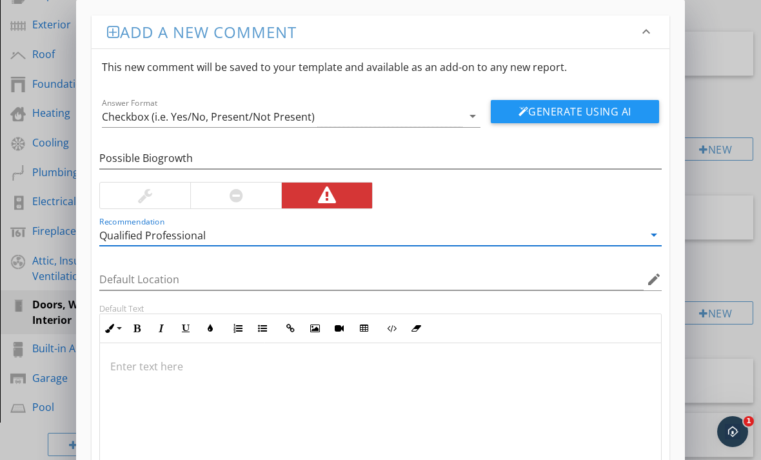
click at [295, 370] on p at bounding box center [380, 365] width 540 height 15
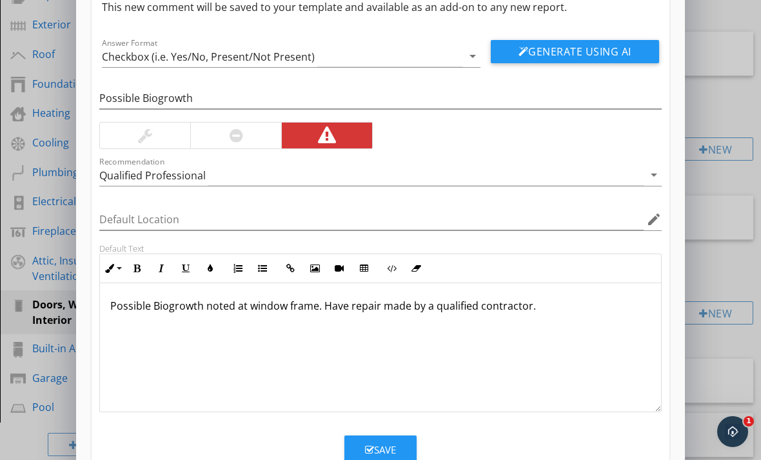
scroll to position [59, 0]
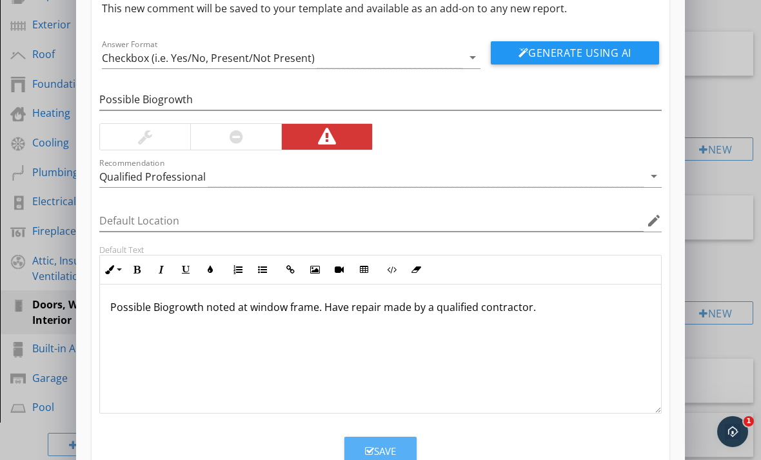
click at [369, 451] on icon "button" at bounding box center [369, 451] width 9 height 10
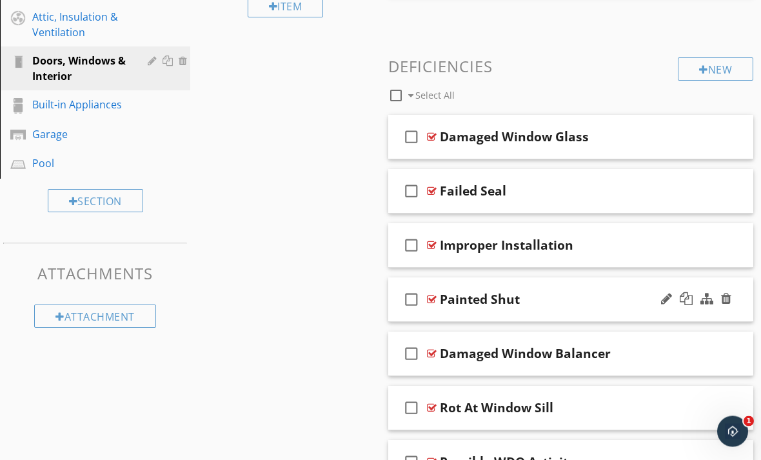
scroll to position [446, 0]
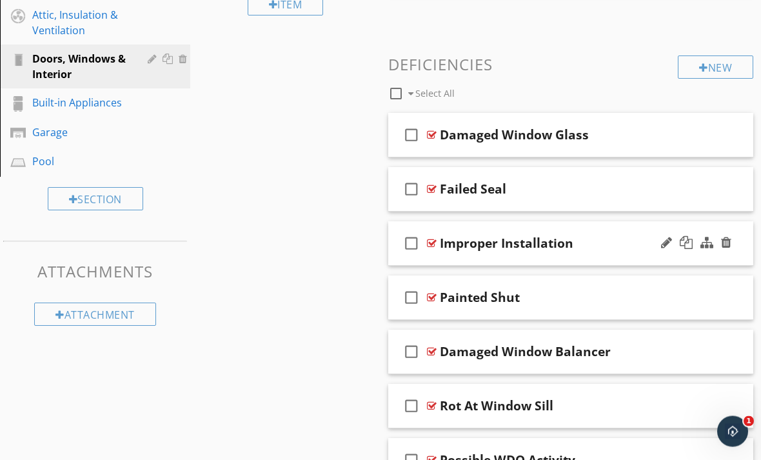
click at [431, 241] on div at bounding box center [432, 244] width 10 height 10
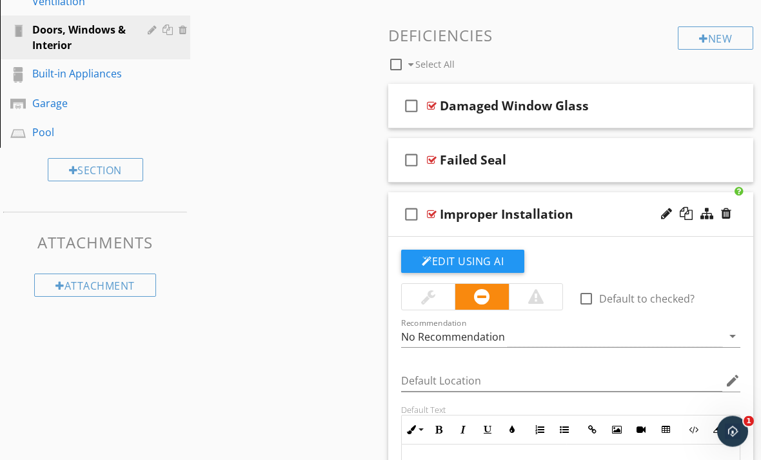
scroll to position [475, 0]
click at [726, 211] on div at bounding box center [726, 213] width 10 height 13
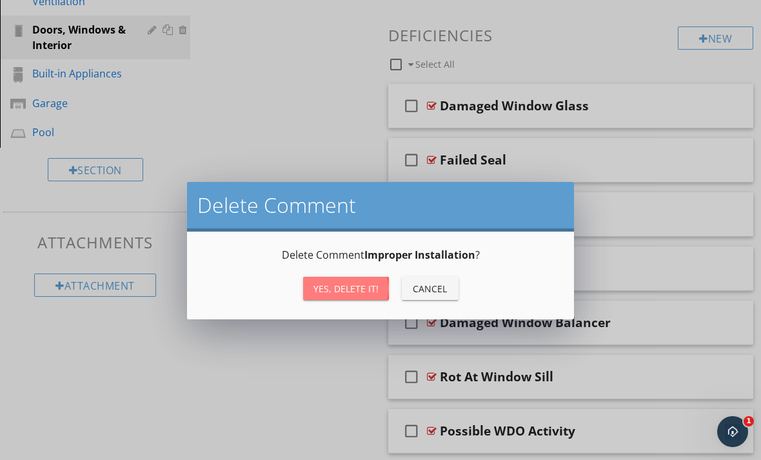
click at [355, 297] on button "Yes, Delete it!" at bounding box center [346, 288] width 86 height 23
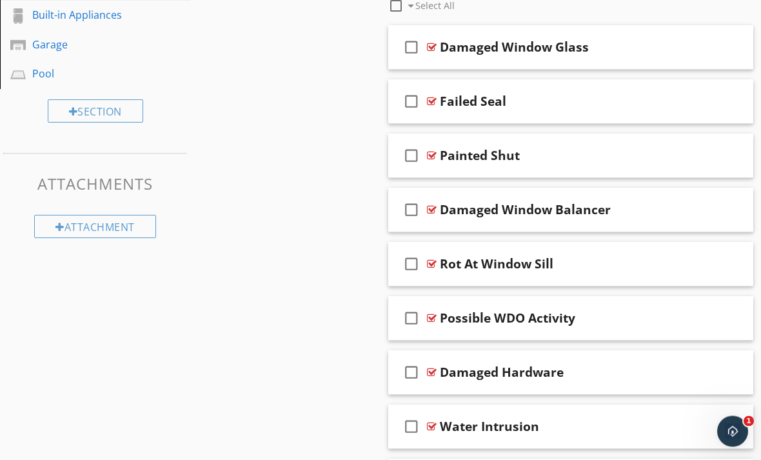
scroll to position [453, 0]
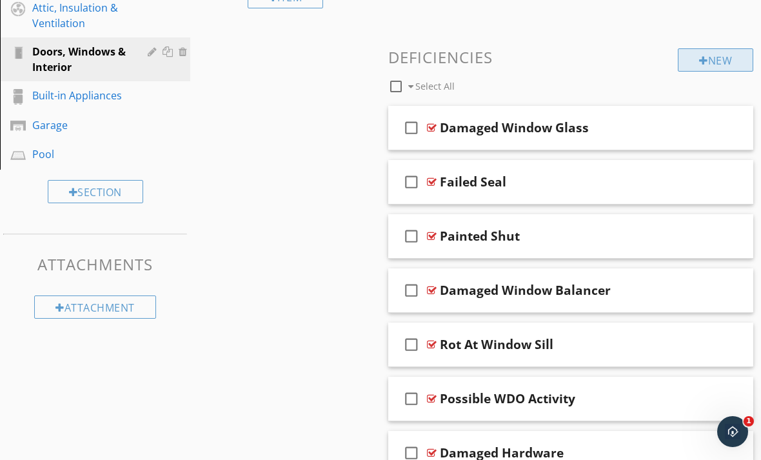
click at [687, 64] on div "New" at bounding box center [715, 59] width 75 height 23
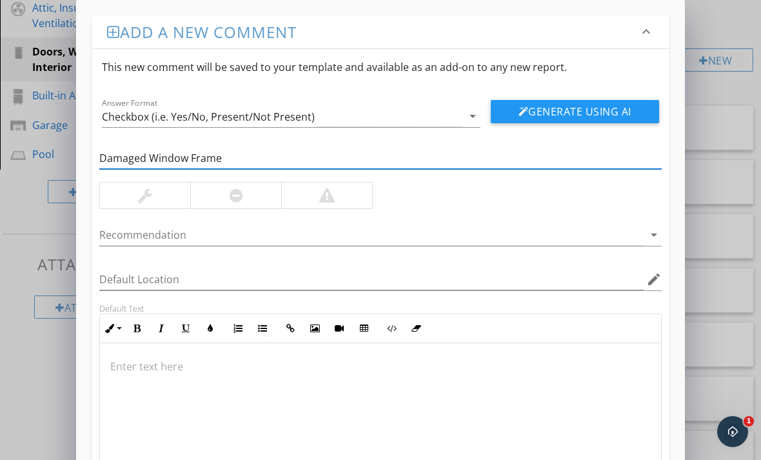
type input "Damaged Window Frame"
click at [326, 206] on div at bounding box center [326, 195] width 91 height 26
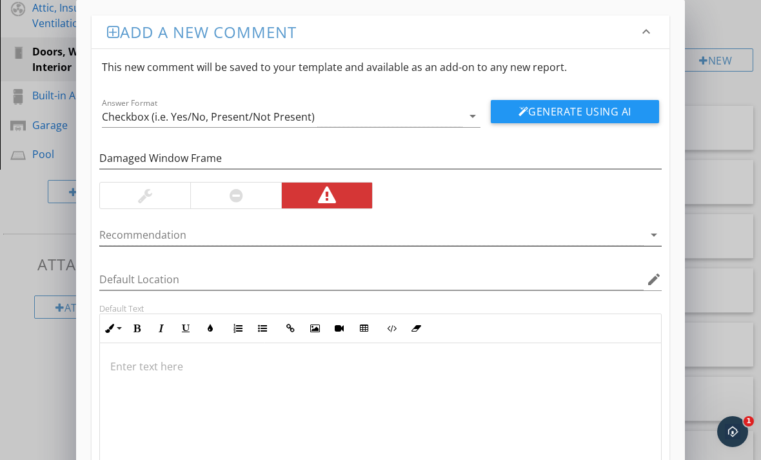
click at [650, 237] on icon "arrow_drop_down" at bounding box center [653, 234] width 15 height 15
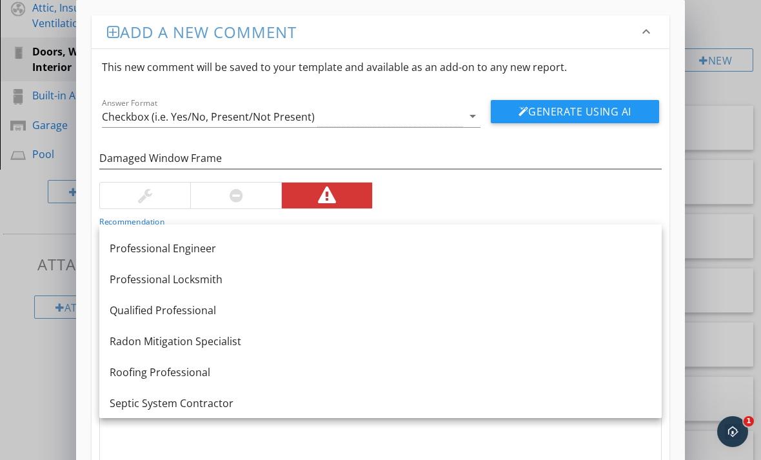
scroll to position [1415, 0]
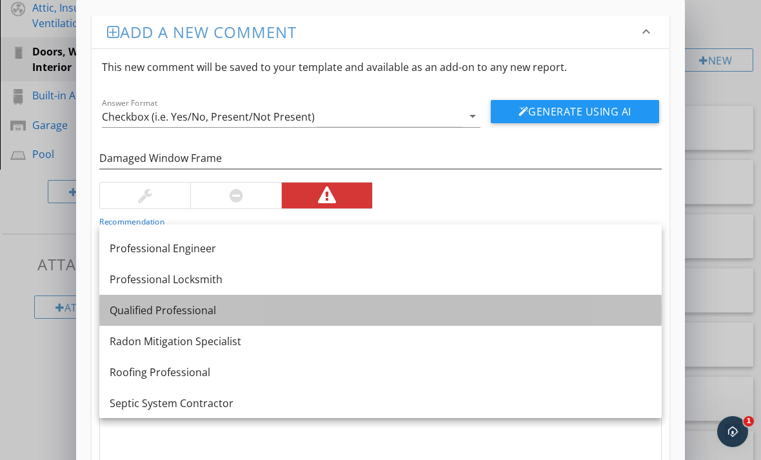
click at [187, 319] on link "Qualified Professional" at bounding box center [380, 310] width 562 height 31
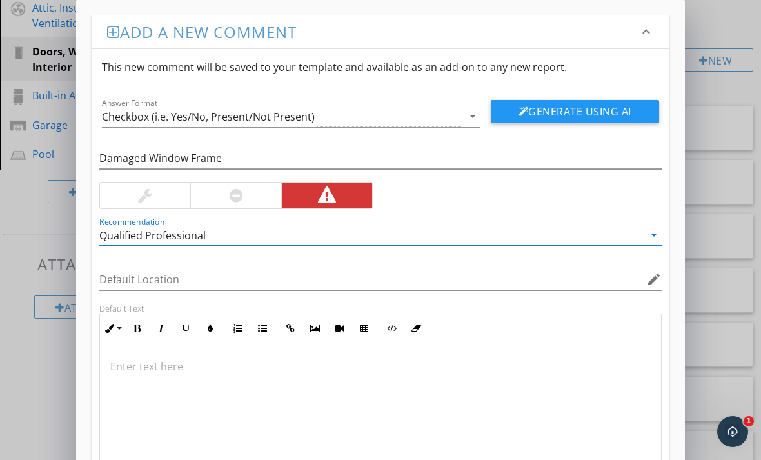
click at [157, 368] on p at bounding box center [380, 365] width 540 height 15
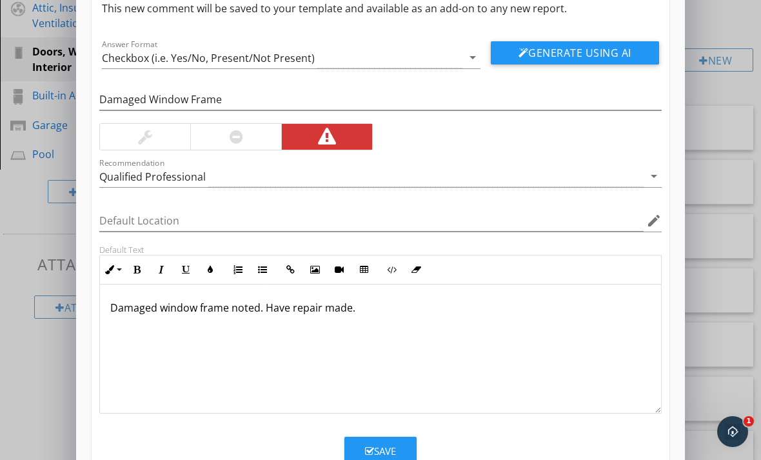
scroll to position [59, 0]
click at [383, 445] on div "Save" at bounding box center [380, 451] width 31 height 15
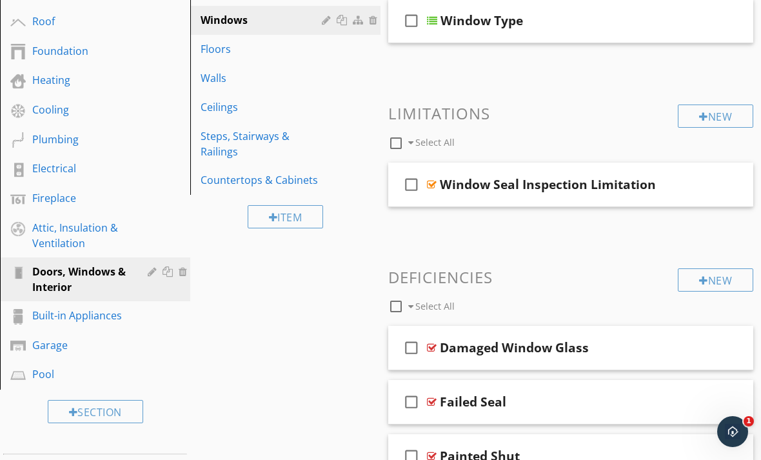
scroll to position [168, 0]
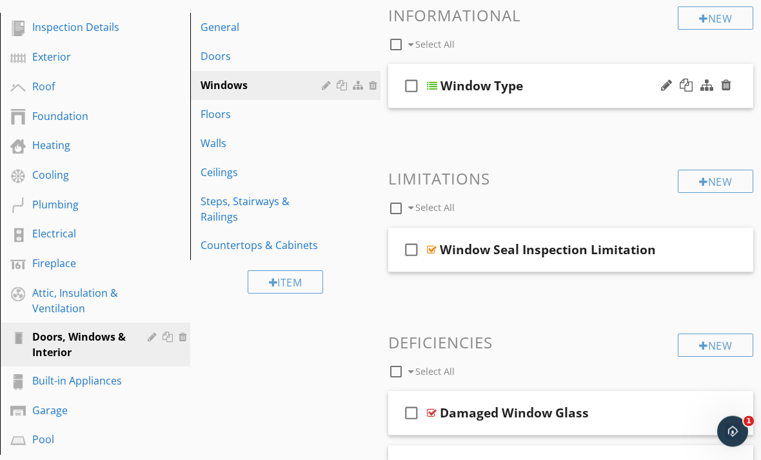
click at [433, 86] on div at bounding box center [432, 86] width 10 height 10
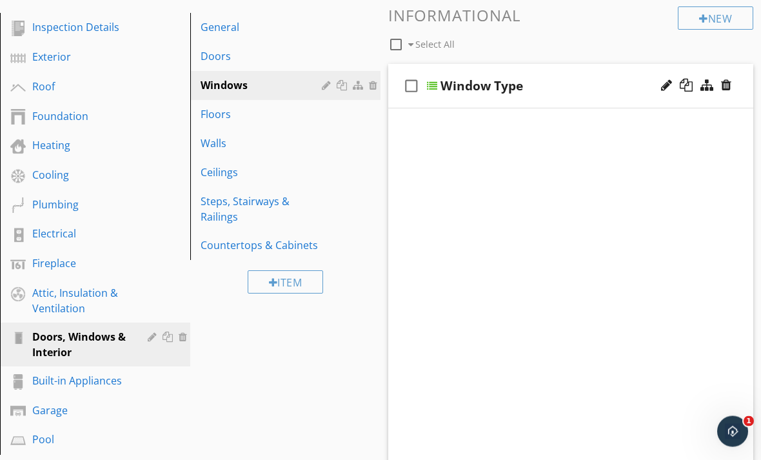
scroll to position [168, 0]
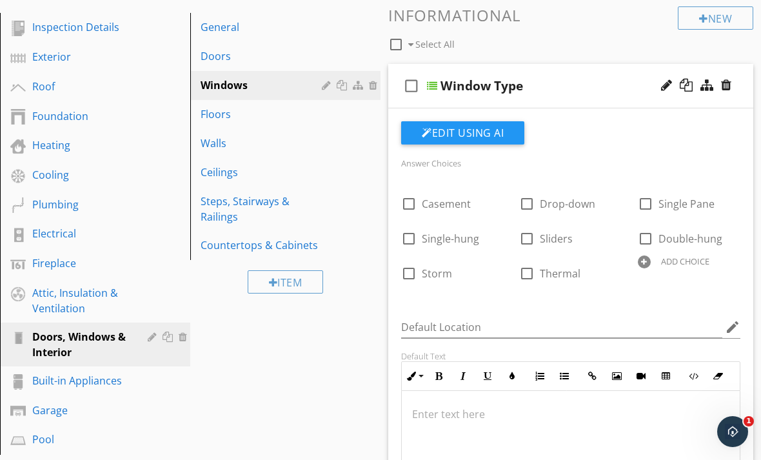
click at [642, 263] on div at bounding box center [644, 261] width 13 height 13
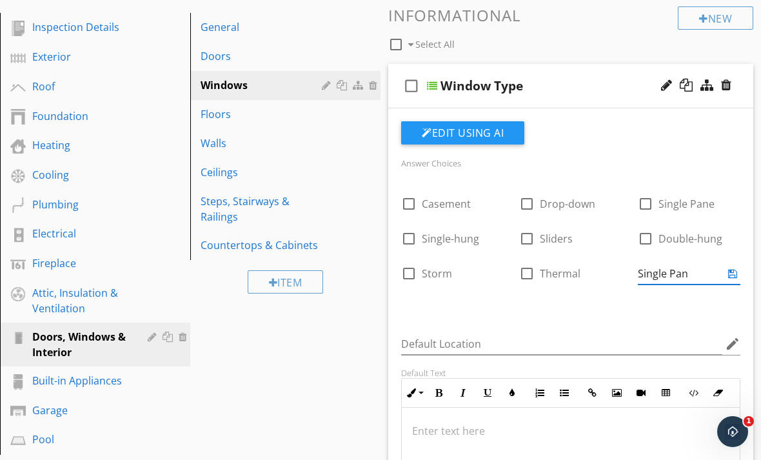
type input "Single Pane"
click at [731, 273] on icon at bounding box center [732, 273] width 9 height 10
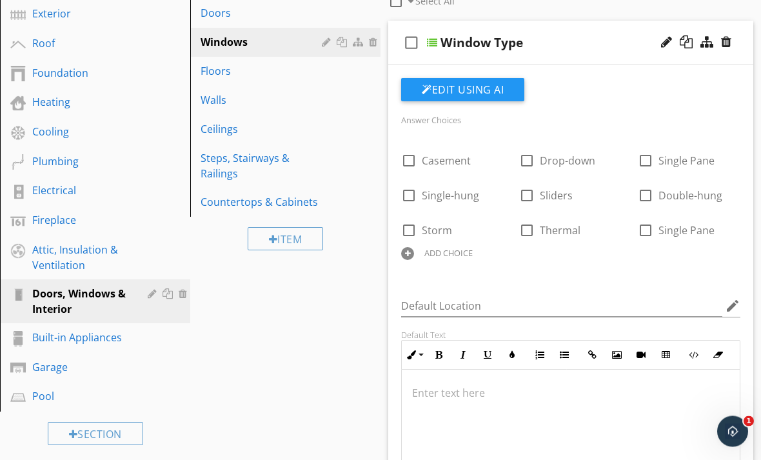
scroll to position [206, 0]
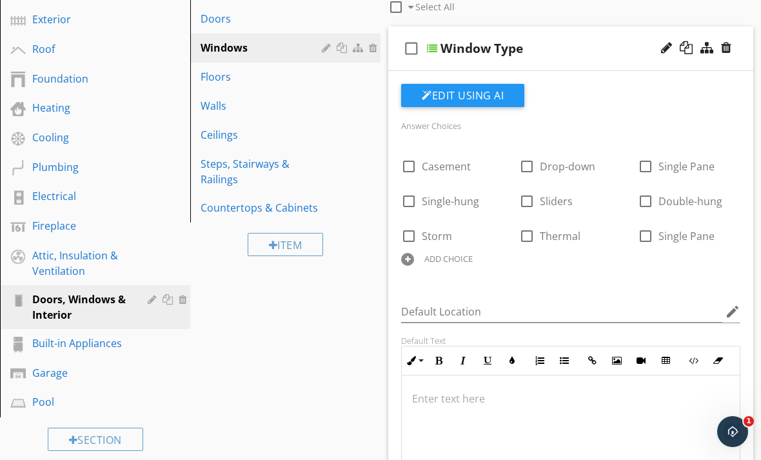
click at [431, 46] on div at bounding box center [432, 48] width 10 height 10
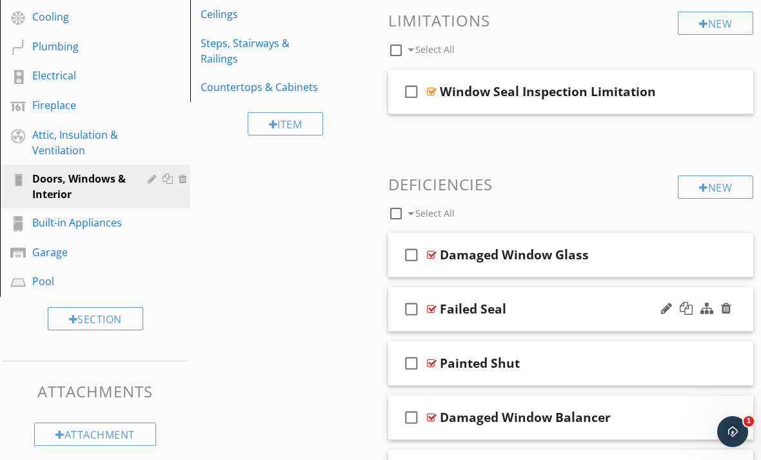
scroll to position [401, 0]
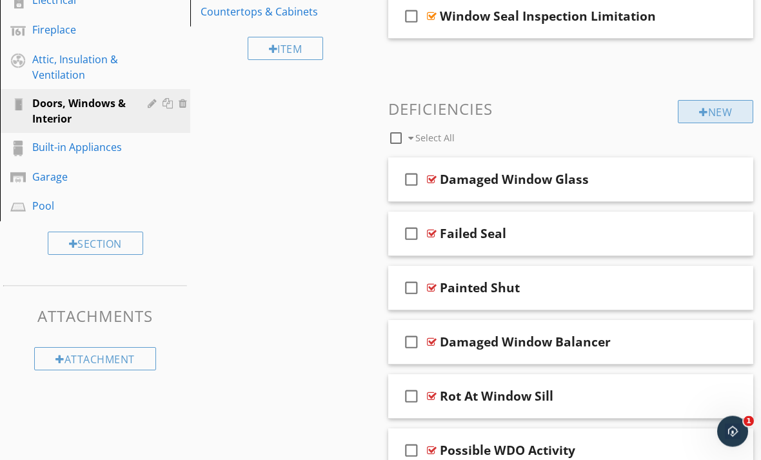
click at [707, 111] on div "New" at bounding box center [715, 112] width 75 height 23
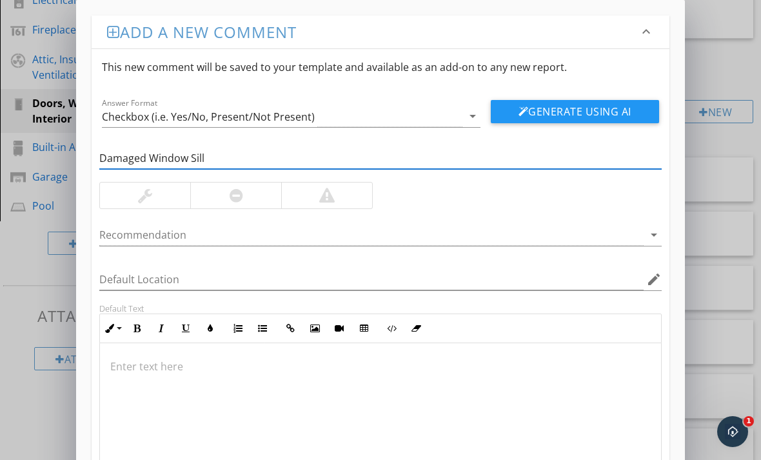
type input "Damaged Window Sill"
click at [313, 201] on div at bounding box center [326, 195] width 91 height 26
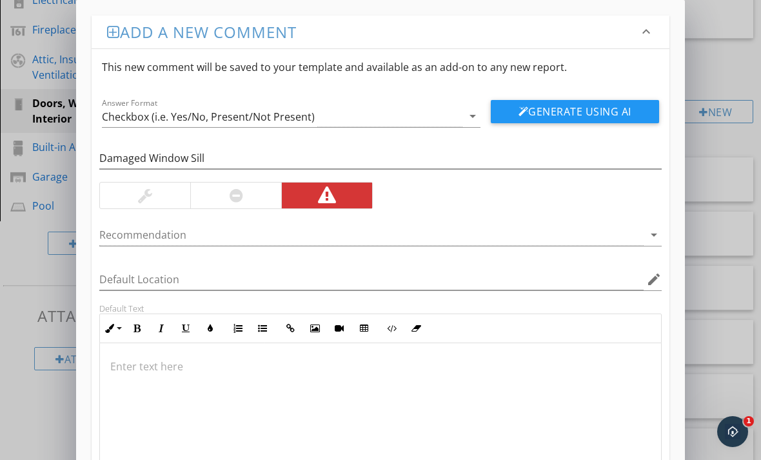
click at [518, 395] on div at bounding box center [380, 407] width 561 height 129
type textarea "<p>Damaged window sill noted. Have repair made.</p>"
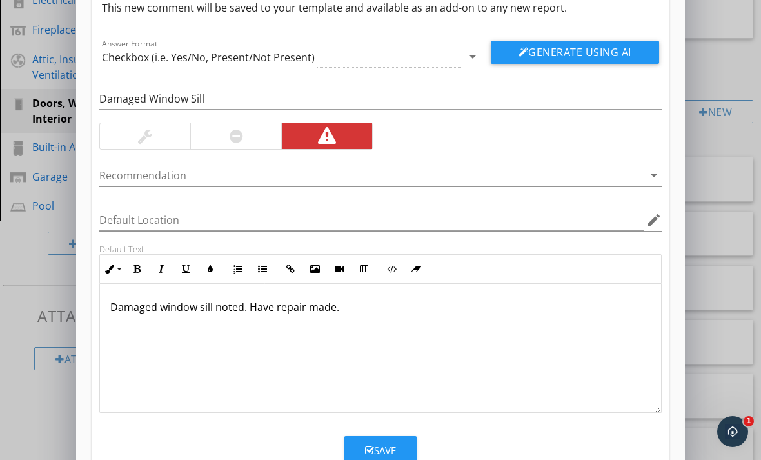
scroll to position [59, 0]
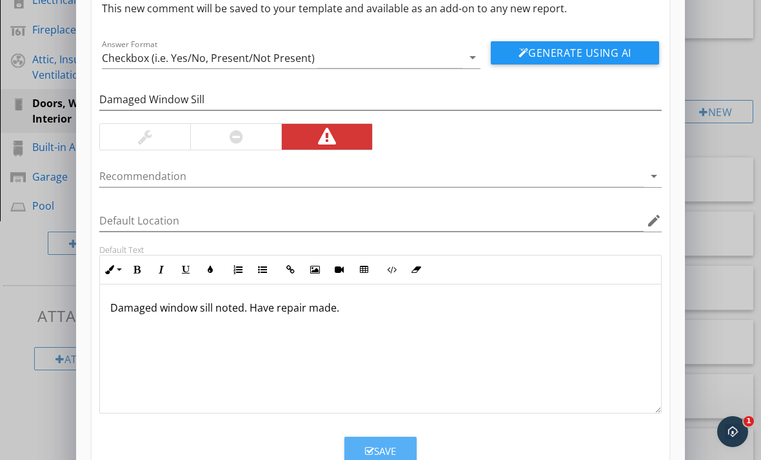
click at [369, 446] on icon "button" at bounding box center [369, 451] width 9 height 10
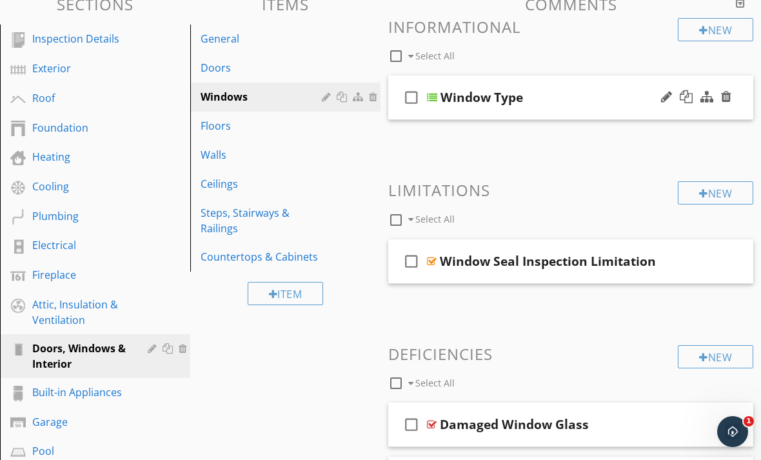
scroll to position [156, 0]
click at [706, 190] on div "New" at bounding box center [715, 193] width 75 height 23
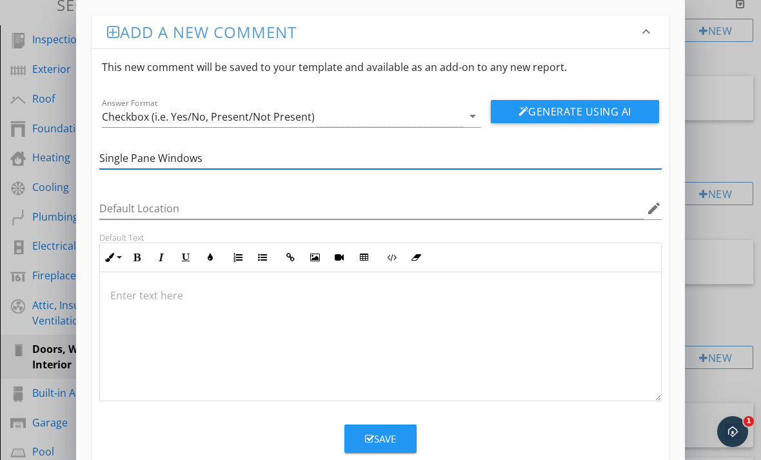
type input "Single Pane Windows"
click at [159, 291] on p at bounding box center [380, 295] width 540 height 15
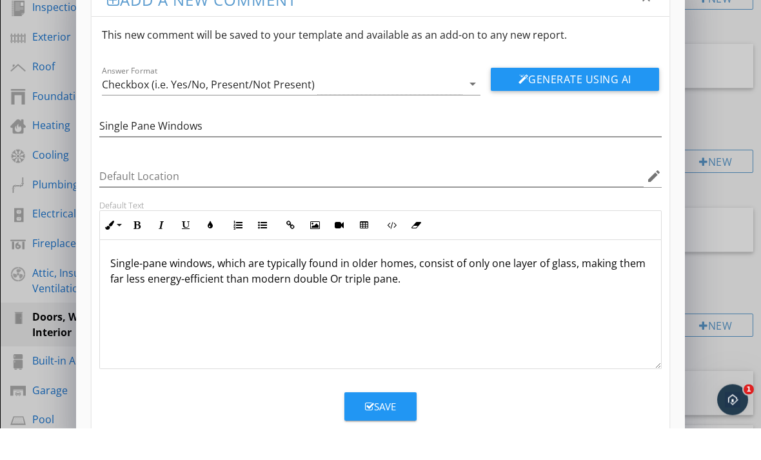
scroll to position [174, 0]
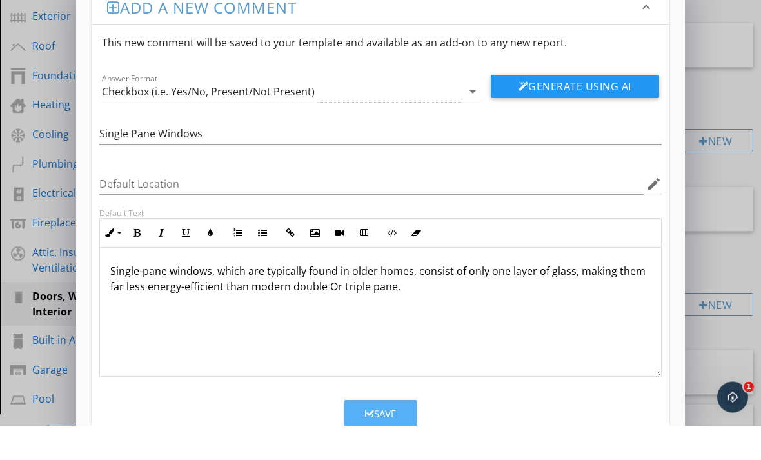
click at [400, 435] on button "Save" at bounding box center [380, 449] width 72 height 28
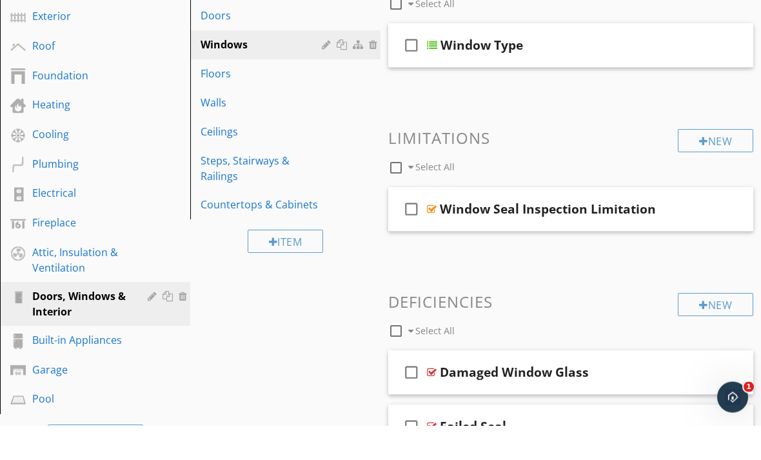
scroll to position [209, 0]
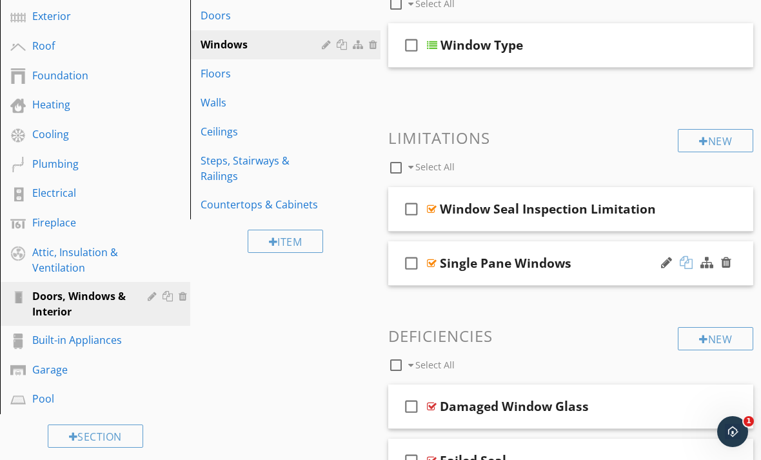
click at [685, 262] on div at bounding box center [686, 262] width 13 height 13
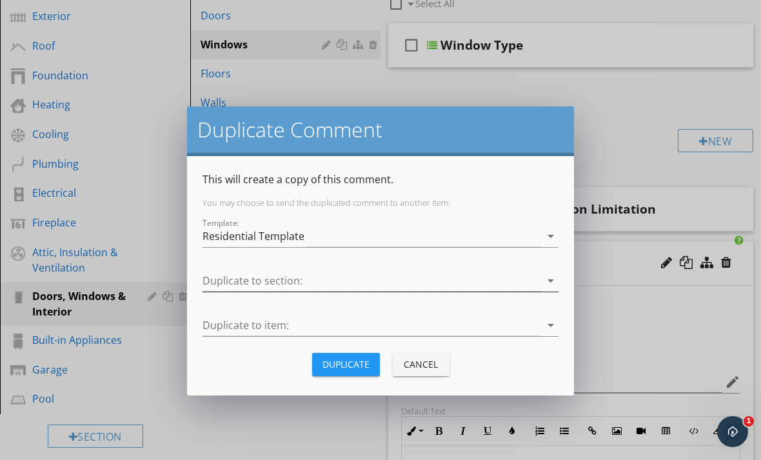
click at [547, 277] on icon "arrow_drop_down" at bounding box center [550, 280] width 15 height 15
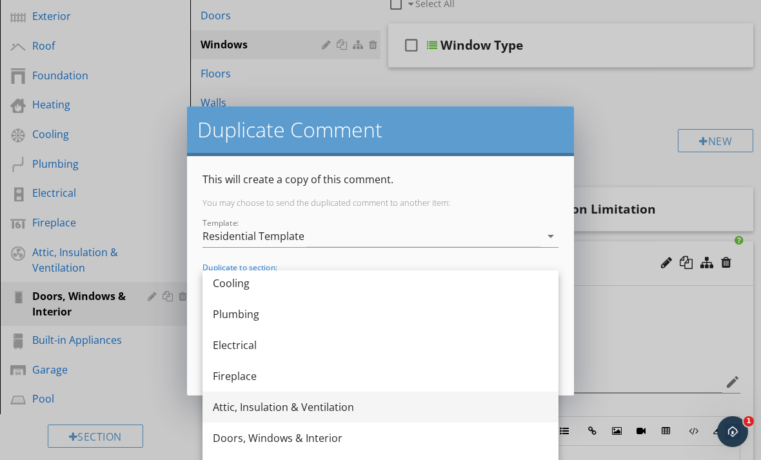
scroll to position [158, 0]
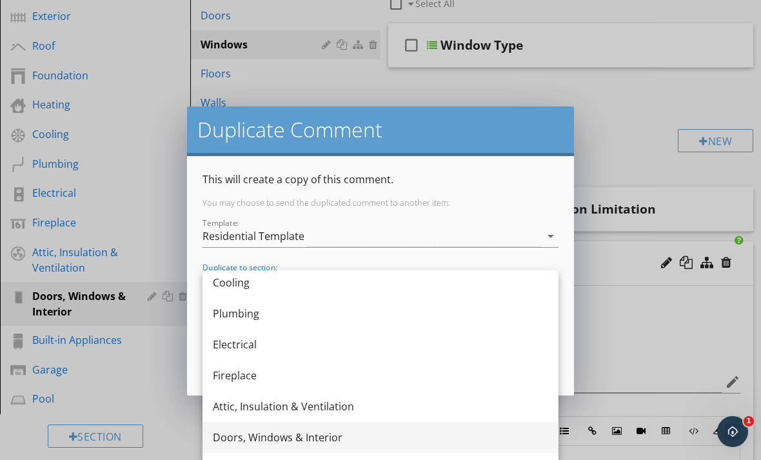
click at [321, 440] on div "Doors, Windows & Interior" at bounding box center [380, 436] width 335 height 15
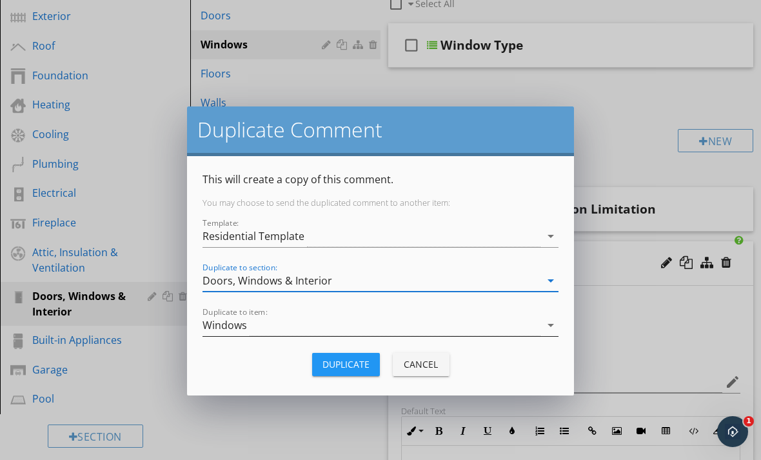
click at [549, 328] on icon "arrow_drop_down" at bounding box center [550, 324] width 15 height 15
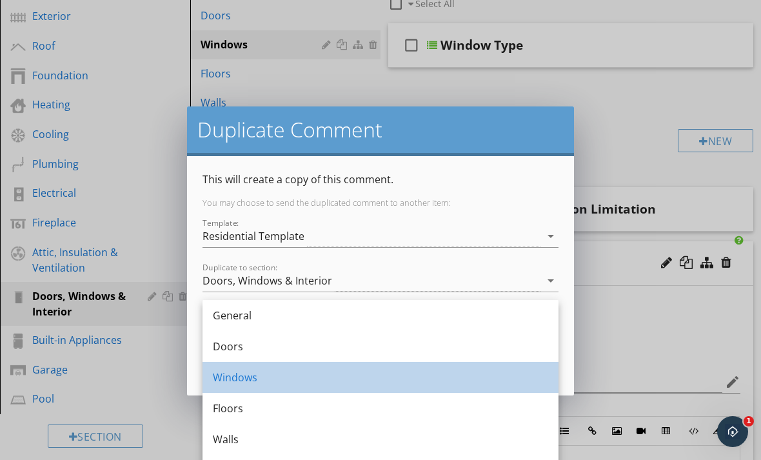
click at [267, 377] on div "Windows" at bounding box center [380, 376] width 335 height 15
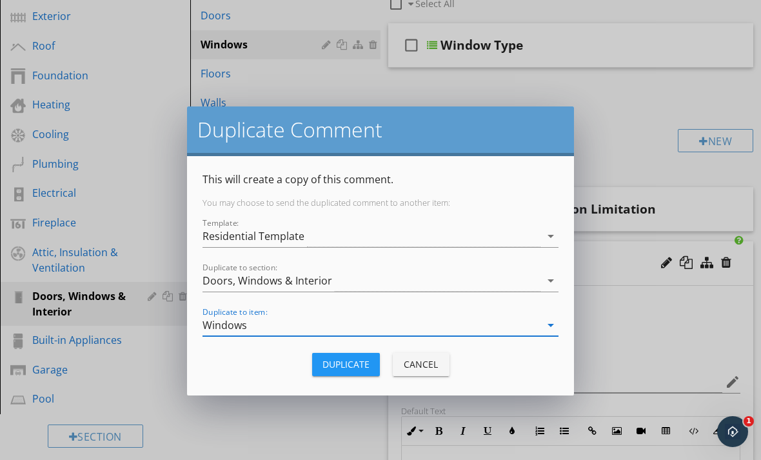
click at [345, 369] on div "Duplicate" at bounding box center [345, 364] width 47 height 14
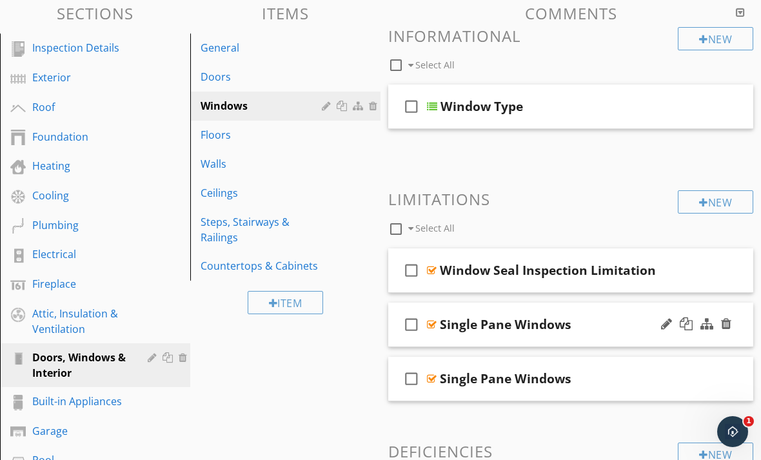
scroll to position [150, 0]
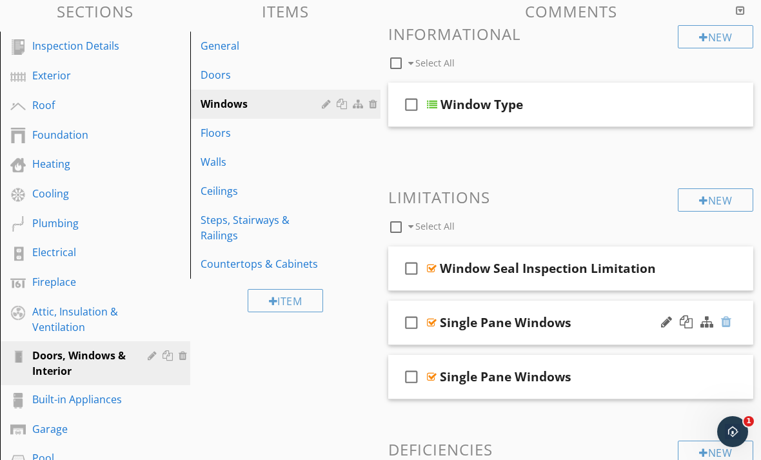
click at [729, 319] on div at bounding box center [726, 321] width 10 height 13
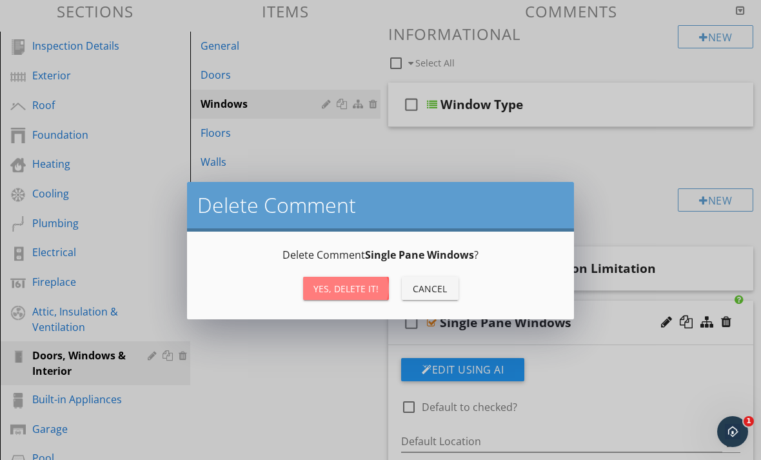
click at [358, 287] on div "Yes, Delete it!" at bounding box center [345, 289] width 65 height 14
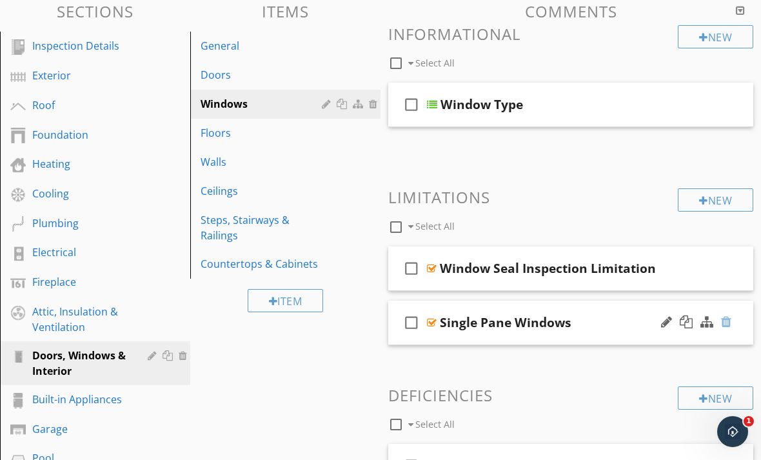
click at [723, 322] on div at bounding box center [726, 321] width 10 height 13
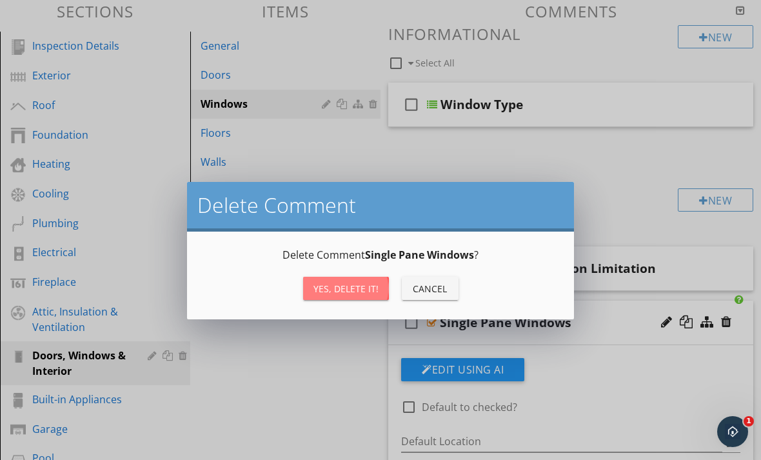
click at [343, 287] on div "Yes, Delete it!" at bounding box center [345, 289] width 65 height 14
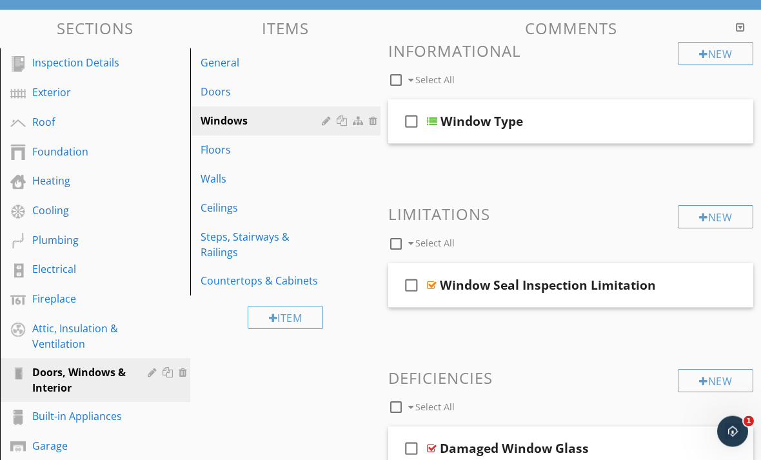
scroll to position [6, 0]
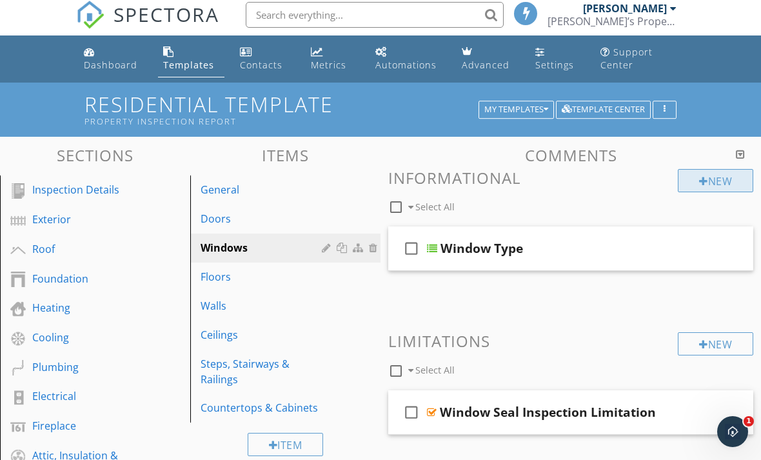
click at [690, 179] on div "New" at bounding box center [715, 180] width 75 height 23
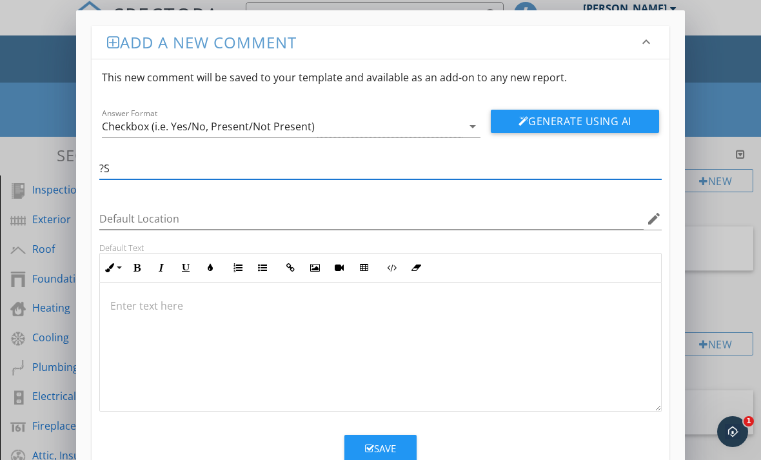
type input "?"
type input "Single Pane Windows"
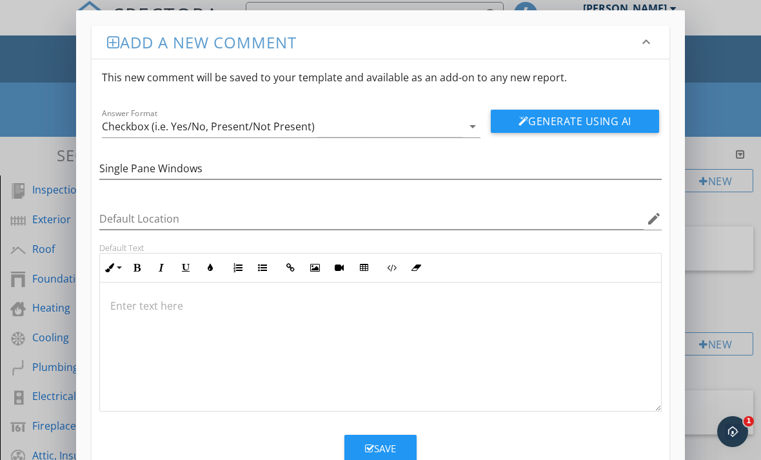
click at [125, 309] on p at bounding box center [380, 305] width 540 height 15
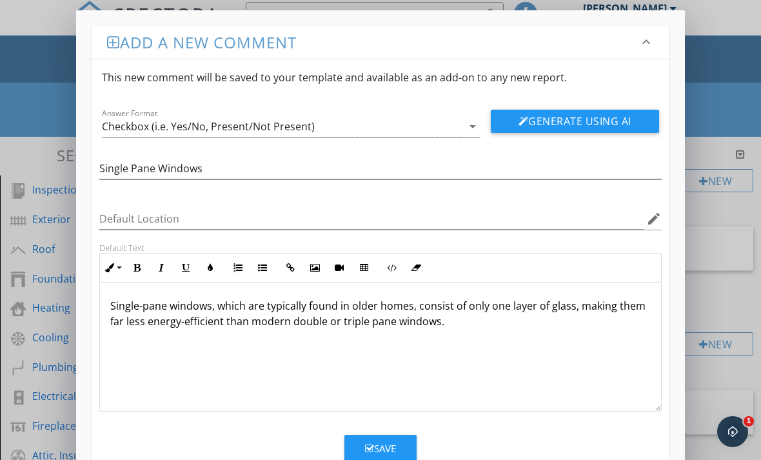
click at [368, 444] on icon "button" at bounding box center [369, 449] width 9 height 10
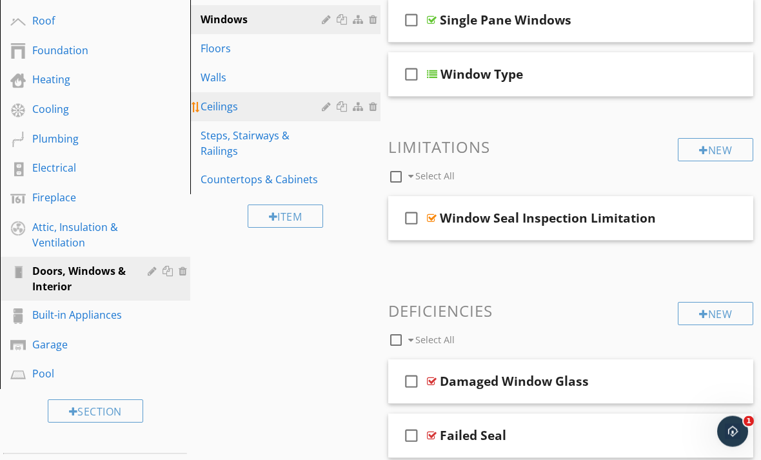
scroll to position [234, 0]
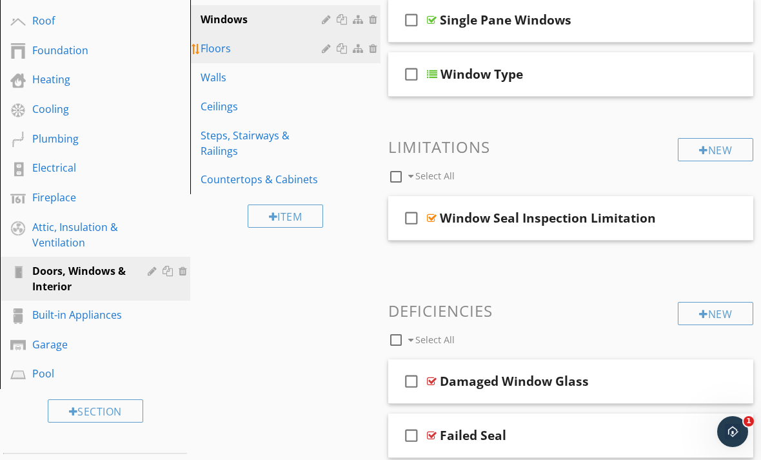
click at [226, 52] on div "Floors" at bounding box center [263, 48] width 125 height 15
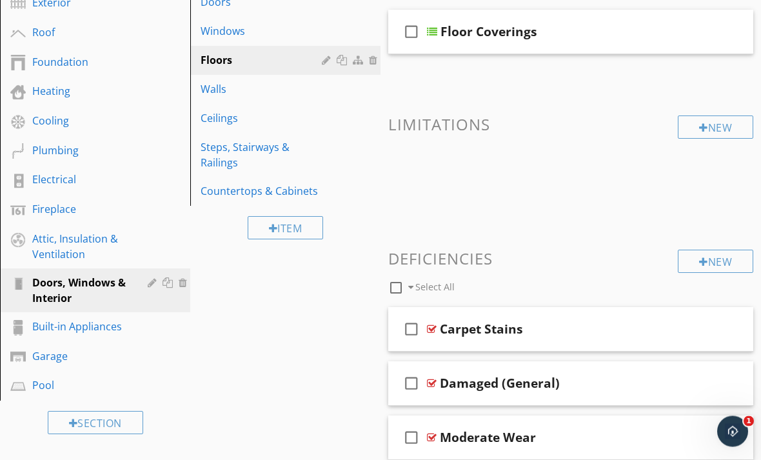
scroll to position [211, 0]
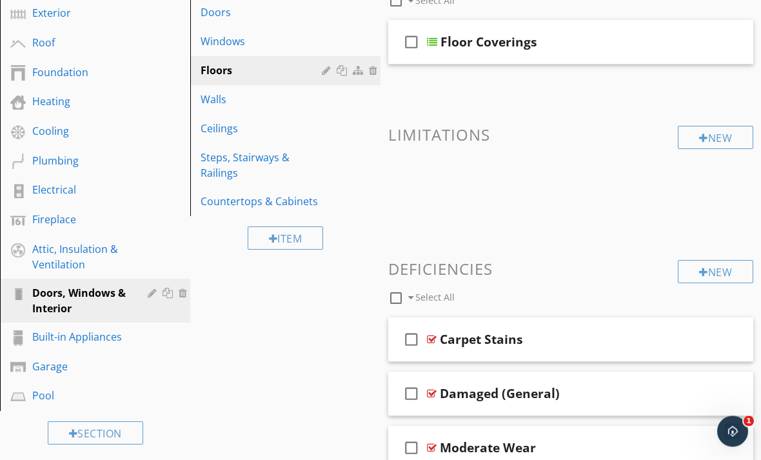
click at [674, 137] on h3 "Limitations" at bounding box center [570, 134] width 365 height 17
click at [704, 134] on div at bounding box center [703, 138] width 9 height 10
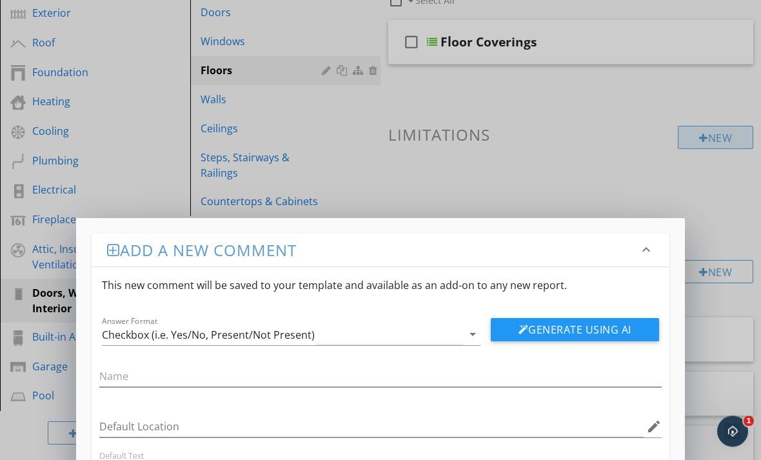
scroll to position [212, 0]
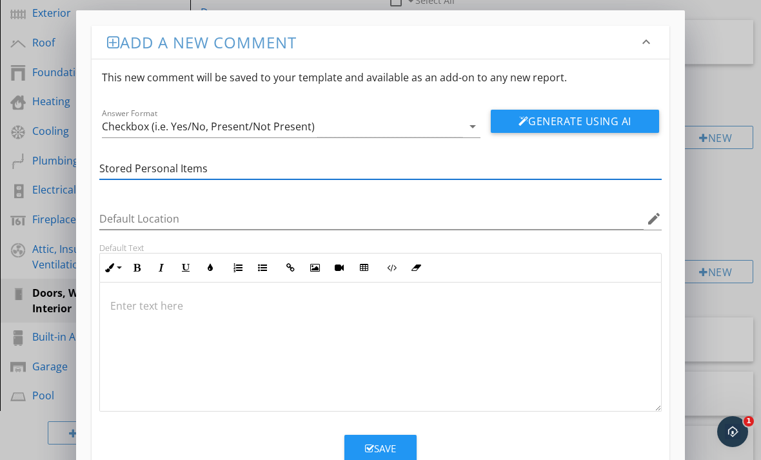
type input "Stored Personal Items"
click at [137, 313] on p at bounding box center [380, 305] width 540 height 15
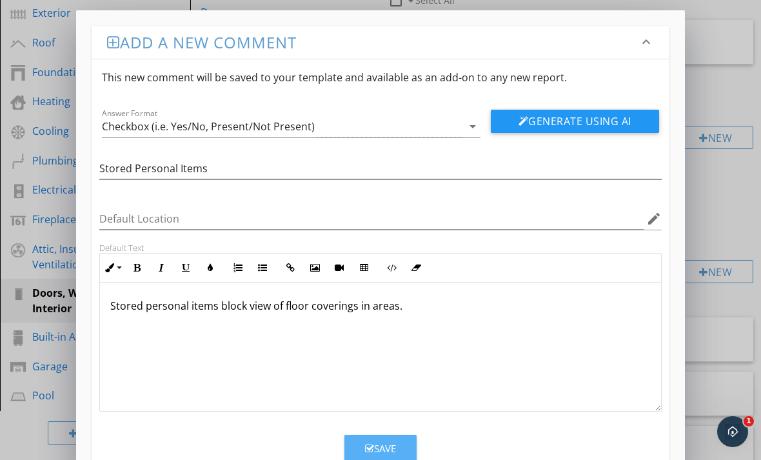
click at [356, 449] on button "Save" at bounding box center [380, 449] width 72 height 28
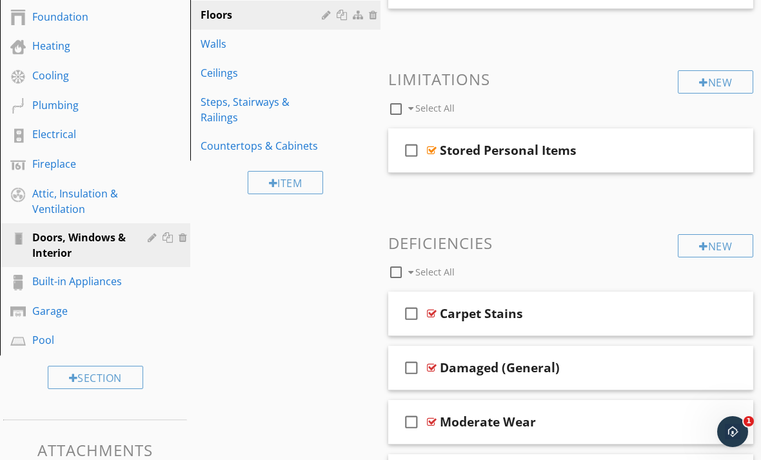
scroll to position [320, 0]
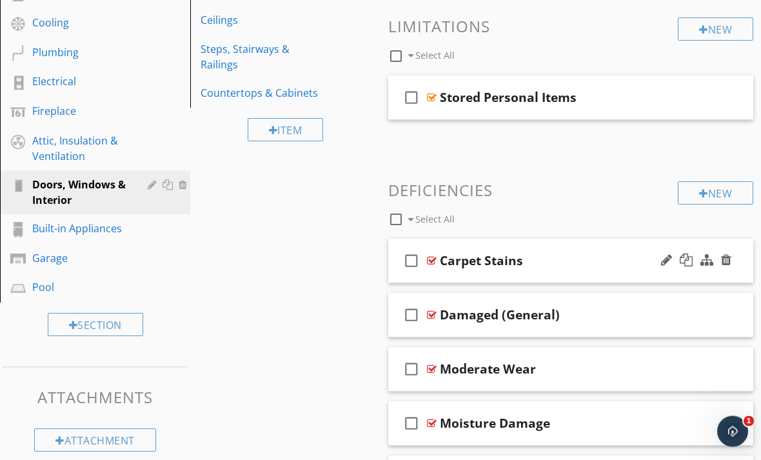
click at [430, 259] on div at bounding box center [432, 261] width 10 height 10
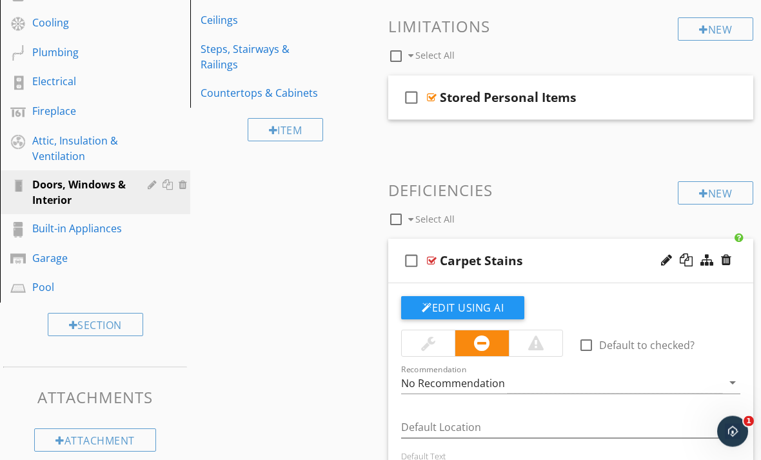
scroll to position [320, 0]
click at [426, 335] on div at bounding box center [428, 342] width 14 height 15
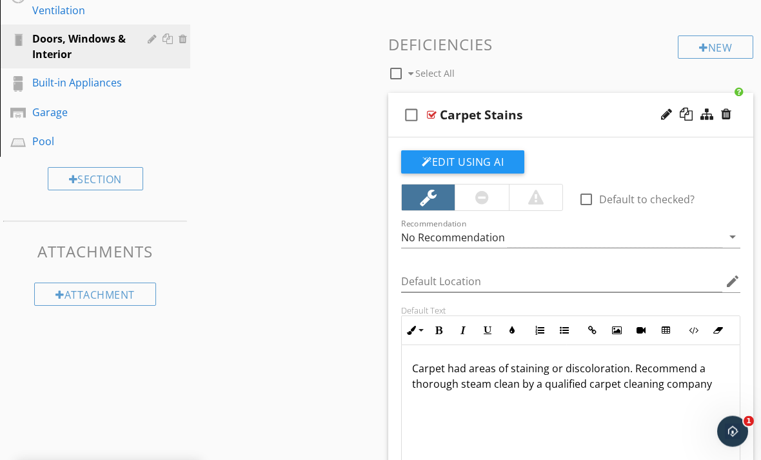
scroll to position [466, 0]
click at [633, 368] on p "Carpet had areas of staining or discoloration. Recommend a thorough steam clean…" at bounding box center [570, 375] width 317 height 31
drag, startPoint x: 634, startPoint y: 368, endPoint x: 696, endPoint y: 398, distance: 69.8
click at [696, 398] on div "Carpet had areas of staining or discoloration. Recommend a thorough steam clean…" at bounding box center [571, 410] width 338 height 129
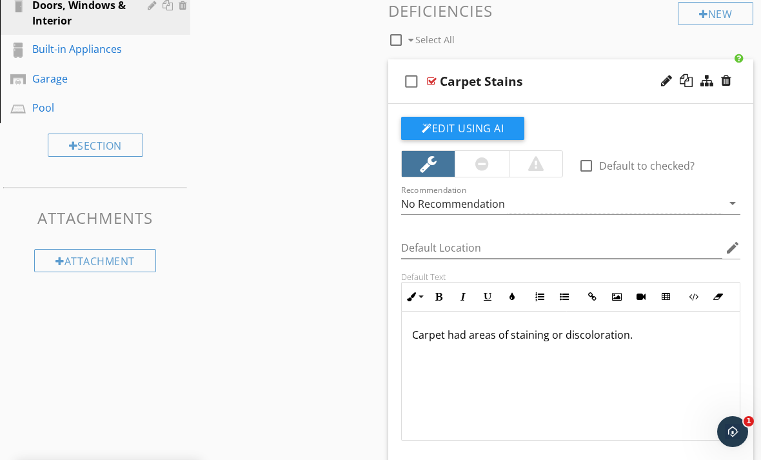
scroll to position [442, 0]
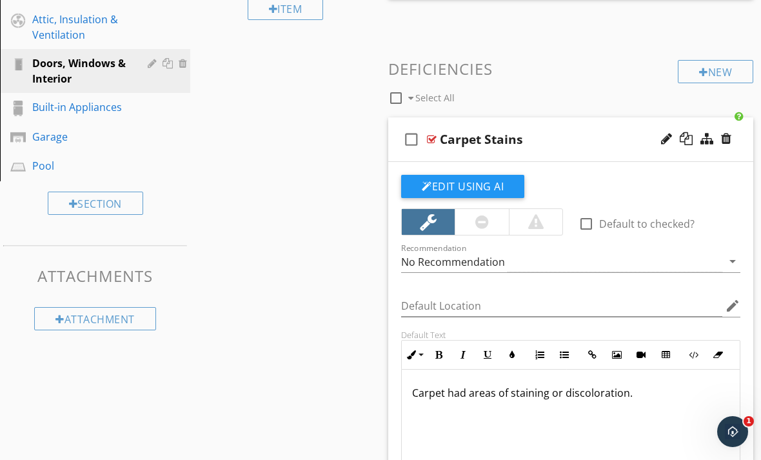
click at [431, 137] on div at bounding box center [432, 139] width 10 height 10
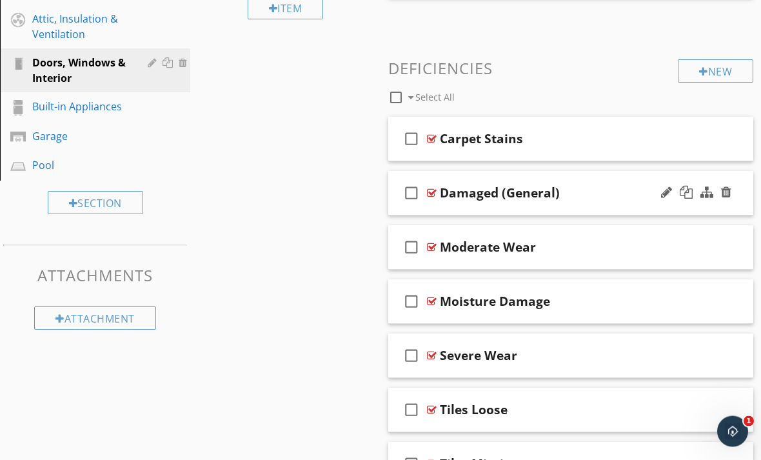
click at [436, 190] on div at bounding box center [432, 193] width 10 height 10
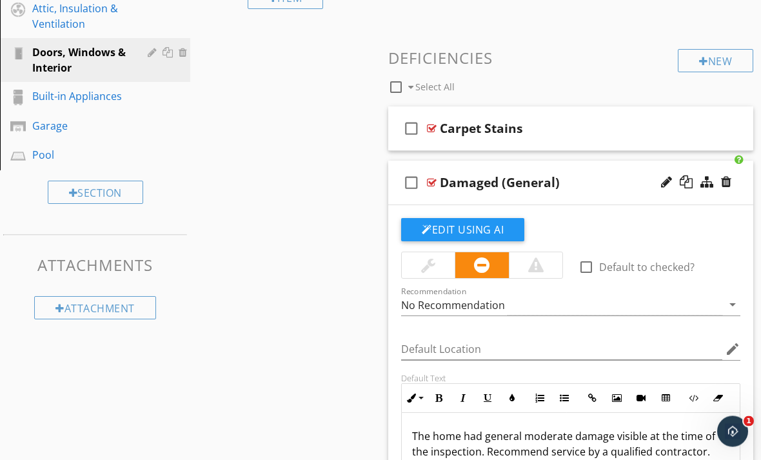
scroll to position [535, 0]
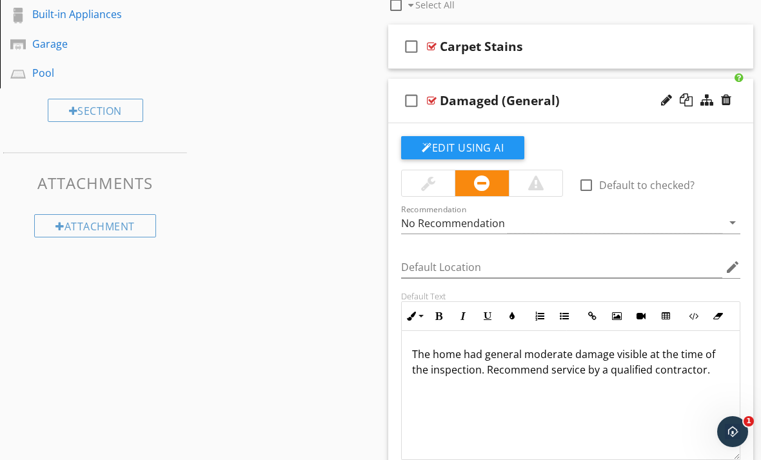
click at [417, 353] on p "The home had general moderate damage visible at the time of the inspection. Rec…" at bounding box center [570, 361] width 317 height 31
click at [414, 353] on p "The home had general moderate damage visible at the time of the inspection. Rec…" at bounding box center [570, 361] width 317 height 31
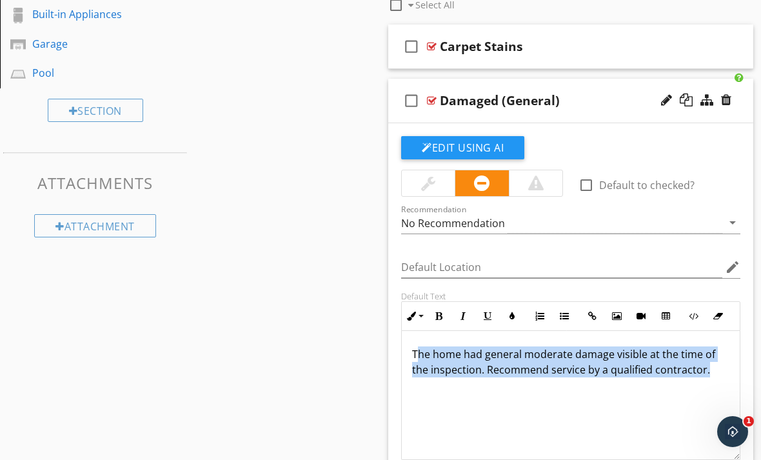
drag, startPoint x: 415, startPoint y: 353, endPoint x: 619, endPoint y: 380, distance: 205.5
click at [621, 380] on div "The home had general moderate damage visible at the time of the inspection. Rec…" at bounding box center [571, 395] width 338 height 129
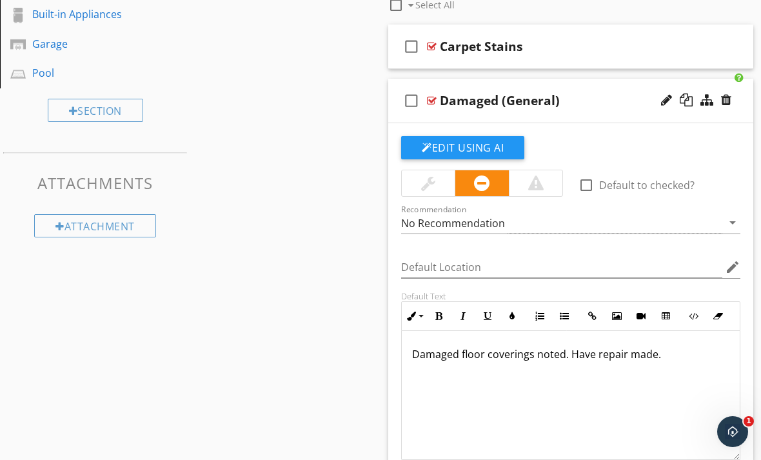
click at [535, 189] on div at bounding box center [535, 182] width 15 height 15
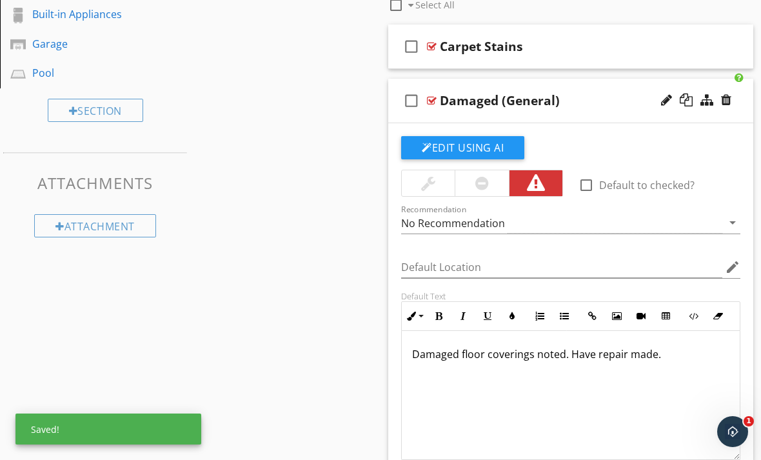
click at [430, 99] on div at bounding box center [432, 100] width 10 height 10
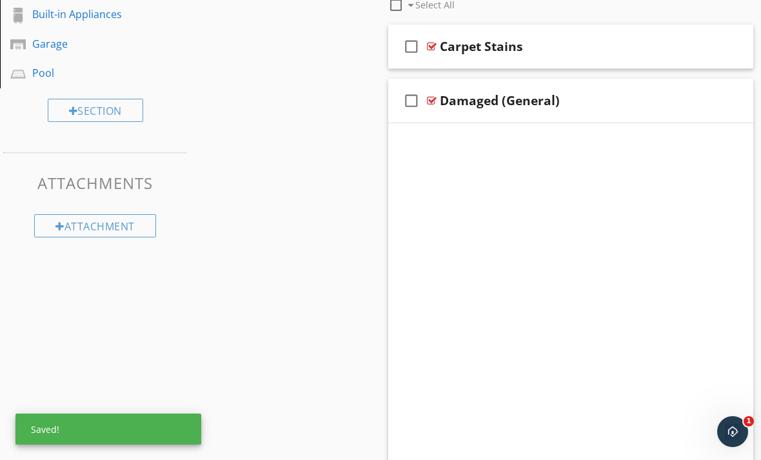
scroll to position [480, 0]
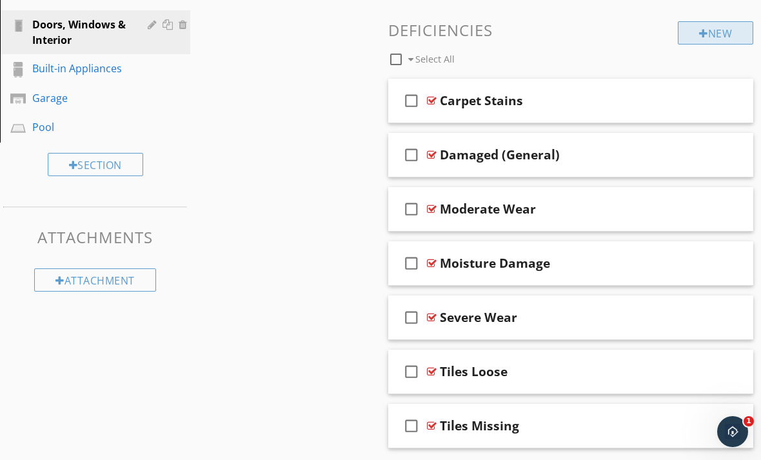
click at [687, 28] on div "New" at bounding box center [715, 32] width 75 height 23
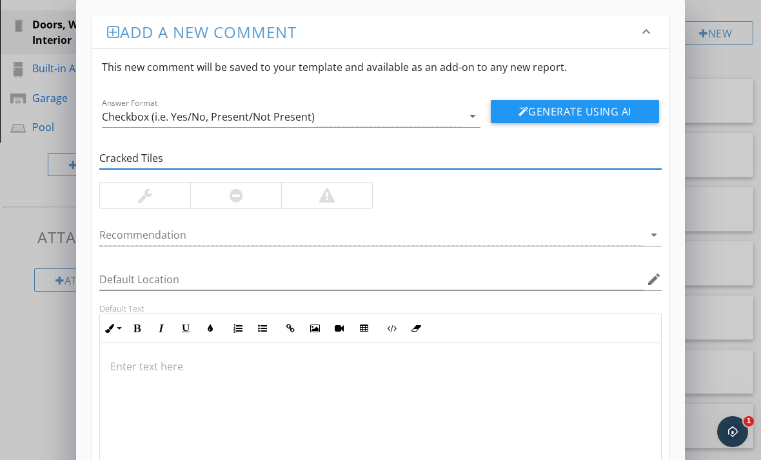
type input "Cracked Tiles"
click at [164, 358] on div at bounding box center [380, 407] width 561 height 129
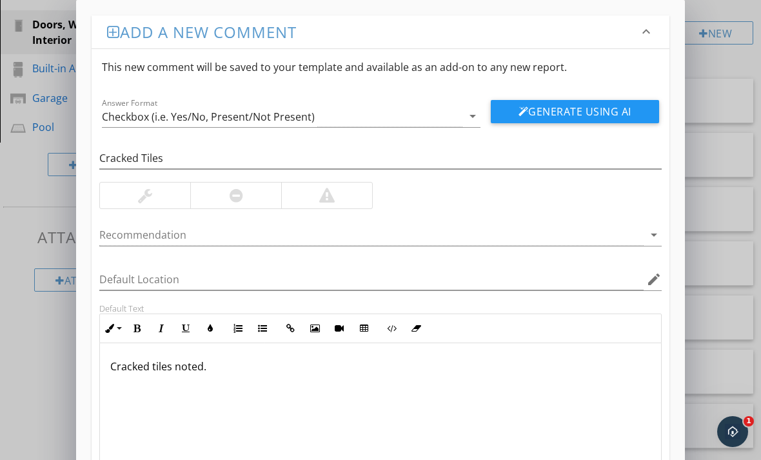
click at [135, 204] on div at bounding box center [145, 195] width 90 height 26
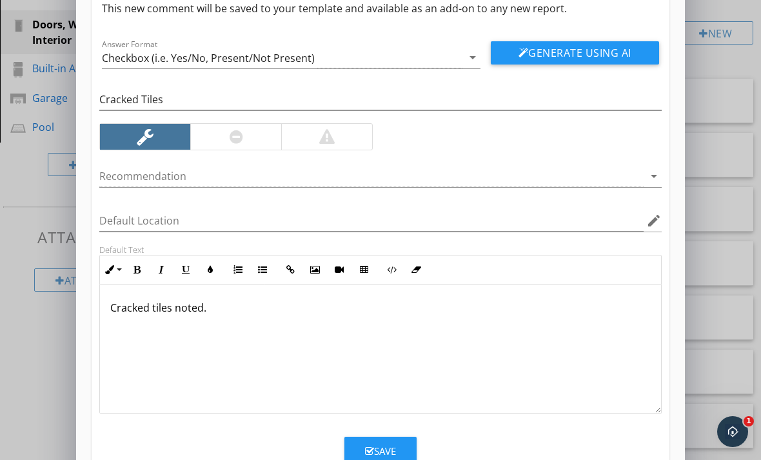
scroll to position [59, 0]
click at [413, 456] on button "Save" at bounding box center [380, 451] width 72 height 28
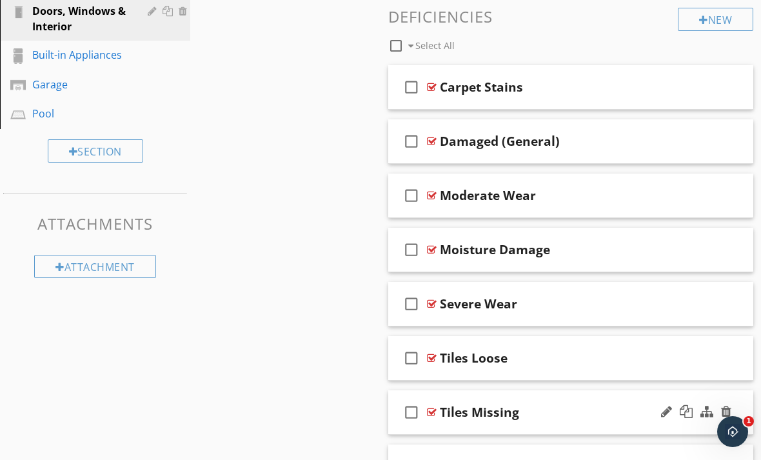
scroll to position [505, 0]
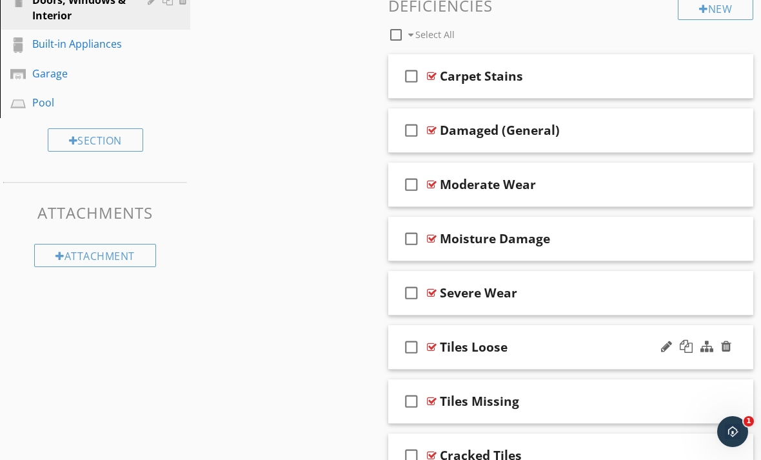
click at [429, 344] on div at bounding box center [432, 347] width 10 height 10
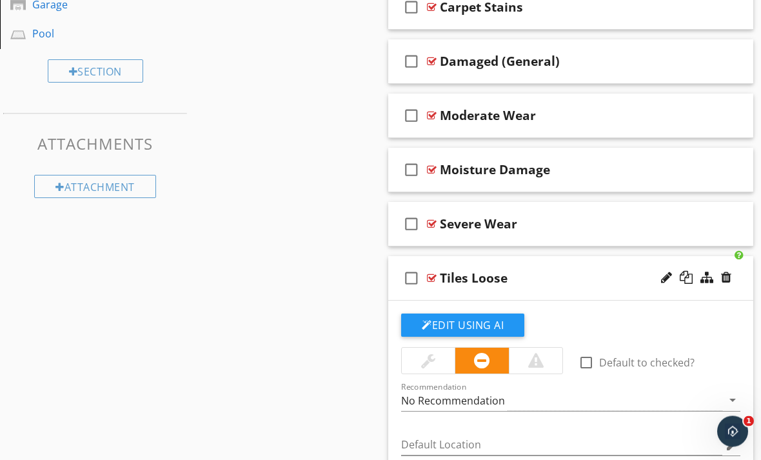
scroll to position [696, 0]
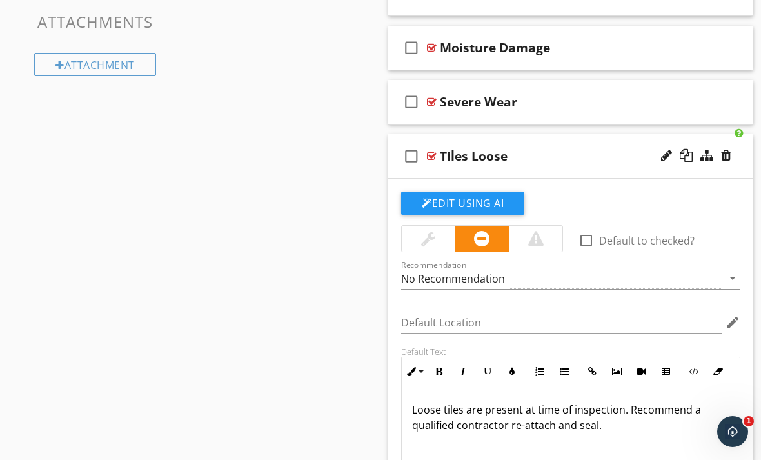
click at [628, 459] on html "SPECTORA [PERSON_NAME] [PERSON_NAME]’s Property Inspections, LLC Role: Inspecto…" at bounding box center [380, 39] width 761 height 1471
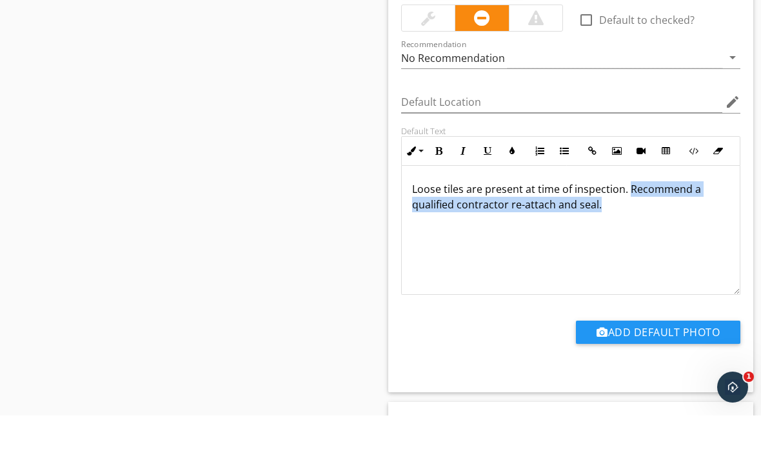
drag, startPoint x: 630, startPoint y: 187, endPoint x: 671, endPoint y: 203, distance: 43.7
click at [671, 226] on p "Loose tiles are present at time of inspection. Recommend a qualified contractor…" at bounding box center [570, 241] width 317 height 31
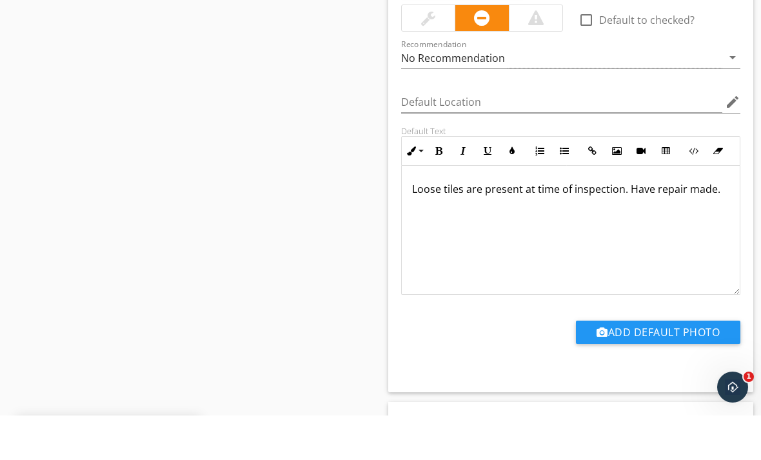
click at [616, 226] on p "Loose tiles are present at time of inspection. Have repair made." at bounding box center [570, 233] width 317 height 15
click at [620, 226] on p "Loose tiles are present at time of inspection. Have repair made." at bounding box center [570, 233] width 317 height 15
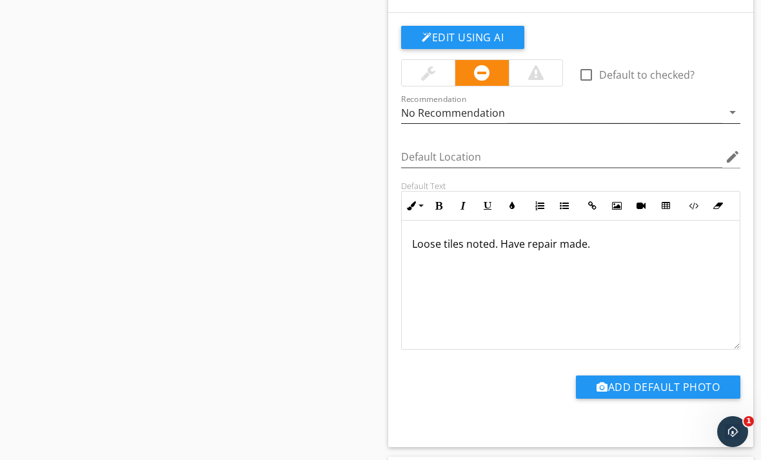
scroll to position [839, 0]
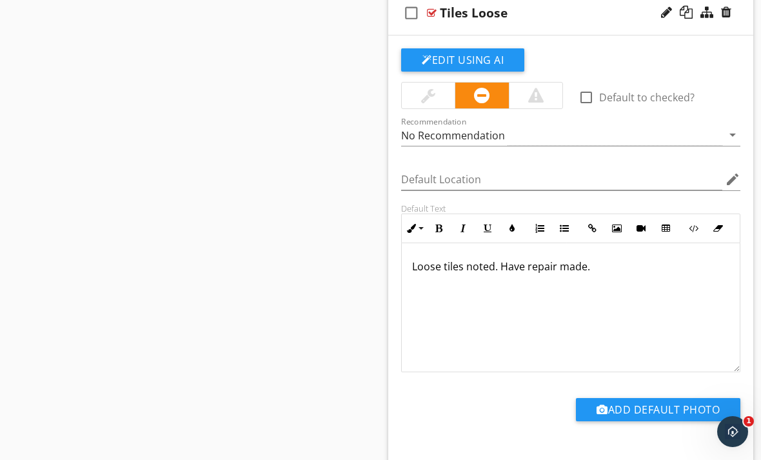
click at [429, 103] on div at bounding box center [428, 96] width 53 height 26
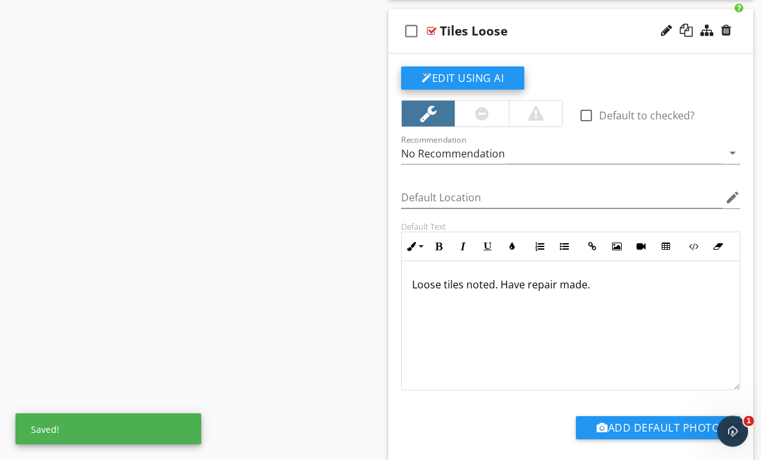
scroll to position [821, 0]
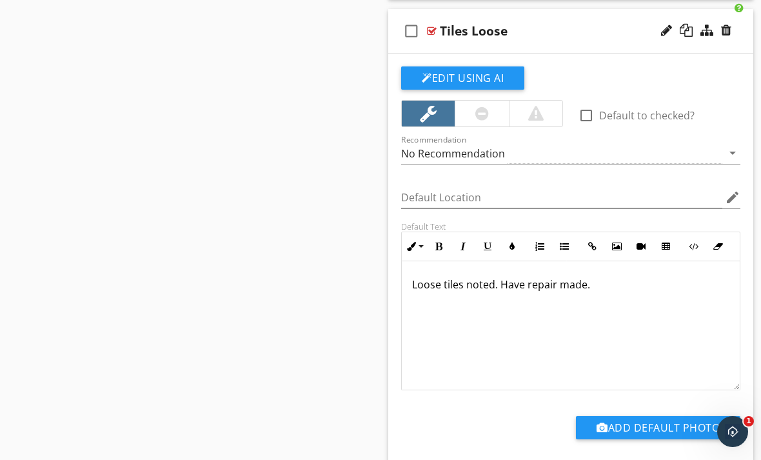
click at [437, 28] on div "check_box_outline_blank Tiles Loose" at bounding box center [570, 31] width 365 height 44
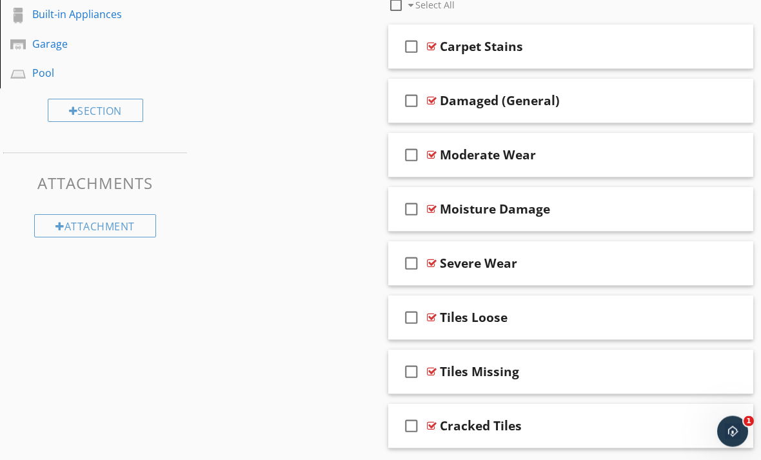
scroll to position [442, 0]
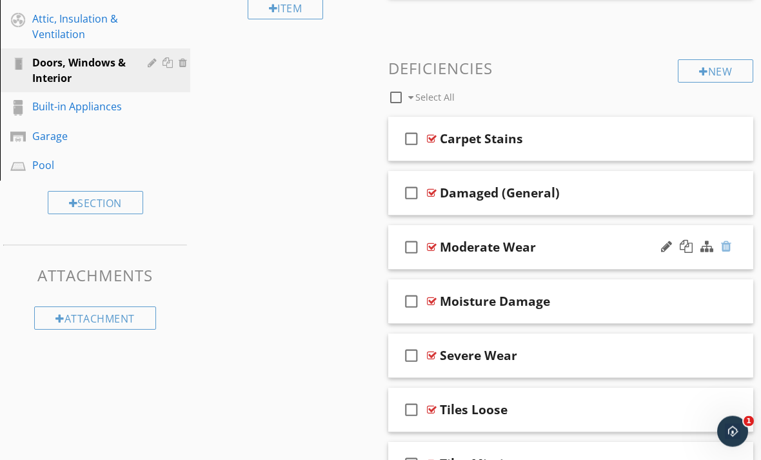
click at [725, 246] on div at bounding box center [726, 246] width 10 height 13
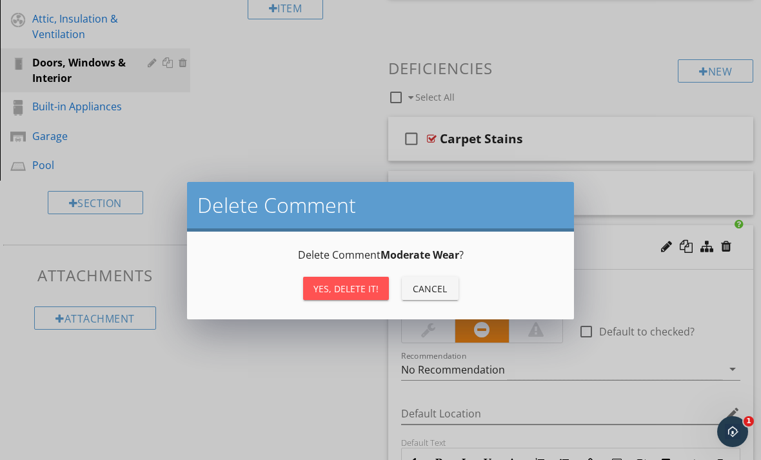
click at [368, 298] on button "Yes, Delete it!" at bounding box center [346, 288] width 86 height 23
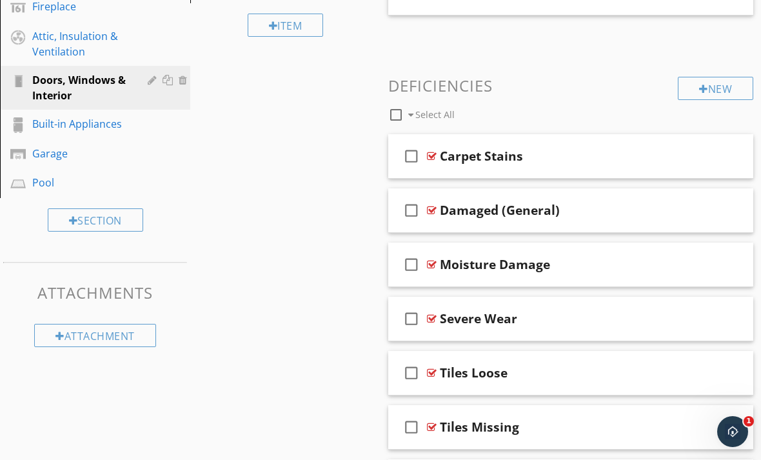
scroll to position [393, 0]
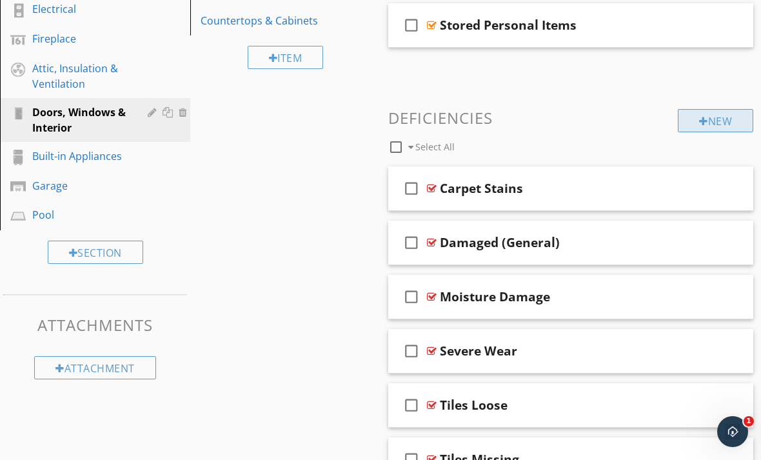
click at [700, 124] on div at bounding box center [703, 121] width 9 height 10
click at [737, 74] on div at bounding box center [380, 230] width 761 height 460
click at [713, 118] on div "New" at bounding box center [715, 120] width 75 height 23
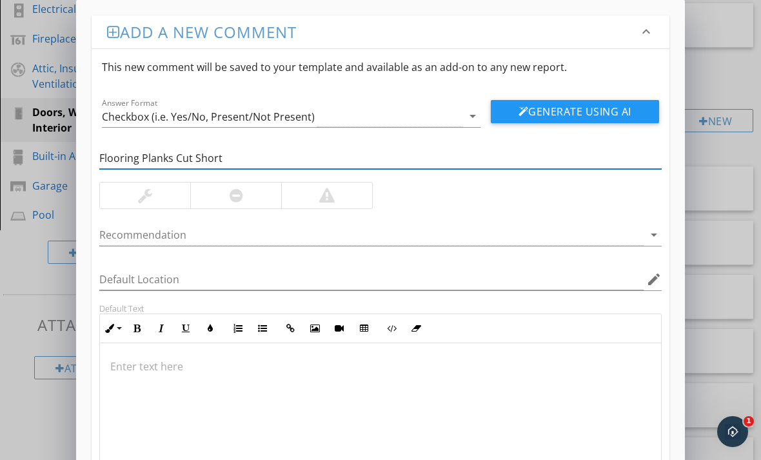
type input "Flooring Planks Cut Short"
click at [333, 195] on div at bounding box center [326, 195] width 15 height 15
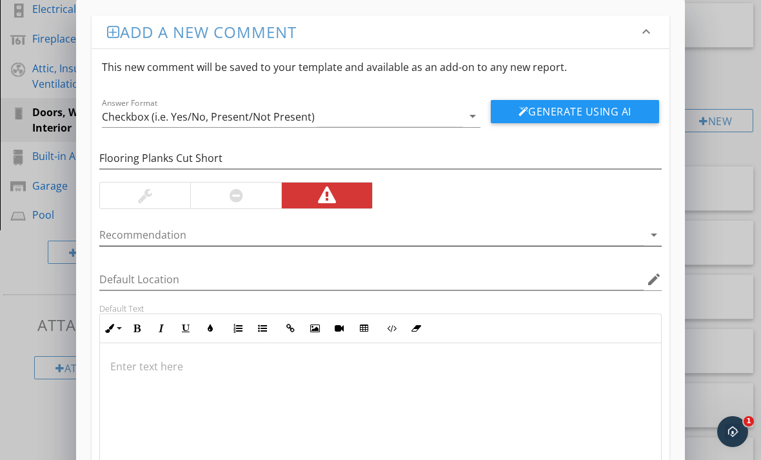
click at [654, 240] on icon "arrow_drop_down" at bounding box center [653, 234] width 15 height 15
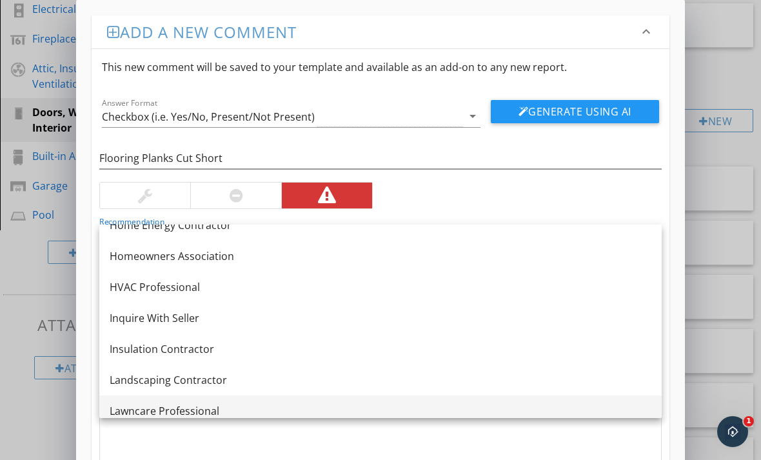
scroll to position [1444, 0]
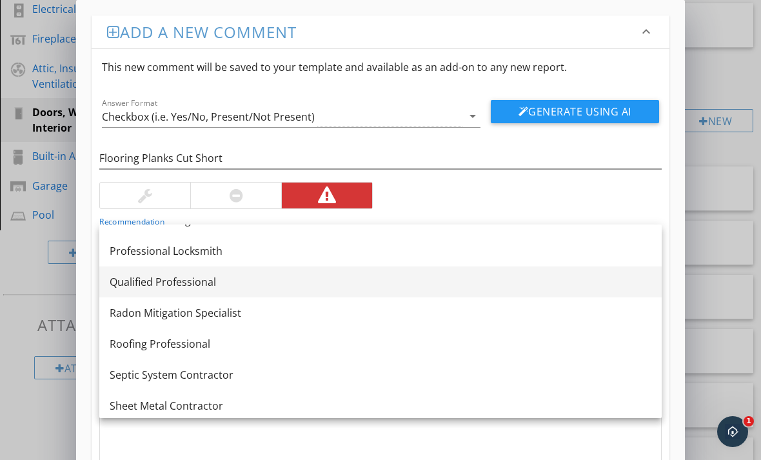
click at [231, 269] on link "Qualified Professional" at bounding box center [380, 281] width 562 height 31
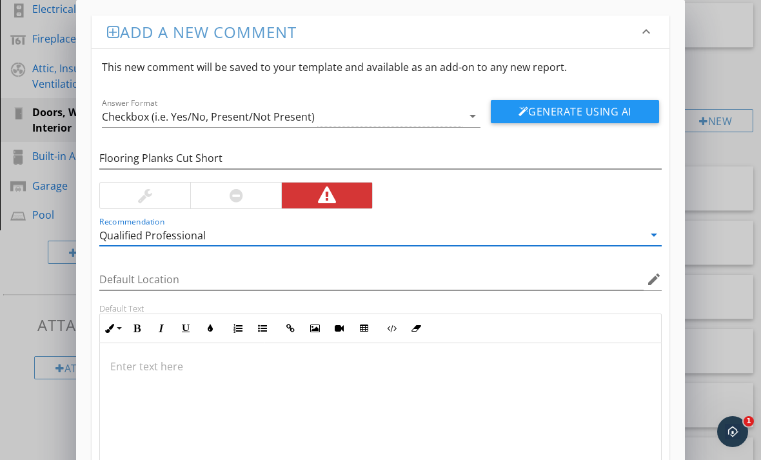
click at [172, 373] on p at bounding box center [380, 365] width 540 height 15
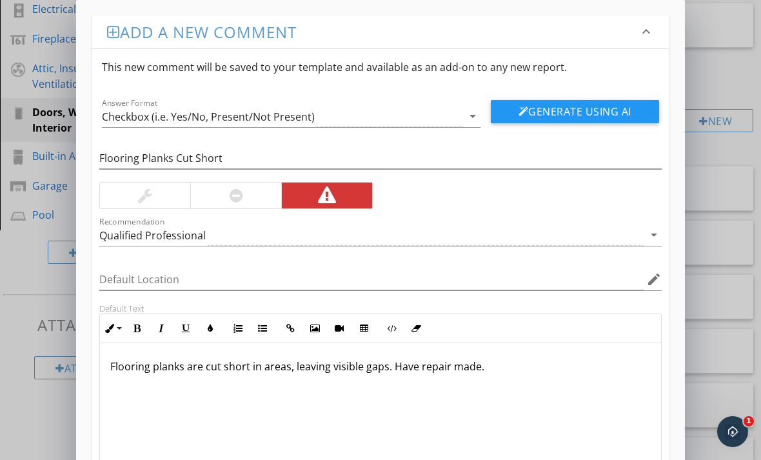
click at [151, 195] on div at bounding box center [145, 195] width 14 height 15
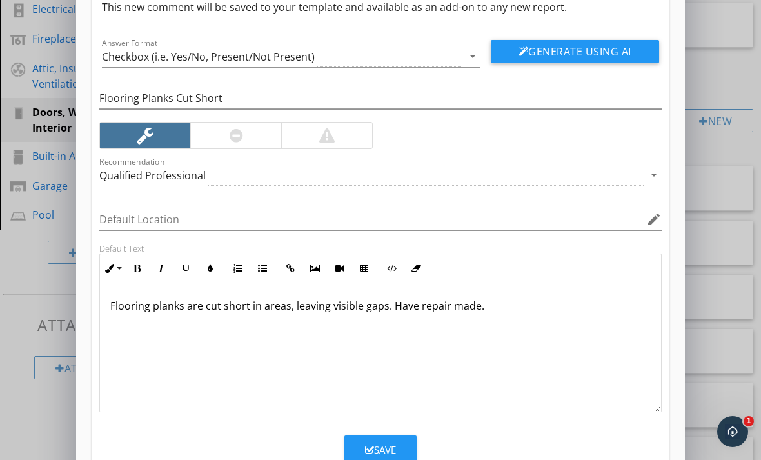
scroll to position [59, 0]
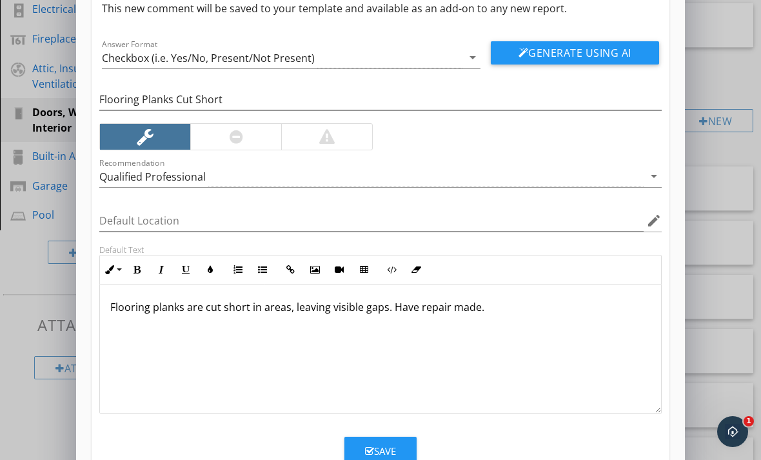
click at [369, 456] on div "Save" at bounding box center [380, 451] width 31 height 15
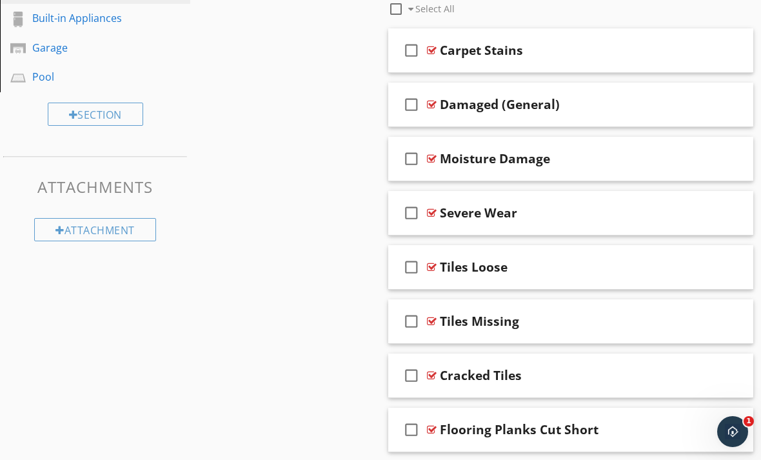
scroll to position [529, 0]
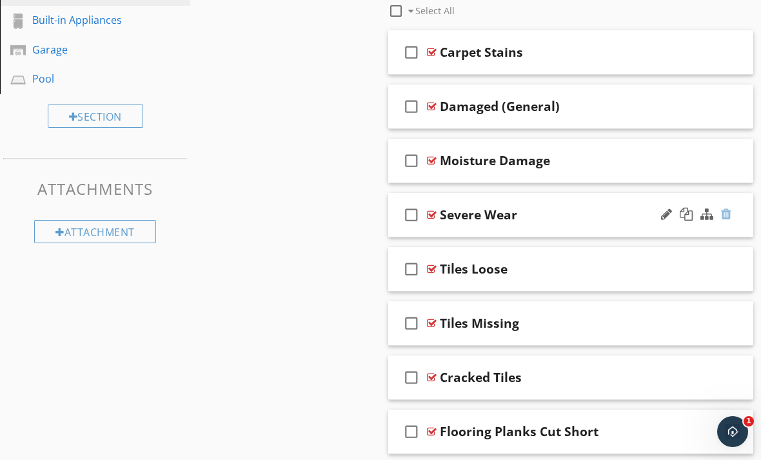
click at [729, 217] on div at bounding box center [726, 214] width 10 height 13
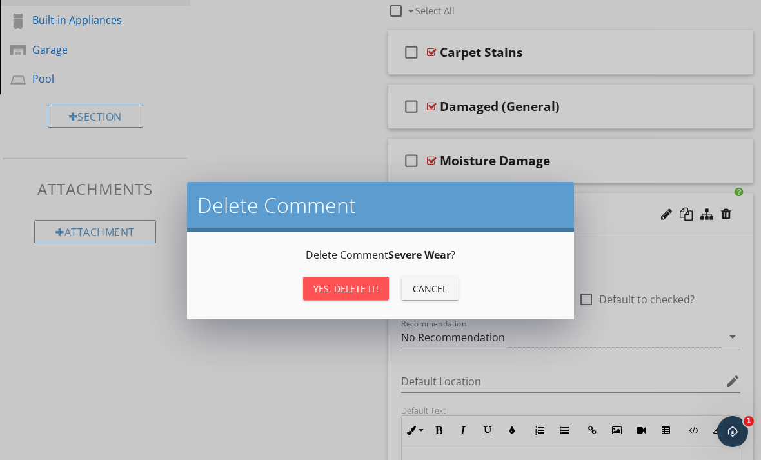
click at [344, 295] on button "Yes, Delete it!" at bounding box center [346, 288] width 86 height 23
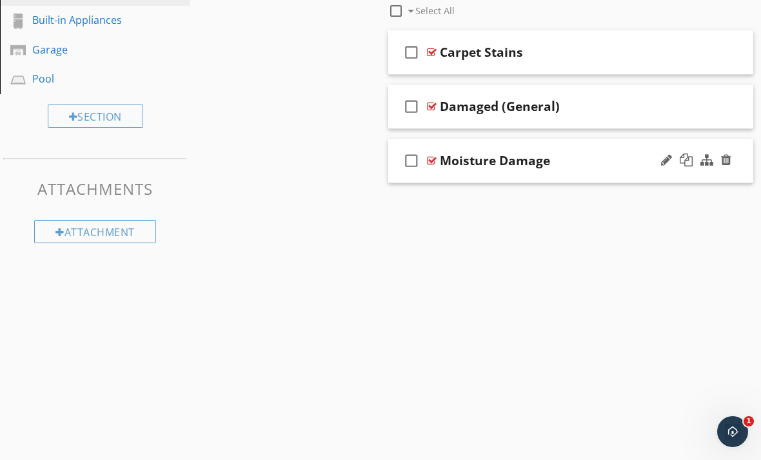
scroll to position [480, 0]
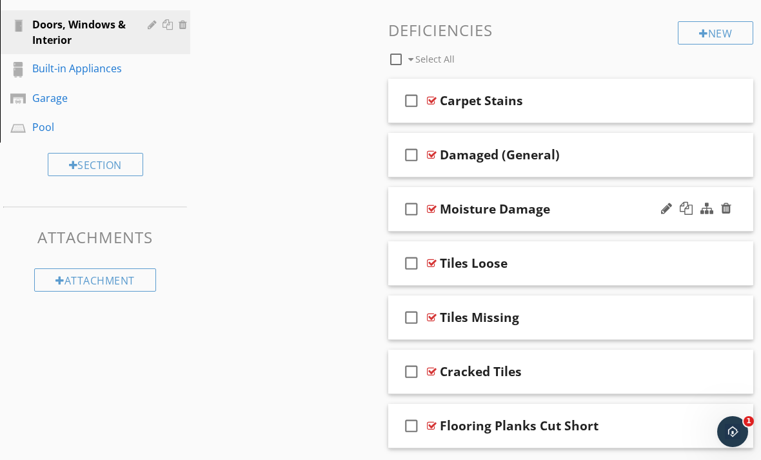
click at [430, 208] on div at bounding box center [432, 209] width 10 height 10
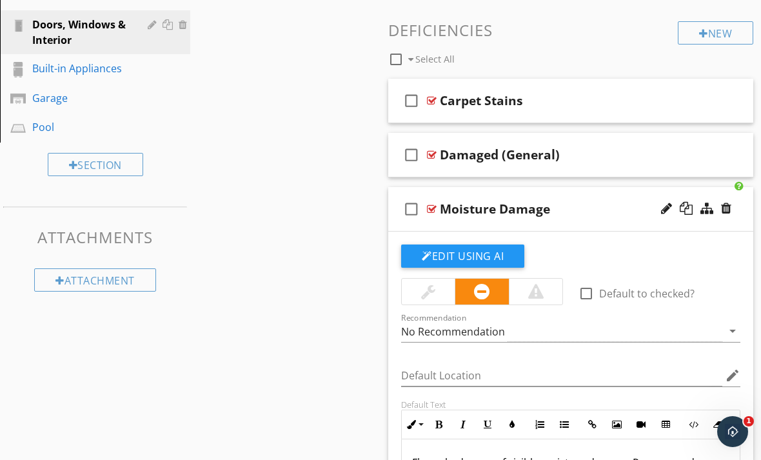
click at [548, 296] on div at bounding box center [536, 292] width 54 height 26
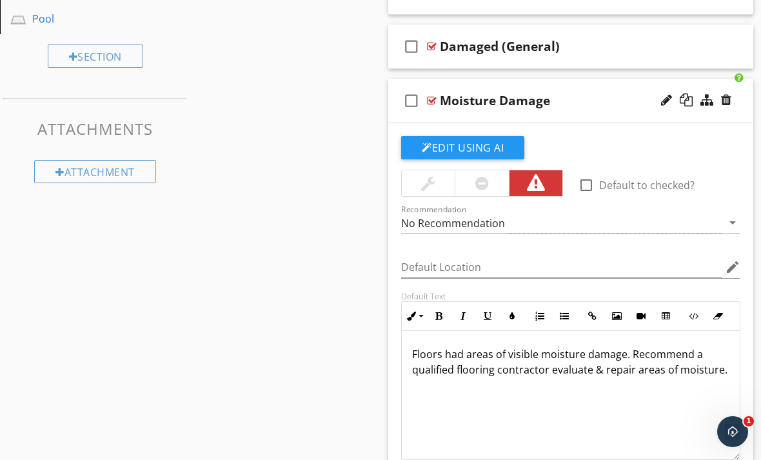
scroll to position [588, 0]
drag, startPoint x: 629, startPoint y: 351, endPoint x: 677, endPoint y: 359, distance: 48.4
click at [677, 359] on p "Floors had areas of visible moisture damage. Recommend a qualified flooring con…" at bounding box center [570, 362] width 317 height 31
drag, startPoint x: 629, startPoint y: 351, endPoint x: 725, endPoint y: 377, distance: 98.8
click at [725, 377] on div "Floors had areas of visible moisture damage. Recommend a qualified flooring con…" at bounding box center [571, 395] width 338 height 129
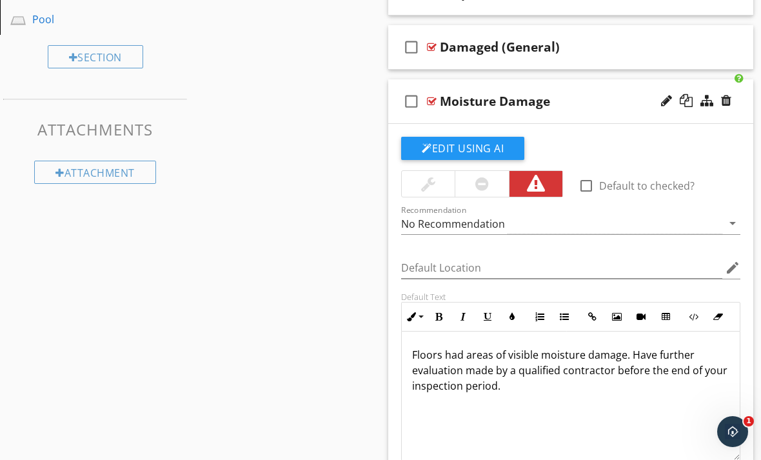
click at [437, 97] on div "check_box_outline_blank Moisture Damage" at bounding box center [570, 101] width 365 height 44
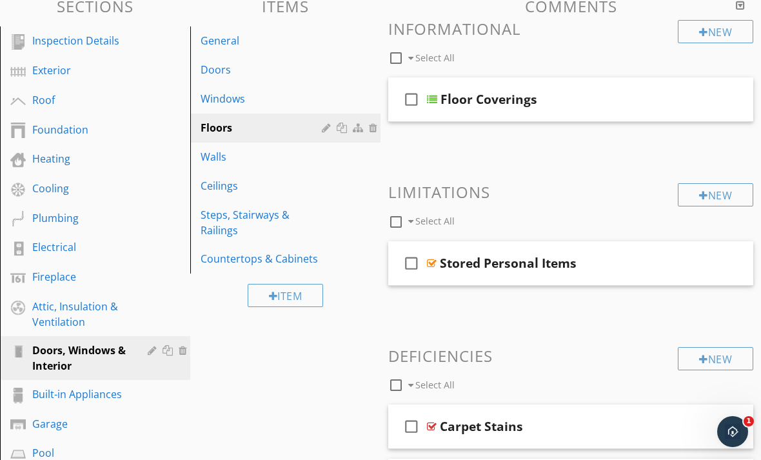
scroll to position [154, 0]
click at [434, 97] on div at bounding box center [432, 100] width 10 height 10
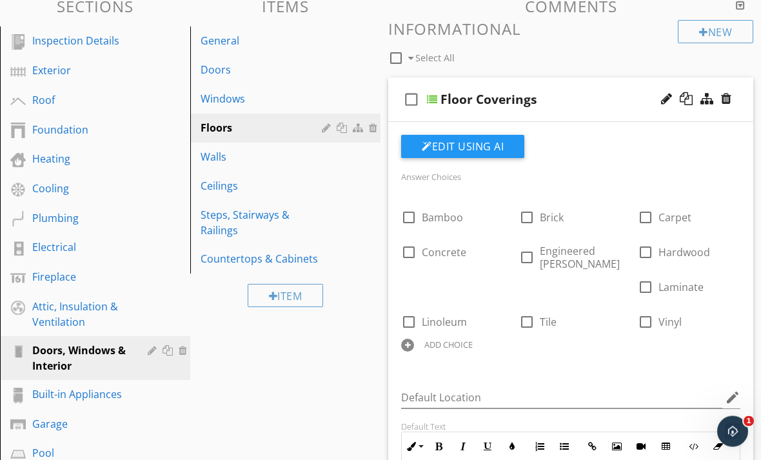
scroll to position [155, 0]
click at [261, 166] on link "Walls" at bounding box center [287, 156] width 186 height 28
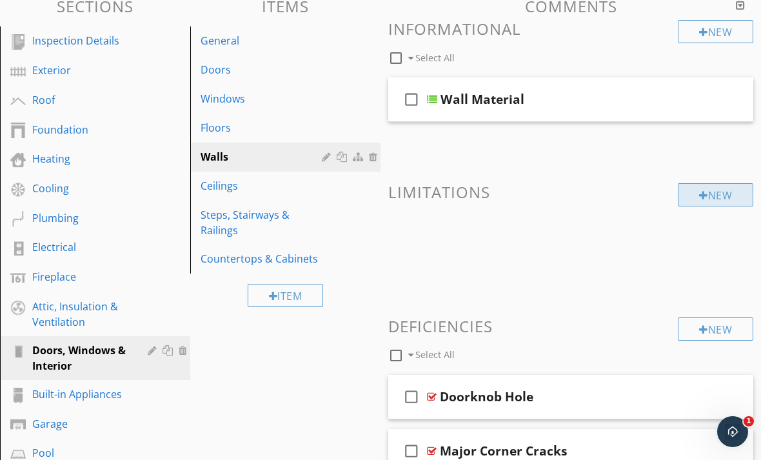
click at [705, 199] on div "New" at bounding box center [715, 194] width 75 height 23
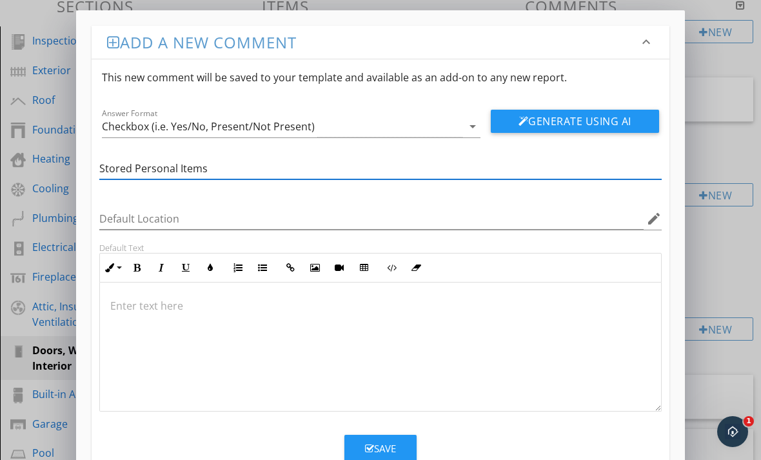
type input "Stored Personal Items"
click at [228, 298] on p at bounding box center [380, 305] width 540 height 15
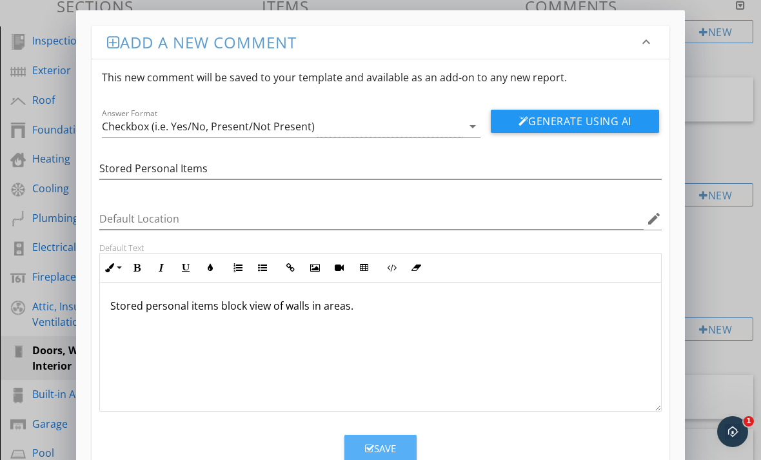
click at [360, 446] on button "Save" at bounding box center [380, 449] width 72 height 28
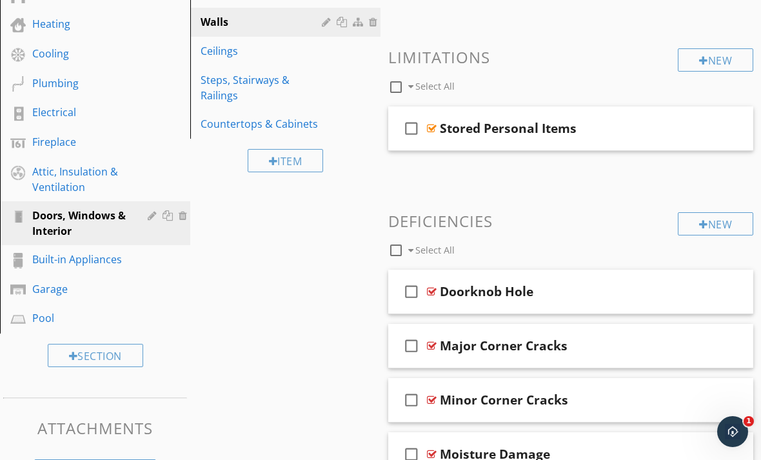
scroll to position [295, 0]
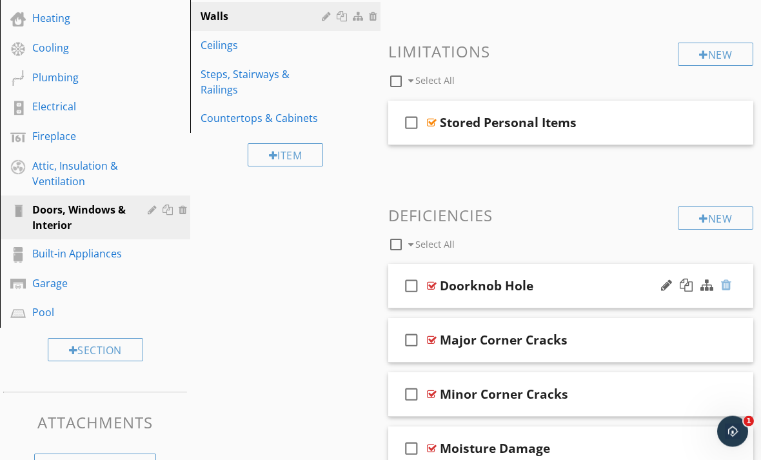
click at [723, 285] on div at bounding box center [726, 285] width 10 height 13
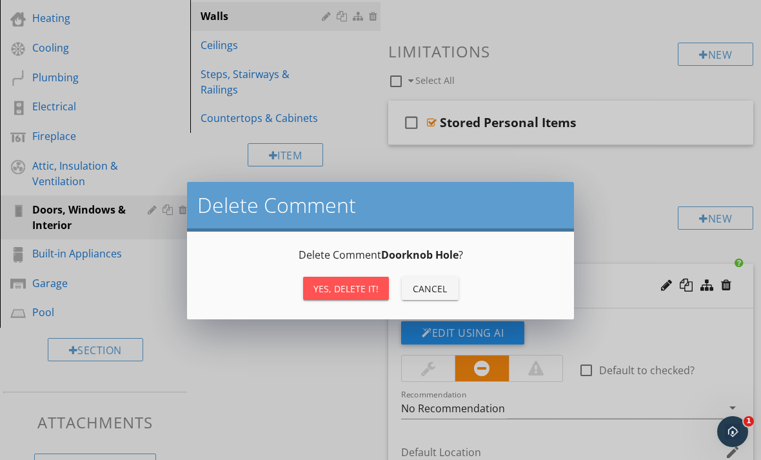
click at [373, 290] on div "Yes, Delete it!" at bounding box center [345, 289] width 65 height 14
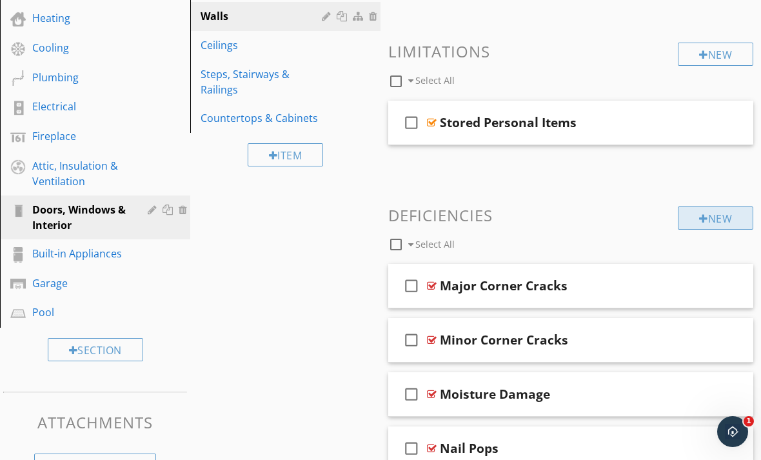
click at [689, 222] on div "New" at bounding box center [715, 217] width 75 height 23
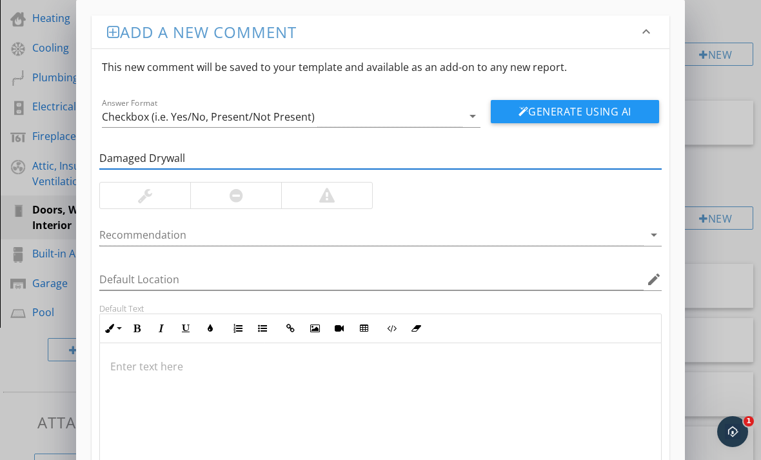
type input "Damaged Drywall"
click at [147, 194] on div at bounding box center [145, 195] width 14 height 15
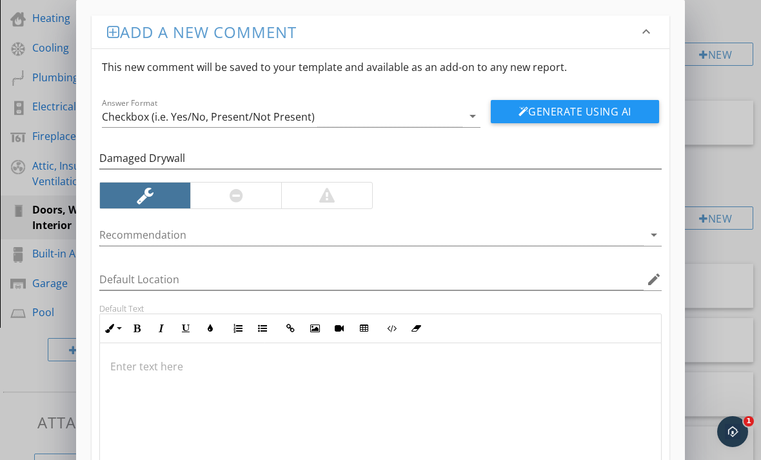
click at [118, 364] on p at bounding box center [380, 365] width 540 height 15
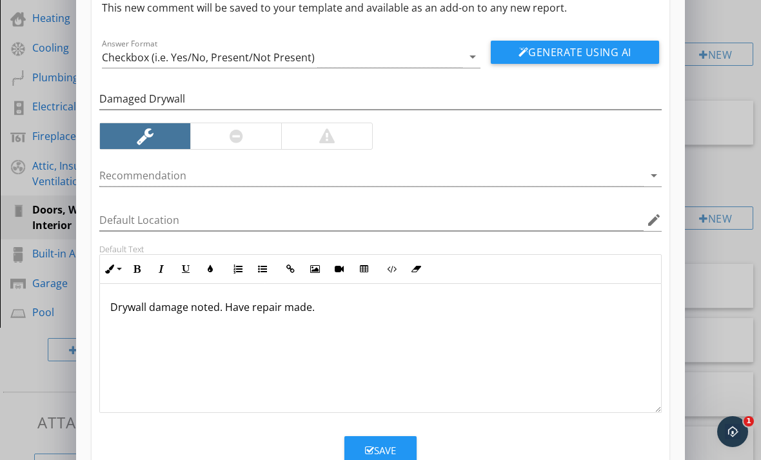
scroll to position [59, 0]
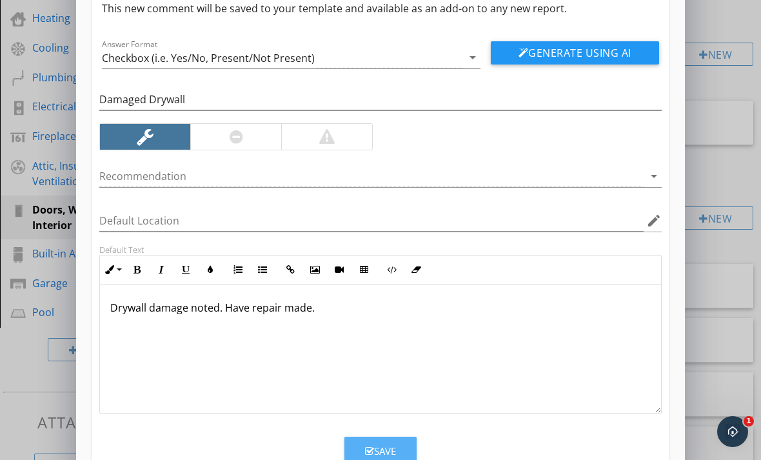
click at [368, 446] on icon "button" at bounding box center [369, 451] width 9 height 10
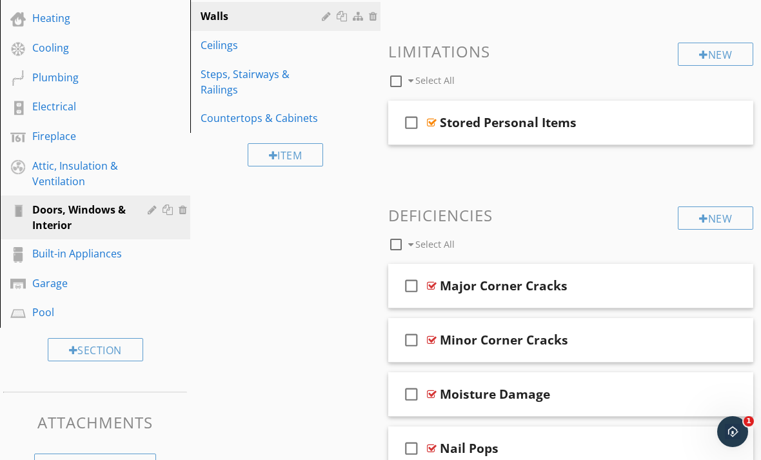
scroll to position [0, 0]
click at [722, 284] on div at bounding box center [726, 285] width 10 height 13
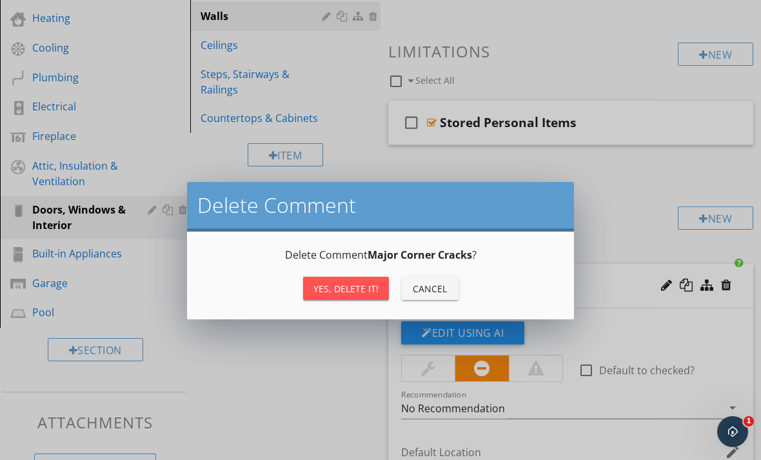
click at [360, 291] on div "Yes, Delete it!" at bounding box center [345, 289] width 65 height 14
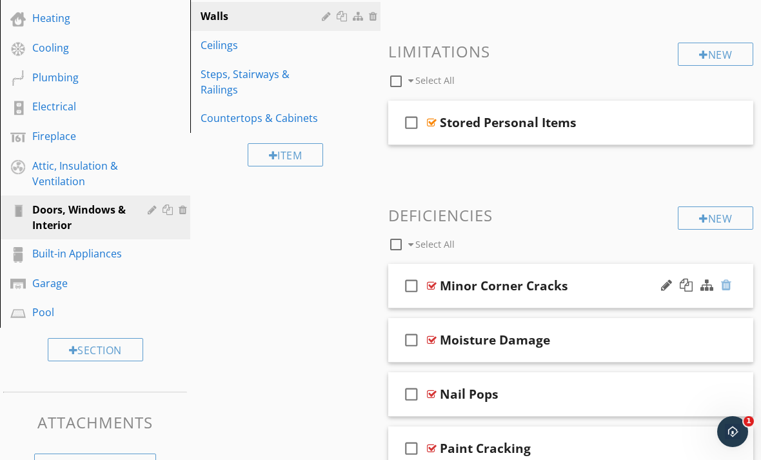
click at [727, 286] on div at bounding box center [726, 285] width 10 height 13
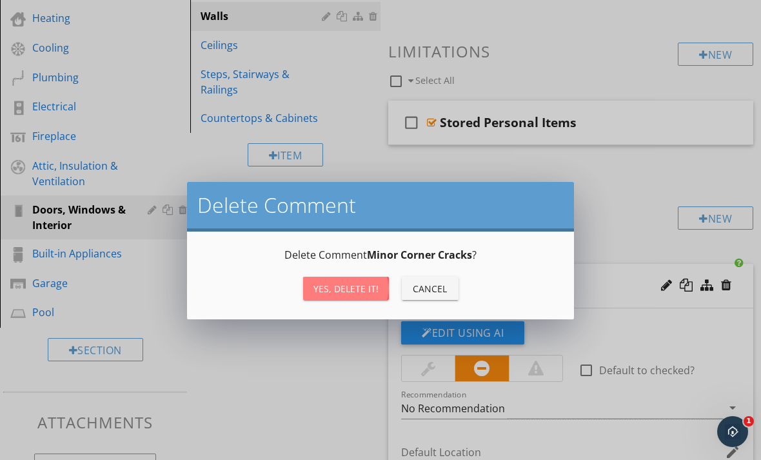
click at [363, 290] on div "Yes, Delete it!" at bounding box center [345, 289] width 65 height 14
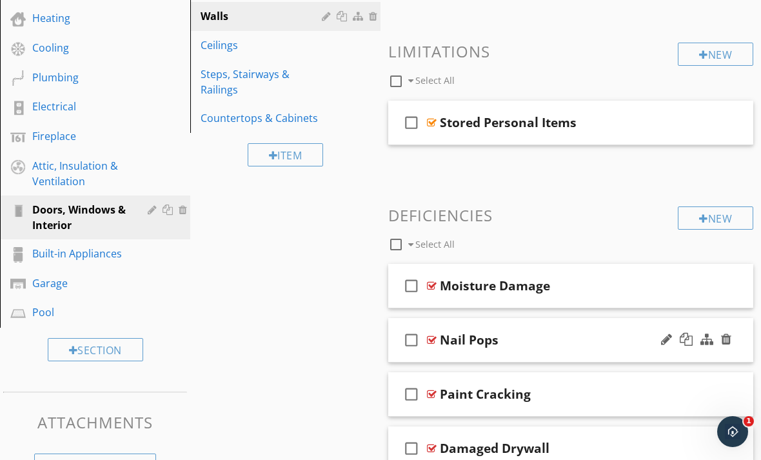
click at [733, 343] on div at bounding box center [695, 339] width 75 height 31
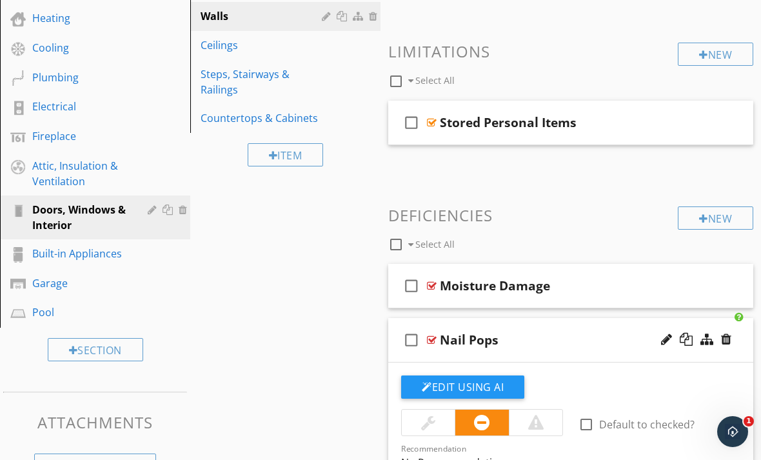
click at [732, 339] on div at bounding box center [695, 339] width 75 height 31
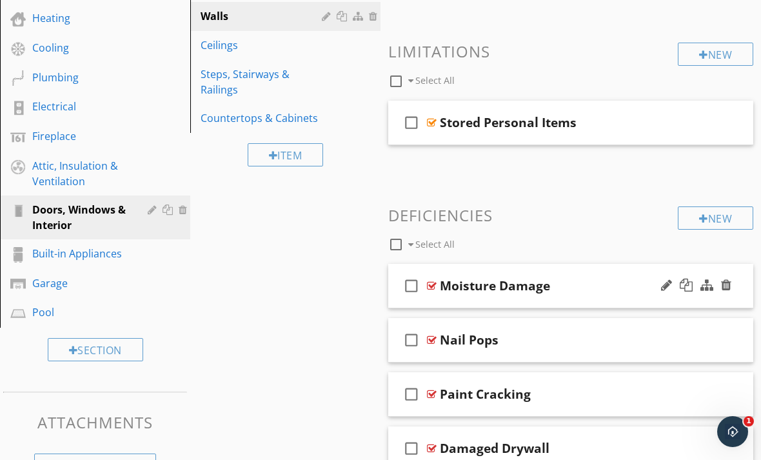
click at [431, 282] on div at bounding box center [432, 285] width 10 height 10
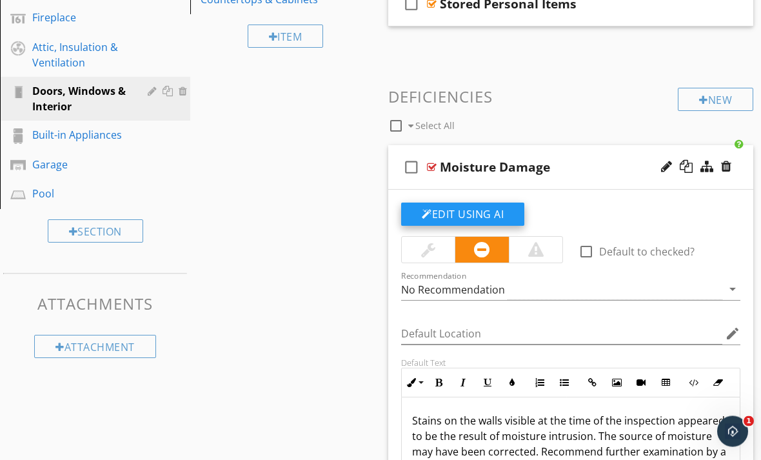
scroll to position [414, 0]
click at [331, 273] on div "Sections Inspection Details Exterior Roof Foundation Heating Cooling Plumbing E…" at bounding box center [380, 305] width 761 height 1153
click at [665, 162] on div at bounding box center [666, 166] width 11 height 13
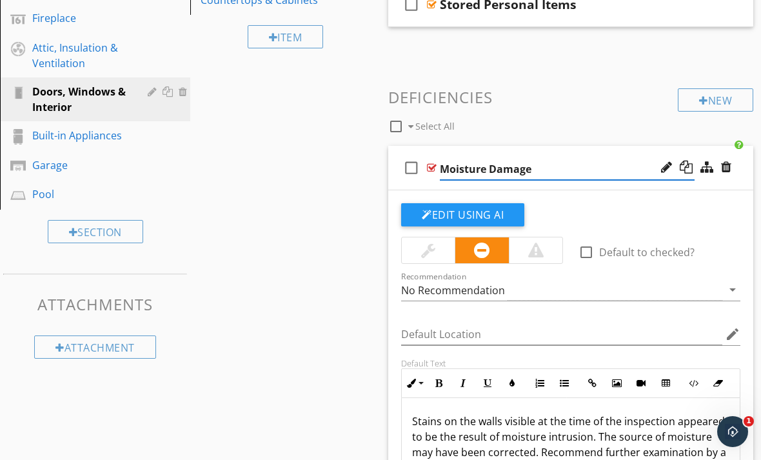
drag, startPoint x: 535, startPoint y: 162, endPoint x: 515, endPoint y: 164, distance: 20.1
click at [515, 164] on input "Moisture Damage" at bounding box center [567, 169] width 255 height 21
drag, startPoint x: 484, startPoint y: 164, endPoint x: 440, endPoint y: 165, distance: 44.5
click at [440, 165] on input "Moisture Damage" at bounding box center [567, 169] width 255 height 21
type input "Water Damage"
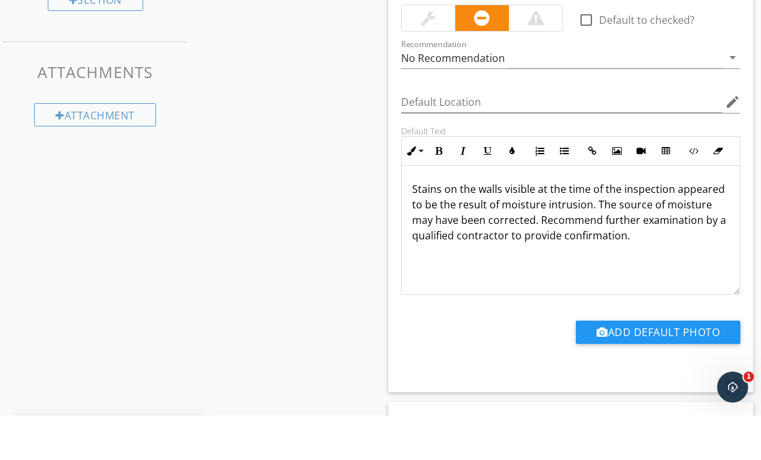
click at [529, 55] on div at bounding box center [535, 62] width 15 height 15
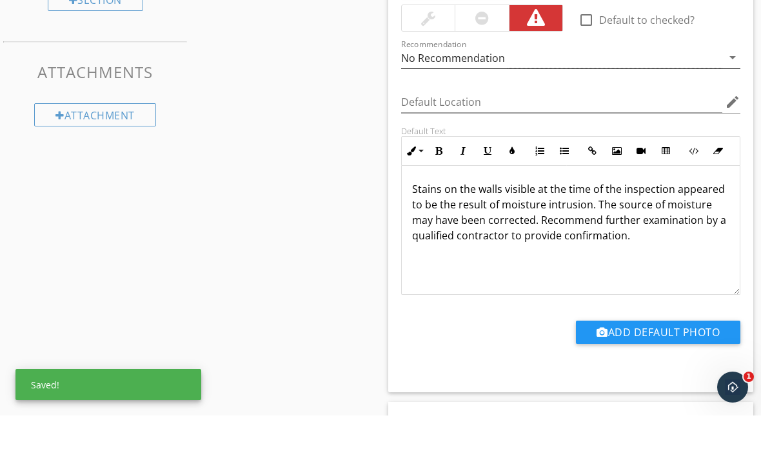
scroll to position [646, 0]
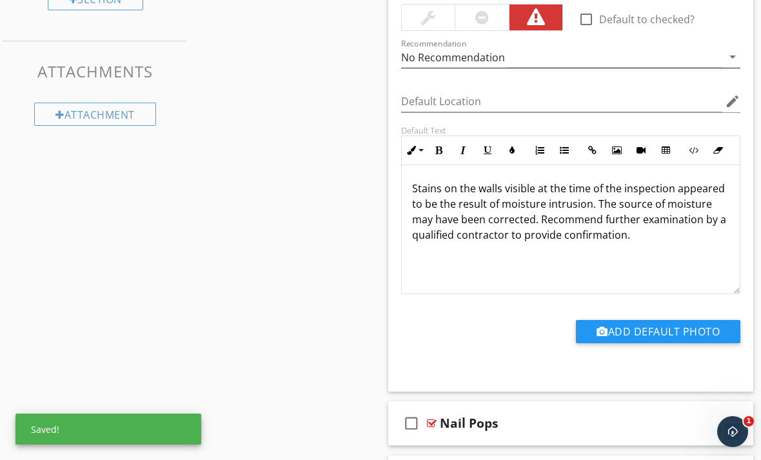
click at [737, 57] on icon "arrow_drop_down" at bounding box center [732, 56] width 15 height 15
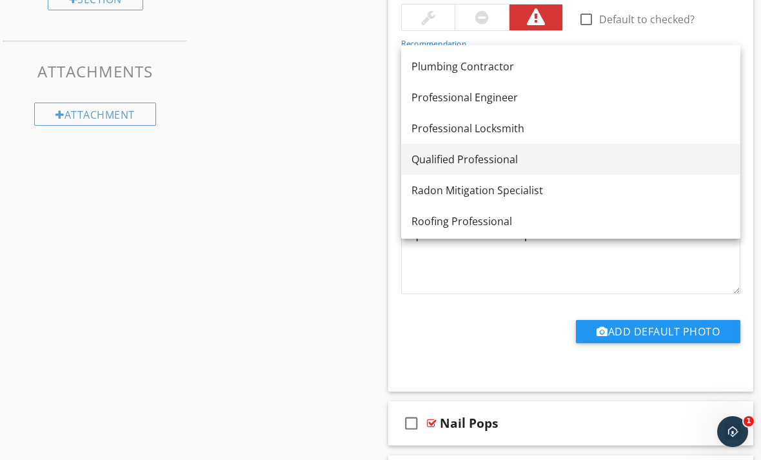
scroll to position [1387, 0]
click at [515, 168] on link "Qualified Professional" at bounding box center [570, 159] width 339 height 31
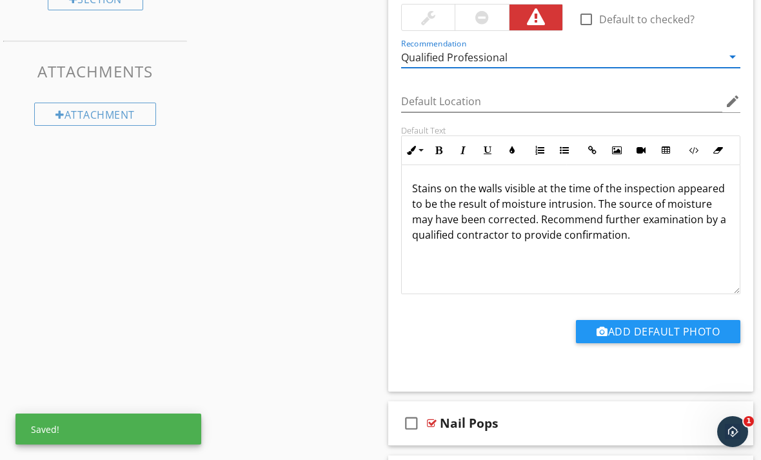
scroll to position [645, 0]
drag, startPoint x: 628, startPoint y: 235, endPoint x: 480, endPoint y: 233, distance: 148.3
click at [480, 233] on p "Stains on the walls visible at the time of the inspection appeared to be the re…" at bounding box center [570, 212] width 317 height 62
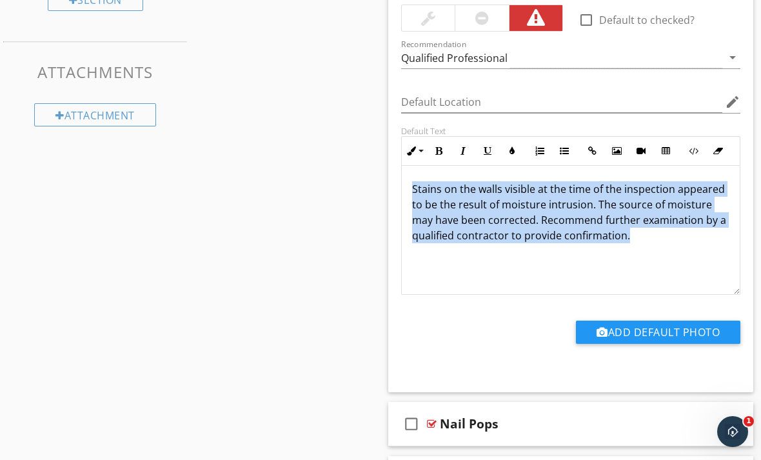
drag, startPoint x: 409, startPoint y: 183, endPoint x: 653, endPoint y: 247, distance: 251.9
click at [653, 247] on div "Stains on the walls visible at the time of the inspection appeared to be the re…" at bounding box center [571, 230] width 338 height 129
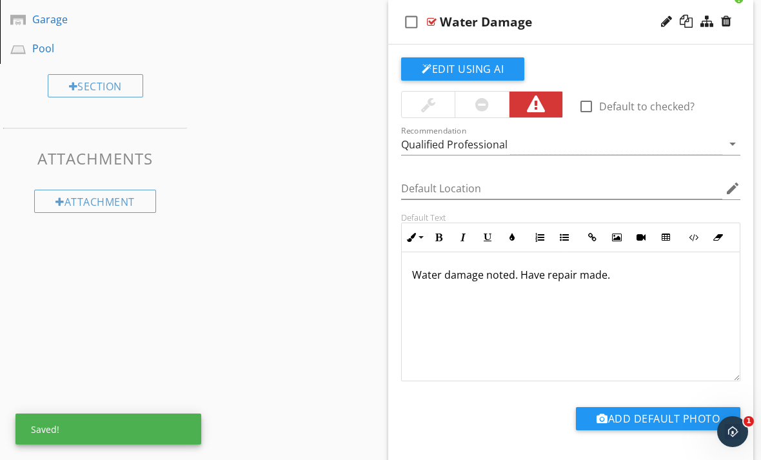
scroll to position [548, 0]
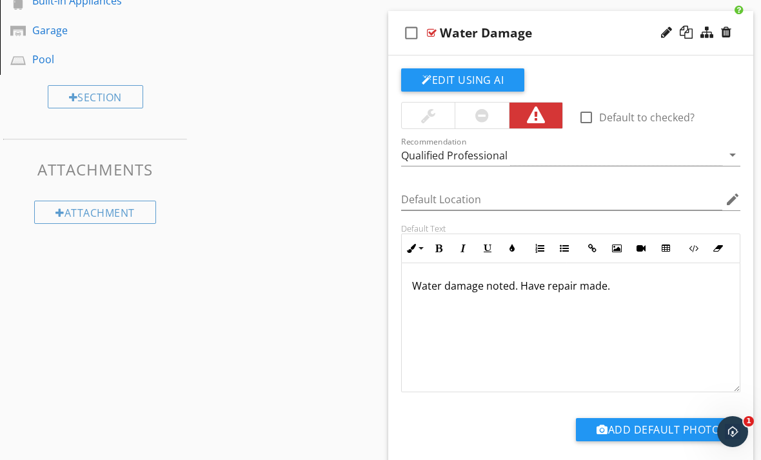
click at [433, 30] on div at bounding box center [432, 33] width 10 height 10
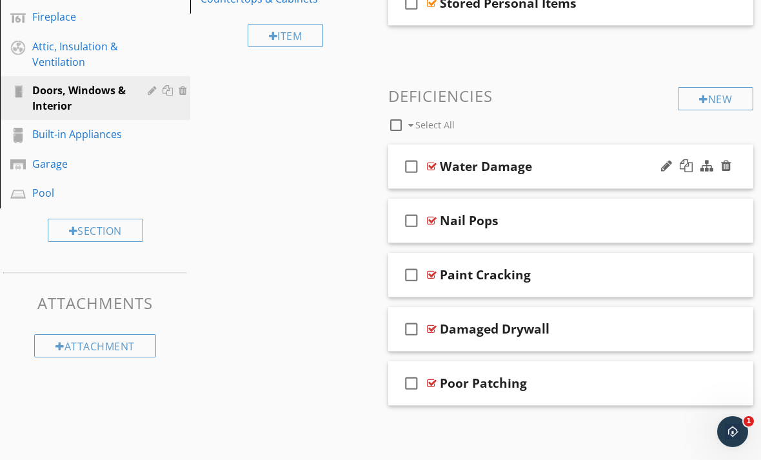
scroll to position [372, 0]
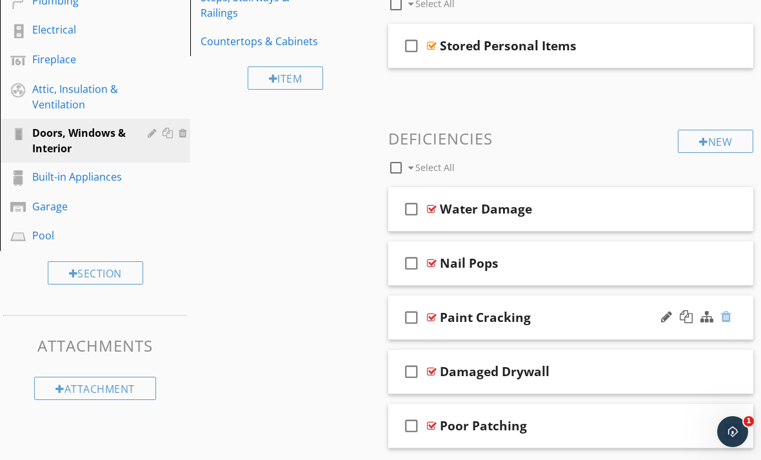
click at [721, 320] on div at bounding box center [726, 316] width 10 height 13
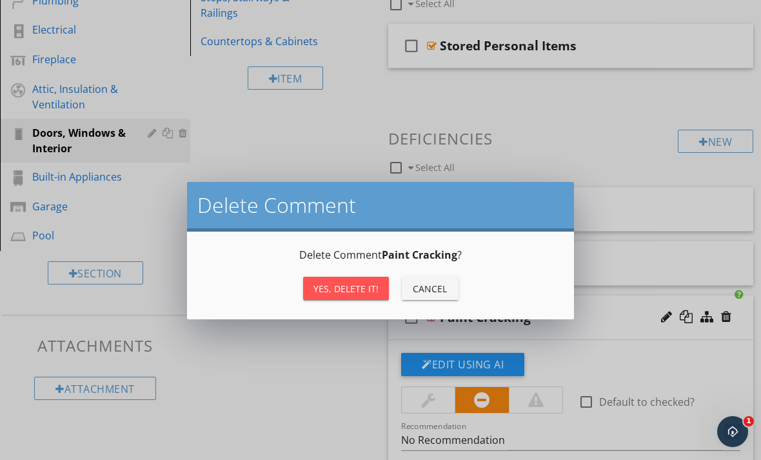
click at [365, 296] on button "Yes, Delete it!" at bounding box center [346, 288] width 86 height 23
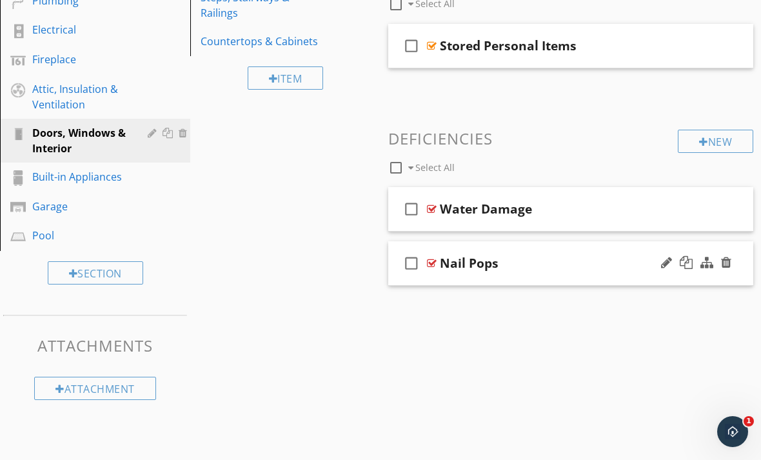
scroll to position [318, 0]
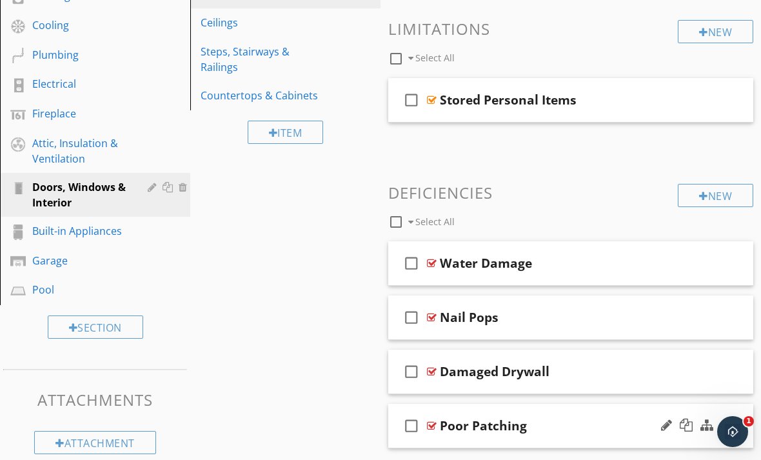
click at [731, 427] on div at bounding box center [726, 424] width 10 height 13
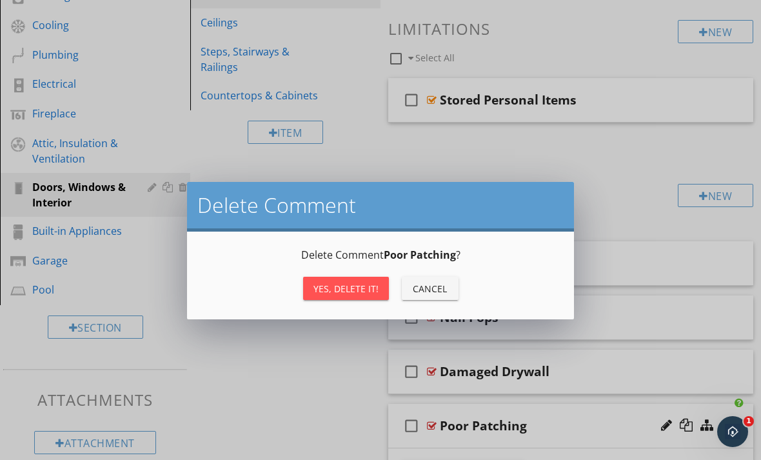
click at [355, 299] on button "Yes, Delete it!" at bounding box center [346, 288] width 86 height 23
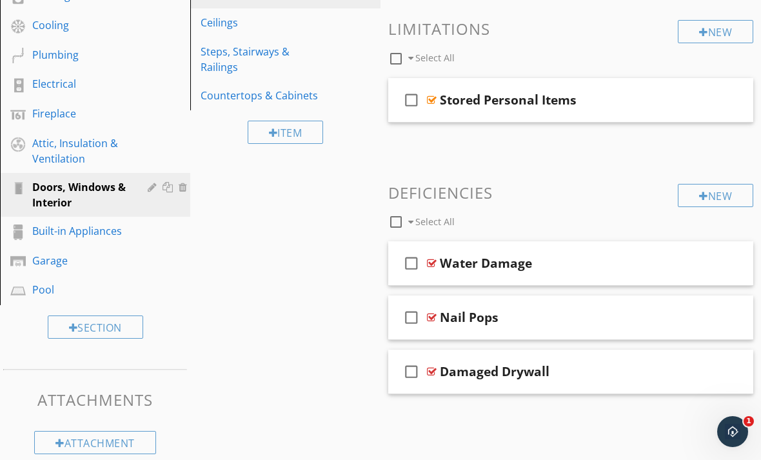
scroll to position [293, 0]
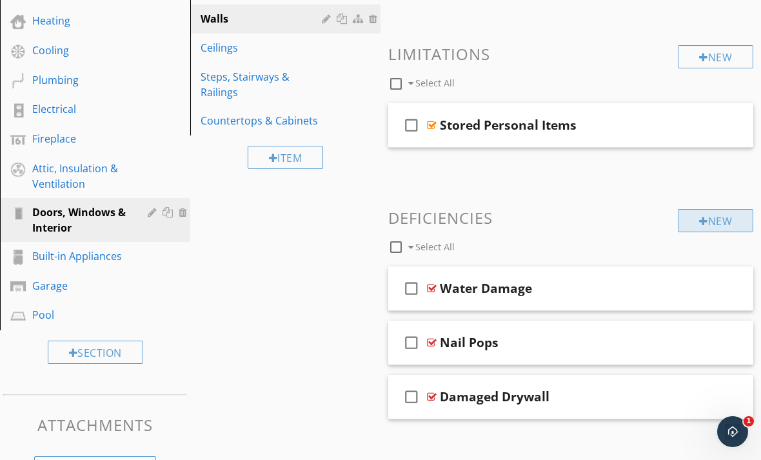
click at [716, 222] on div "New" at bounding box center [715, 220] width 75 height 23
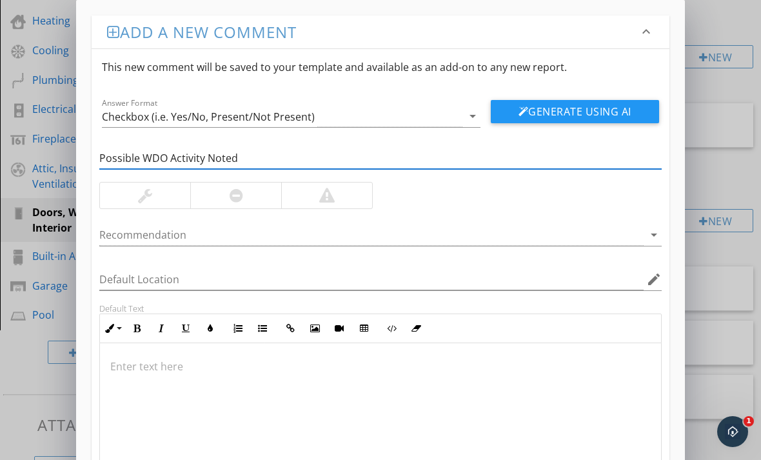
type input "Possible WDO Activity Noted"
click at [348, 195] on div at bounding box center [326, 195] width 91 height 26
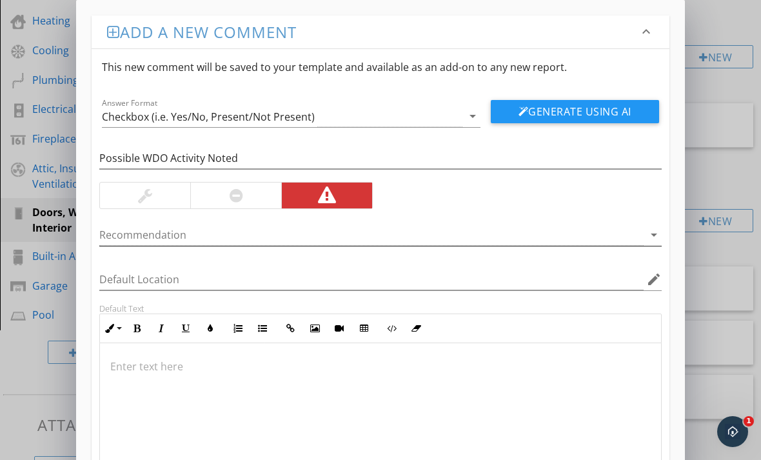
click at [654, 237] on icon "arrow_drop_down" at bounding box center [653, 234] width 15 height 15
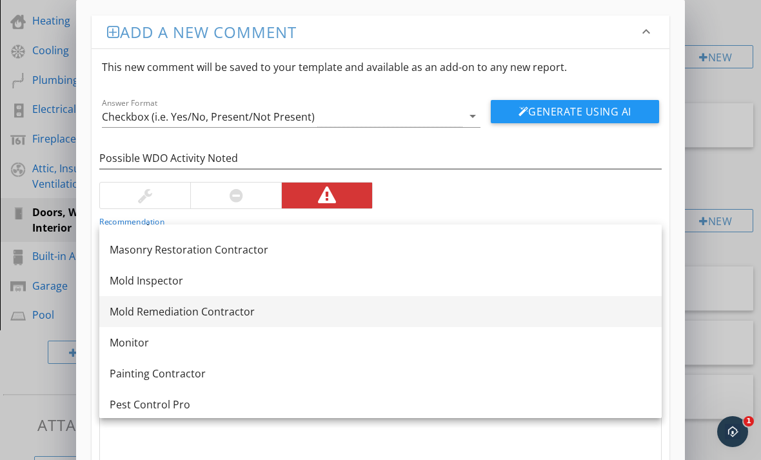
scroll to position [1210, 0]
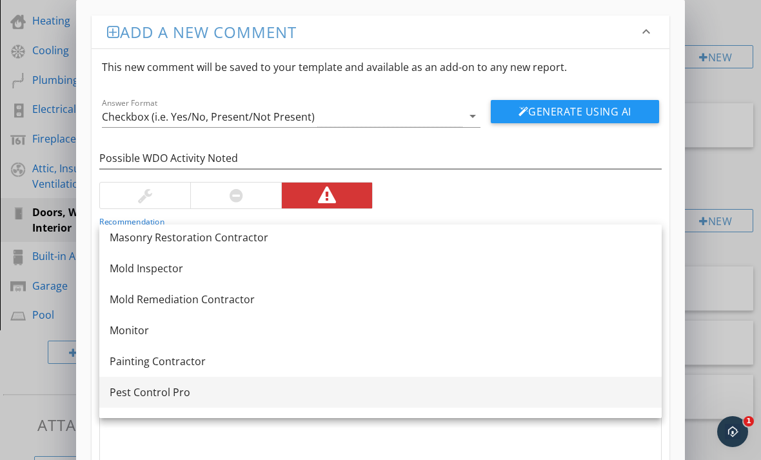
click at [175, 395] on div "Pest Control Pro" at bounding box center [381, 391] width 542 height 15
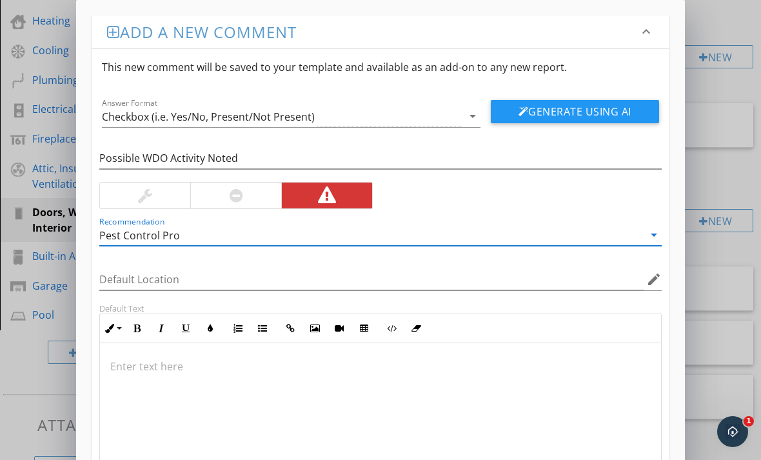
click at [173, 375] on div at bounding box center [380, 407] width 561 height 129
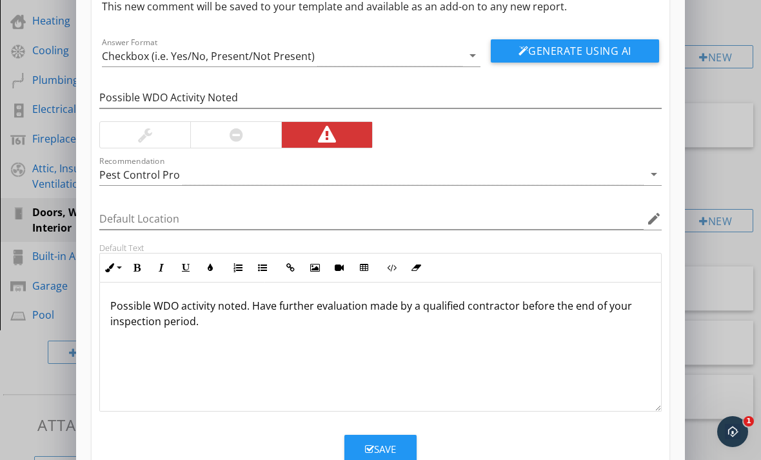
scroll to position [59, 0]
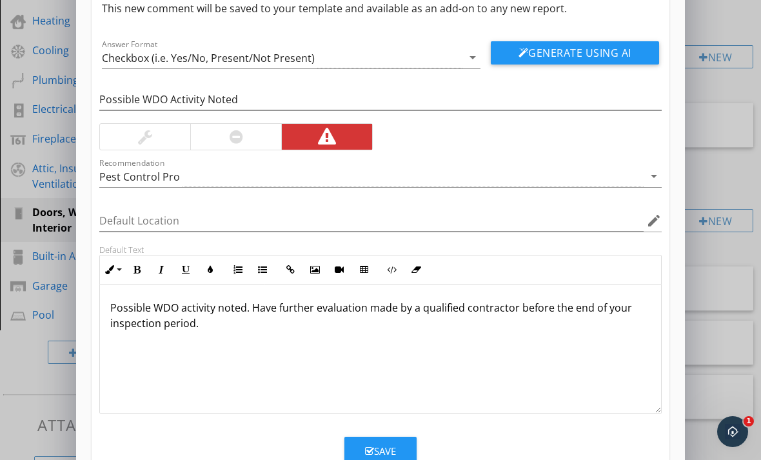
click at [352, 448] on button "Save" at bounding box center [380, 451] width 72 height 28
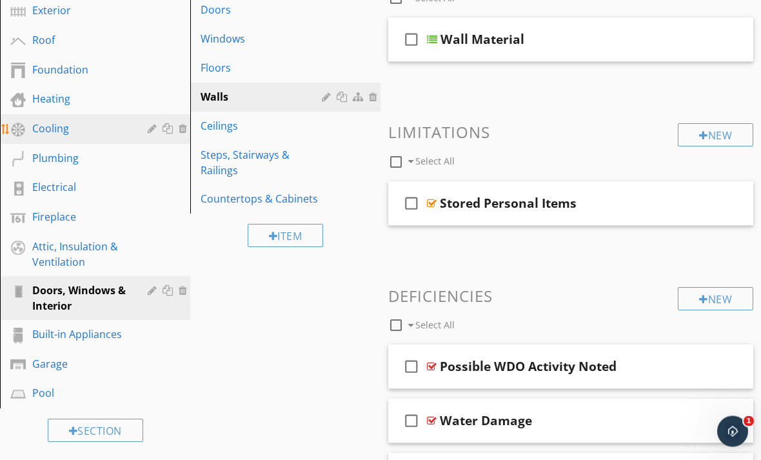
scroll to position [217, 0]
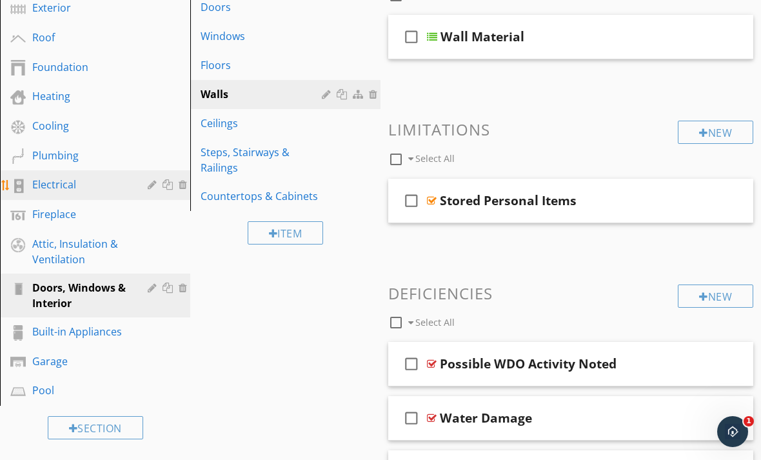
click at [67, 195] on link "Electrical" at bounding box center [97, 185] width 186 height 30
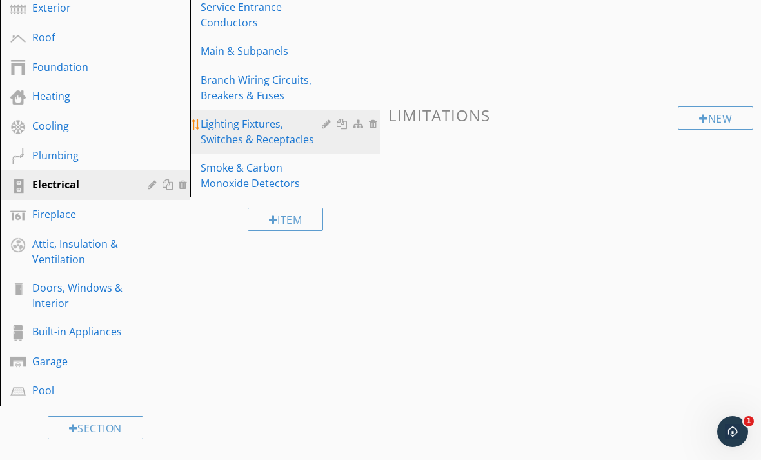
click at [288, 130] on div "Lighting Fixtures, Switches & Receptacles" at bounding box center [263, 131] width 125 height 31
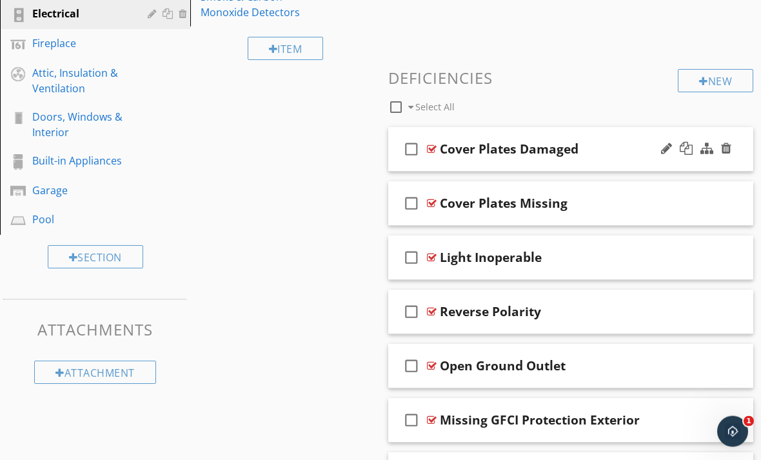
scroll to position [333, 0]
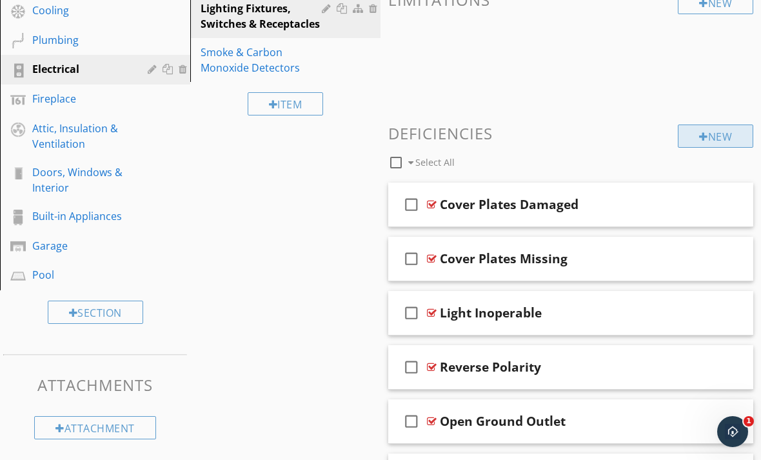
click at [699, 135] on div at bounding box center [703, 137] width 9 height 10
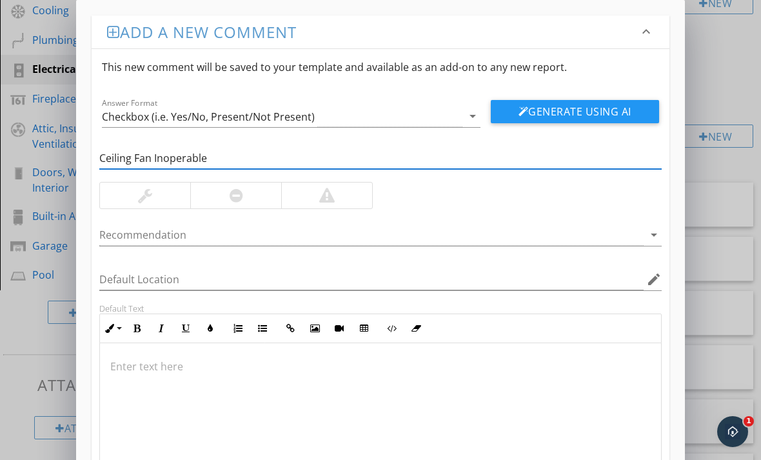
type input "Ceiling Fan Inoperable"
click at [168, 191] on div at bounding box center [145, 195] width 90 height 26
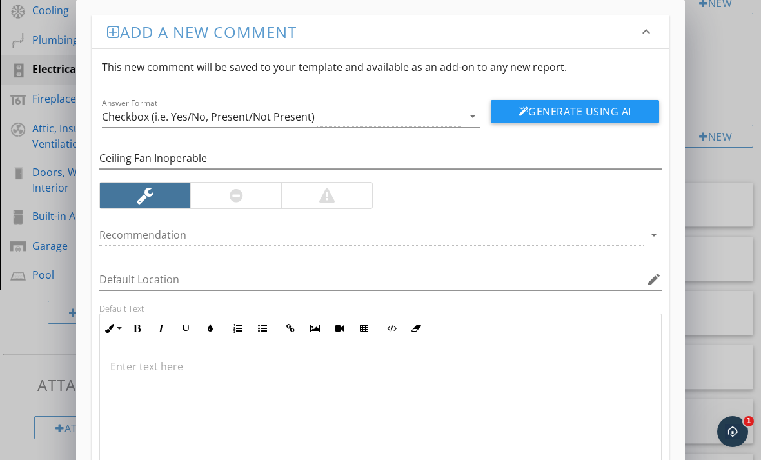
click at [652, 234] on icon "arrow_drop_down" at bounding box center [653, 234] width 15 height 15
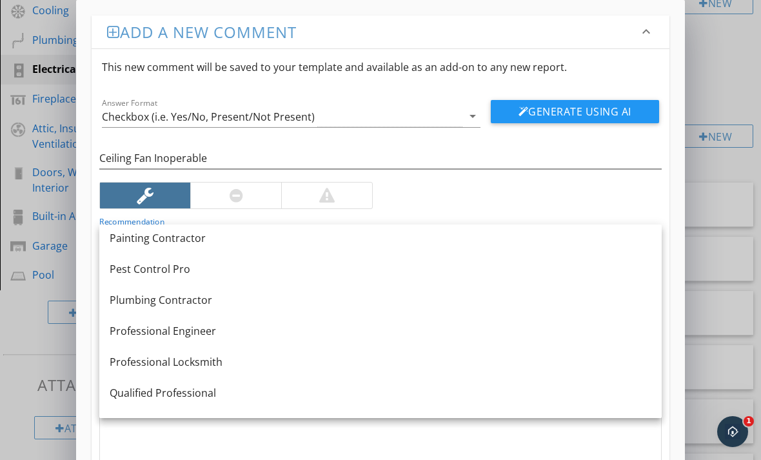
scroll to position [1335, 0]
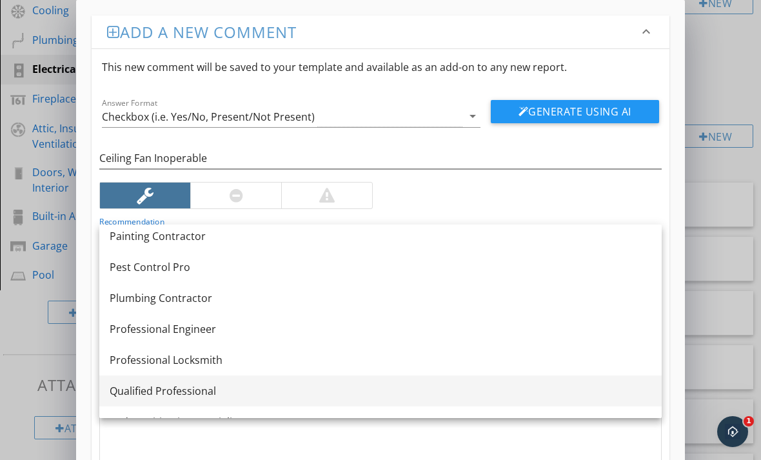
click at [217, 386] on div "Qualified Professional" at bounding box center [381, 390] width 542 height 15
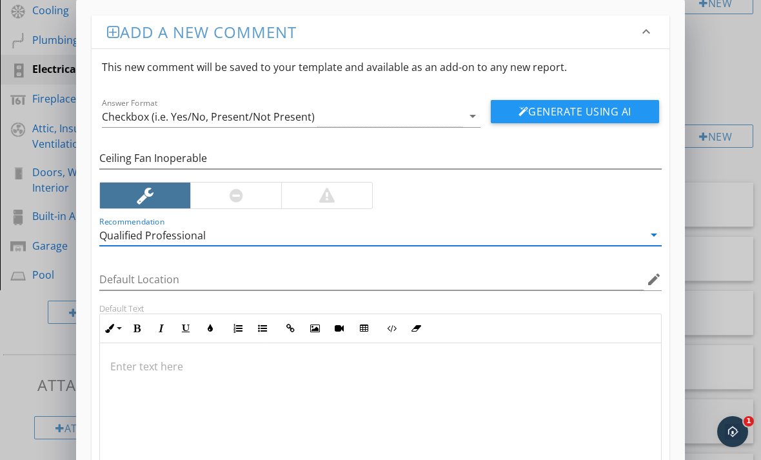
click at [199, 359] on p at bounding box center [380, 365] width 540 height 15
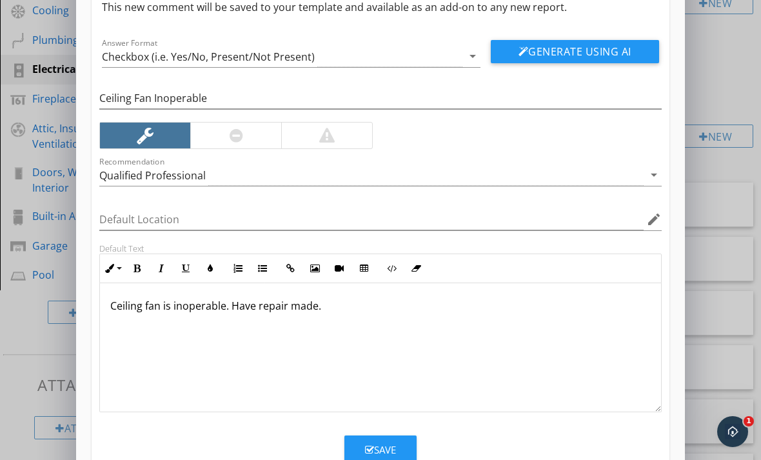
scroll to position [59, 0]
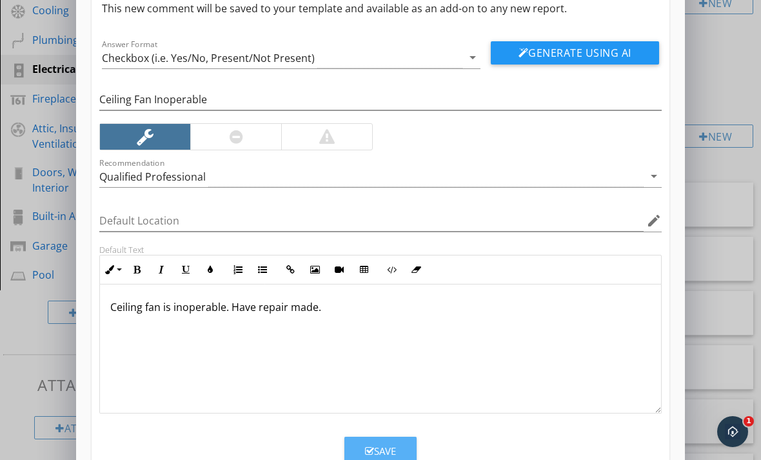
click at [358, 449] on button "Save" at bounding box center [380, 451] width 72 height 28
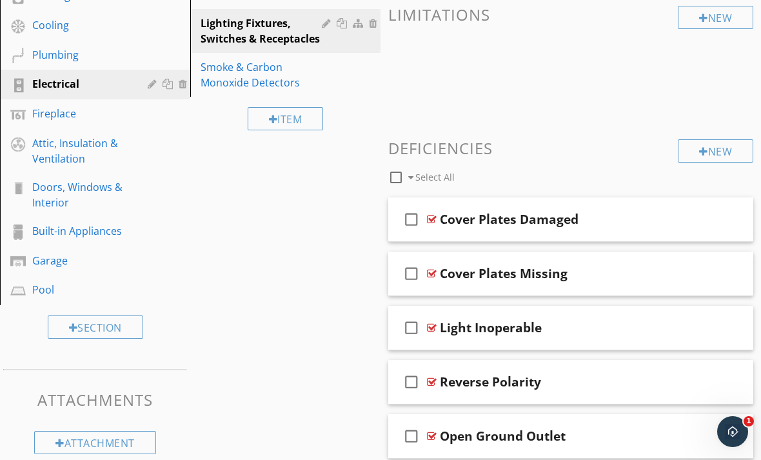
scroll to position [253, 0]
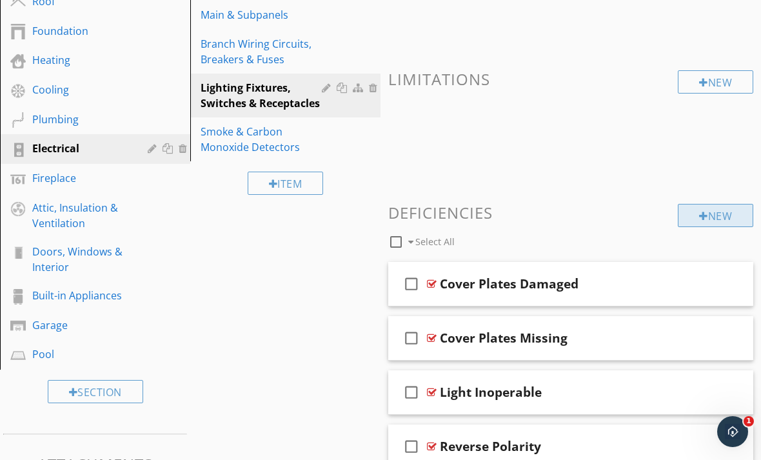
click at [699, 220] on div at bounding box center [703, 216] width 9 height 10
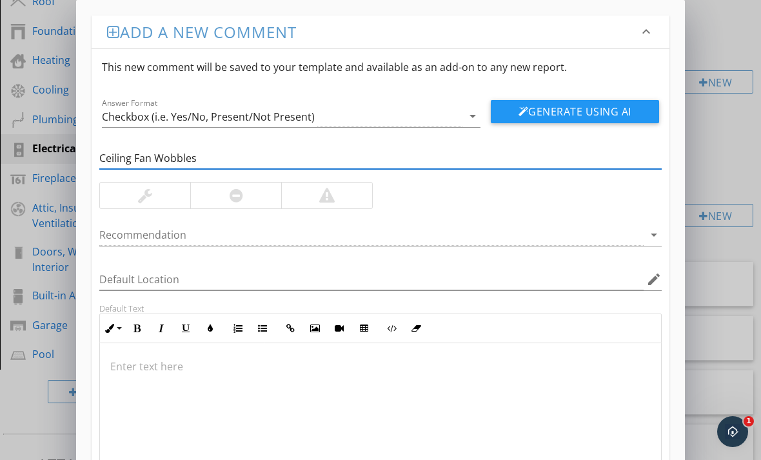
type input "Ceiling Fan Wobbles"
click at [156, 197] on div at bounding box center [145, 195] width 90 height 26
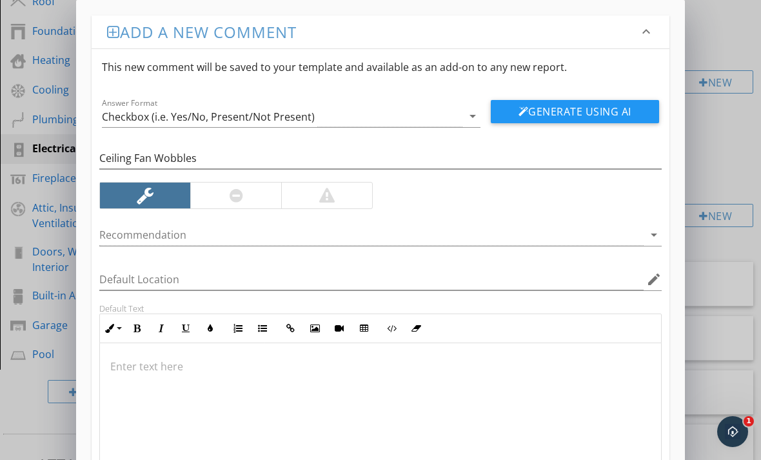
click at [273, 362] on p at bounding box center [380, 365] width 540 height 15
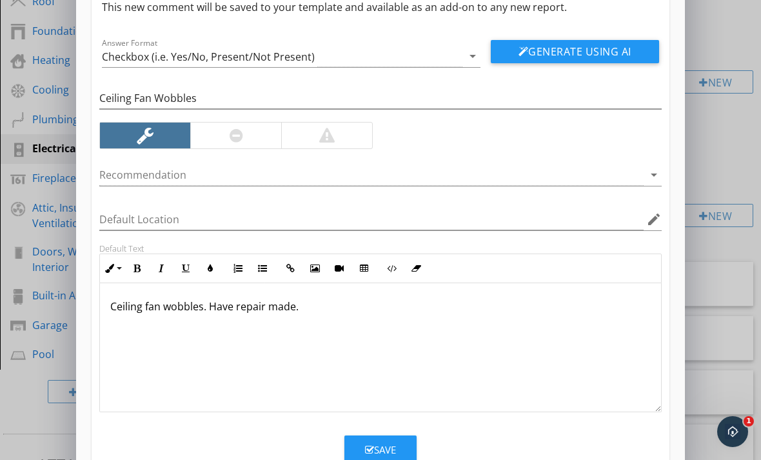
scroll to position [59, 0]
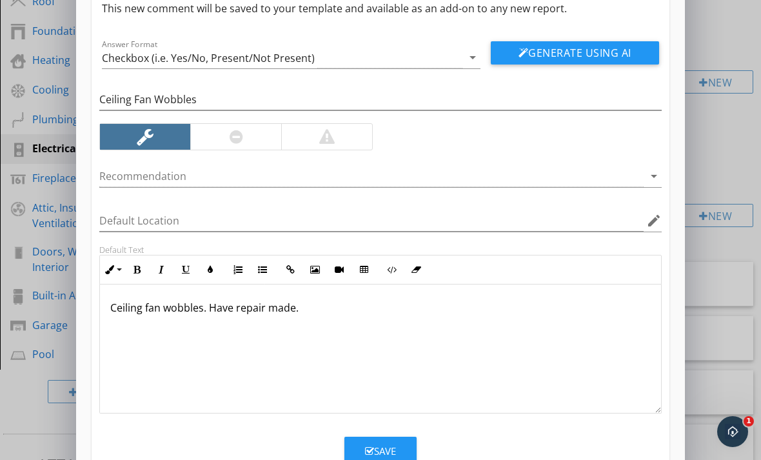
click at [368, 449] on icon "button" at bounding box center [369, 451] width 9 height 10
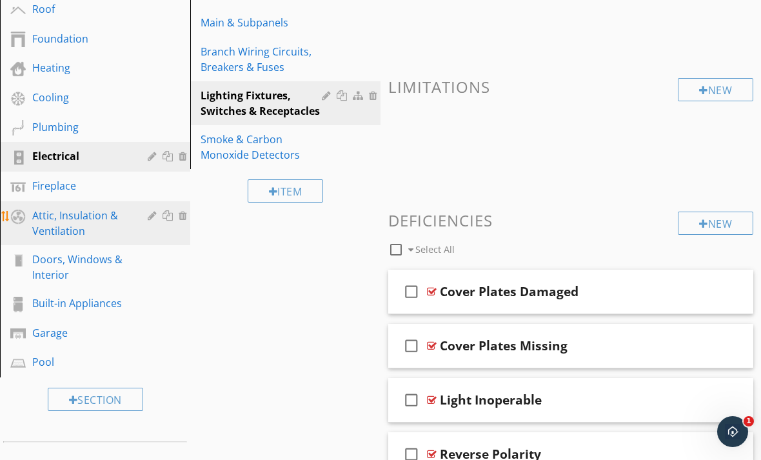
scroll to position [241, 0]
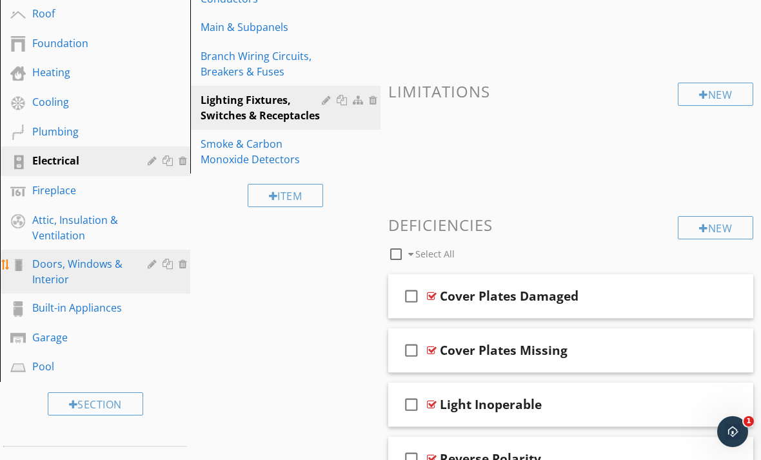
click at [69, 284] on div "Doors, Windows & Interior" at bounding box center [80, 271] width 97 height 31
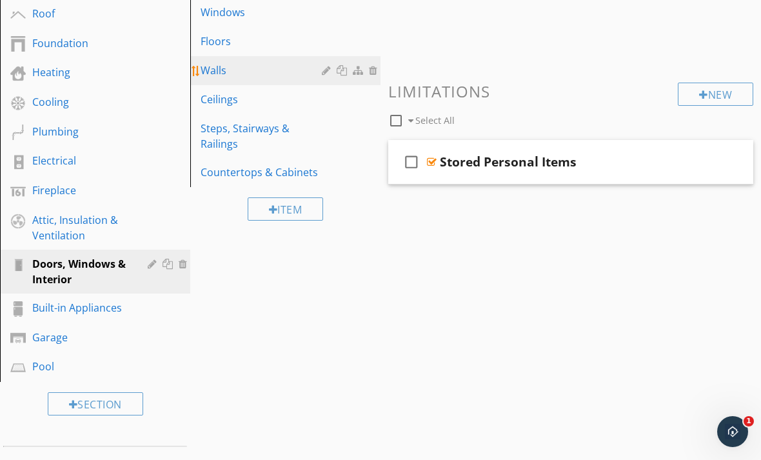
click at [232, 72] on div "Walls" at bounding box center [263, 70] width 125 height 15
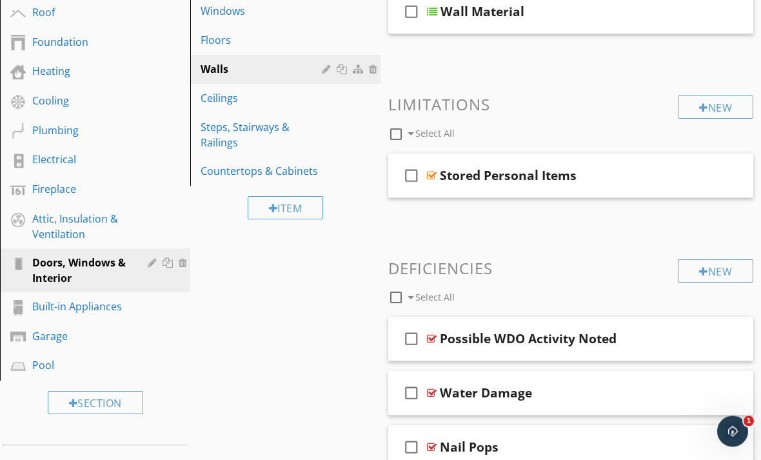
scroll to position [318, 0]
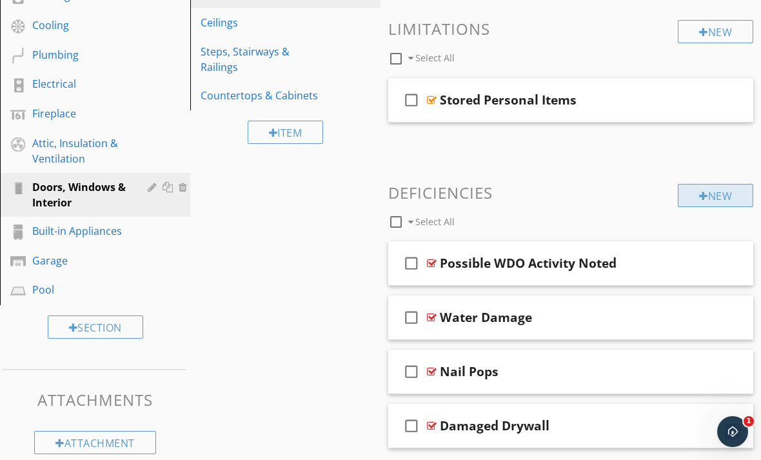
click at [699, 196] on div at bounding box center [703, 196] width 9 height 10
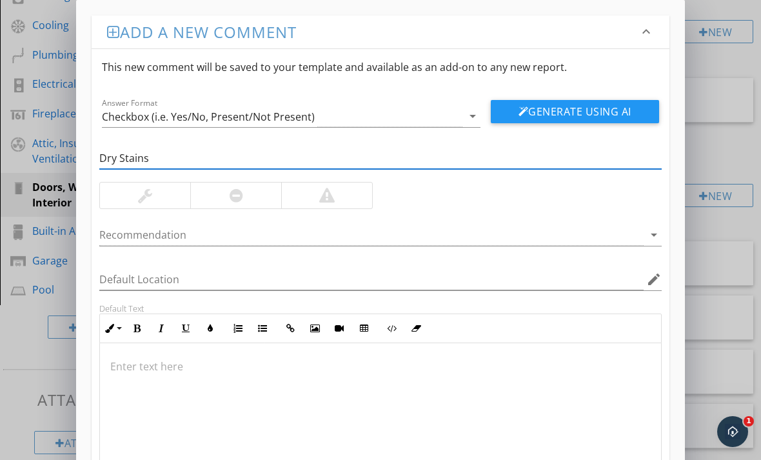
type input "Dry Stains"
click at [137, 192] on div at bounding box center [145, 195] width 90 height 26
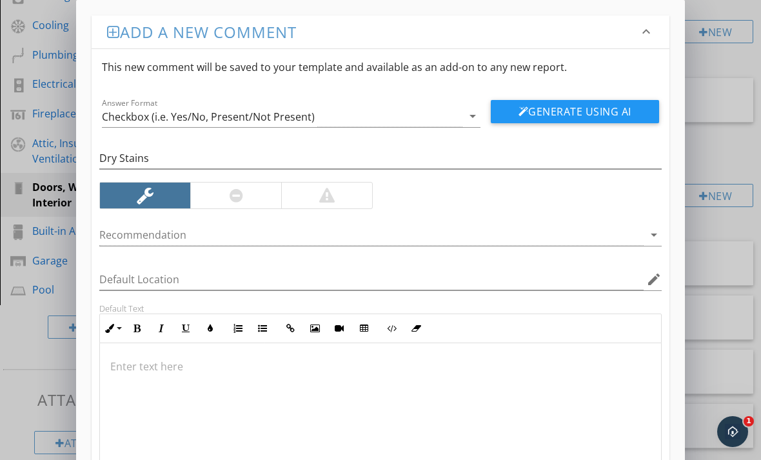
click at [273, 369] on p at bounding box center [380, 365] width 540 height 15
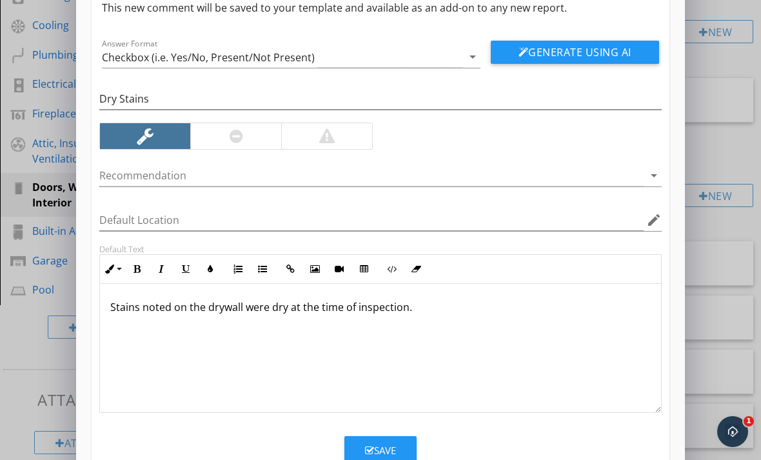
scroll to position [59, 0]
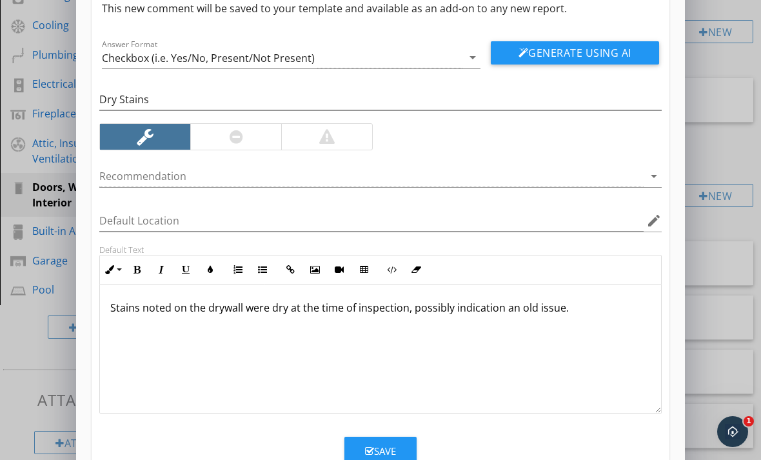
click at [387, 447] on div "Save" at bounding box center [380, 451] width 31 height 15
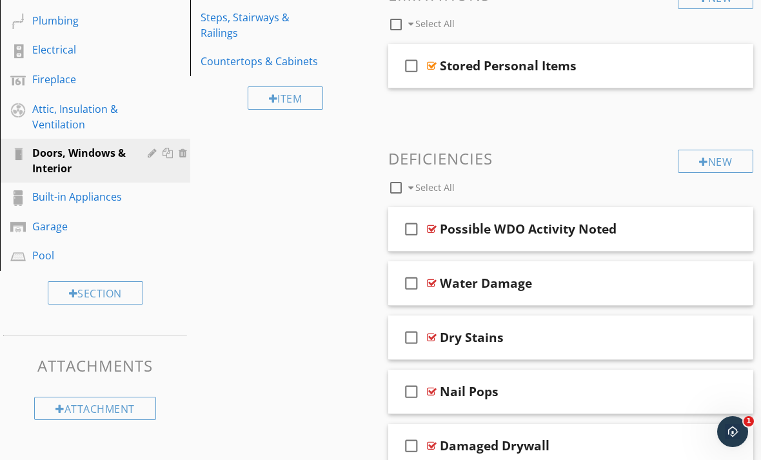
scroll to position [353, 0]
